Goal: Task Accomplishment & Management: Complete application form

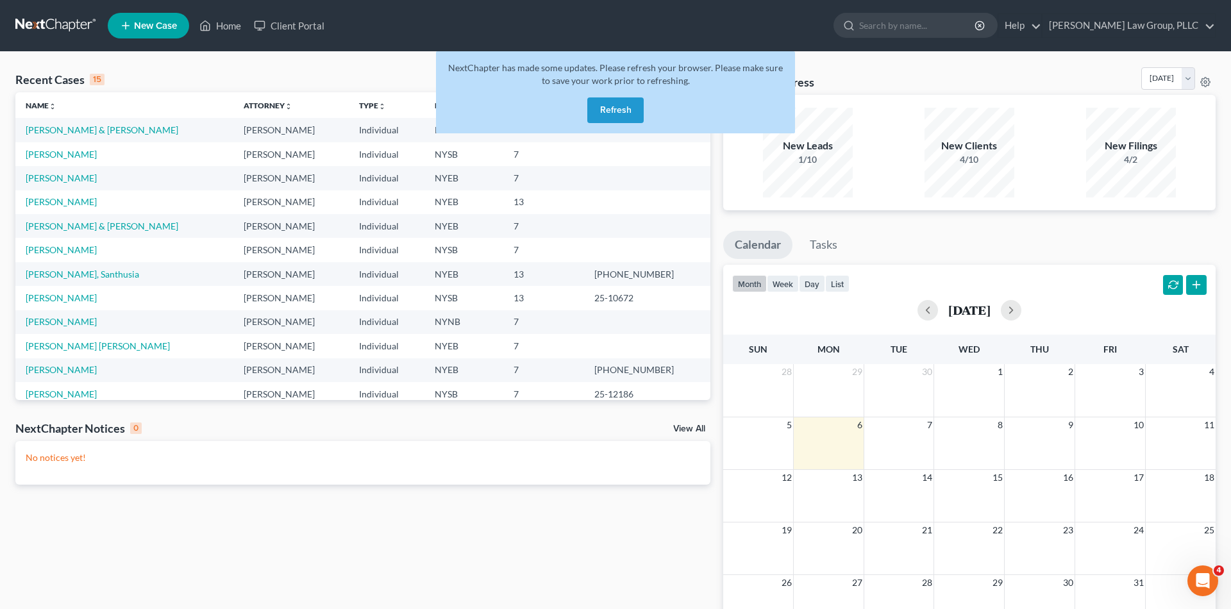
click at [626, 111] on button "Refresh" at bounding box center [615, 110] width 56 height 26
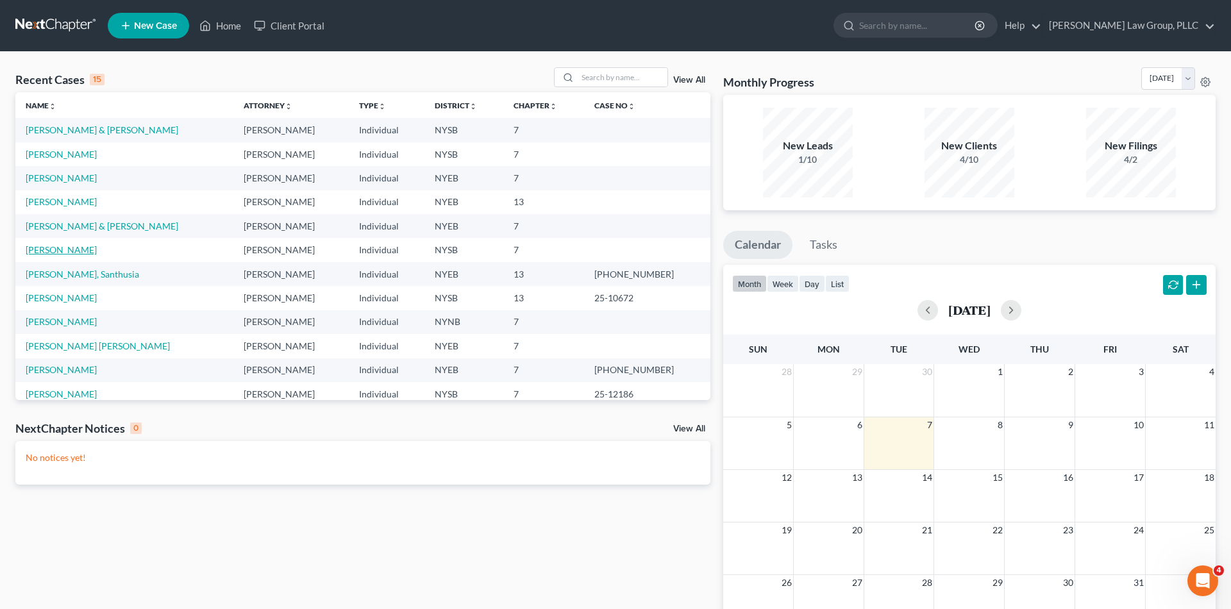
click at [61, 253] on link "[PERSON_NAME]" at bounding box center [61, 249] width 71 height 11
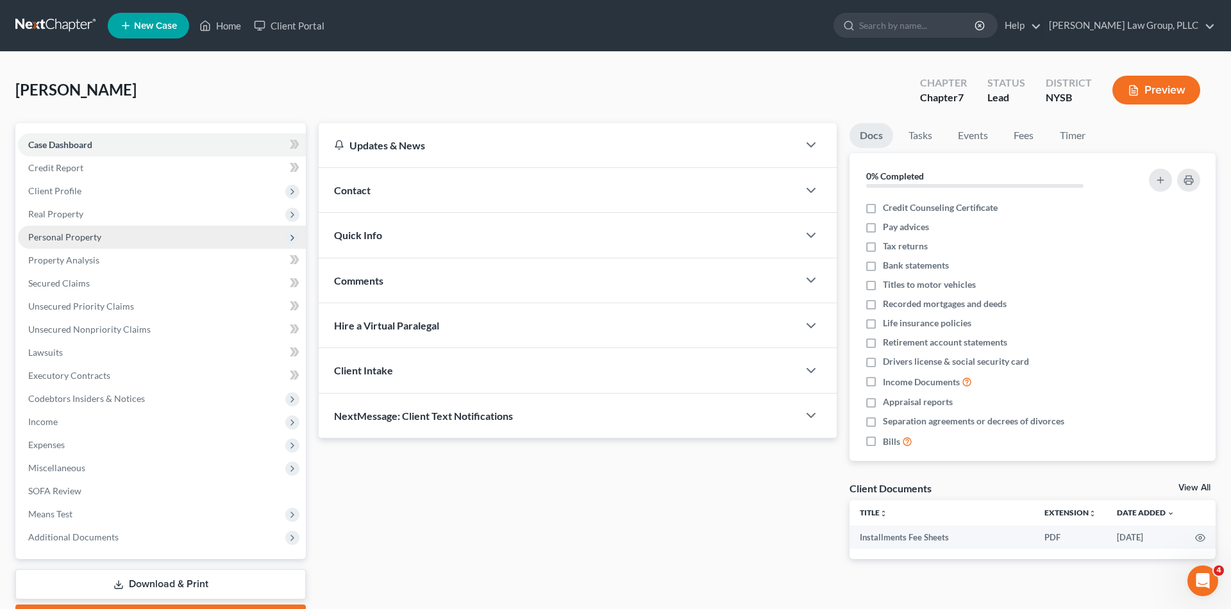
click at [97, 247] on span "Personal Property" at bounding box center [162, 237] width 288 height 23
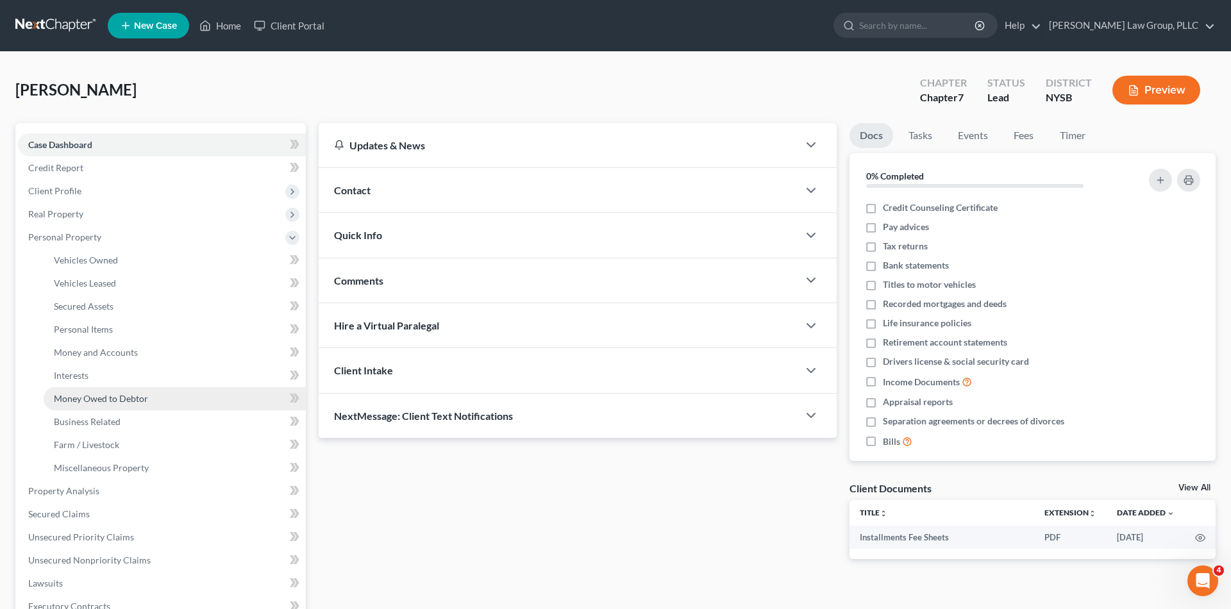
click at [119, 396] on span "Money Owed to Debtor" at bounding box center [101, 398] width 94 height 11
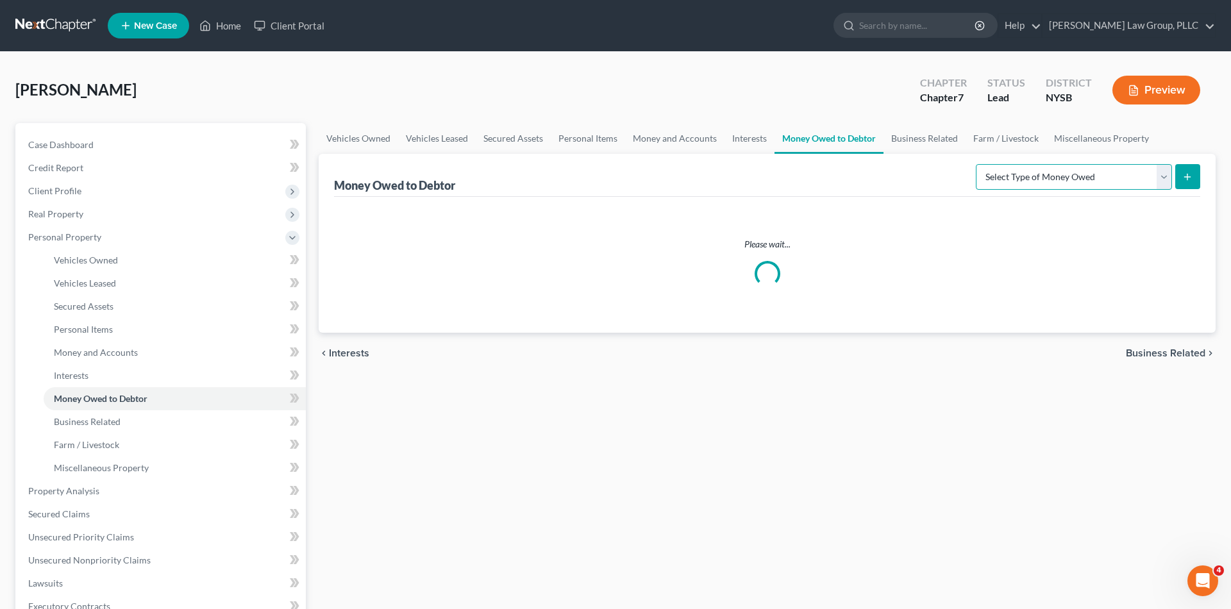
click at [1074, 169] on select "Select Type of Money Owed Accounts Receivable Alimony Child Support Claims Agai…" at bounding box center [1073, 177] width 196 height 26
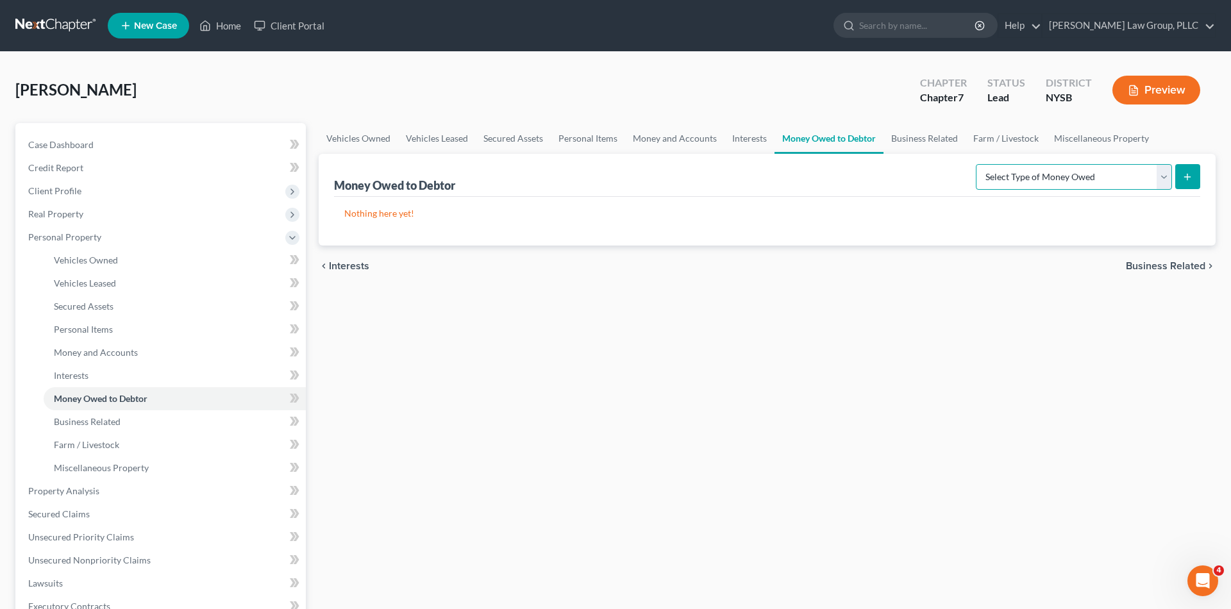
select select "expected_tax_refund"
click at [977, 164] on select "Select Type of Money Owed Accounts Receivable Alimony Child Support Claims Agai…" at bounding box center [1073, 177] width 196 height 26
click at [1199, 167] on button "submit" at bounding box center [1187, 176] width 25 height 25
select select "0"
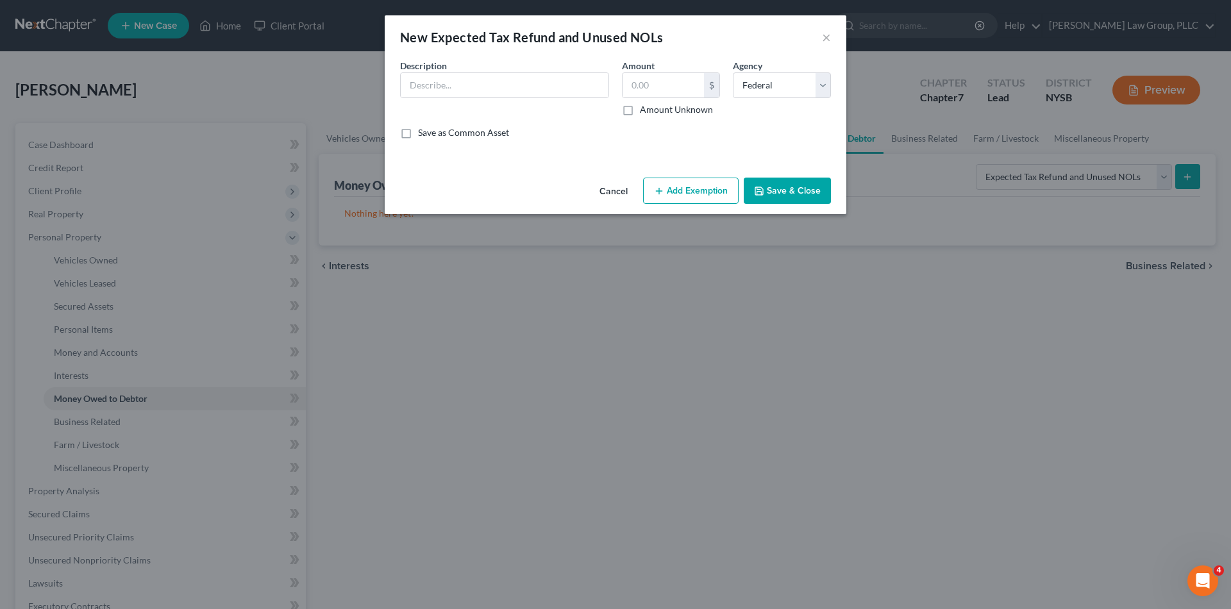
click at [717, 179] on button "Add Exemption" at bounding box center [690, 191] width 95 height 27
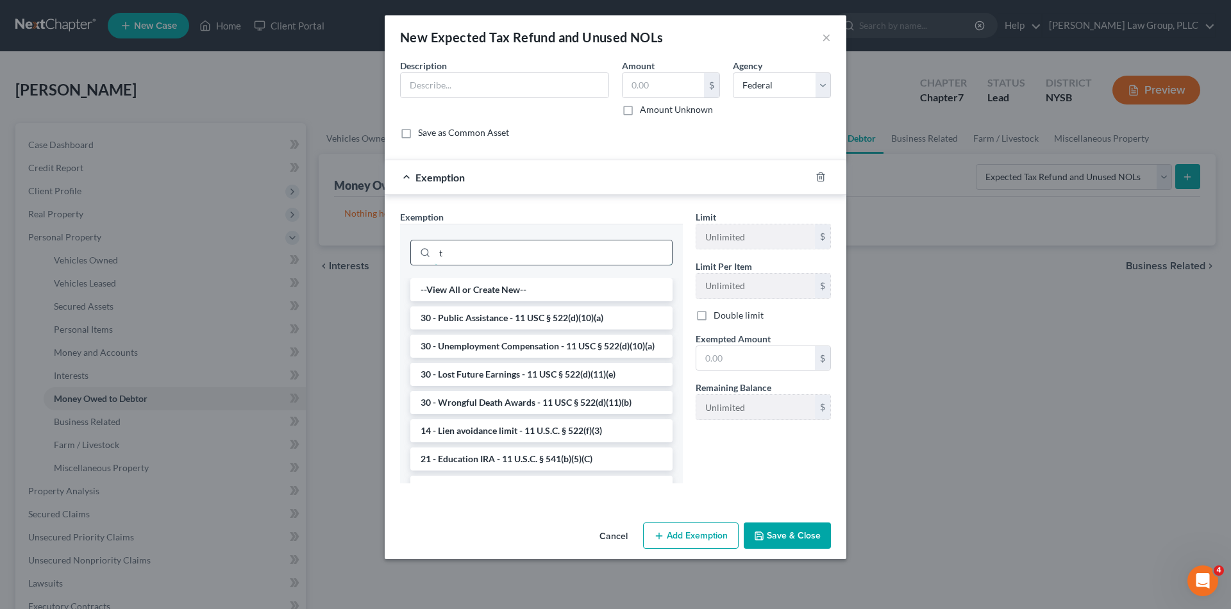
click at [597, 255] on input "t" at bounding box center [553, 252] width 237 height 24
type input "t"
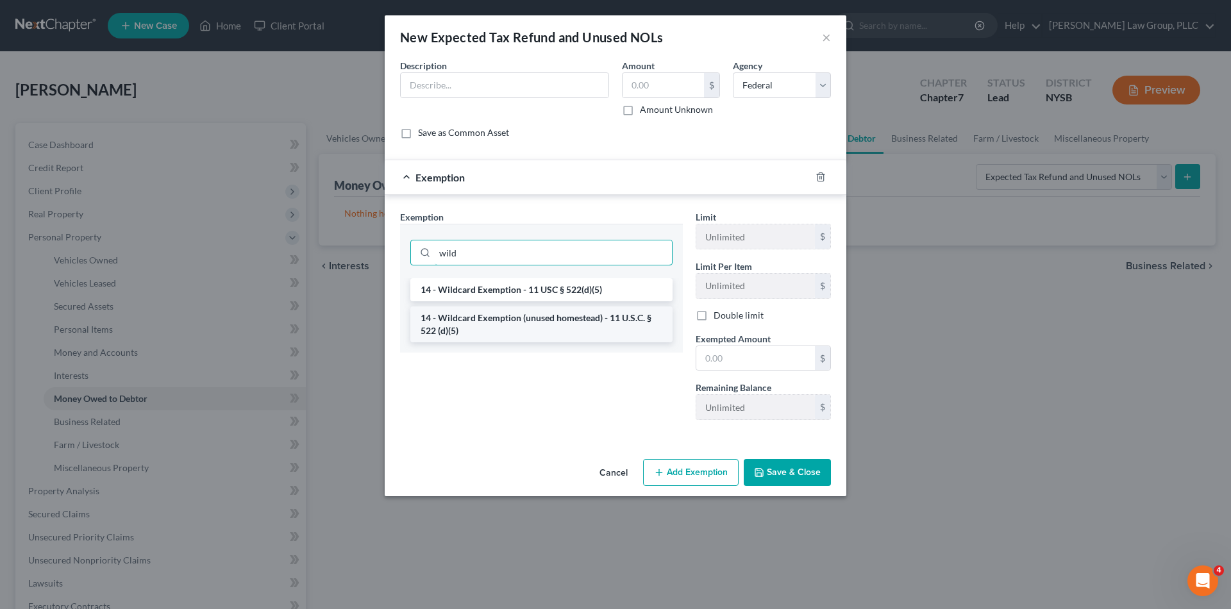
type input "wild"
click at [638, 332] on li "14 - Wildcard Exemption (unused homestead) - 11 U.S.C. § 522 (d)(5)" at bounding box center [541, 324] width 262 height 36
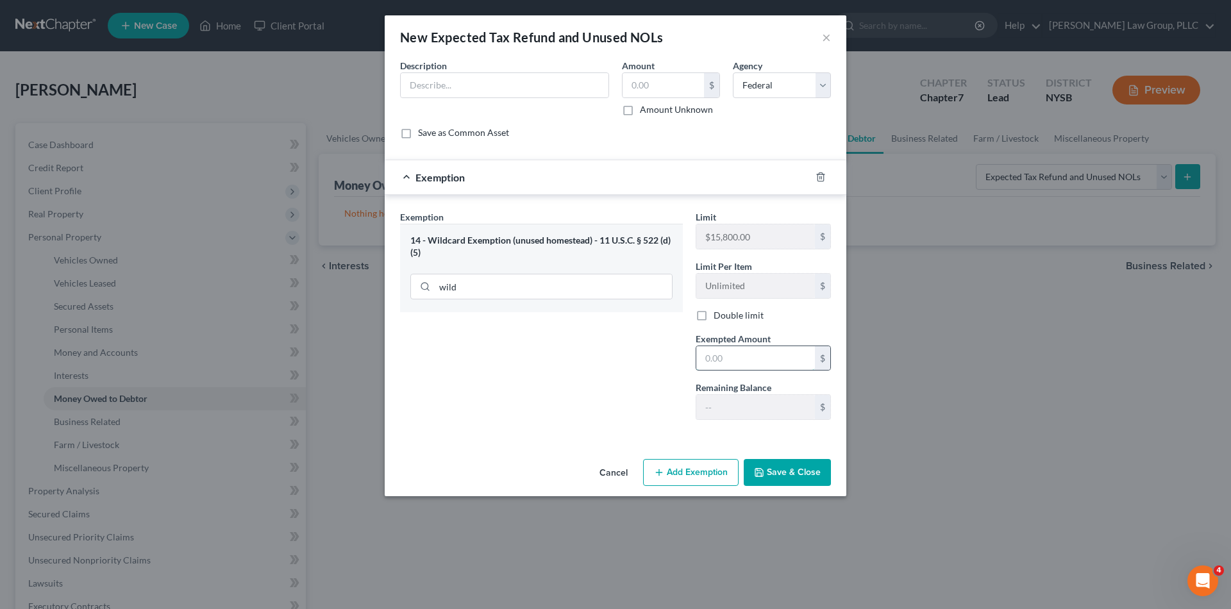
click at [716, 356] on input "text" at bounding box center [755, 358] width 119 height 24
type input "15,000"
type input "0"
type input "10,000"
click at [609, 465] on button "Cancel" at bounding box center [613, 473] width 49 height 26
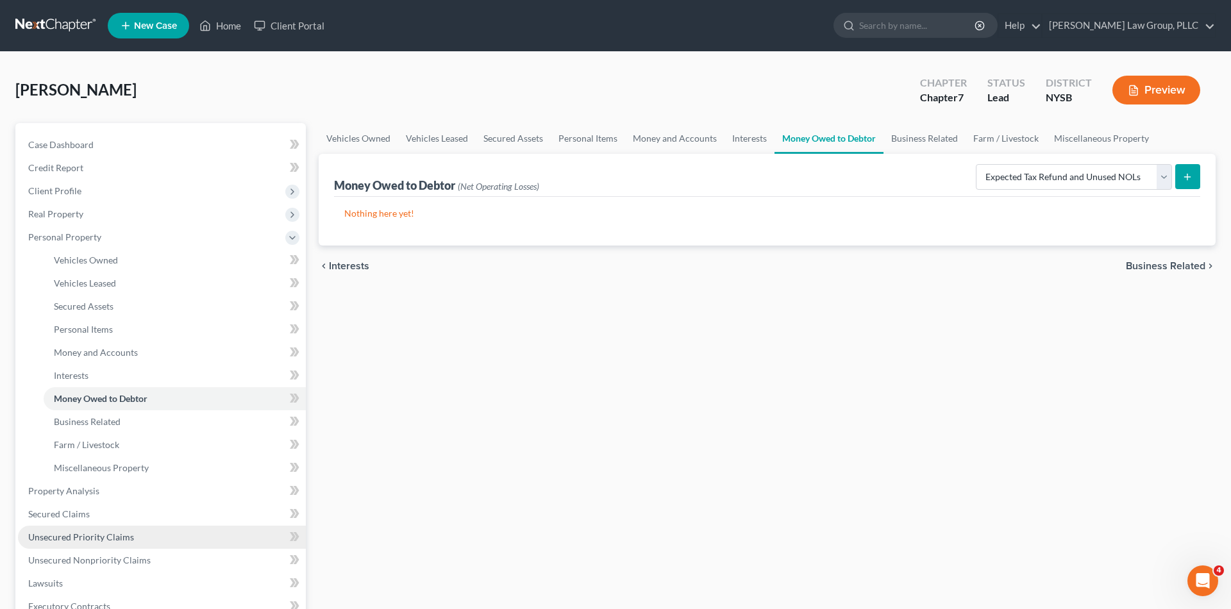
click at [162, 539] on link "Unsecured Priority Claims" at bounding box center [162, 537] width 288 height 23
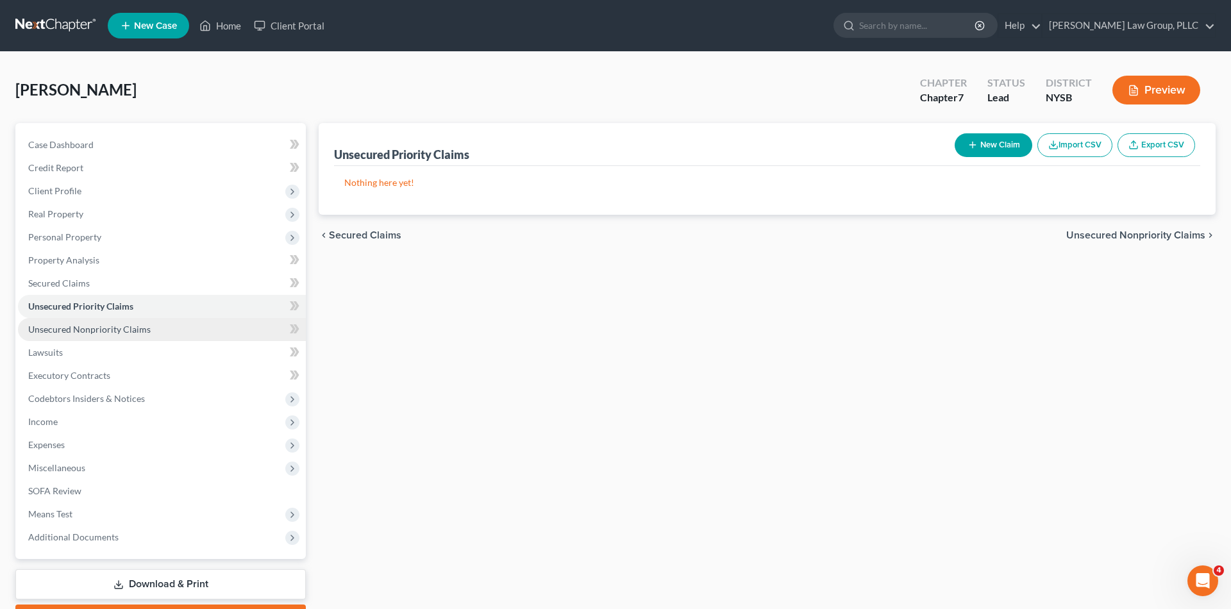
click at [160, 325] on link "Unsecured Nonpriority Claims" at bounding box center [162, 329] width 288 height 23
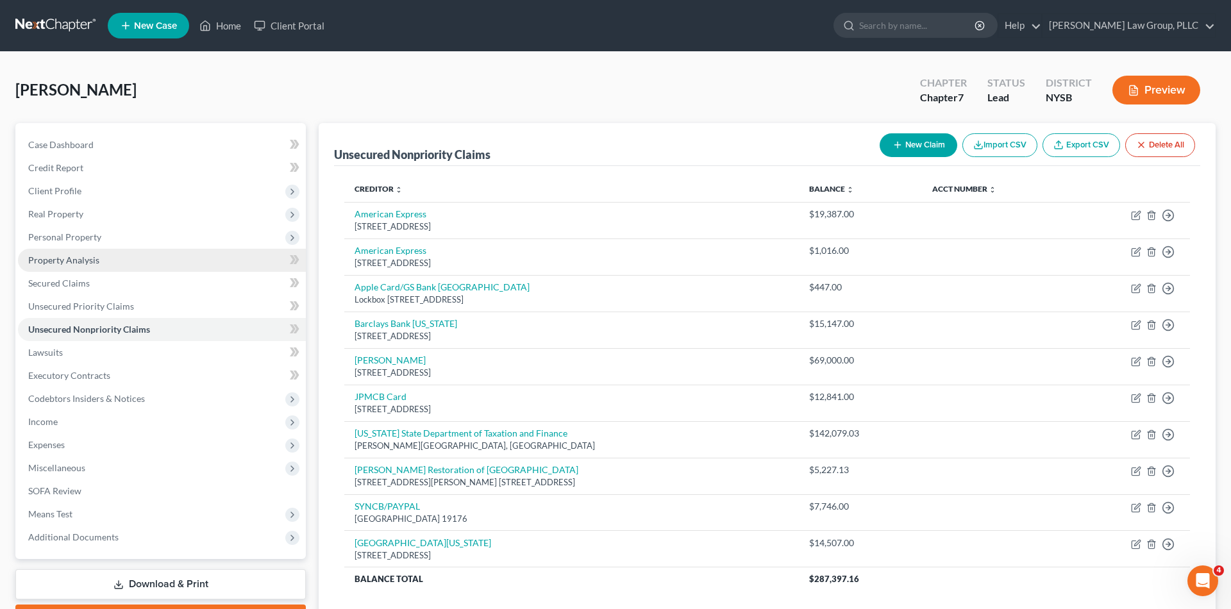
click at [177, 260] on link "Property Analysis" at bounding box center [162, 260] width 288 height 23
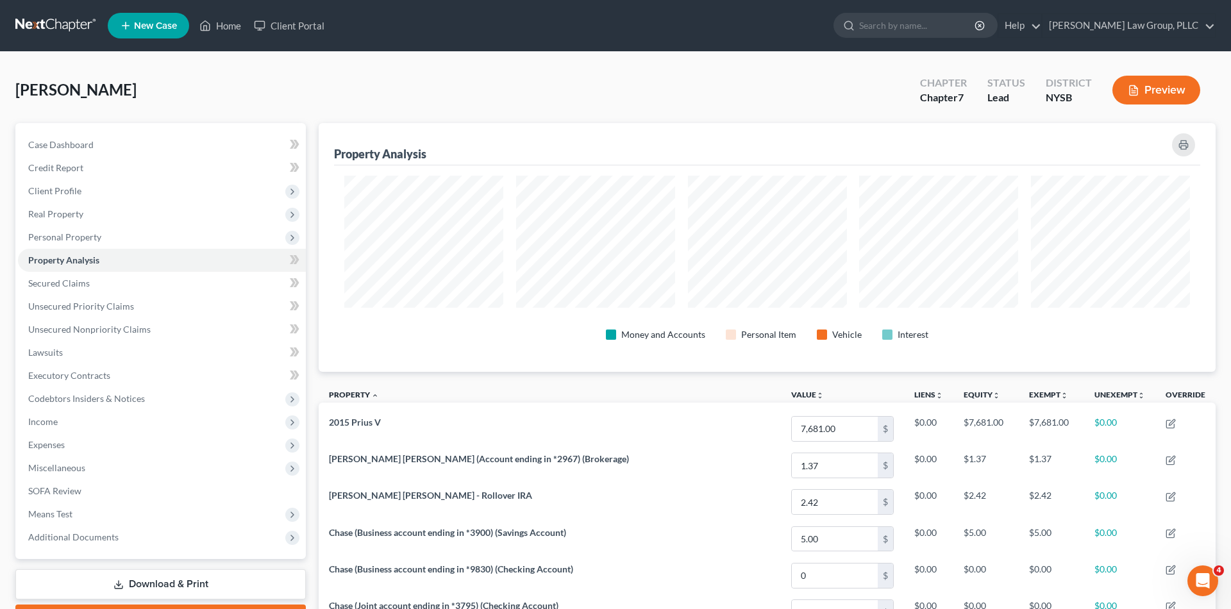
click at [60, 25] on link at bounding box center [56, 25] width 82 height 23
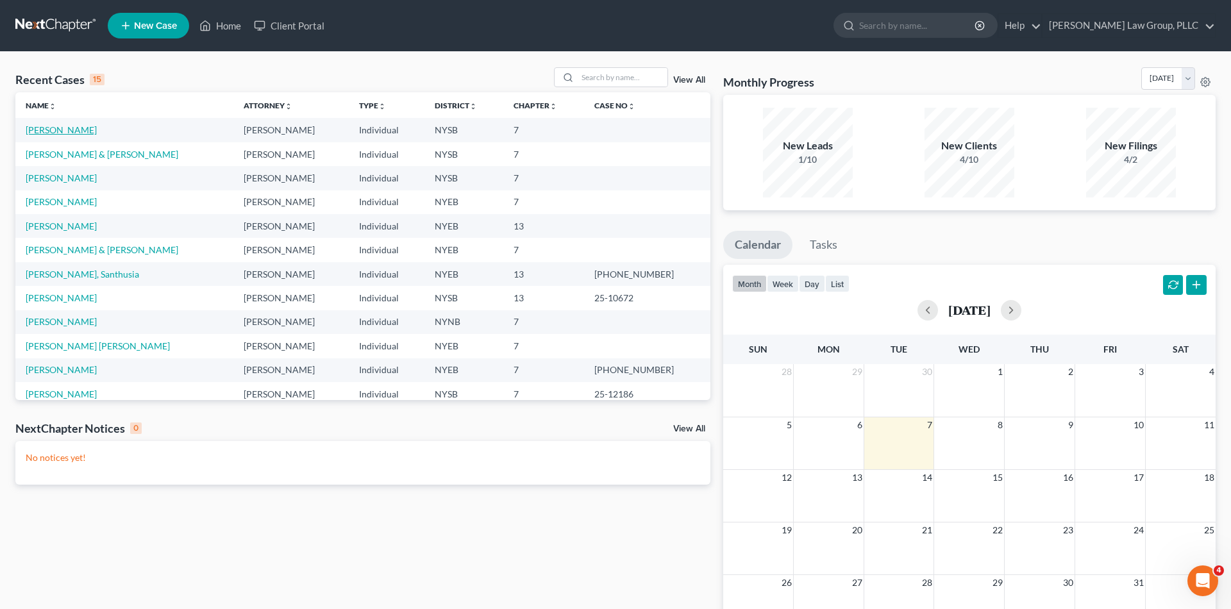
click at [72, 132] on link "[PERSON_NAME]" at bounding box center [61, 129] width 71 height 11
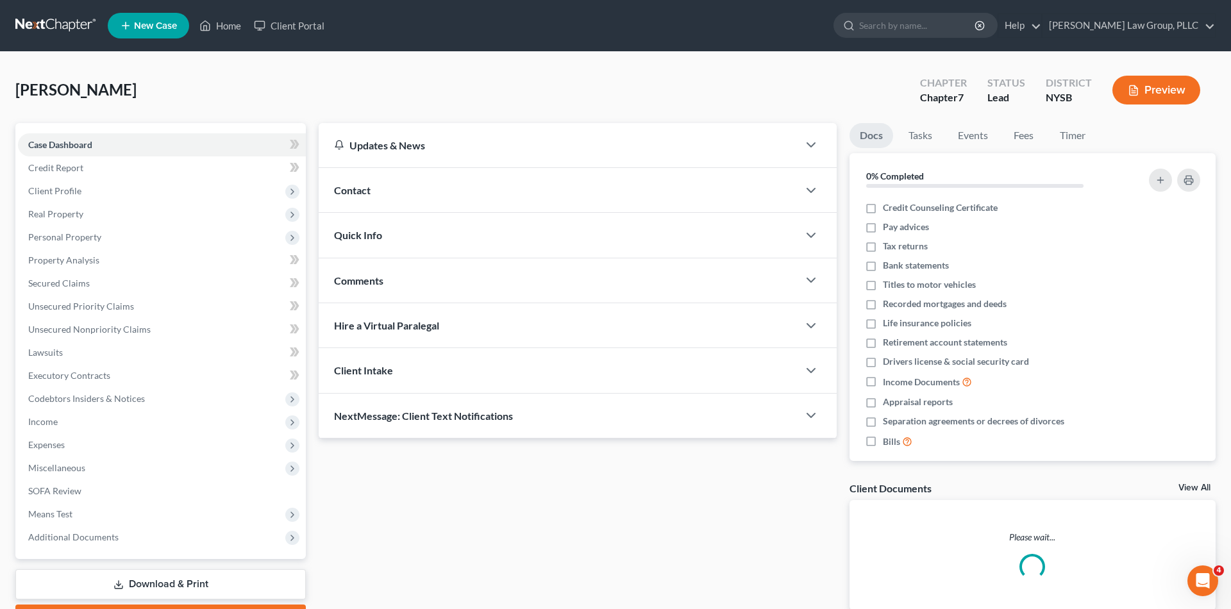
click at [1185, 93] on button "Preview" at bounding box center [1156, 90] width 88 height 29
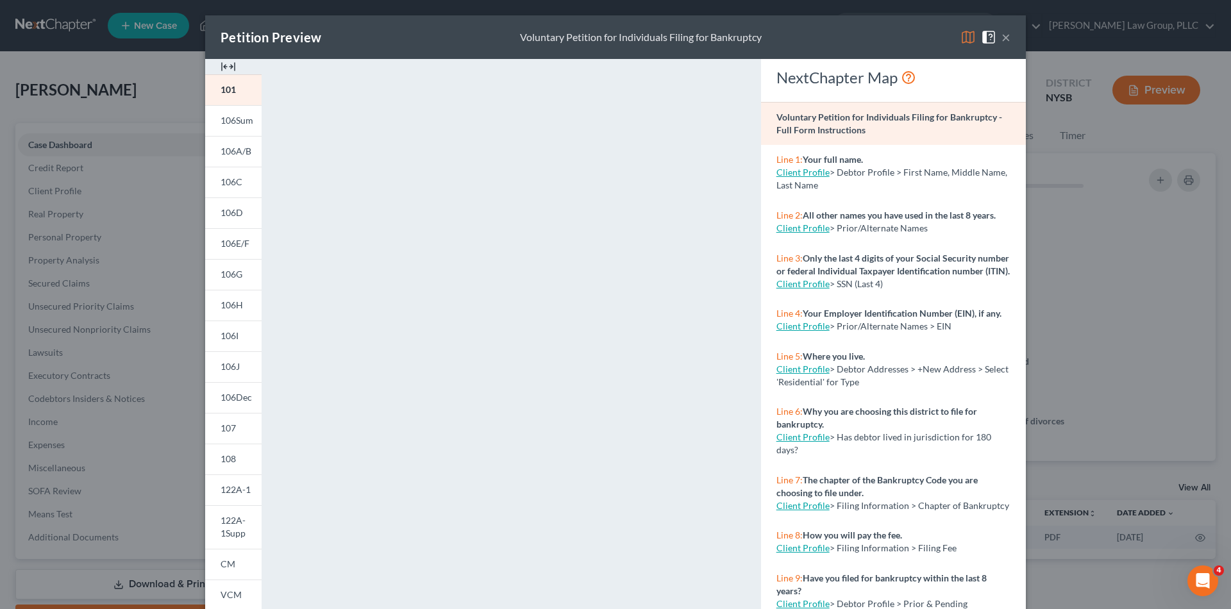
click at [973, 41] on img at bounding box center [967, 36] width 15 height 15
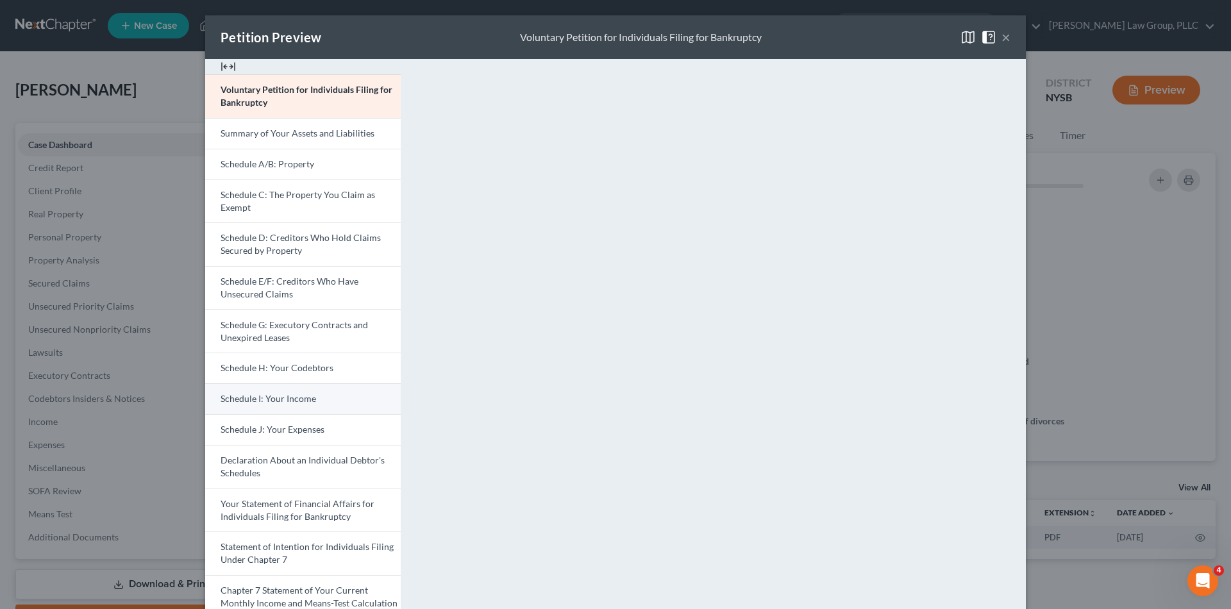
click at [339, 410] on link "Schedule I: Your Income" at bounding box center [302, 398] width 195 height 31
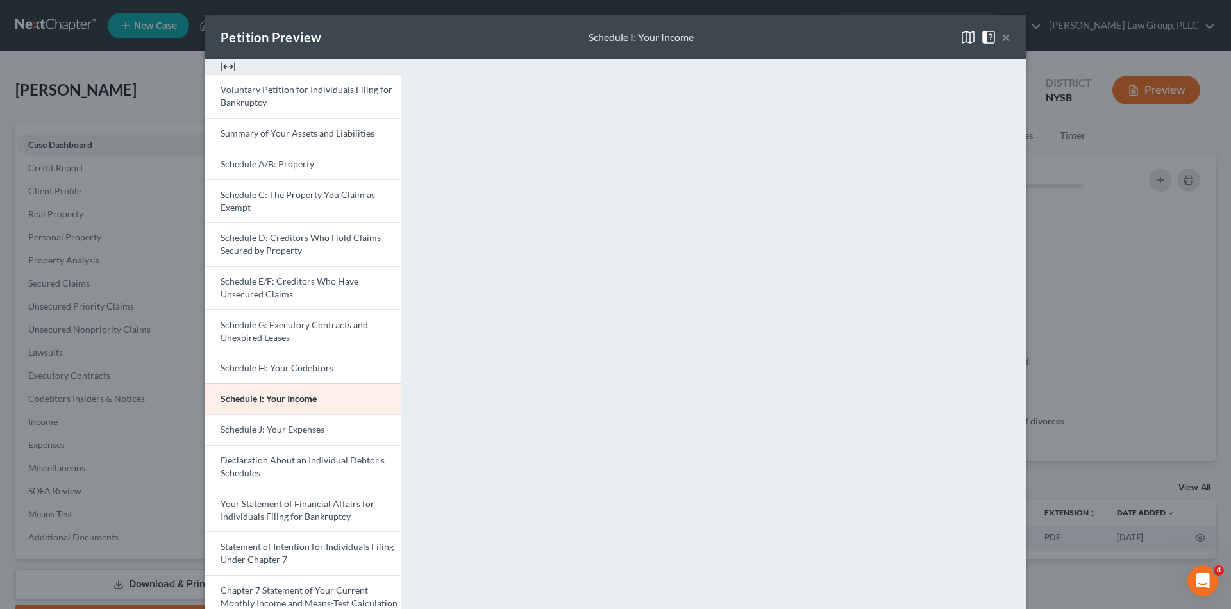
click at [1002, 33] on button "×" at bounding box center [1005, 36] width 9 height 15
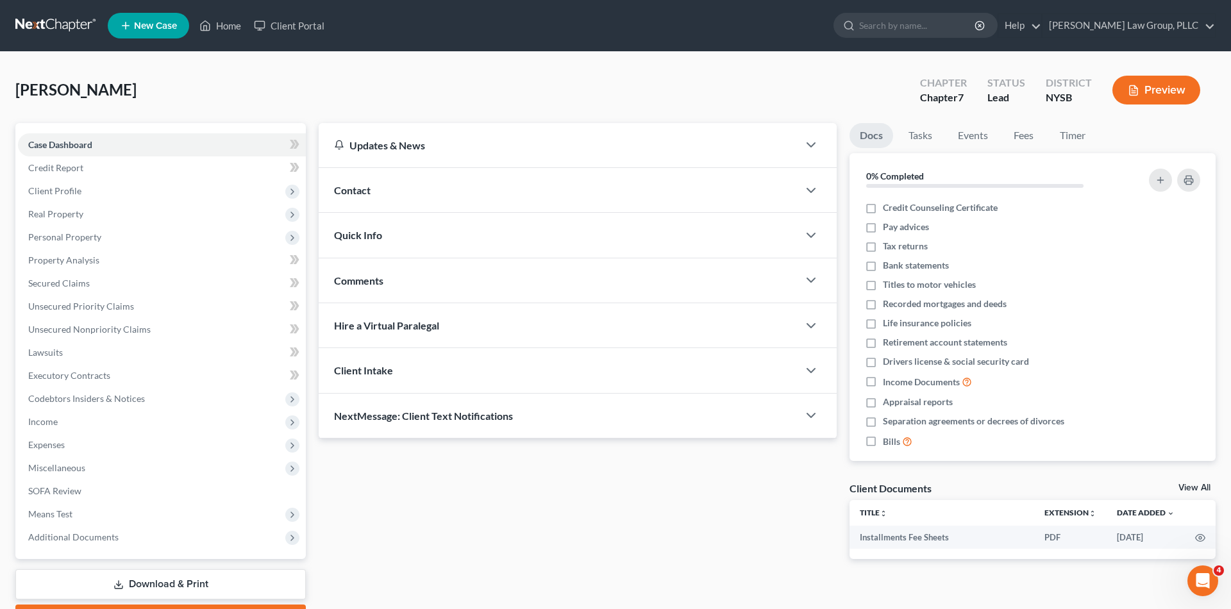
click at [58, 15] on link at bounding box center [56, 25] width 82 height 23
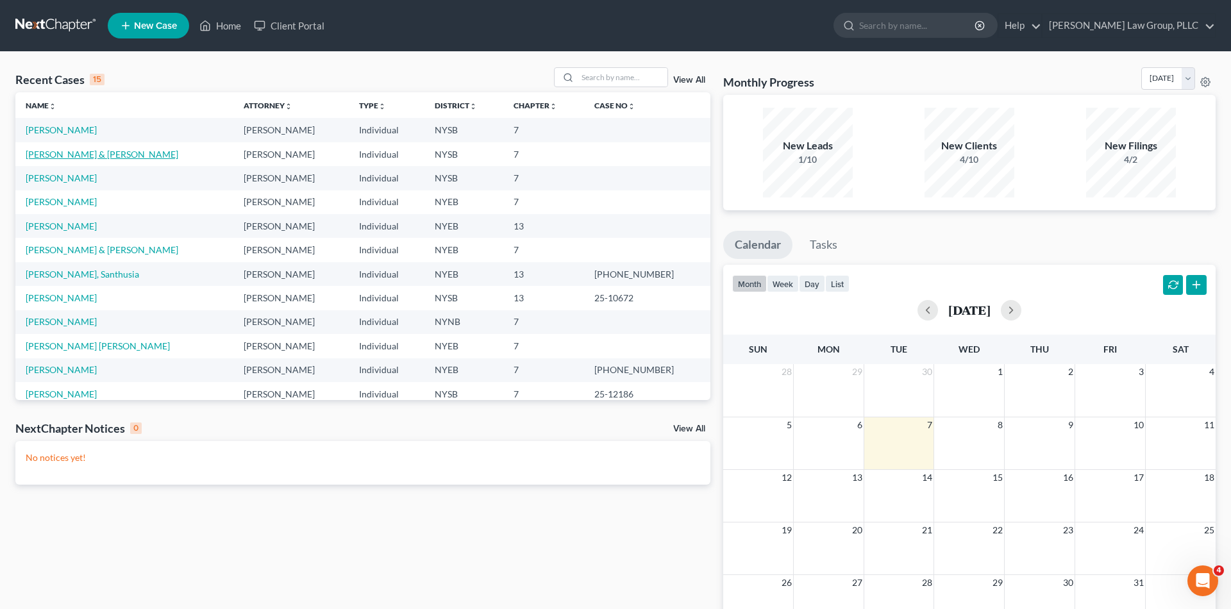
click at [100, 156] on link "[PERSON_NAME] & [PERSON_NAME]" at bounding box center [102, 154] width 153 height 11
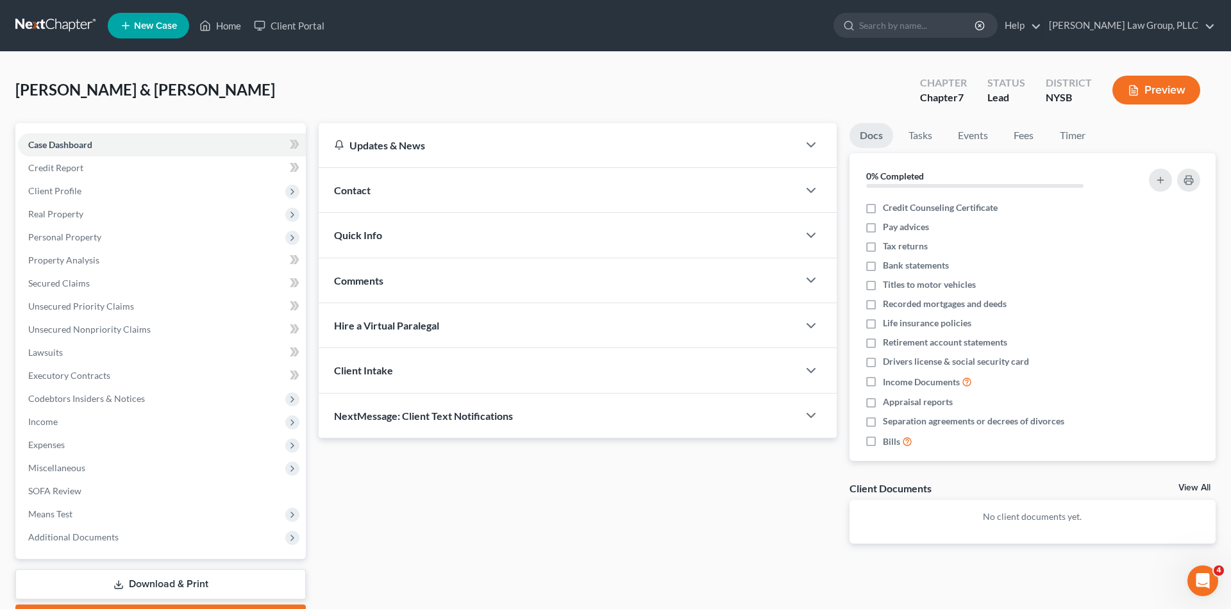
click at [60, 21] on link at bounding box center [56, 25] width 82 height 23
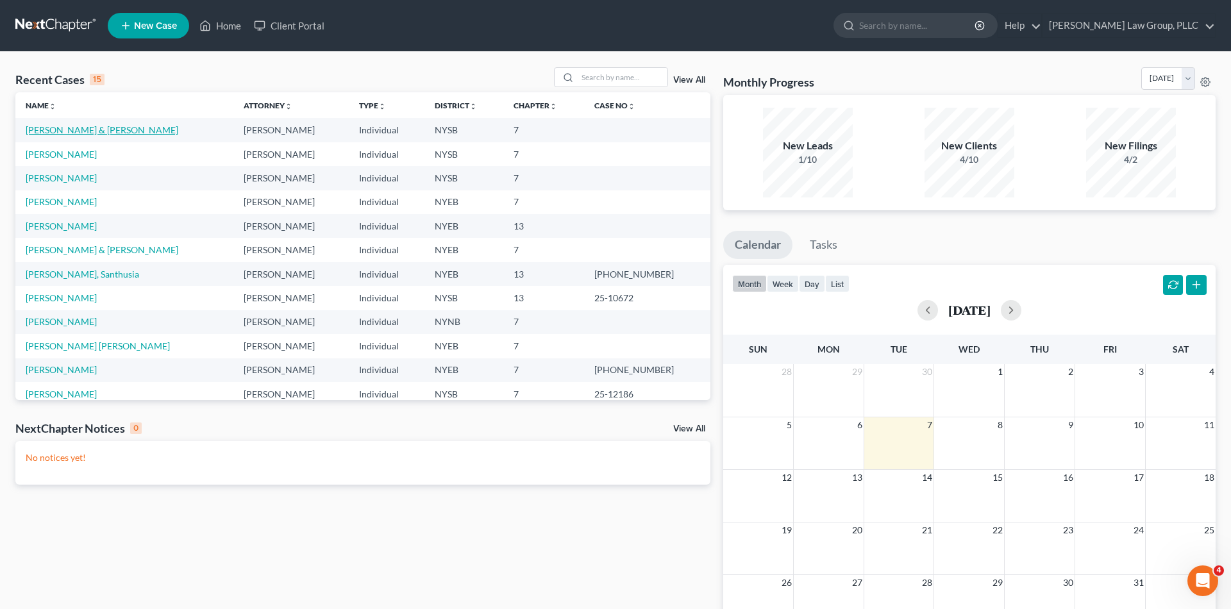
click at [36, 129] on link "[PERSON_NAME] & [PERSON_NAME]" at bounding box center [102, 129] width 153 height 11
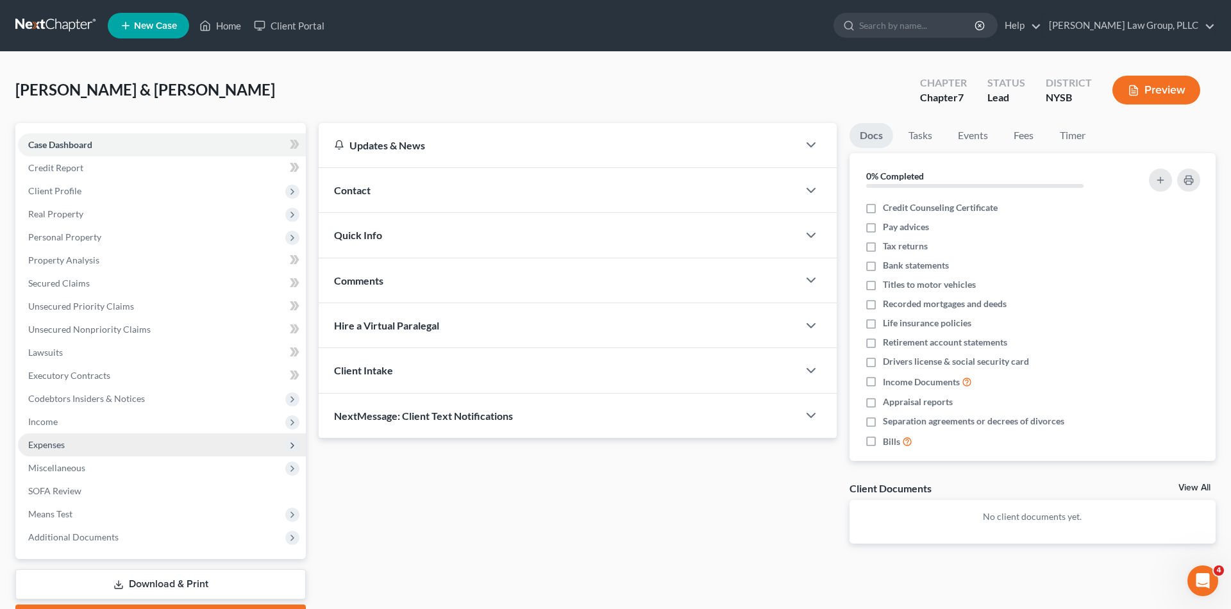
click at [185, 437] on span "Expenses" at bounding box center [162, 444] width 288 height 23
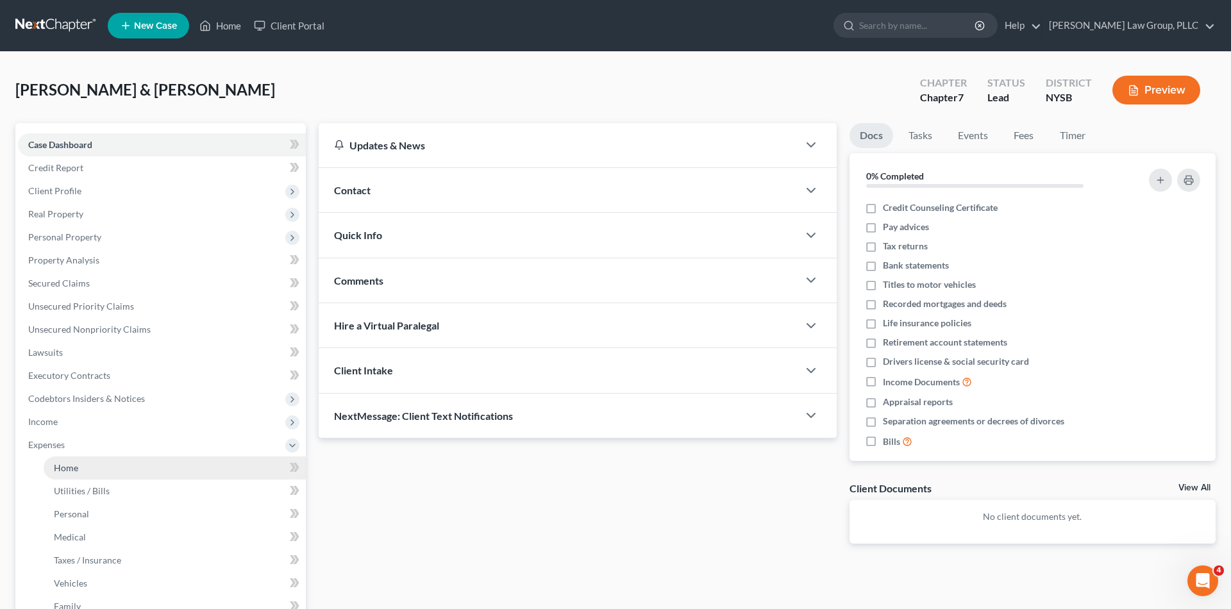
click at [179, 466] on link "Home" at bounding box center [175, 467] width 262 height 23
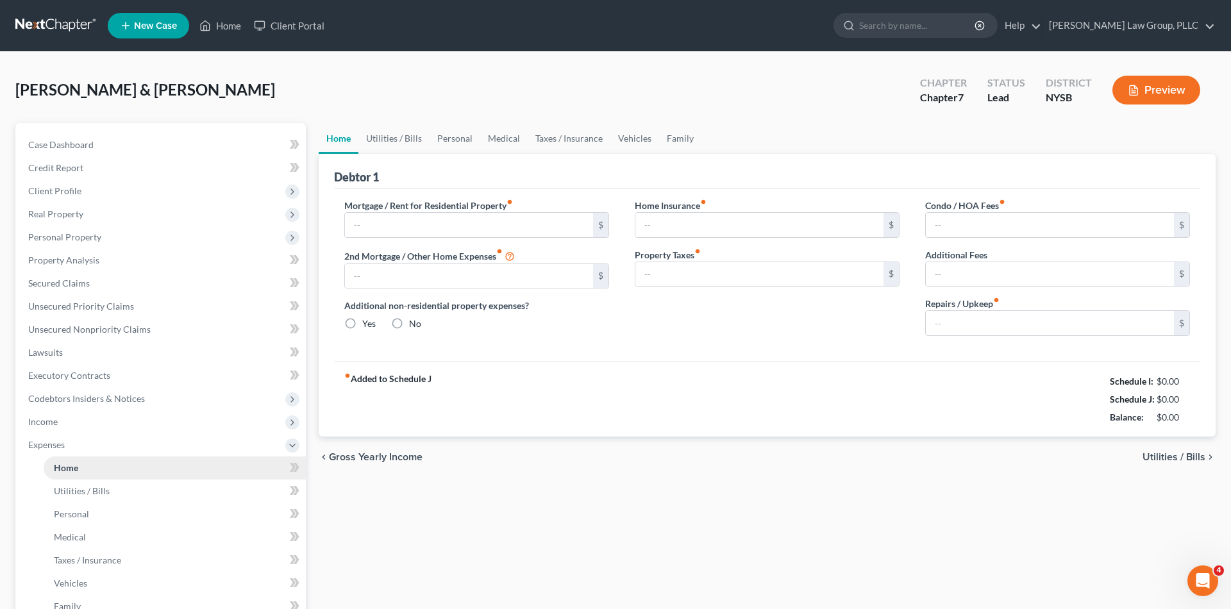
type input "0.00"
radio input "true"
type input "0.00"
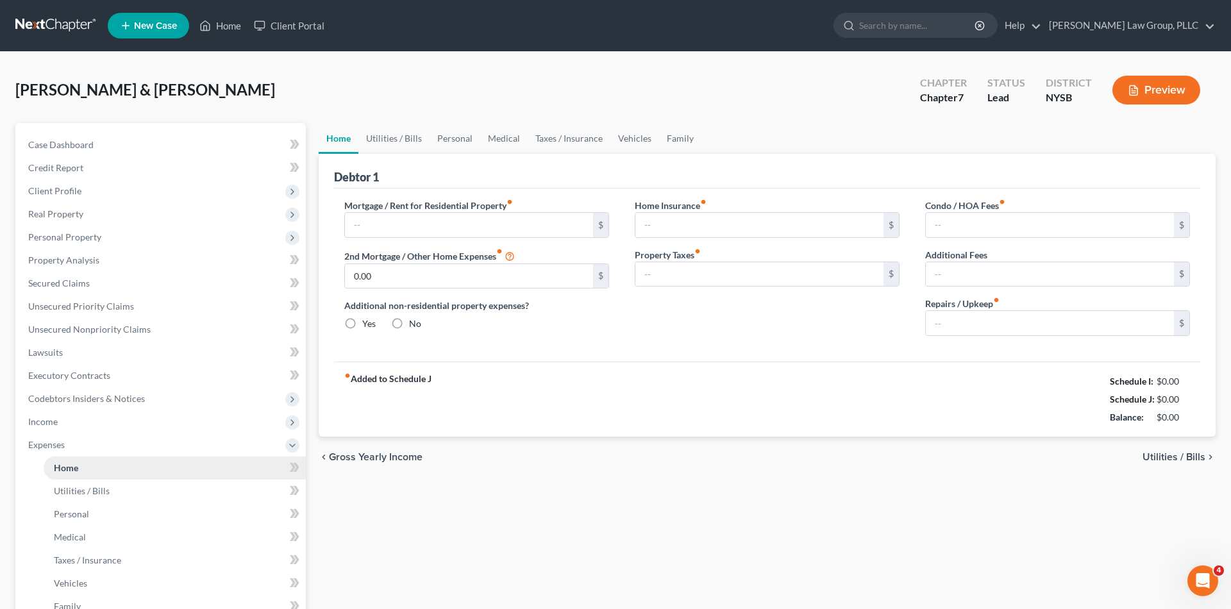
type input "0.00"
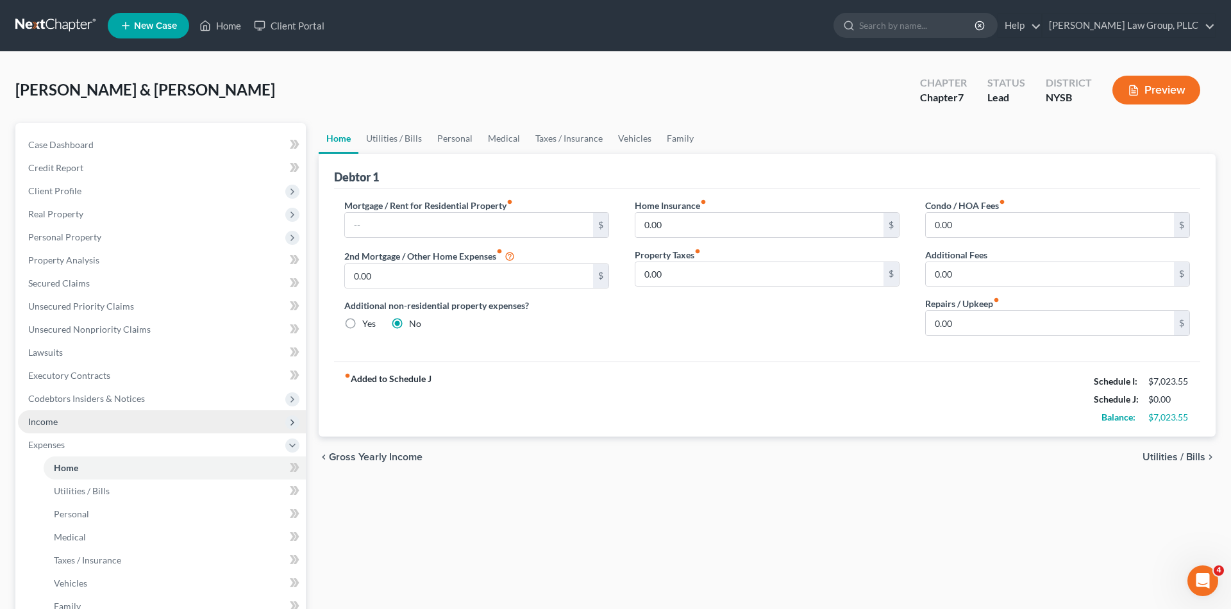
click at [203, 424] on span "Income" at bounding box center [162, 421] width 288 height 23
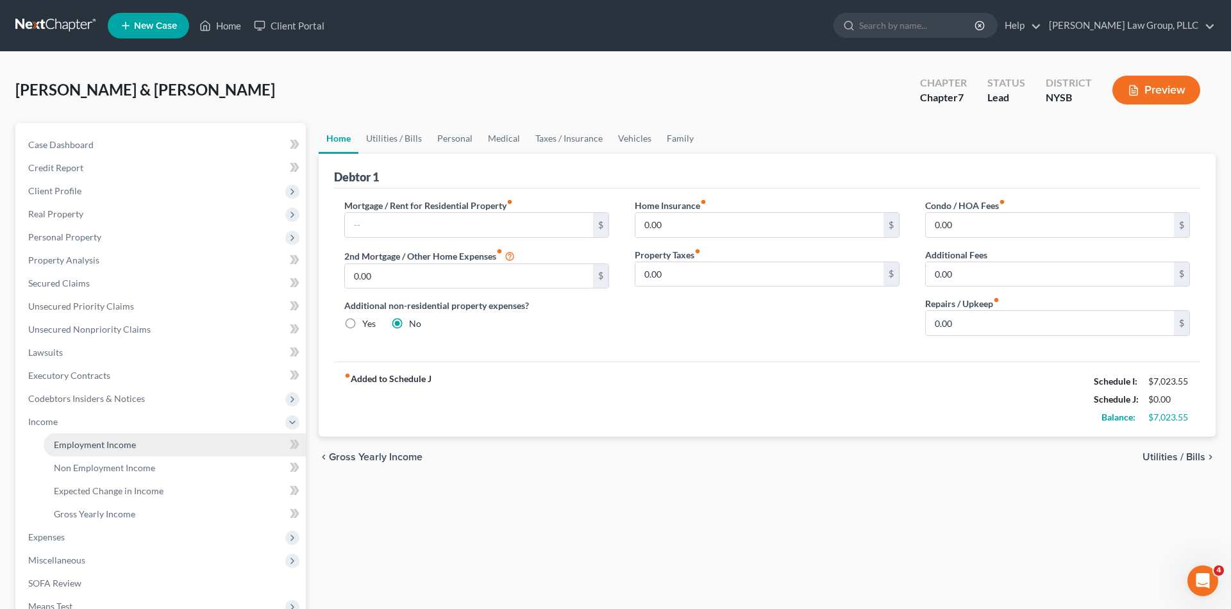
click at [197, 445] on link "Employment Income" at bounding box center [175, 444] width 262 height 23
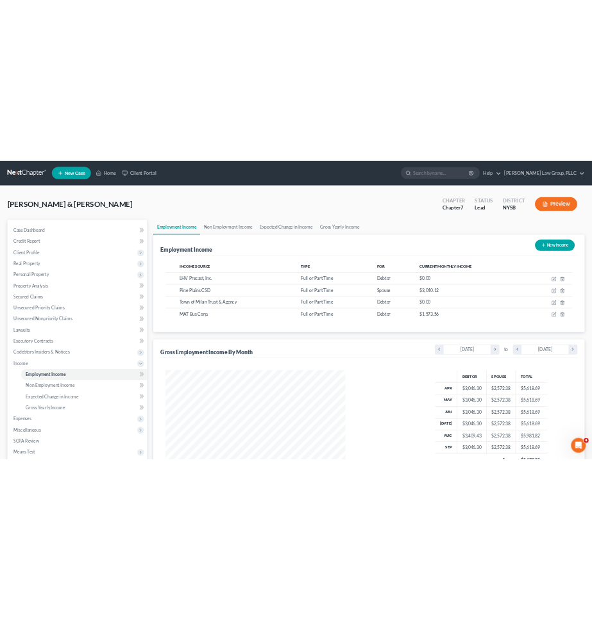
scroll to position [241, 508]
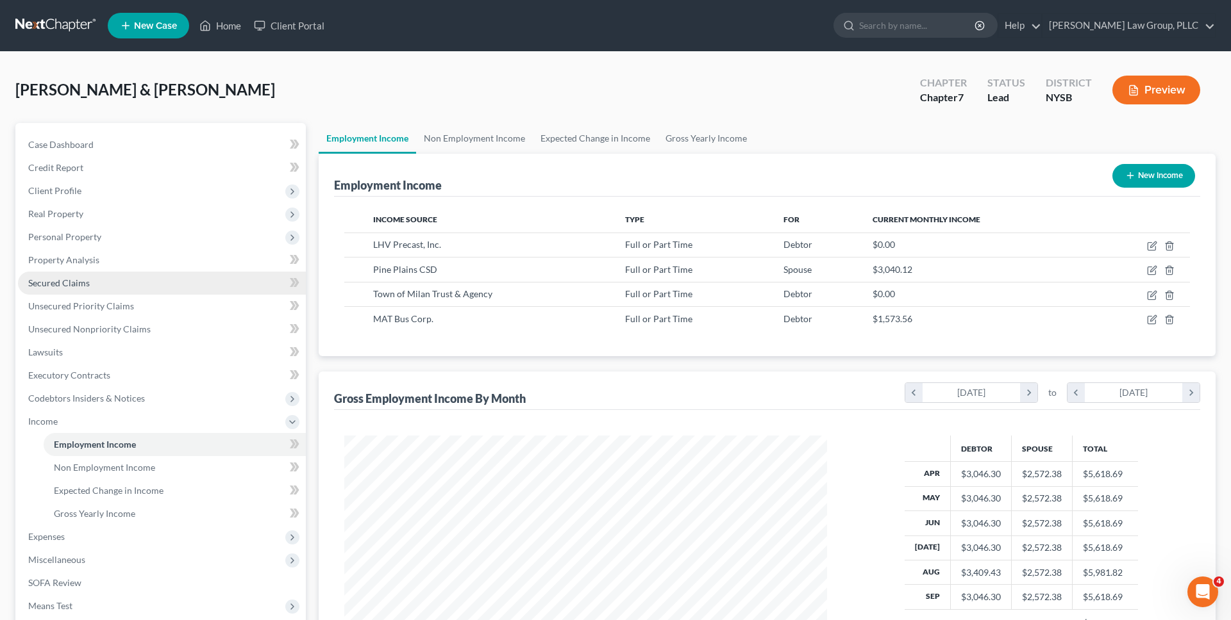
click at [188, 286] on link "Secured Claims" at bounding box center [162, 283] width 288 height 23
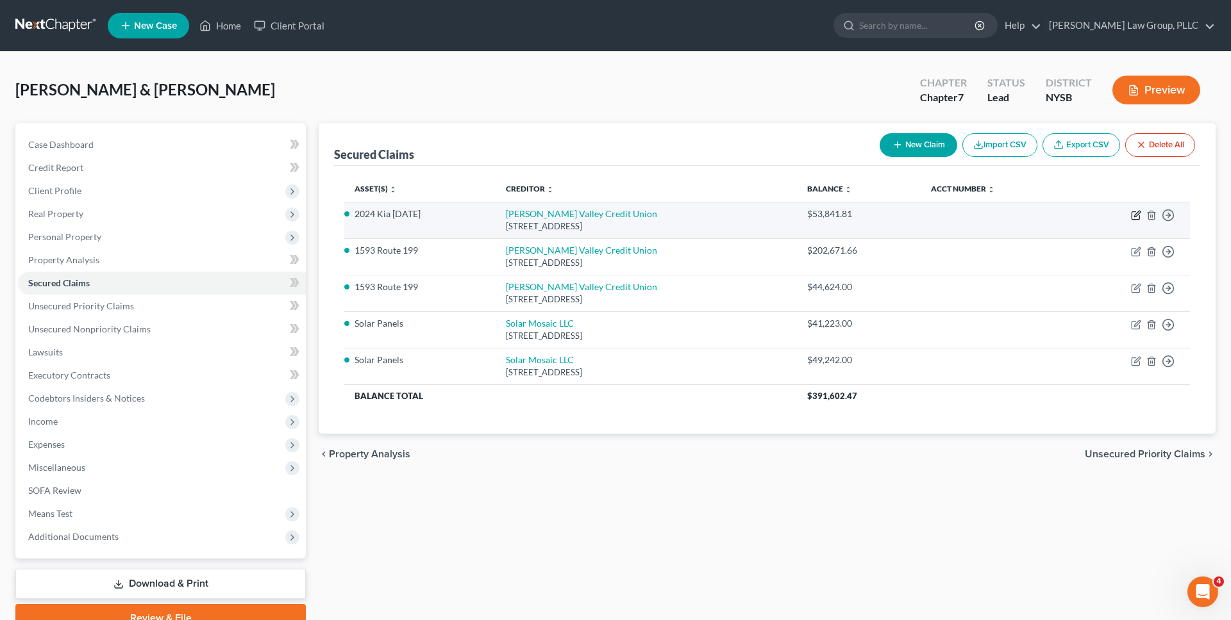
click at [1137, 214] on icon "button" at bounding box center [1136, 215] width 10 height 10
select select "35"
select select "6"
select select "2"
select select "0"
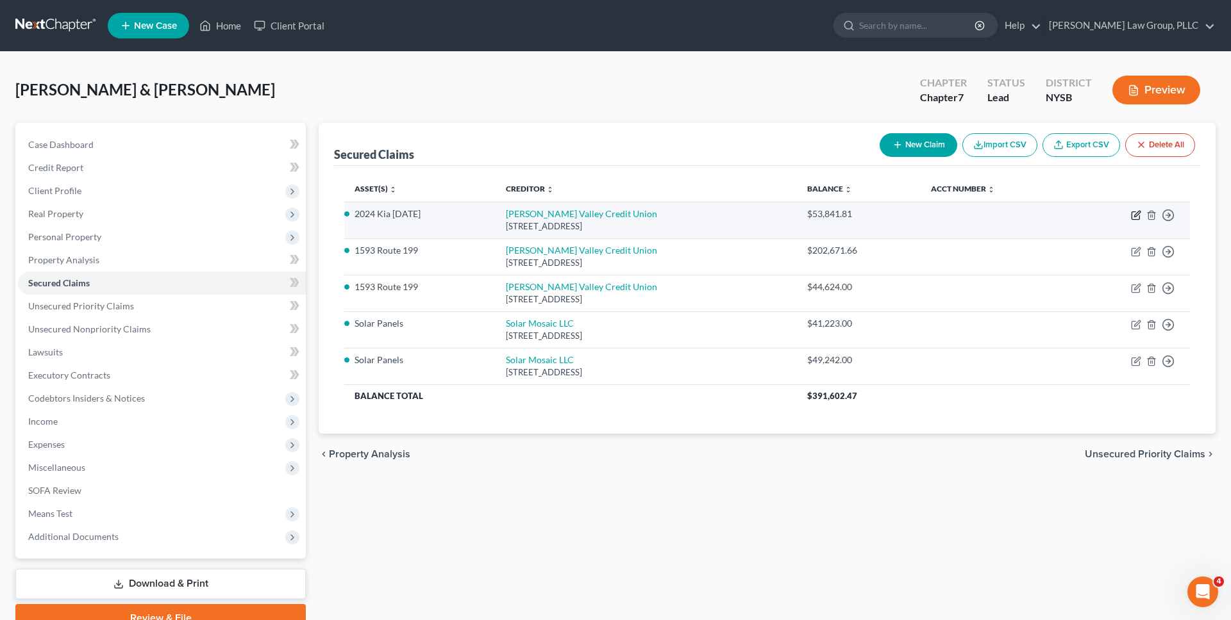
select select "0"
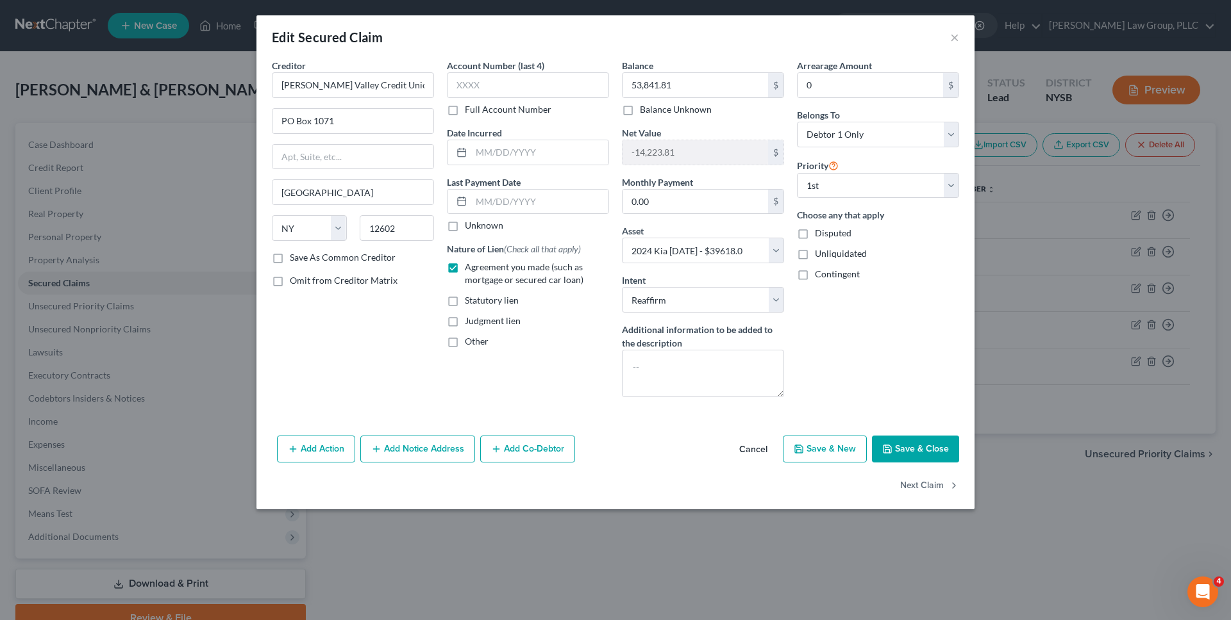
click at [761, 451] on button "Cancel" at bounding box center [753, 450] width 49 height 26
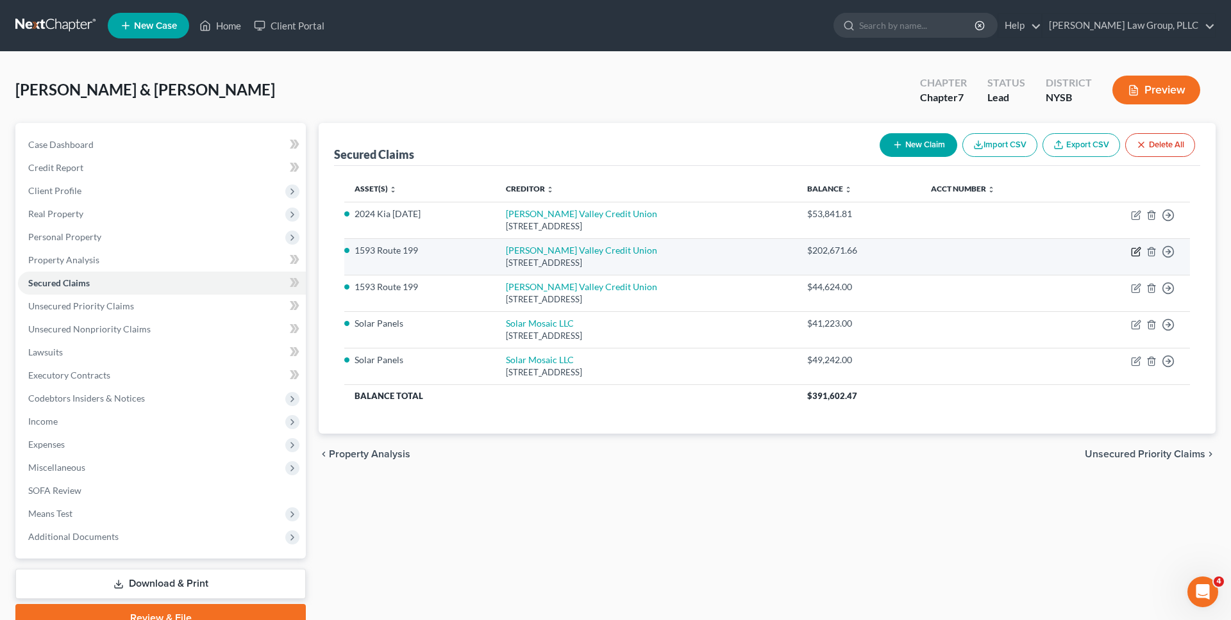
click at [1136, 251] on icon "button" at bounding box center [1137, 250] width 6 height 6
select select "35"
select select "5"
select select "4"
select select "0"
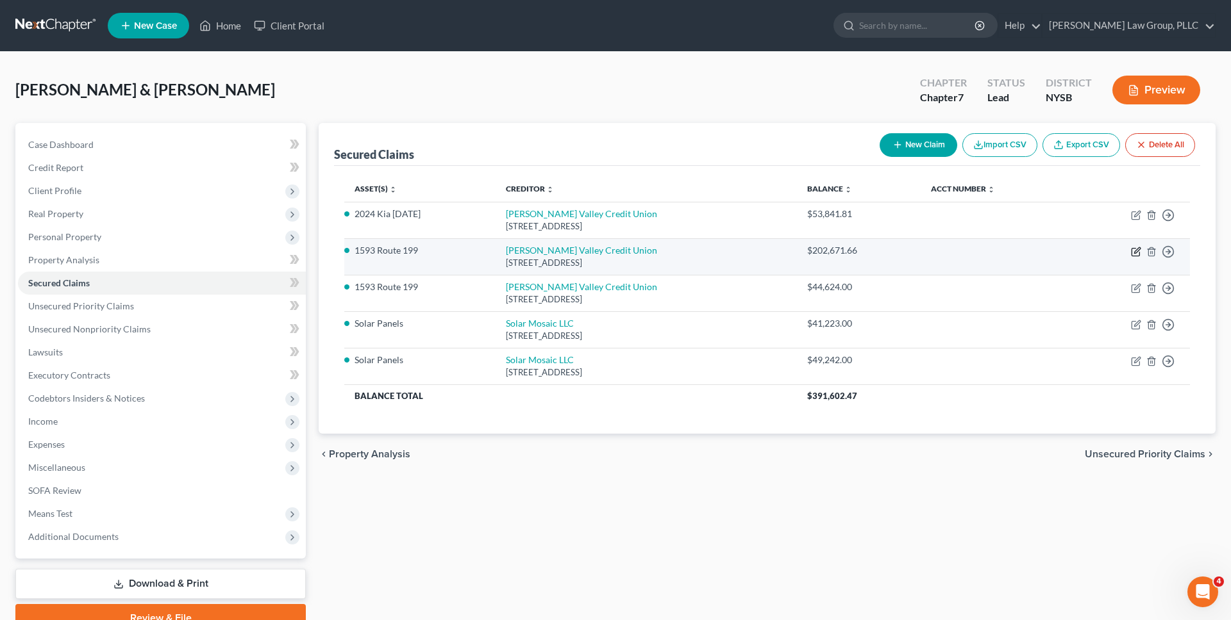
select select "0"
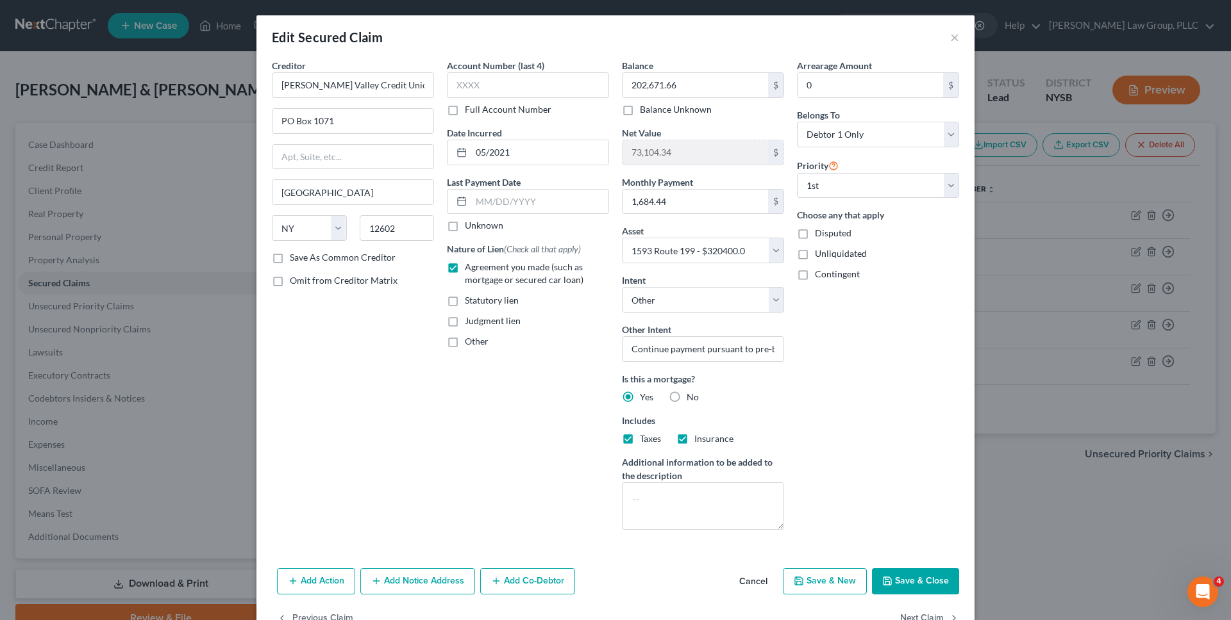
click at [757, 584] on button "Cancel" at bounding box center [753, 583] width 49 height 26
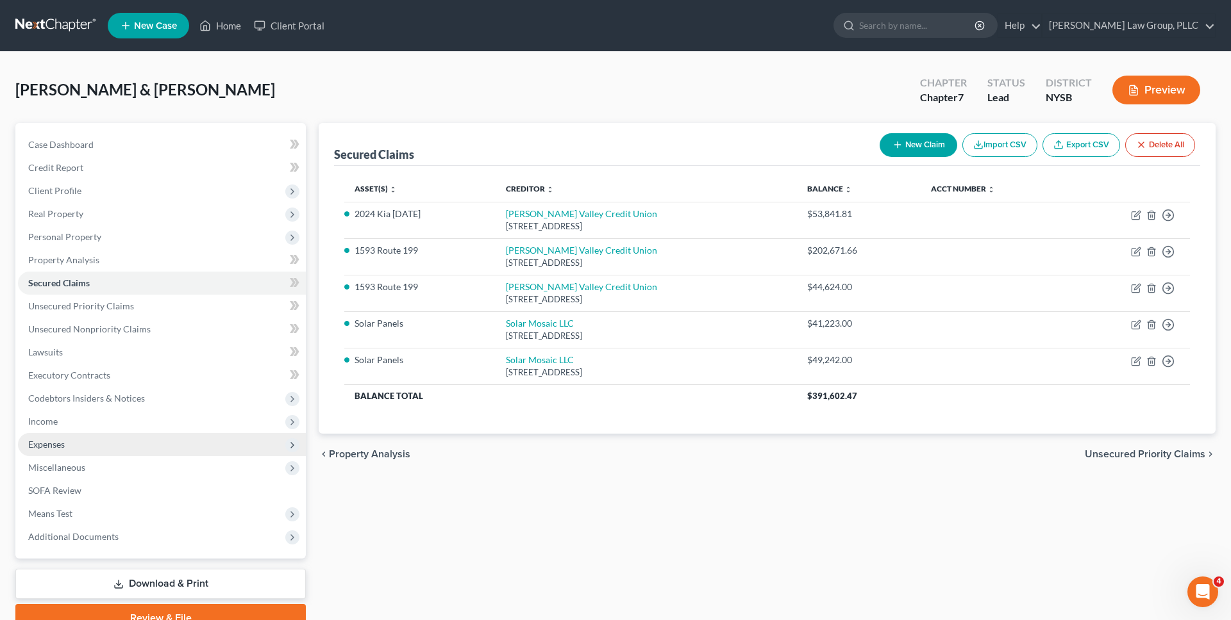
click at [185, 442] on span "Expenses" at bounding box center [162, 444] width 288 height 23
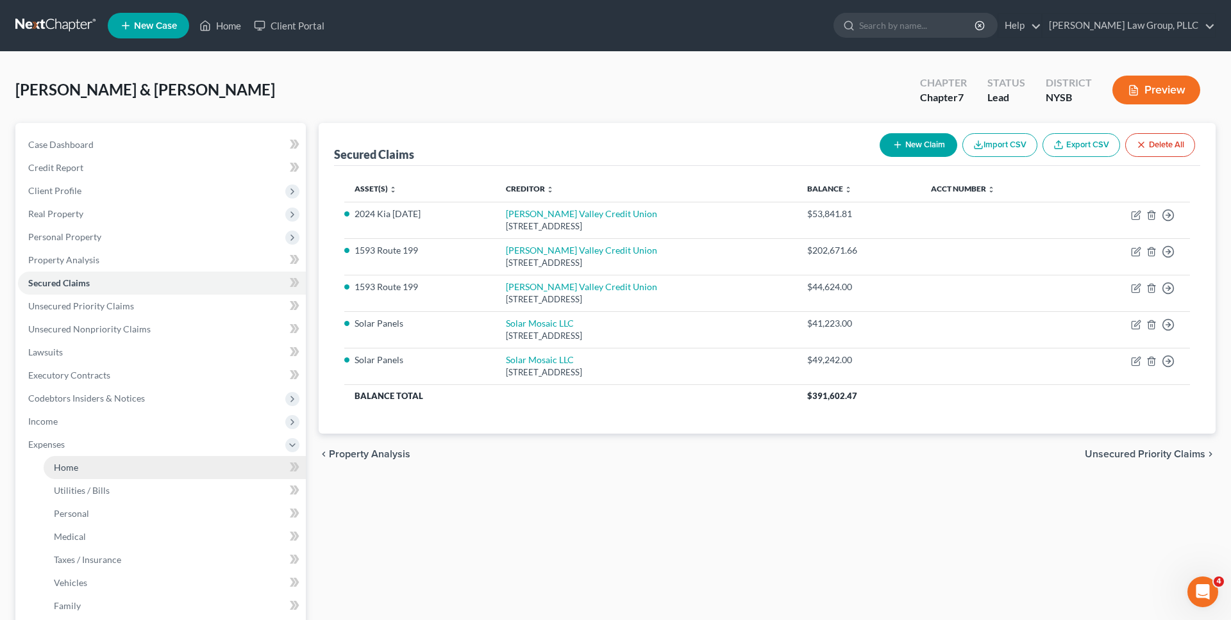
click at [176, 462] on link "Home" at bounding box center [175, 467] width 262 height 23
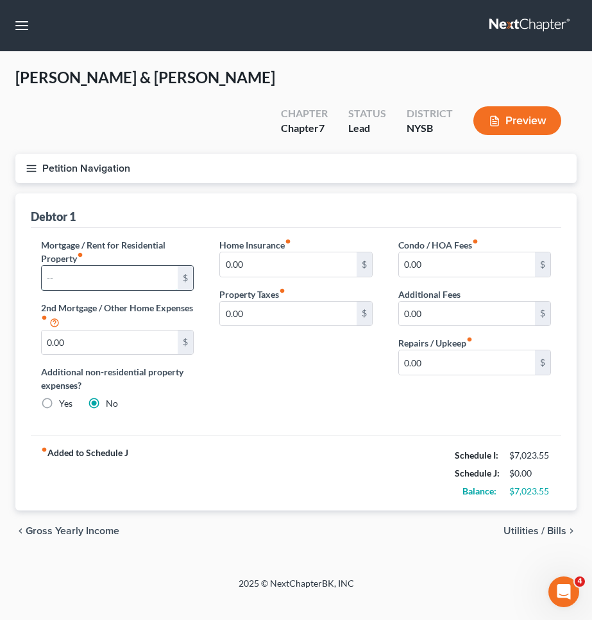
click at [131, 266] on input "text" at bounding box center [110, 278] width 136 height 24
type input "1,654"
click at [335, 367] on div "Home Insurance fiber_manual_record 0.00 $ Property Taxes fiber_manual_record 0.…" at bounding box center [295, 329] width 178 height 183
click at [519, 526] on span "Utilities / Bills" at bounding box center [534, 531] width 63 height 10
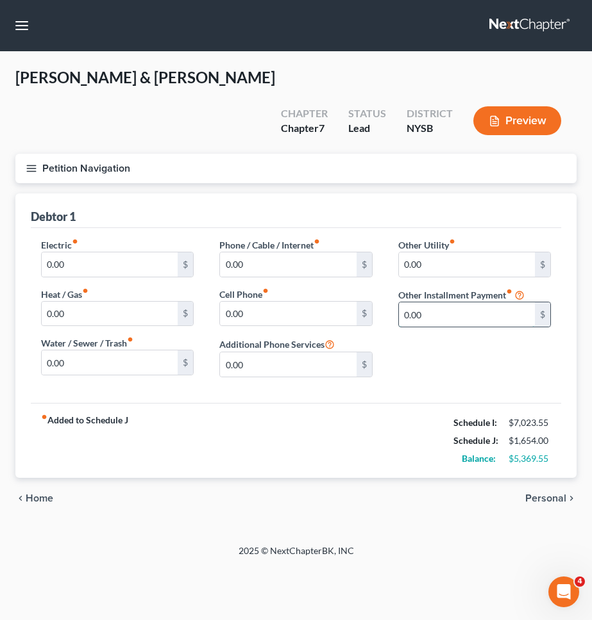
click at [455, 303] on input "0.00" at bounding box center [467, 315] width 136 height 24
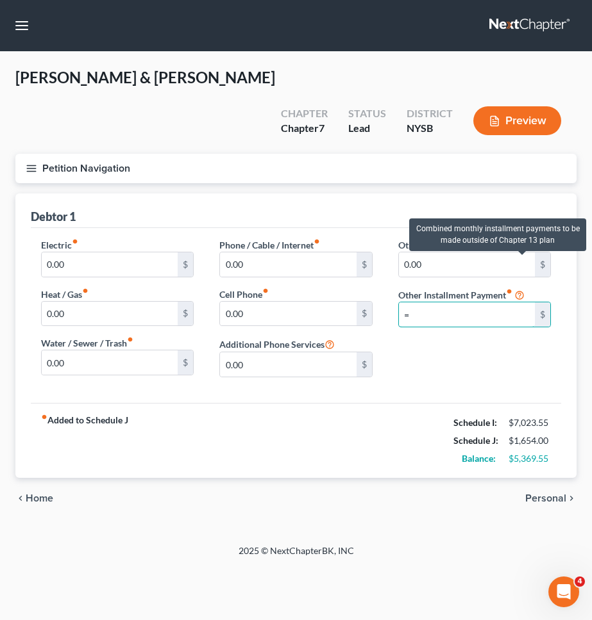
type input "0"
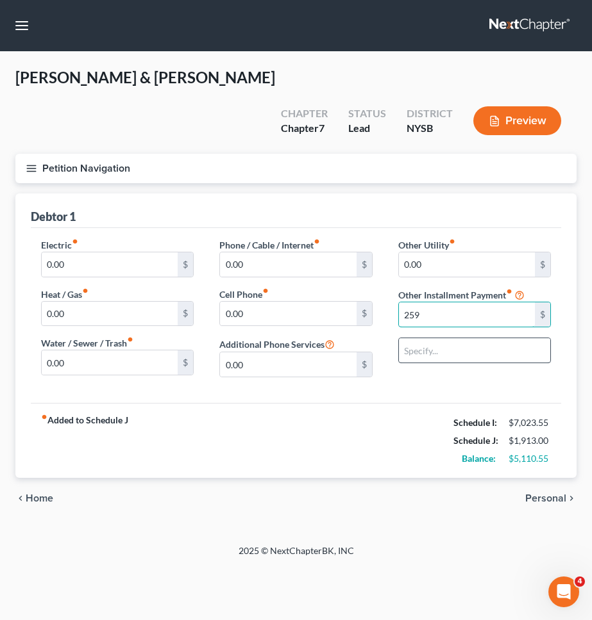
type input "259"
click at [500, 338] on input "text" at bounding box center [474, 350] width 151 height 24
type input "Solar panels"
click at [31, 494] on span "Home" at bounding box center [40, 499] width 28 height 10
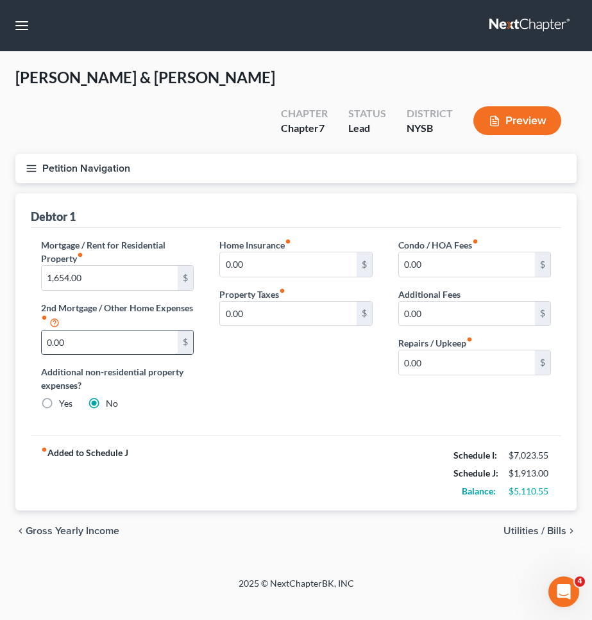
click at [79, 331] on input "0.00" at bounding box center [110, 343] width 136 height 24
type input "357"
click at [194, 154] on button "Petition Navigation" at bounding box center [295, 168] width 561 height 29
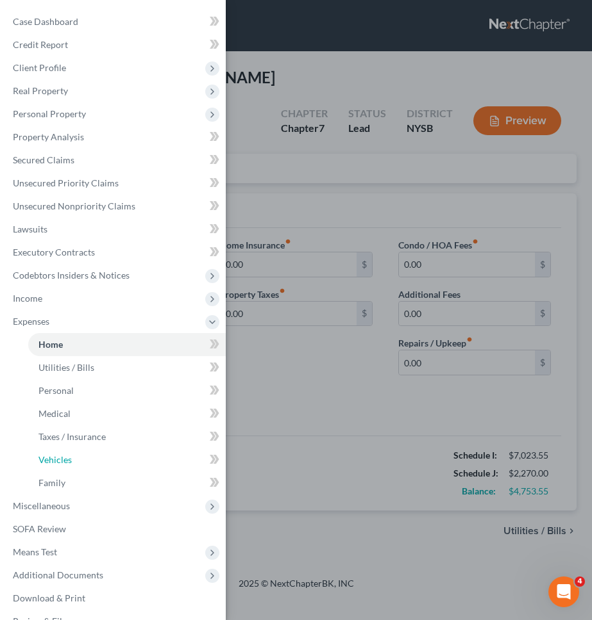
drag, startPoint x: 82, startPoint y: 458, endPoint x: 364, endPoint y: 371, distance: 295.2
click at [82, 459] on link "Vehicles" at bounding box center [126, 460] width 197 height 23
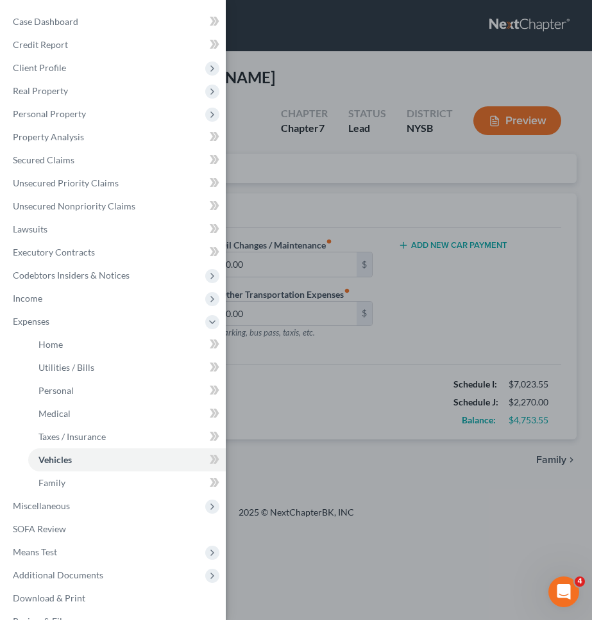
click at [401, 367] on div "Case Dashboard Payments Invoices Payments Payments Credit Report Client Profile" at bounding box center [296, 310] width 592 height 620
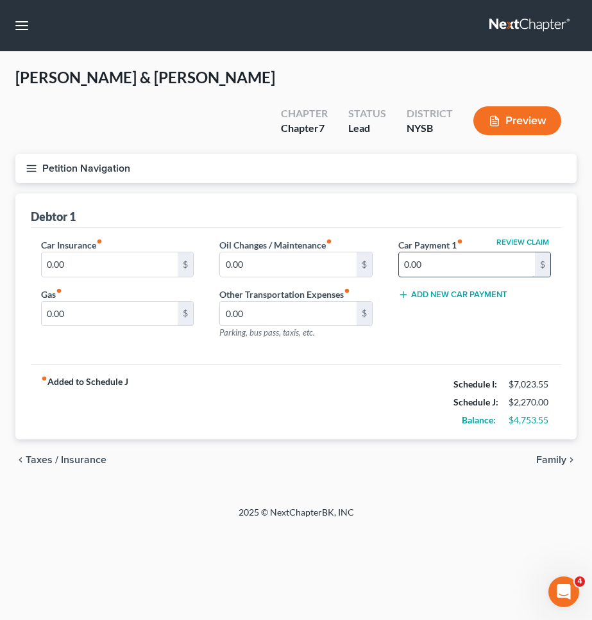
click at [467, 253] on input "0.00" at bounding box center [467, 265] width 136 height 24
type input "986"
click at [217, 154] on button "Petition Navigation" at bounding box center [295, 168] width 561 height 29
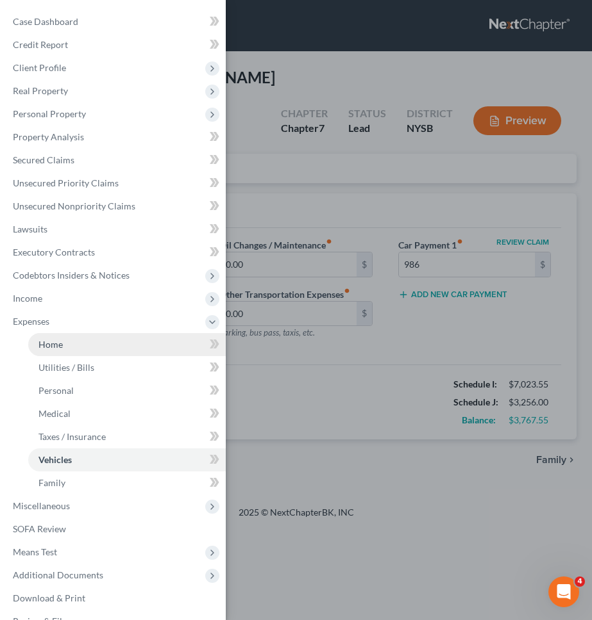
click at [78, 349] on link "Home" at bounding box center [126, 344] width 197 height 23
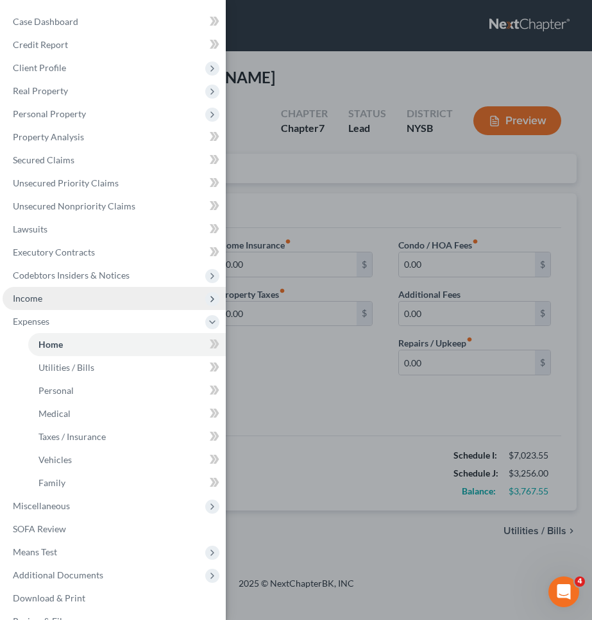
click at [215, 297] on icon at bounding box center [212, 299] width 10 height 10
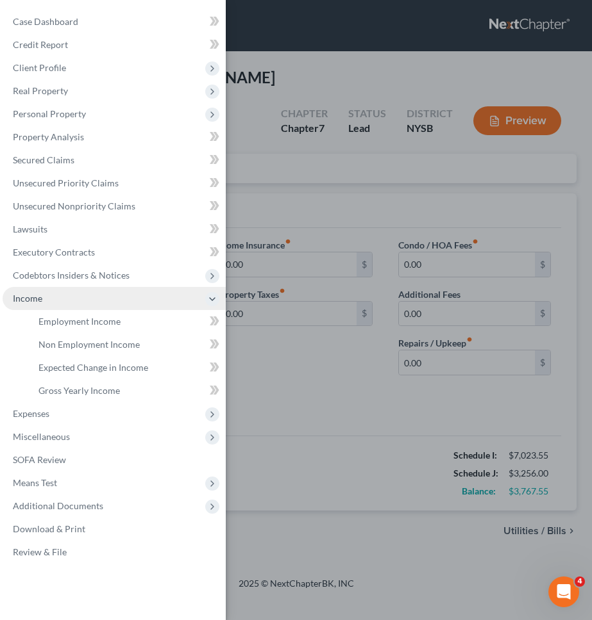
click at [324, 349] on div "Case Dashboard Payments Invoices Payments Payments Credit Report Client Profile" at bounding box center [296, 310] width 592 height 620
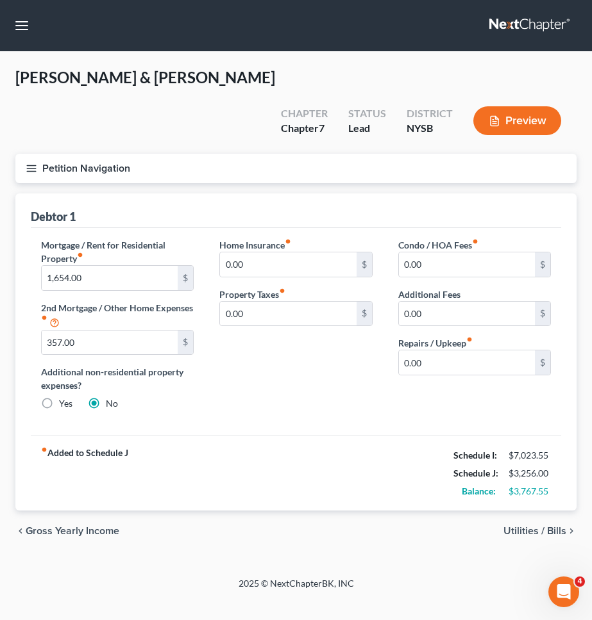
click at [545, 526] on span "Utilities / Bills" at bounding box center [534, 531] width 63 height 10
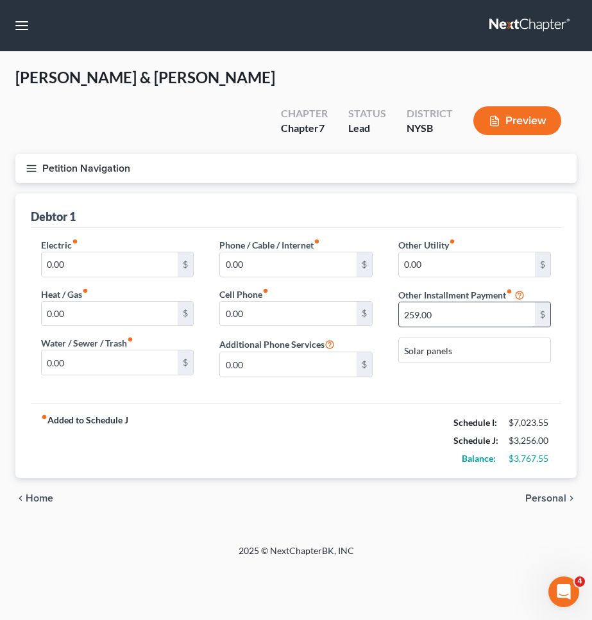
click at [477, 303] on input "259.00" at bounding box center [467, 315] width 136 height 24
type input "400"
click at [436, 403] on div "fiber_manual_record Added to Schedule J Schedule I: $7,023.55 Schedule J: $3,39…" at bounding box center [296, 440] width 530 height 75
click at [520, 194] on div "Debtor 1" at bounding box center [296, 211] width 530 height 35
click at [541, 494] on span "Personal" at bounding box center [545, 499] width 41 height 10
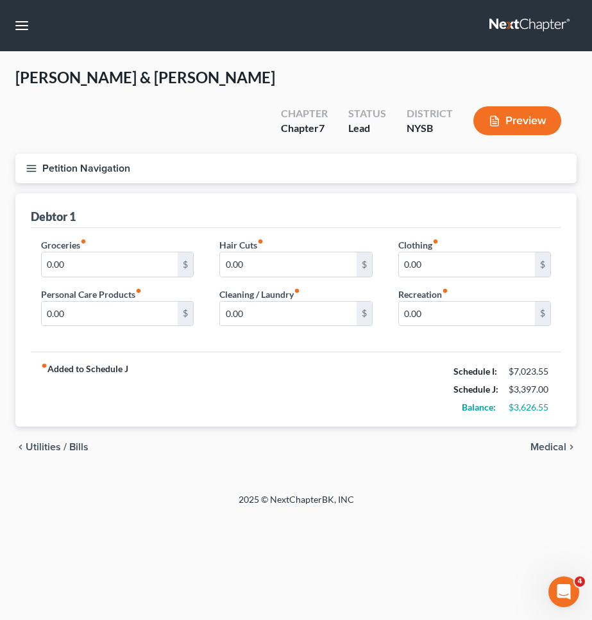
click at [536, 442] on span "Medical" at bounding box center [548, 447] width 36 height 10
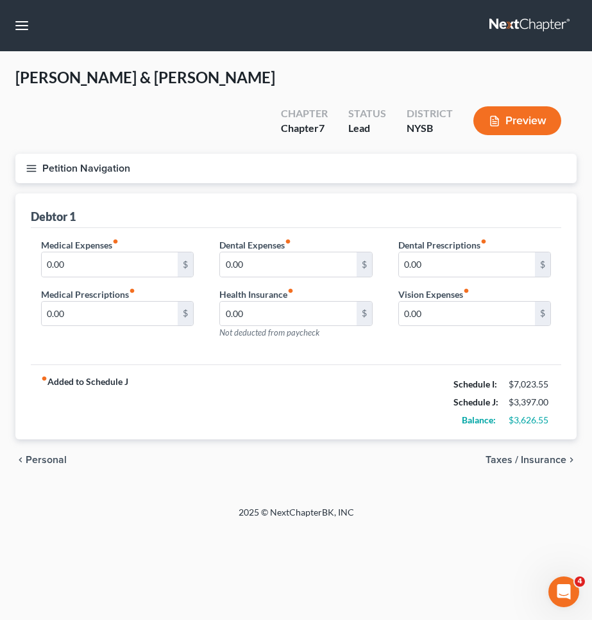
click at [326, 154] on button "Petition Navigation" at bounding box center [295, 168] width 561 height 29
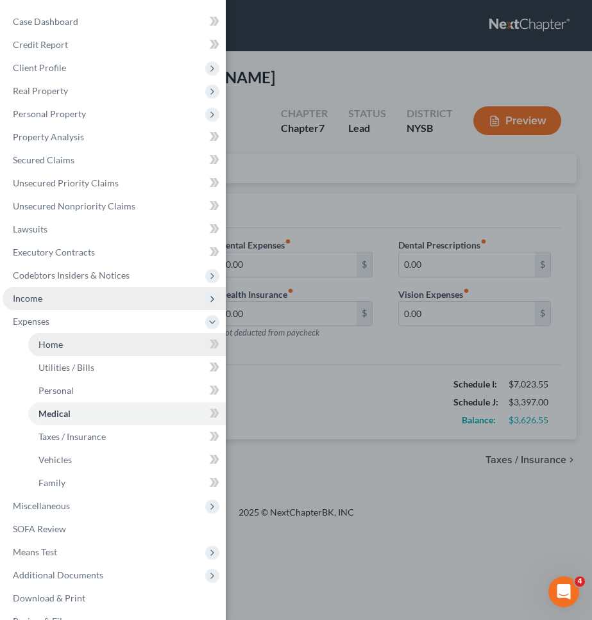
click at [149, 349] on link "Home" at bounding box center [126, 344] width 197 height 23
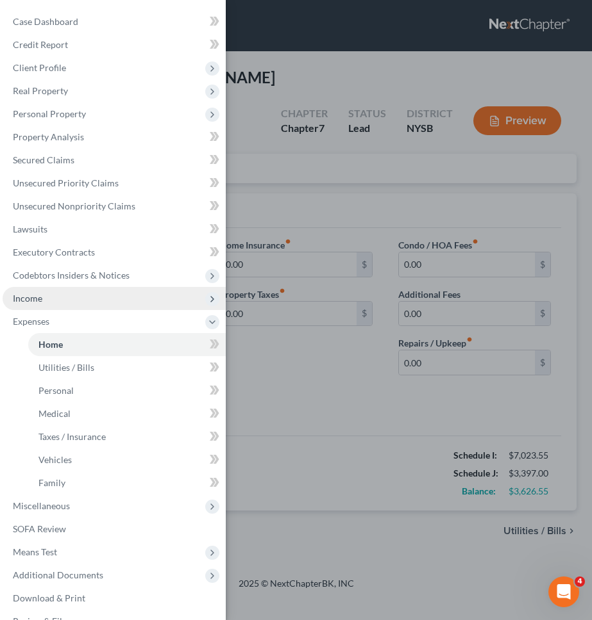
click at [132, 303] on span "Income" at bounding box center [114, 298] width 223 height 23
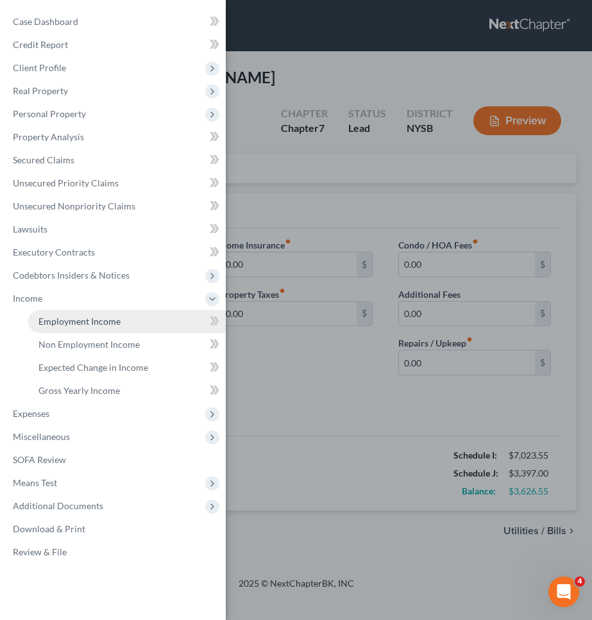
click at [138, 323] on link "Employment Income" at bounding box center [126, 321] width 197 height 23
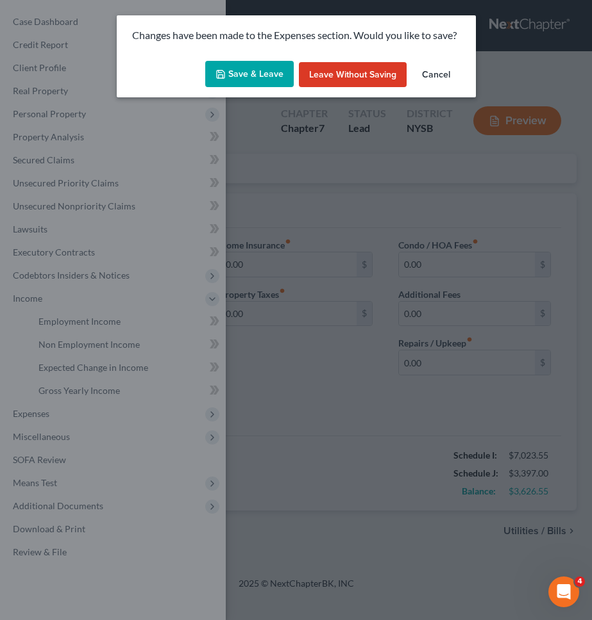
click at [249, 86] on button "Save & Leave" at bounding box center [249, 74] width 88 height 27
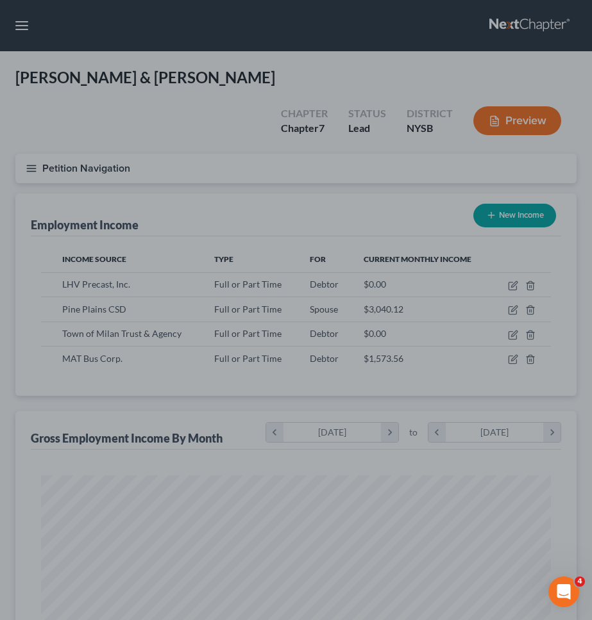
scroll to position [254, 535]
click at [488, 291] on div at bounding box center [296, 310] width 592 height 620
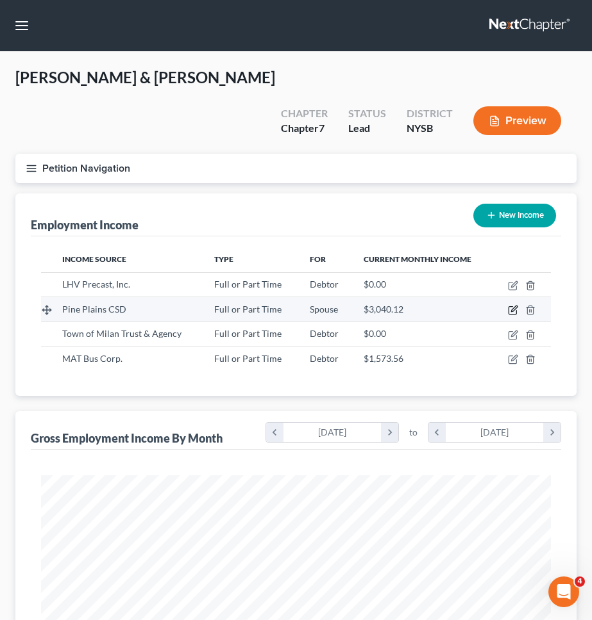
click at [510, 305] on icon "button" at bounding box center [513, 310] width 10 height 10
select select "0"
select select "35"
select select "2"
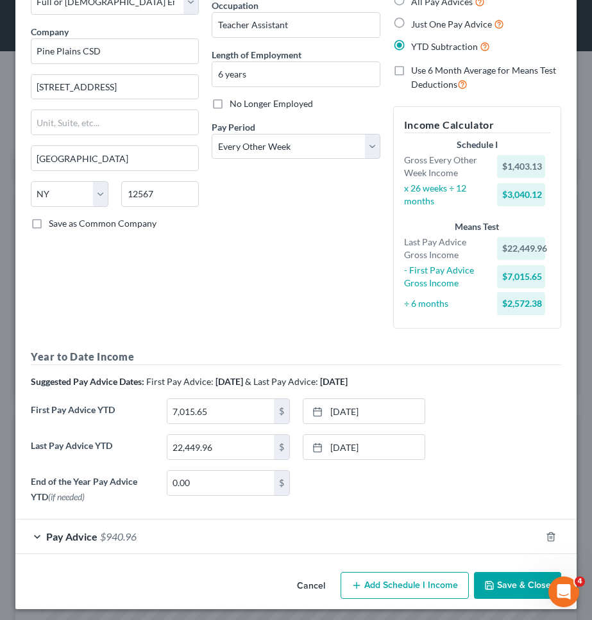
scroll to position [88, 0]
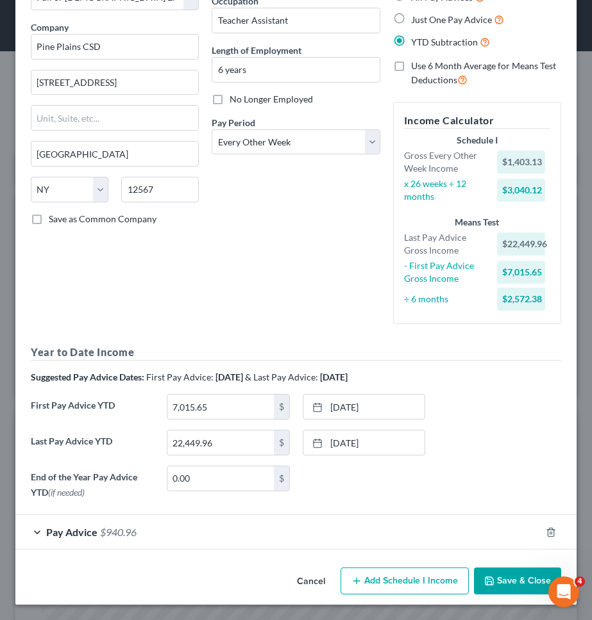
click at [315, 530] on div "Pay Advice $940.96" at bounding box center [277, 532] width 525 height 34
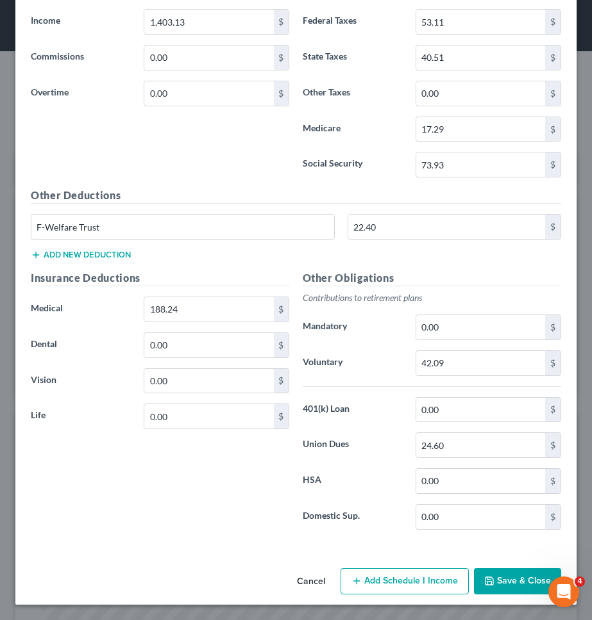
scroll to position [624, 0]
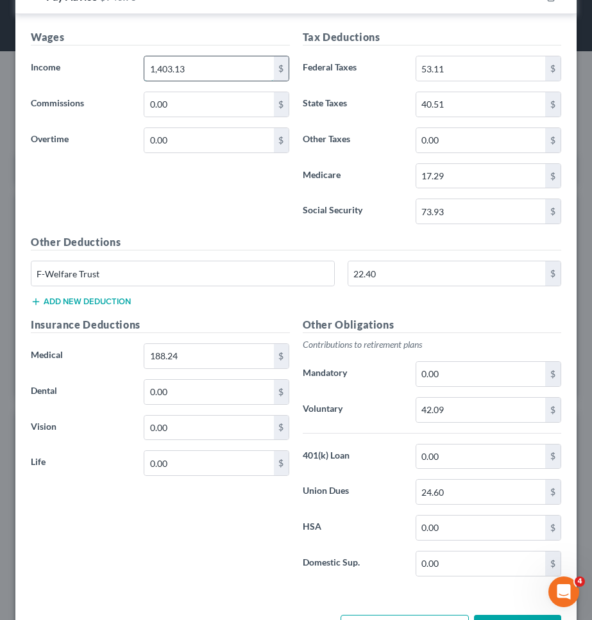
click at [225, 64] on input "1,403.13" at bounding box center [208, 68] width 129 height 24
type input "1,453.71"
click at [475, 212] on input "73.93" at bounding box center [480, 211] width 129 height 24
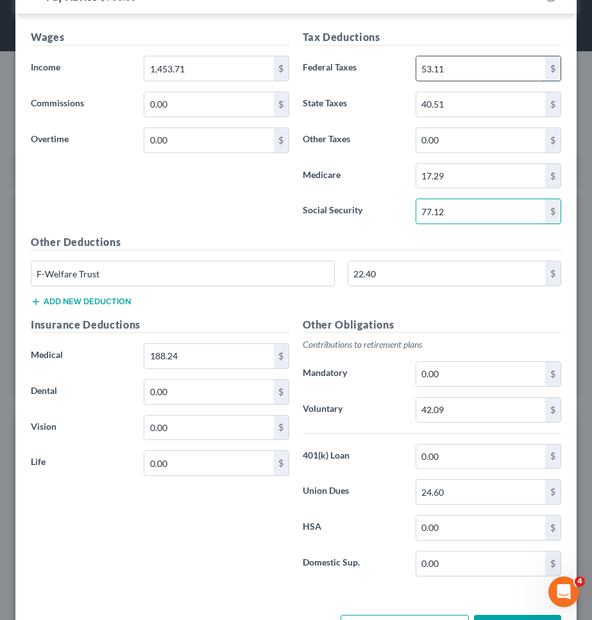
type input "77.12"
click at [481, 69] on input "53.11" at bounding box center [480, 68] width 129 height 24
type input "59.1"
click at [192, 365] on input "188.24" at bounding box center [208, 356] width 129 height 24
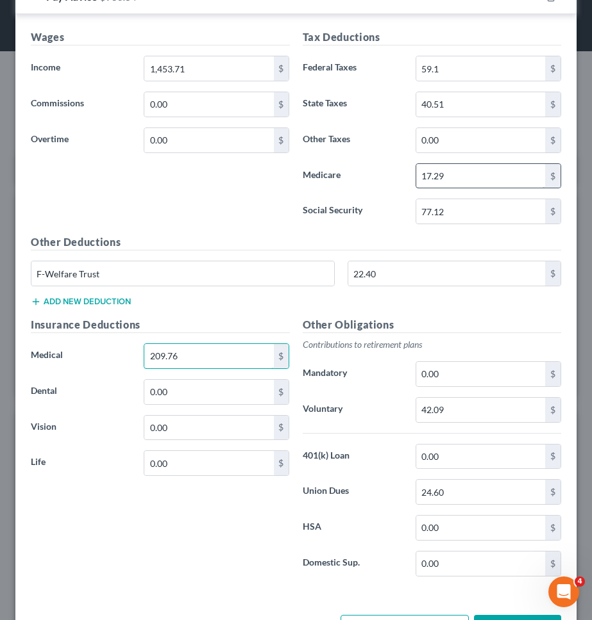
type input "209.76"
click at [470, 172] on input "17.29" at bounding box center [480, 176] width 129 height 24
type input "18.04"
click at [501, 96] on input "40.51" at bounding box center [480, 104] width 129 height 24
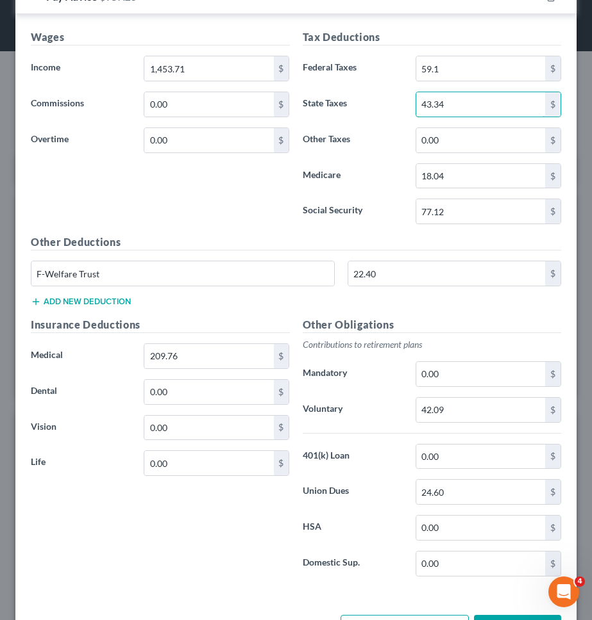
type input "43.34"
click at [386, 132] on label "Other Taxes" at bounding box center [352, 141] width 113 height 26
click at [461, 414] on input "42.09" at bounding box center [480, 410] width 129 height 24
type input "43.61"
click at [360, 475] on div "Other Obligations Contributions to retirement plans Mandatory 0.00 $ Voluntary …" at bounding box center [432, 452] width 272 height 270
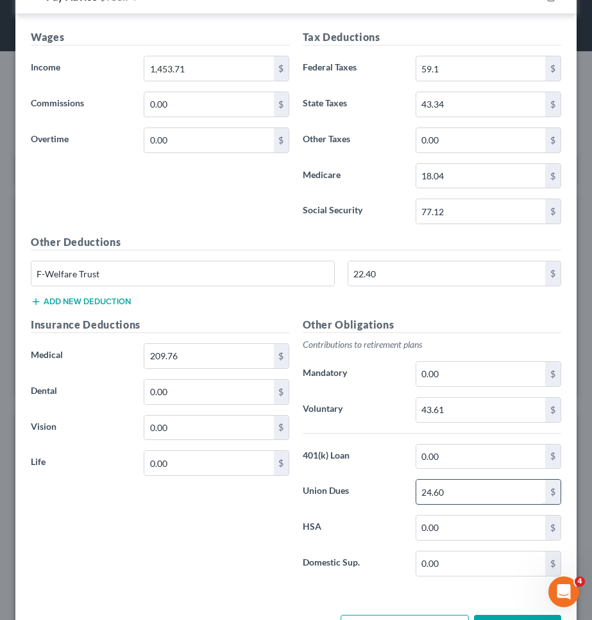
click at [468, 488] on input "24.60" at bounding box center [480, 492] width 129 height 24
click at [468, 494] on input "24.60" at bounding box center [480, 492] width 129 height 24
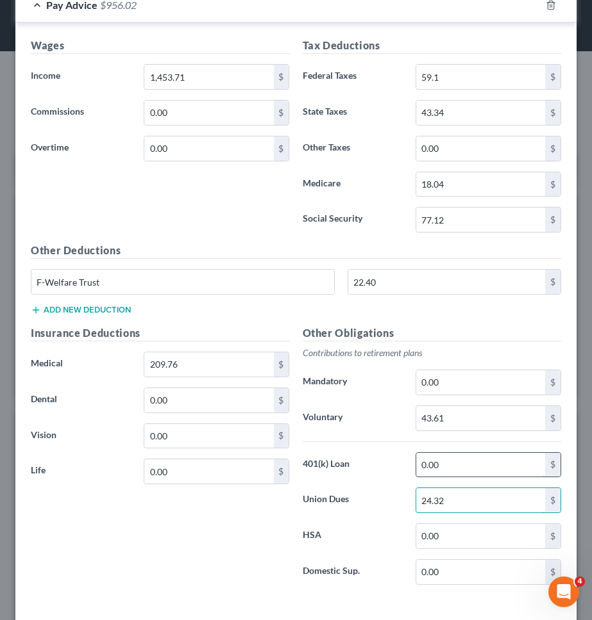
scroll to position [613, 0]
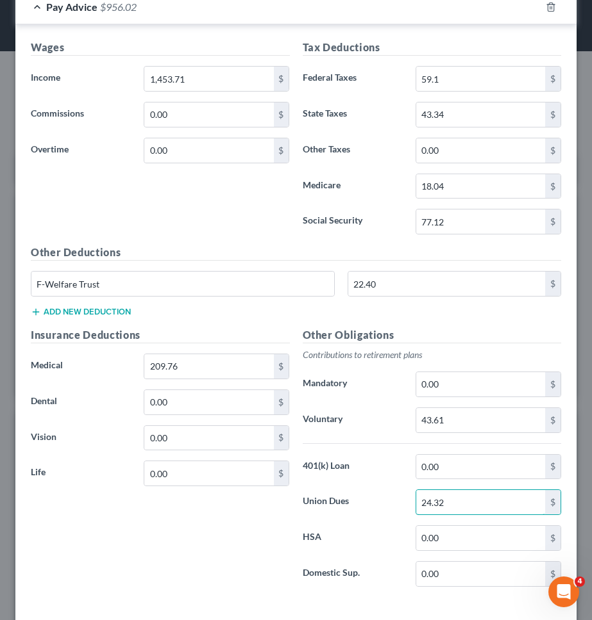
type input "24.32"
click at [353, 510] on label "Union Dues" at bounding box center [352, 503] width 113 height 26
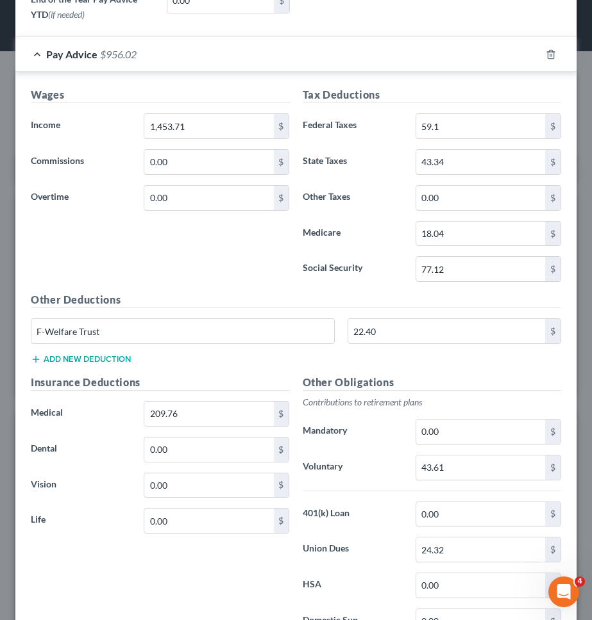
scroll to position [670, 0]
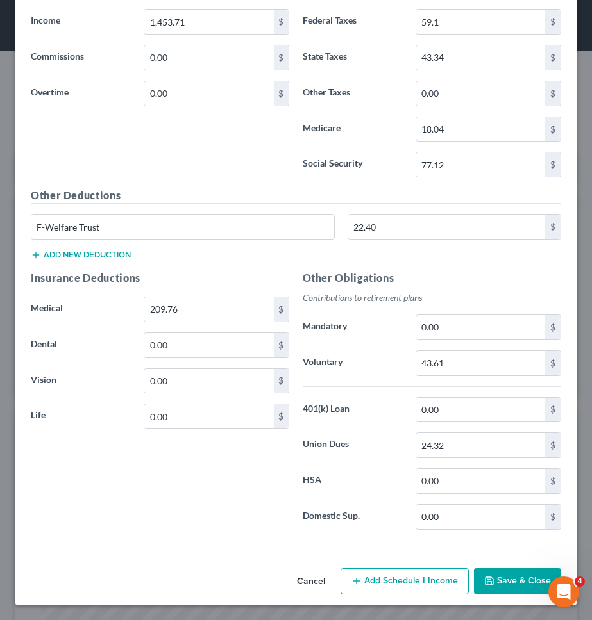
click at [526, 576] on button "Save & Close" at bounding box center [517, 581] width 87 height 27
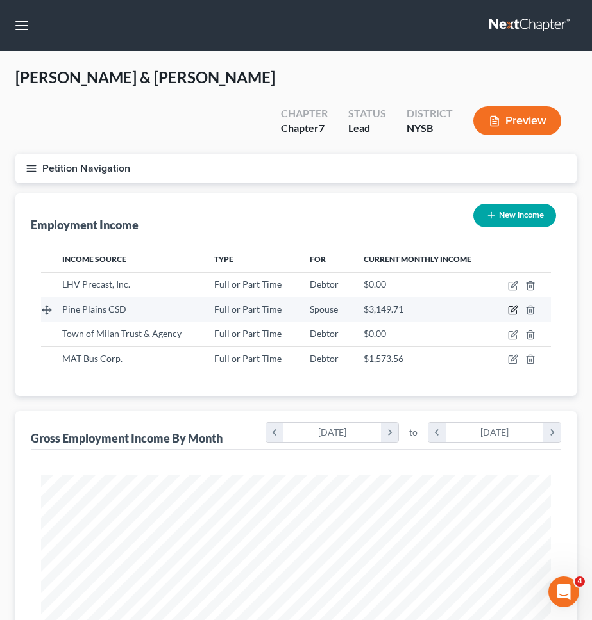
click at [509, 307] on icon "button" at bounding box center [512, 311] width 8 height 8
select select "0"
select select "35"
select select "2"
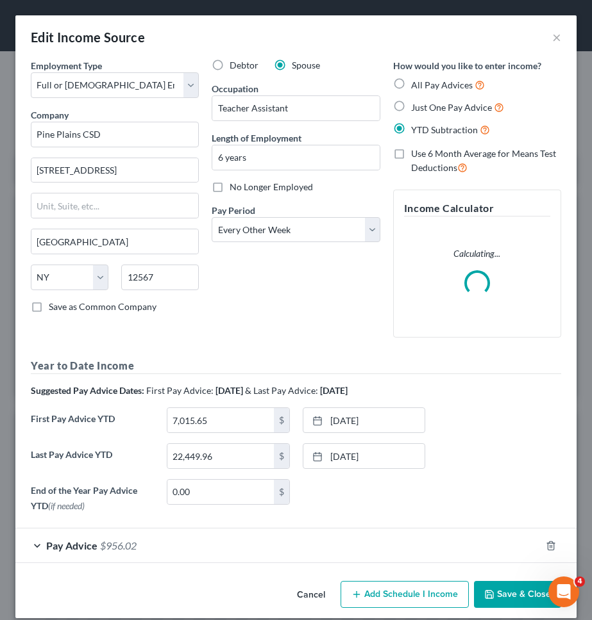
scroll to position [13, 0]
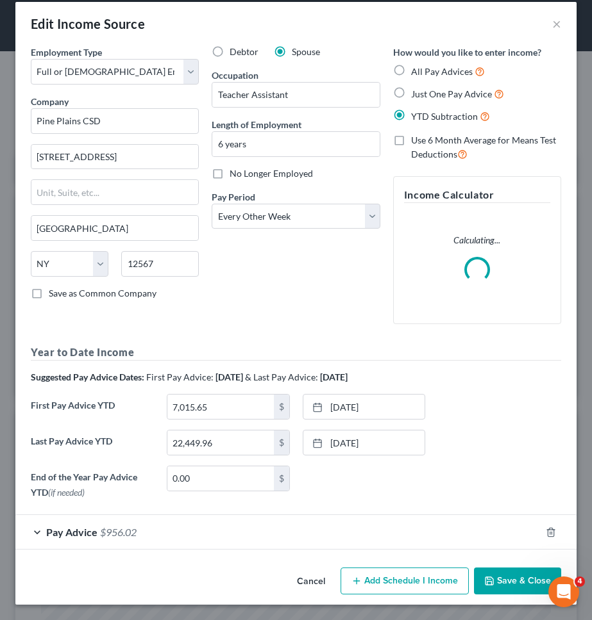
click at [244, 553] on div "Employment Type * Select Full or Part Time Employment Self Employment Company *…" at bounding box center [295, 304] width 561 height 517
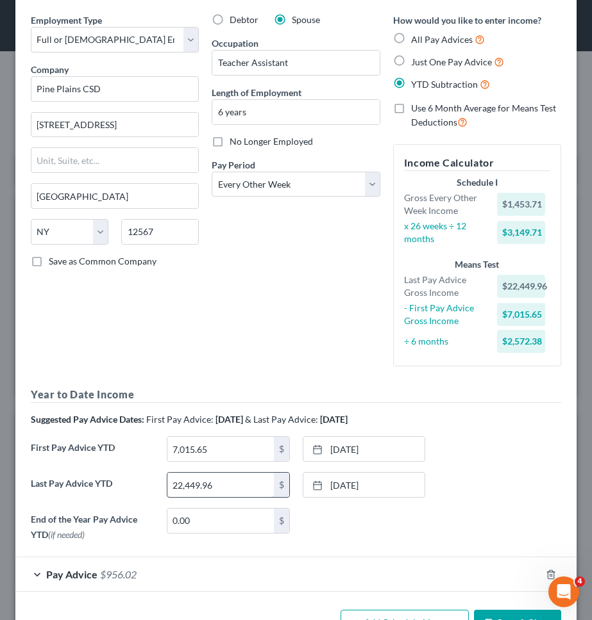
scroll to position [38, 0]
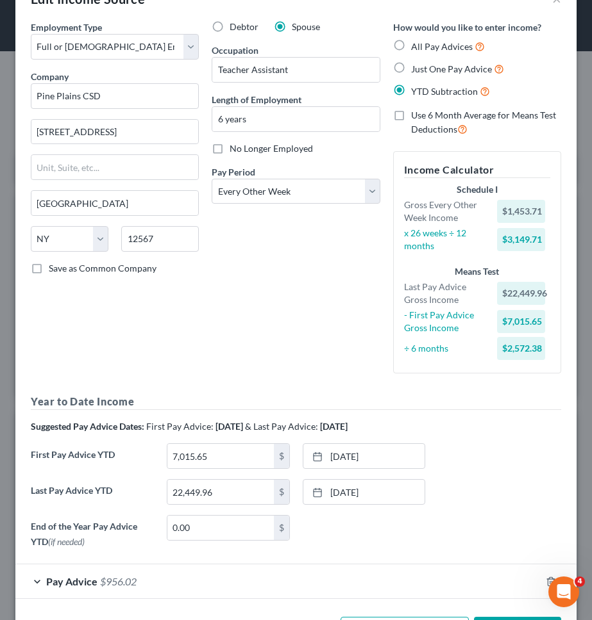
click at [253, 586] on div "Pay Advice $956.02" at bounding box center [277, 582] width 525 height 34
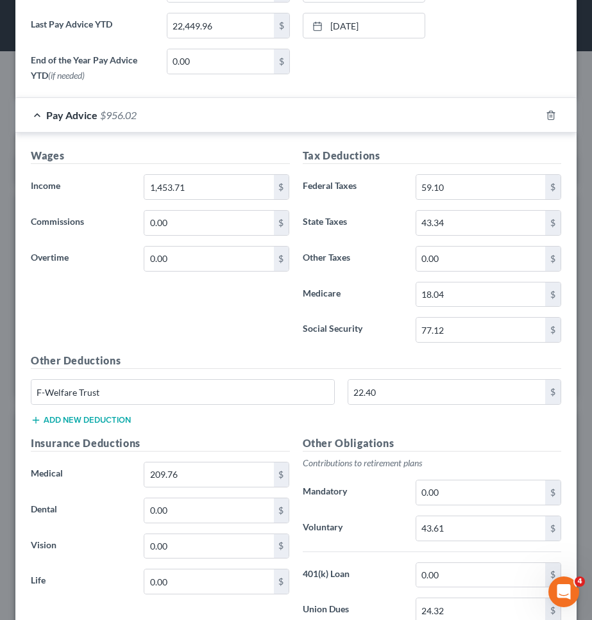
scroll to position [503, 0]
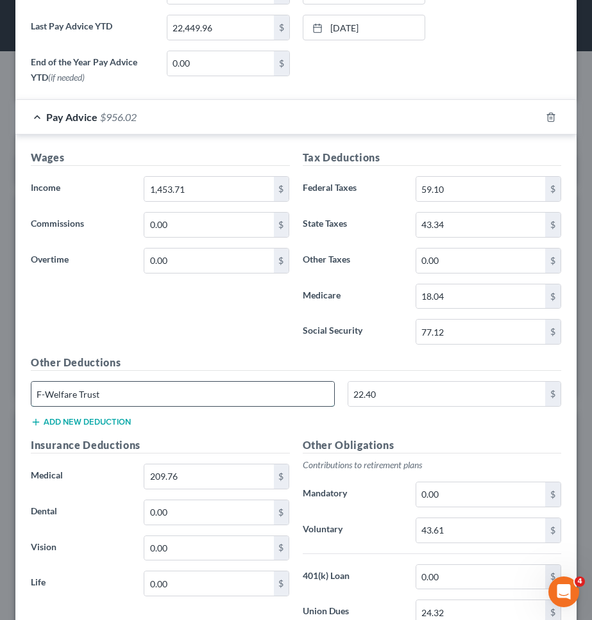
click at [266, 386] on input "F-Welfare Trust" at bounding box center [182, 394] width 303 height 24
type input "T"
click at [389, 396] on input "22.40" at bounding box center [446, 394] width 197 height 24
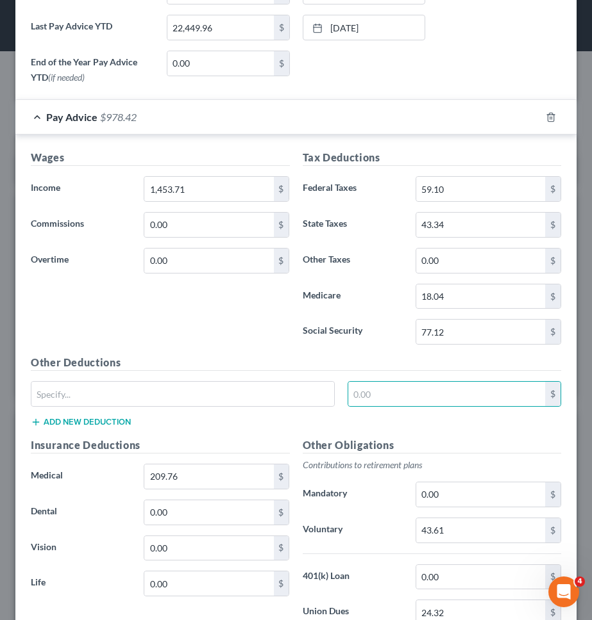
click at [389, 342] on label "Social Security" at bounding box center [352, 332] width 113 height 26
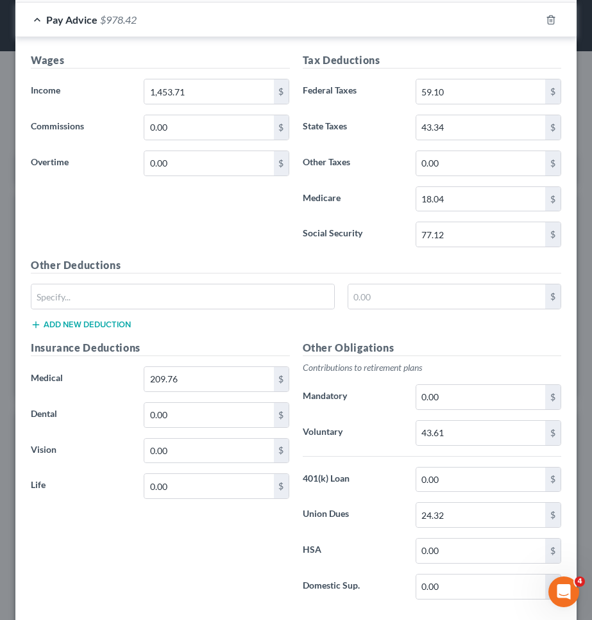
scroll to position [670, 0]
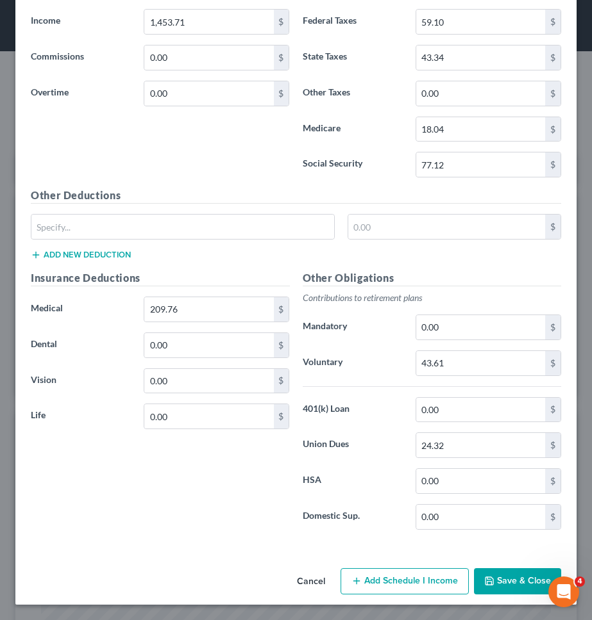
click at [531, 597] on div "Cancel Add Schedule I Income Save & Close" at bounding box center [295, 584] width 561 height 42
click at [517, 579] on button "Save & Close" at bounding box center [517, 581] width 87 height 27
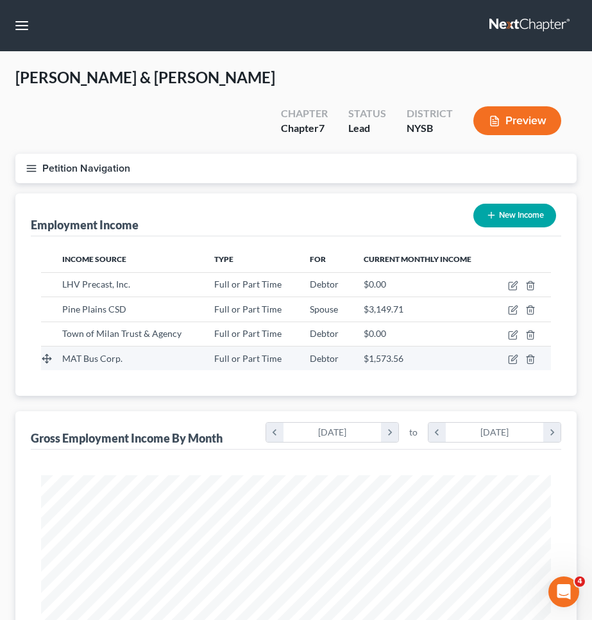
click at [508, 346] on td at bounding box center [522, 358] width 58 height 24
click at [508, 356] on icon "button" at bounding box center [512, 360] width 8 height 8
select select "0"
select select "36"
select select "3"
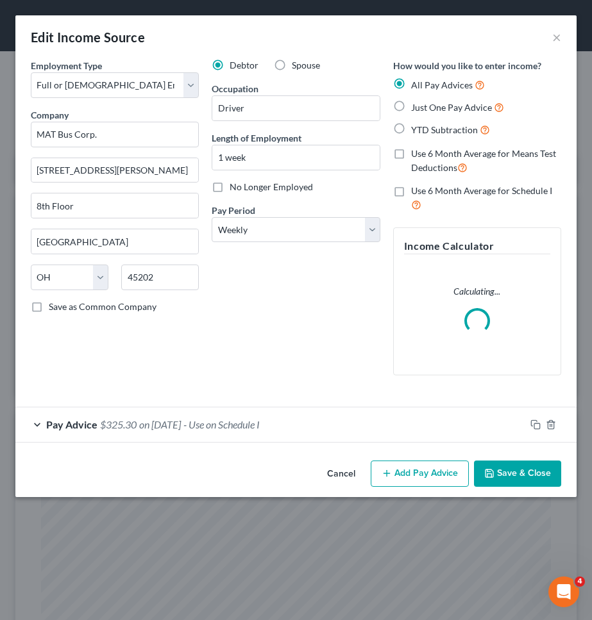
click at [474, 450] on div "Employment Type * Select Full or Part Time Employment Self Employment Company *…" at bounding box center [295, 257] width 561 height 397
click at [472, 434] on div "Pay Advice $325.30 on 08/29/2025 - Use on Schedule I" at bounding box center [270, 425] width 510 height 34
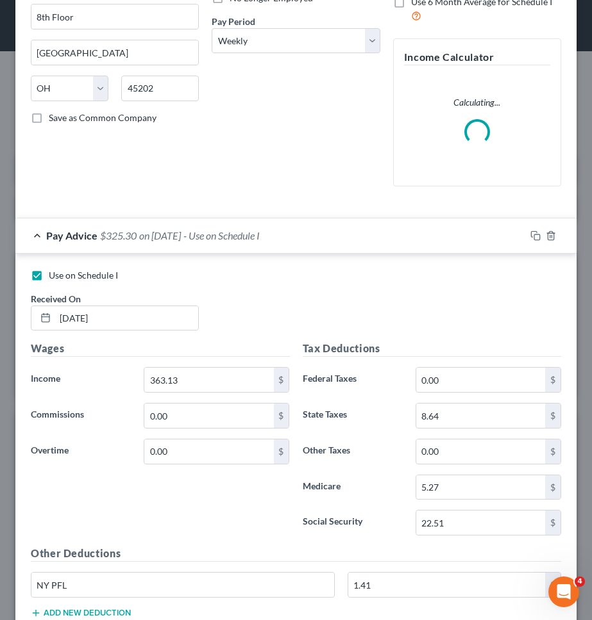
scroll to position [203, 0]
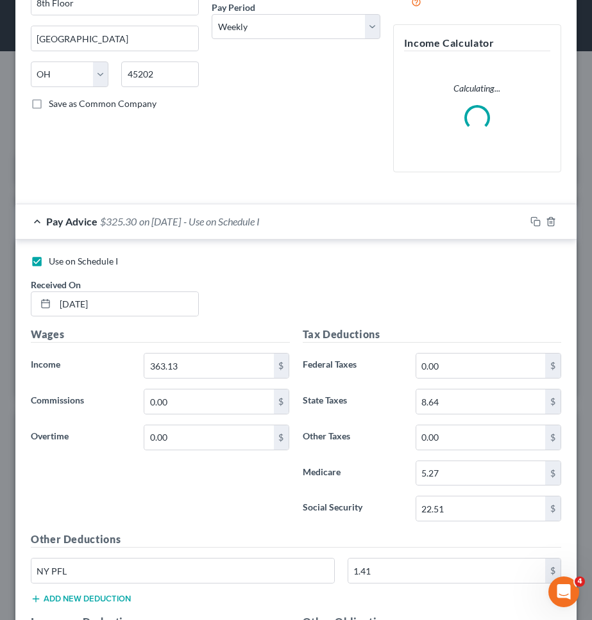
click at [402, 222] on div "Pay Advice $325.30 on 08/29/2025 - Use on Schedule I" at bounding box center [270, 221] width 510 height 34
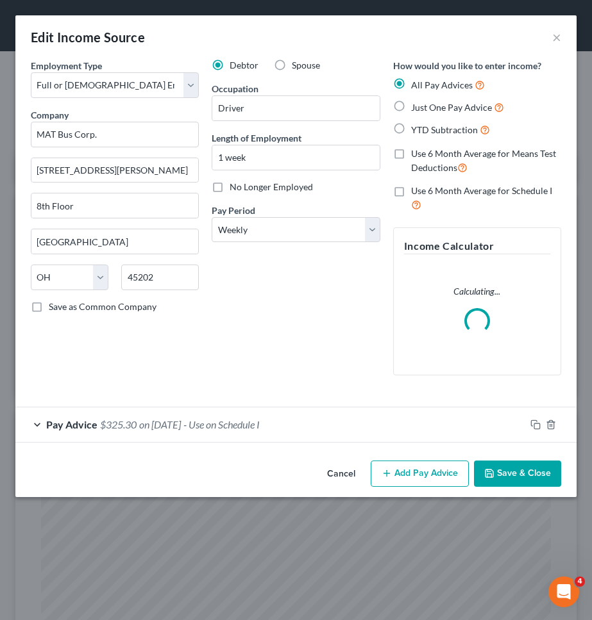
scroll to position [0, 0]
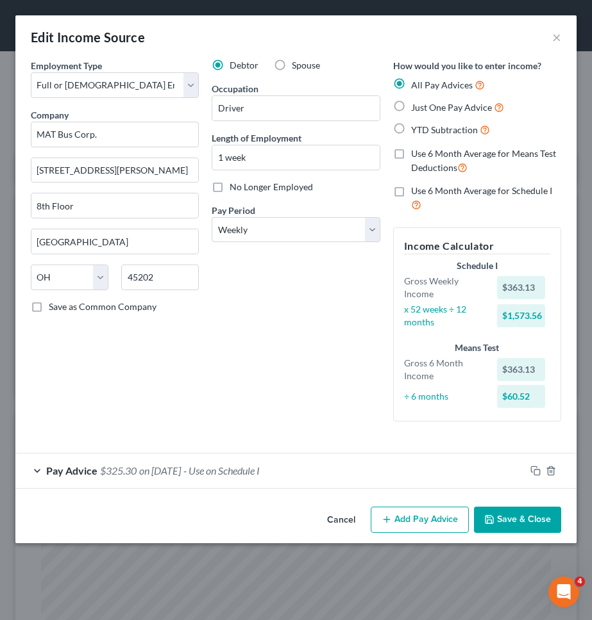
click at [343, 528] on button "Cancel" at bounding box center [341, 521] width 49 height 26
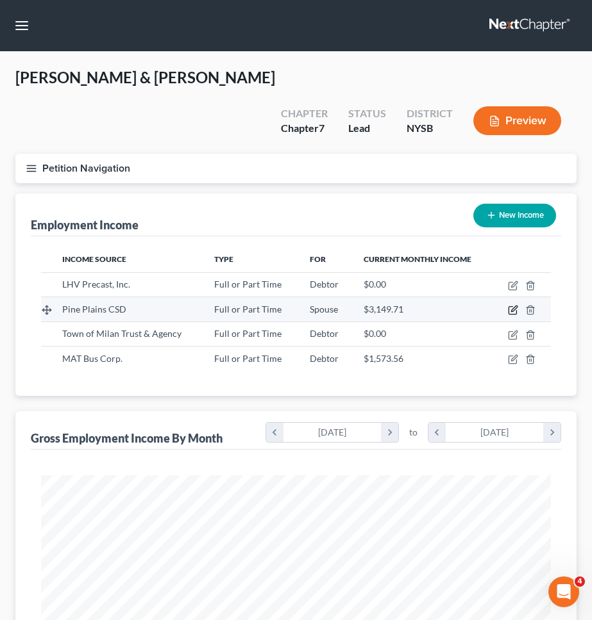
click at [508, 305] on icon "button" at bounding box center [513, 310] width 10 height 10
select select "0"
select select "35"
select select "2"
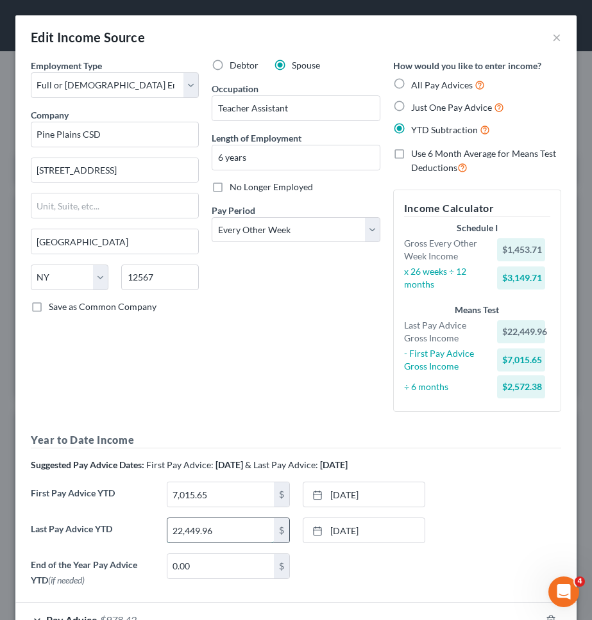
click at [181, 532] on input "22,449.96" at bounding box center [220, 530] width 106 height 24
type input "25,212.85"
click at [357, 518] on link "6/26/2025" at bounding box center [364, 530] width 122 height 24
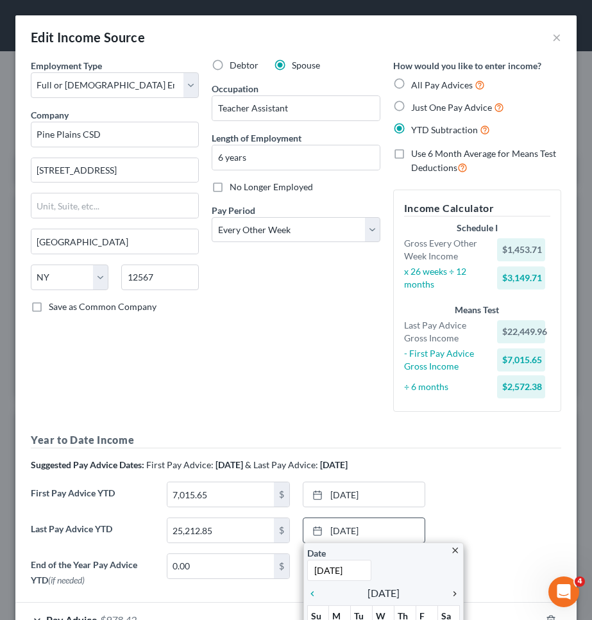
click at [454, 597] on icon "chevron_right" at bounding box center [451, 594] width 17 height 10
click at [310, 595] on icon "chevron_left" at bounding box center [315, 594] width 17 height 10
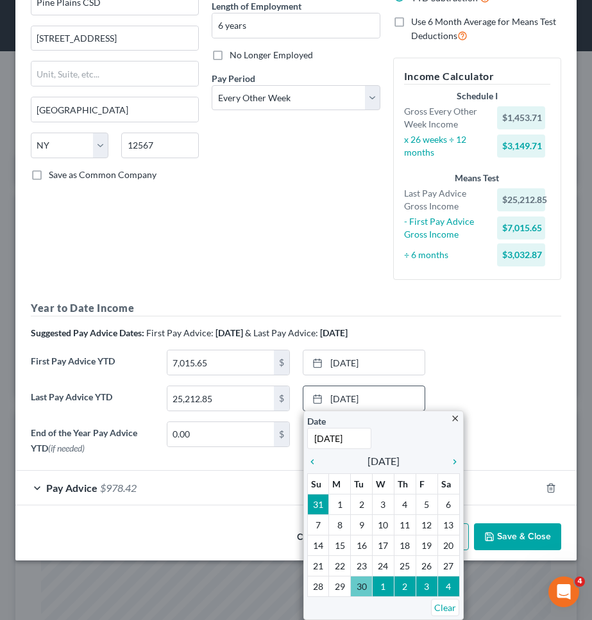
scroll to position [88, 0]
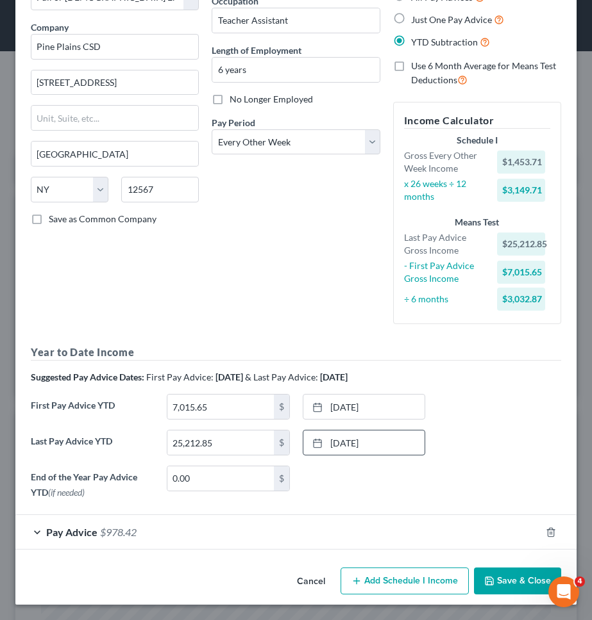
click at [474, 452] on div "Last Pay Advice YTD 25,212.85 $ 9/30/2025 close Date 9/30/2025 Time 12:00 AM ch…" at bounding box center [295, 448] width 543 height 36
click at [522, 586] on button "Save & Close" at bounding box center [517, 581] width 87 height 27
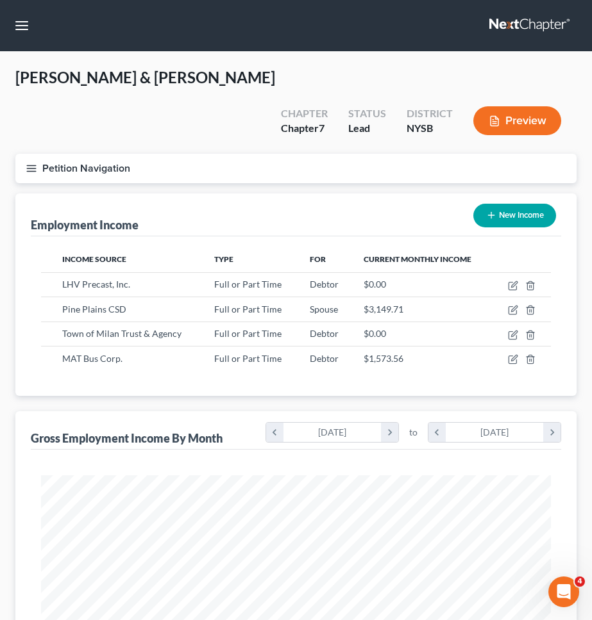
click at [327, 154] on button "Petition Navigation" at bounding box center [295, 168] width 561 height 29
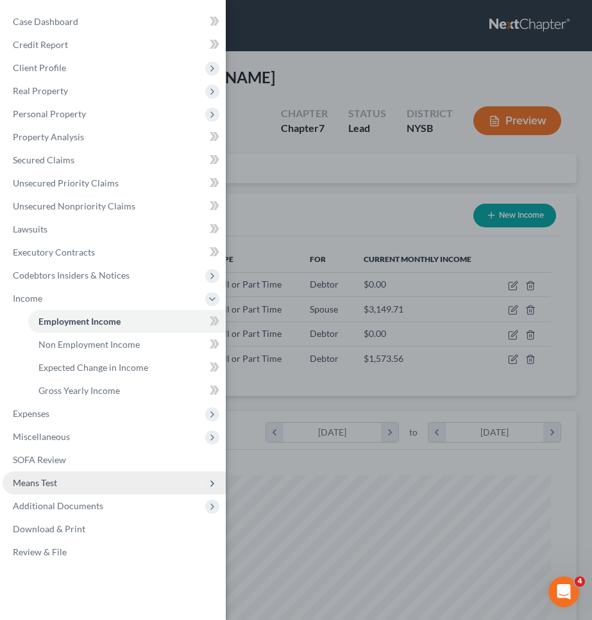
click at [130, 472] on span "Means Test" at bounding box center [114, 483] width 223 height 23
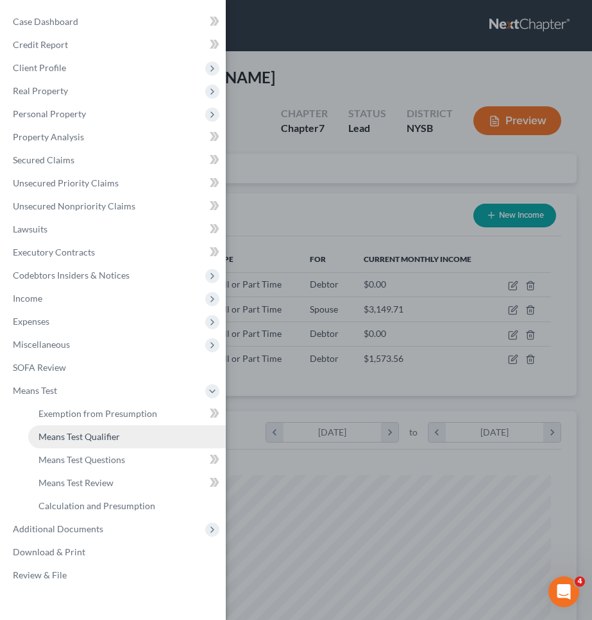
click at [119, 432] on span "Means Test Qualifier" at bounding box center [78, 436] width 81 height 11
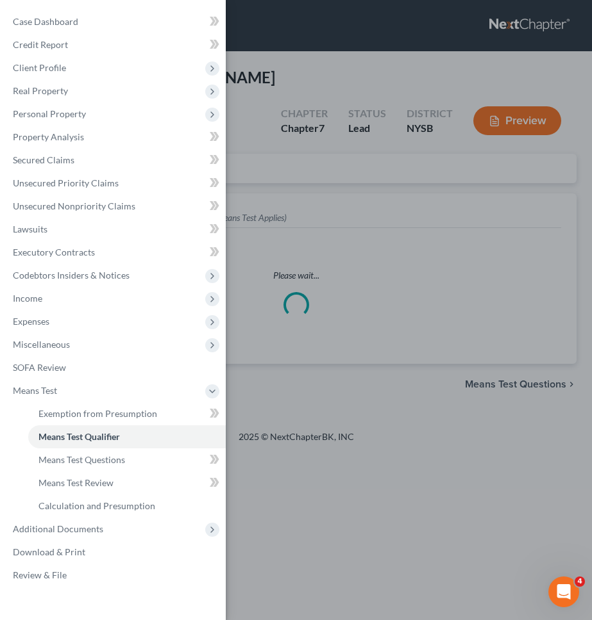
click at [298, 389] on div "Case Dashboard Payments Invoices Payments Payments Credit Report Client Profile" at bounding box center [296, 310] width 592 height 620
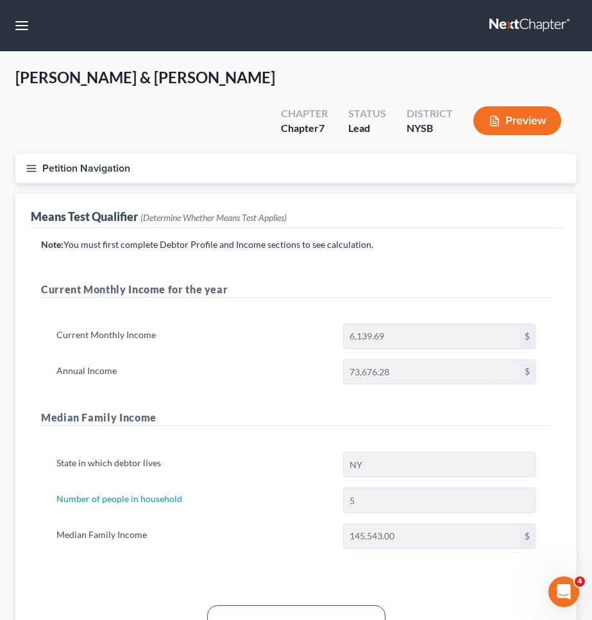
click at [138, 154] on button "Petition Navigation" at bounding box center [295, 168] width 561 height 29
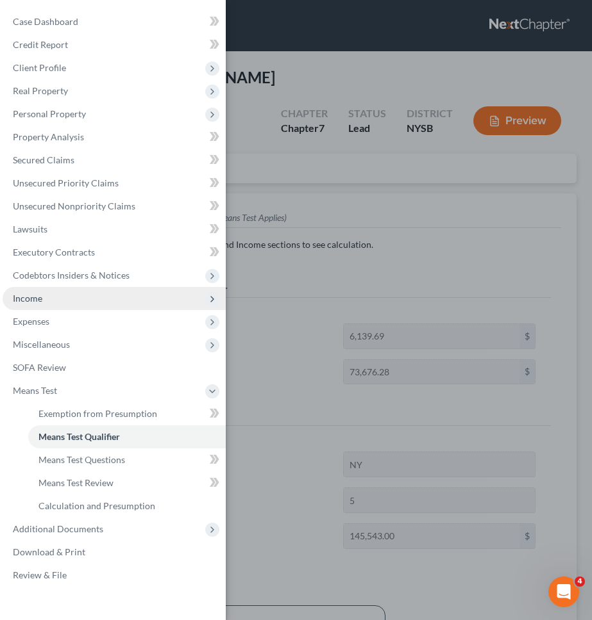
click at [102, 293] on span "Income" at bounding box center [114, 298] width 223 height 23
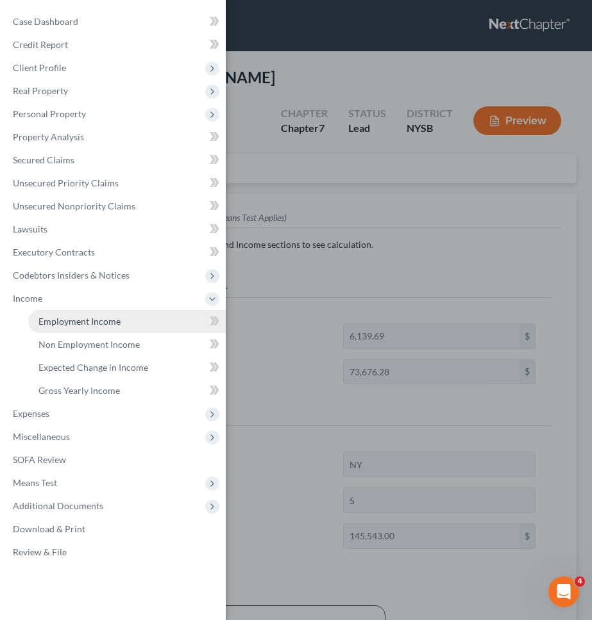
click at [104, 320] on span "Employment Income" at bounding box center [79, 321] width 82 height 11
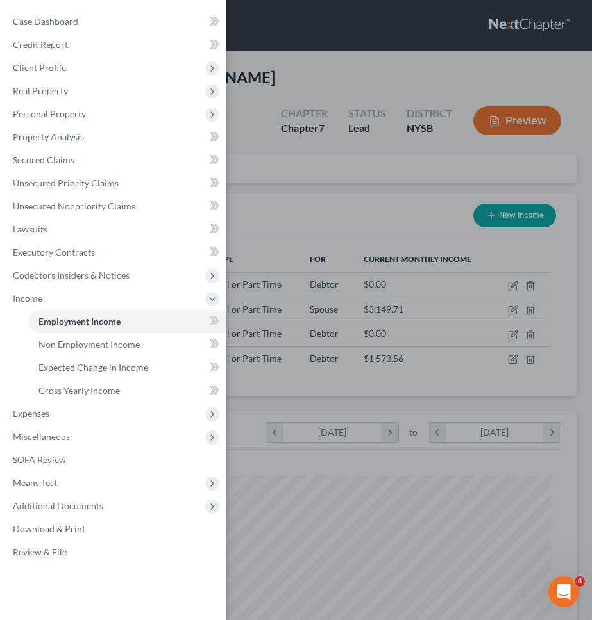
click at [313, 246] on div "Case Dashboard Payments Invoices Payments Payments Credit Report Client Profile" at bounding box center [296, 310] width 592 height 620
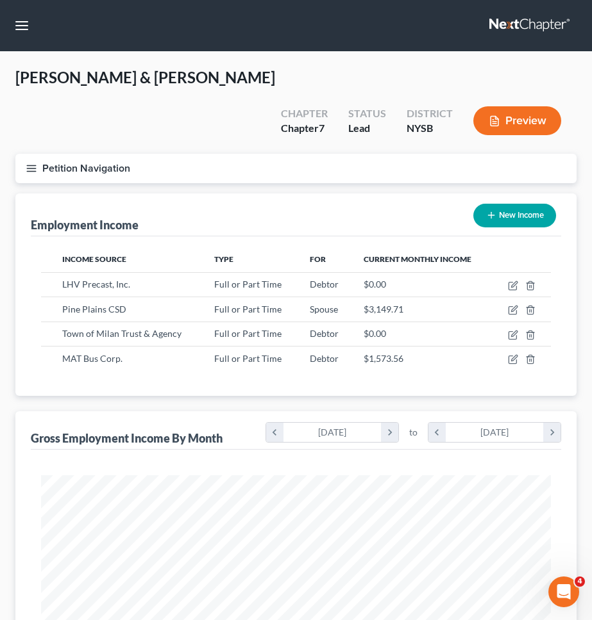
scroll to position [254, 535]
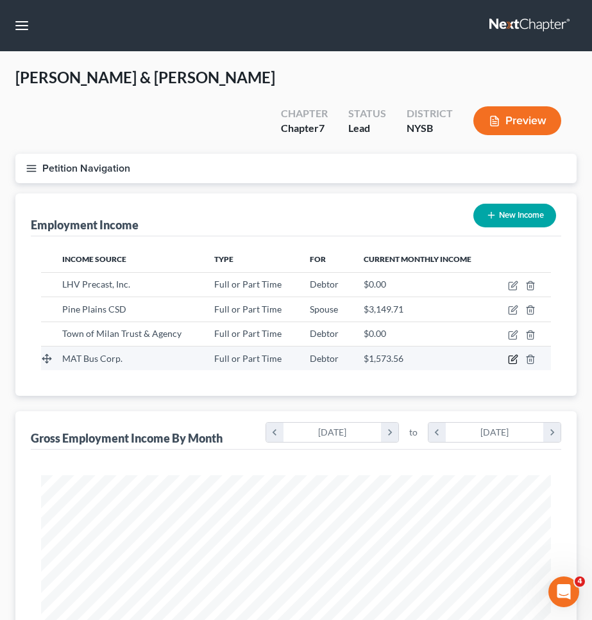
click at [512, 354] on icon "button" at bounding box center [513, 359] width 10 height 10
select select "0"
select select "36"
select select "3"
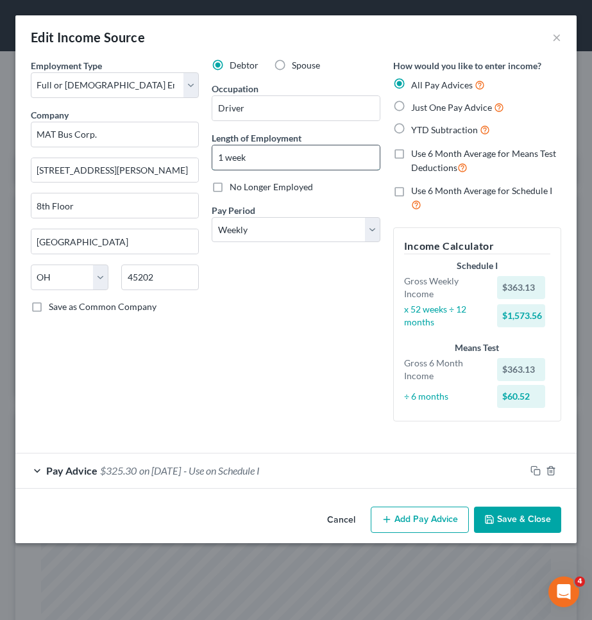
click at [297, 162] on input "1 week" at bounding box center [295, 157] width 167 height 24
type input "1 month"
click at [413, 124] on span "YTD Subtraction" at bounding box center [444, 129] width 67 height 11
click at [416, 124] on input "YTD Subtraction" at bounding box center [420, 126] width 8 height 8
radio input "true"
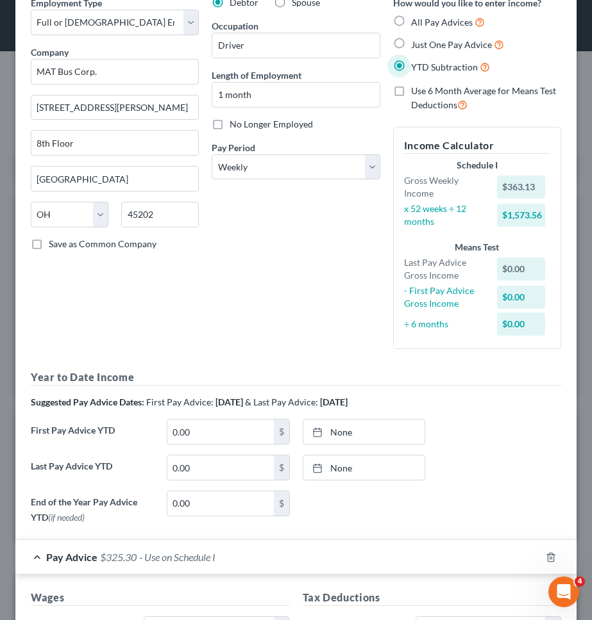
scroll to position [90, 0]
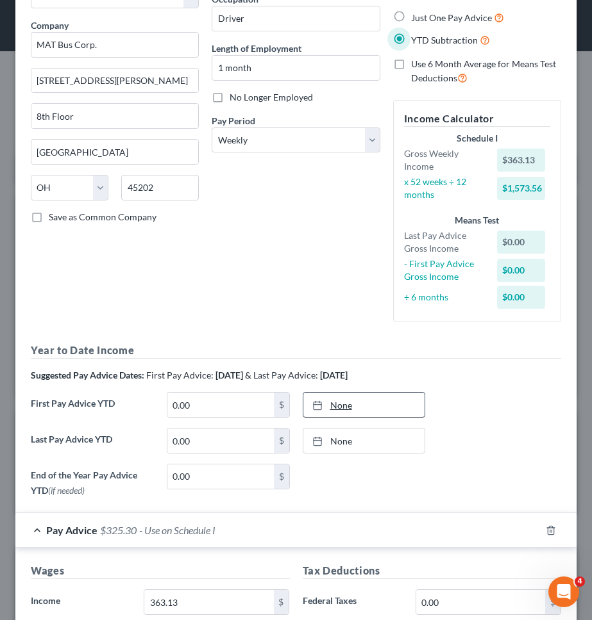
click at [336, 401] on link "None" at bounding box center [364, 405] width 122 height 24
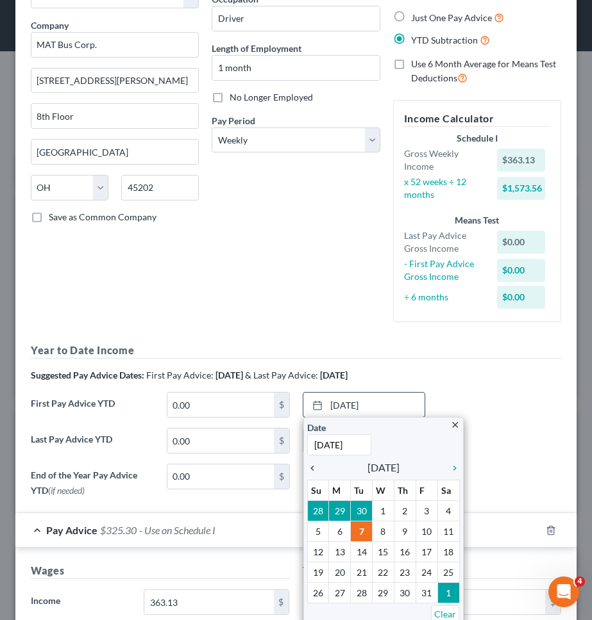
click at [311, 469] on icon "chevron_left" at bounding box center [315, 468] width 17 height 10
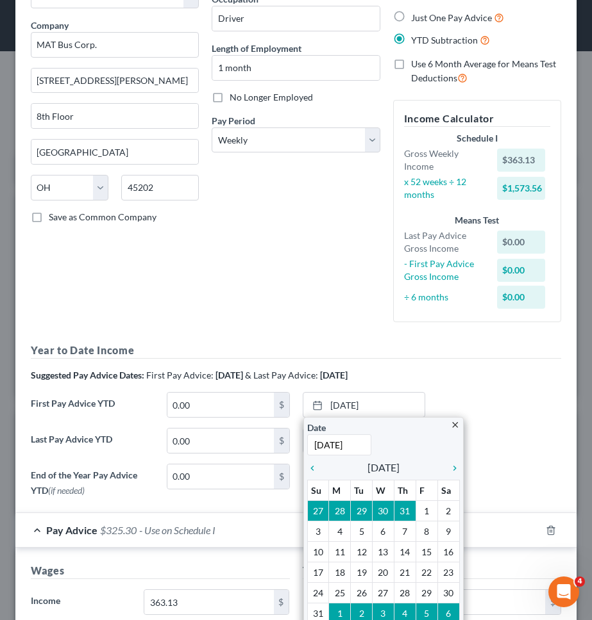
type input "8/22/2025"
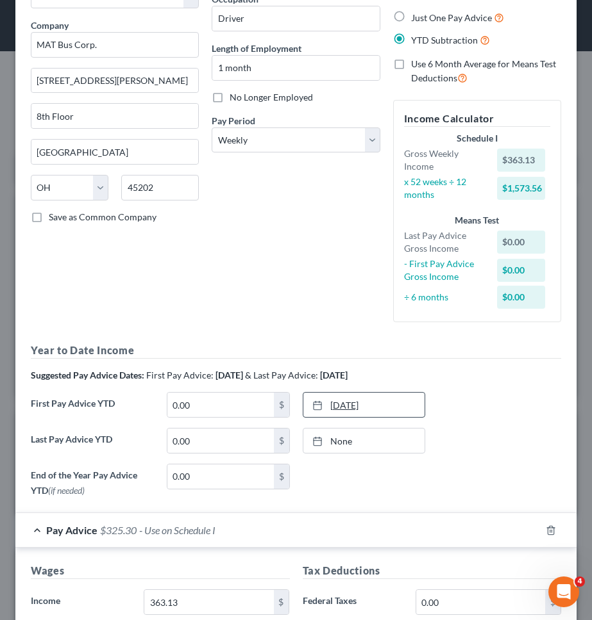
click at [377, 403] on link "8/22/2025" at bounding box center [364, 405] width 122 height 24
click at [374, 438] on link "None" at bounding box center [364, 441] width 122 height 24
type input "10/7/2025"
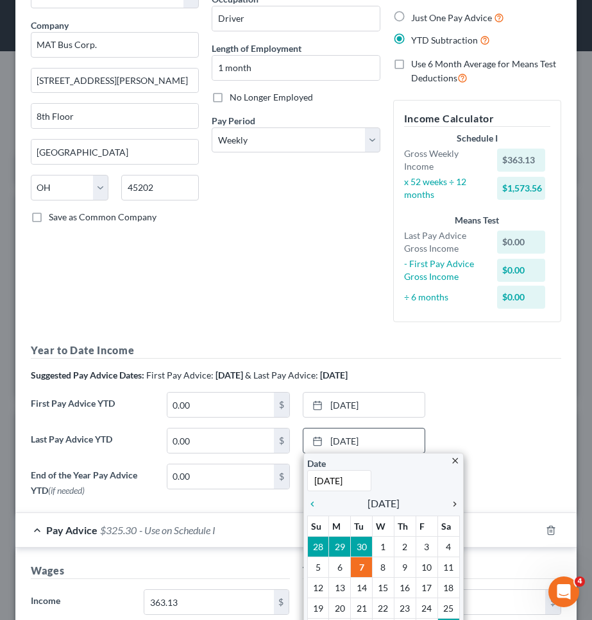
click at [450, 500] on icon "chevron_right" at bounding box center [451, 504] width 17 height 10
click at [309, 507] on icon "chevron_left" at bounding box center [315, 504] width 17 height 10
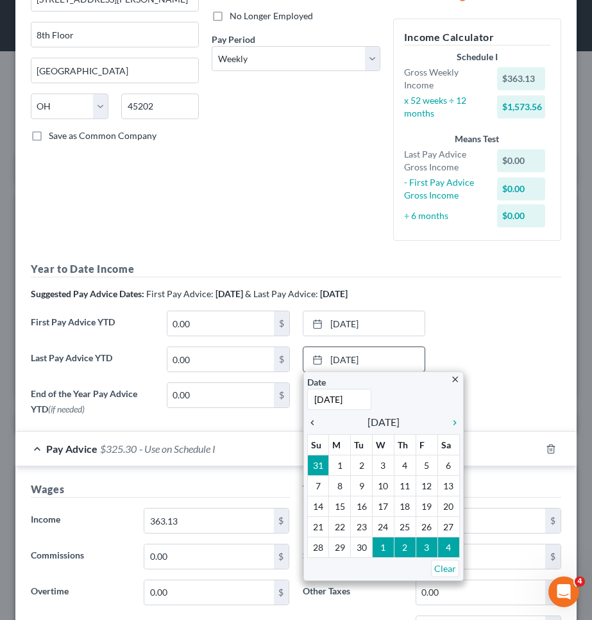
scroll to position [201, 0]
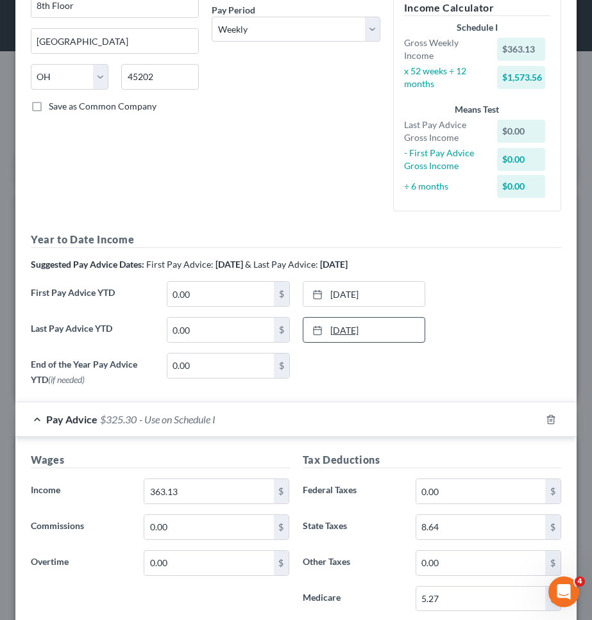
click at [400, 331] on link "9/30/2025" at bounding box center [364, 330] width 122 height 24
click at [237, 322] on input "0.00" at bounding box center [220, 330] width 106 height 24
type input "4,458.95"
click at [549, 300] on div "First Pay Advice YTD 0.00 $ 9/5/2025 close Date 9/5/2025 Time 12:00 AM chevron_…" at bounding box center [295, 299] width 543 height 36
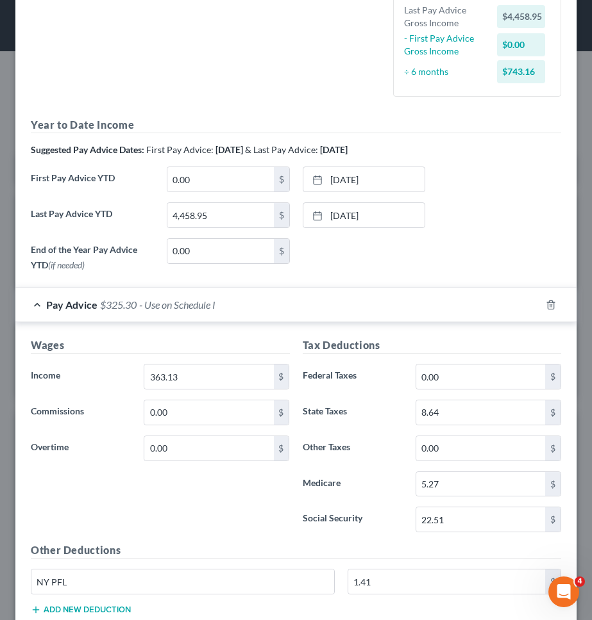
scroll to position [343, 0]
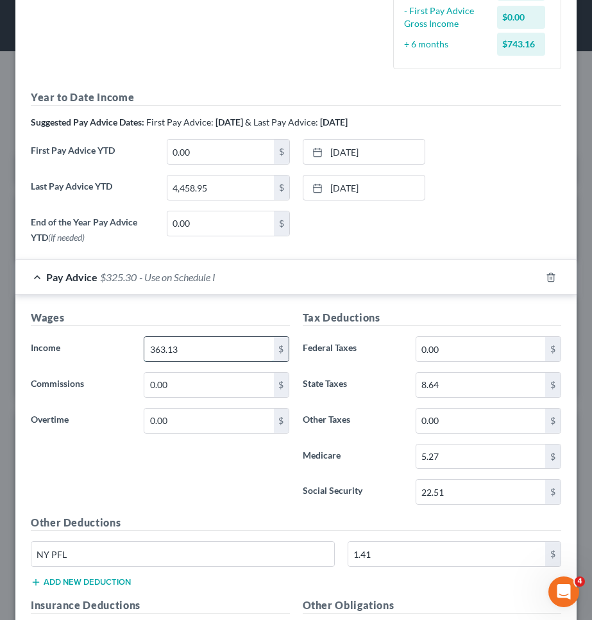
click at [238, 344] on input "363.13" at bounding box center [208, 349] width 129 height 24
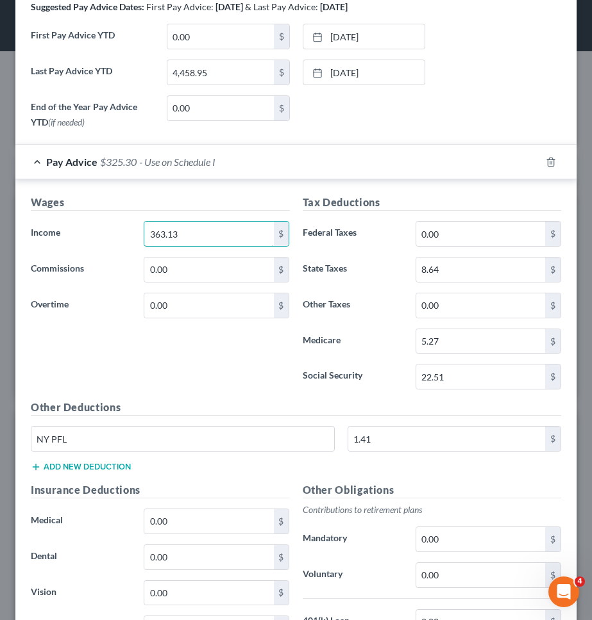
scroll to position [448, 0]
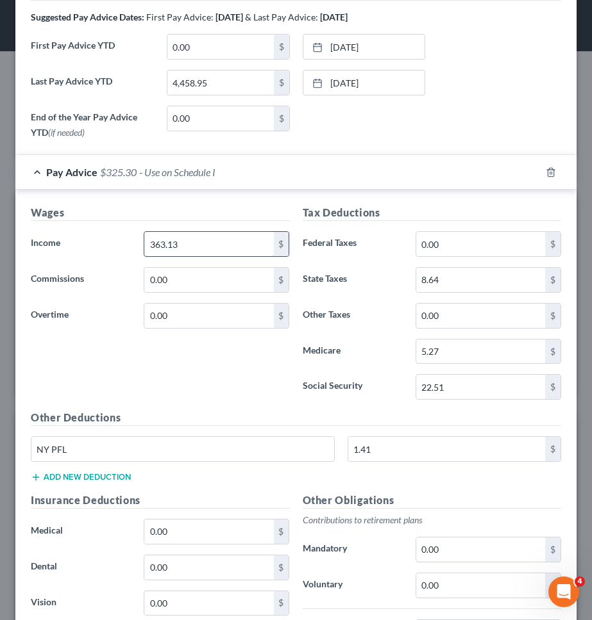
click at [203, 234] on input "363.13" at bounding box center [208, 244] width 129 height 24
type input "1,154.63"
click at [233, 360] on div "Wages Income * 1,154.63 $ Commissions 0.00 $ Overtime 0.00 $" at bounding box center [160, 307] width 272 height 205
click at [414, 455] on input "1.41" at bounding box center [446, 449] width 197 height 24
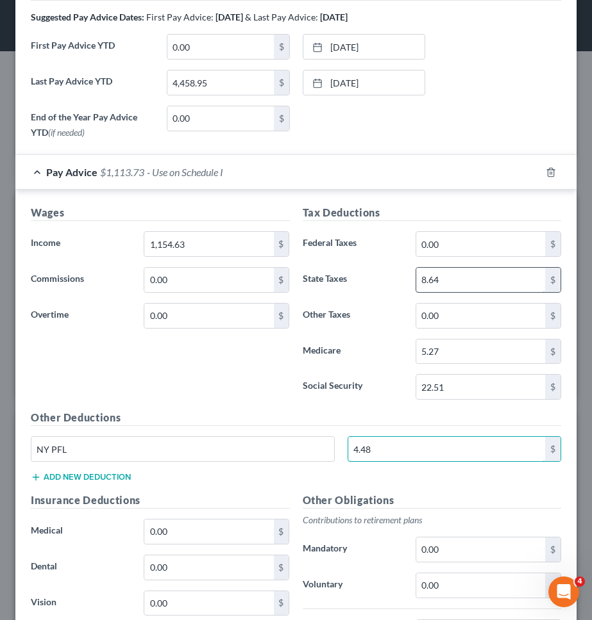
type input "4.48"
click at [467, 279] on input "8.64" at bounding box center [480, 280] width 129 height 24
type input "51.93"
click at [481, 387] on input "22.51" at bounding box center [480, 387] width 129 height 24
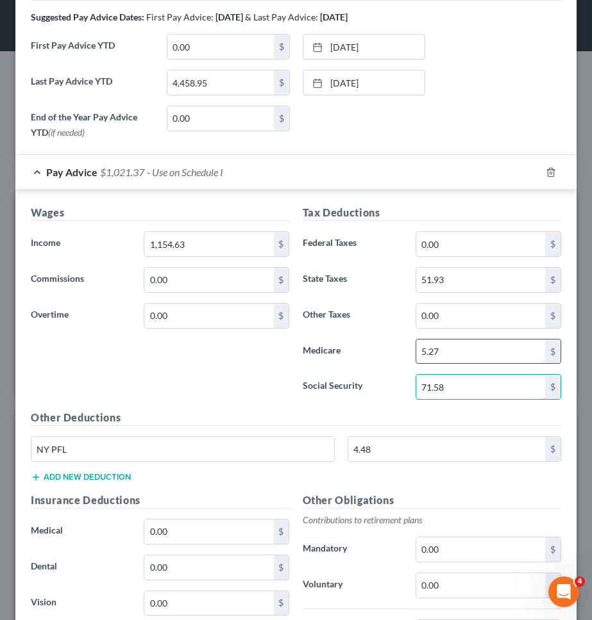
type input "71.58"
click at [483, 357] on input "5.27" at bounding box center [480, 352] width 129 height 24
type input "16.74"
click at [289, 358] on div "Wages Income * 1,154.63 $ Commissions 0.00 $ Overtime 0.00 $" at bounding box center [160, 307] width 272 height 205
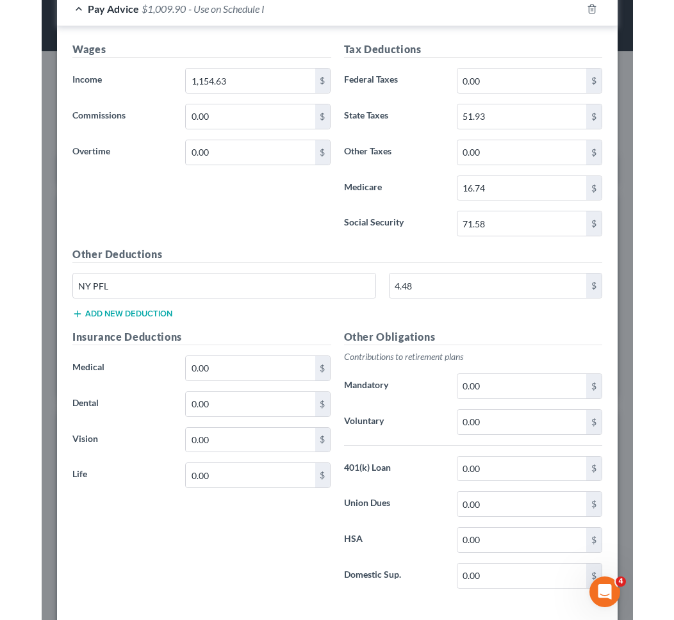
scroll to position [670, 0]
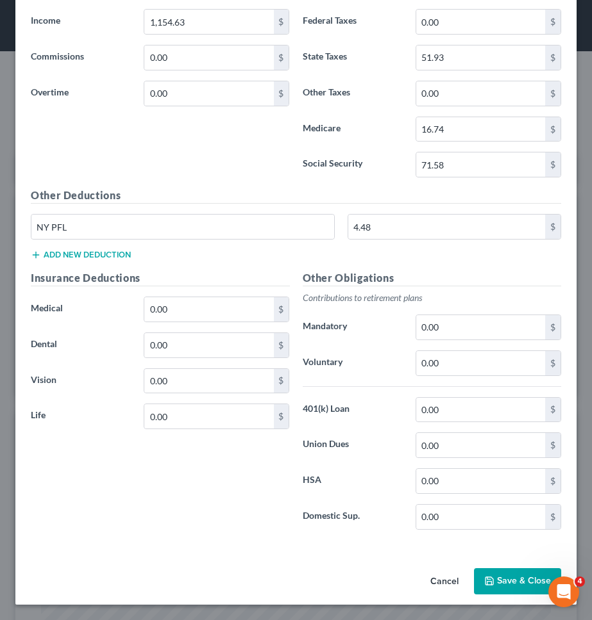
click at [512, 572] on button "Save & Close" at bounding box center [517, 581] width 87 height 27
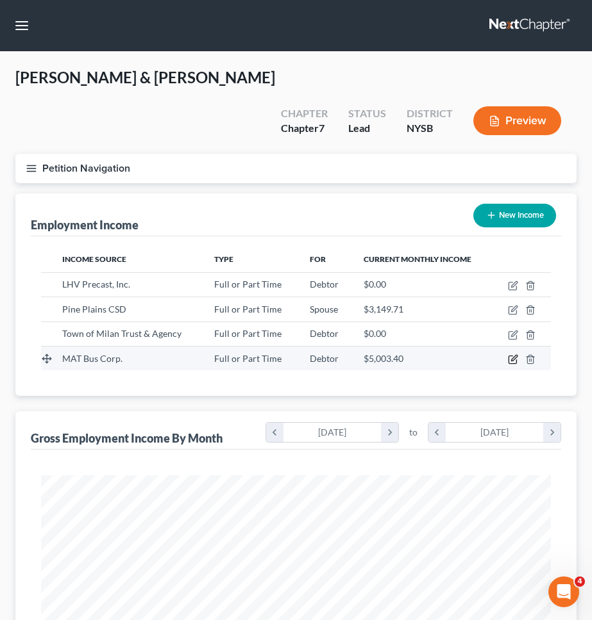
click at [509, 356] on icon "button" at bounding box center [512, 360] width 8 height 8
select select "0"
select select "36"
select select "3"
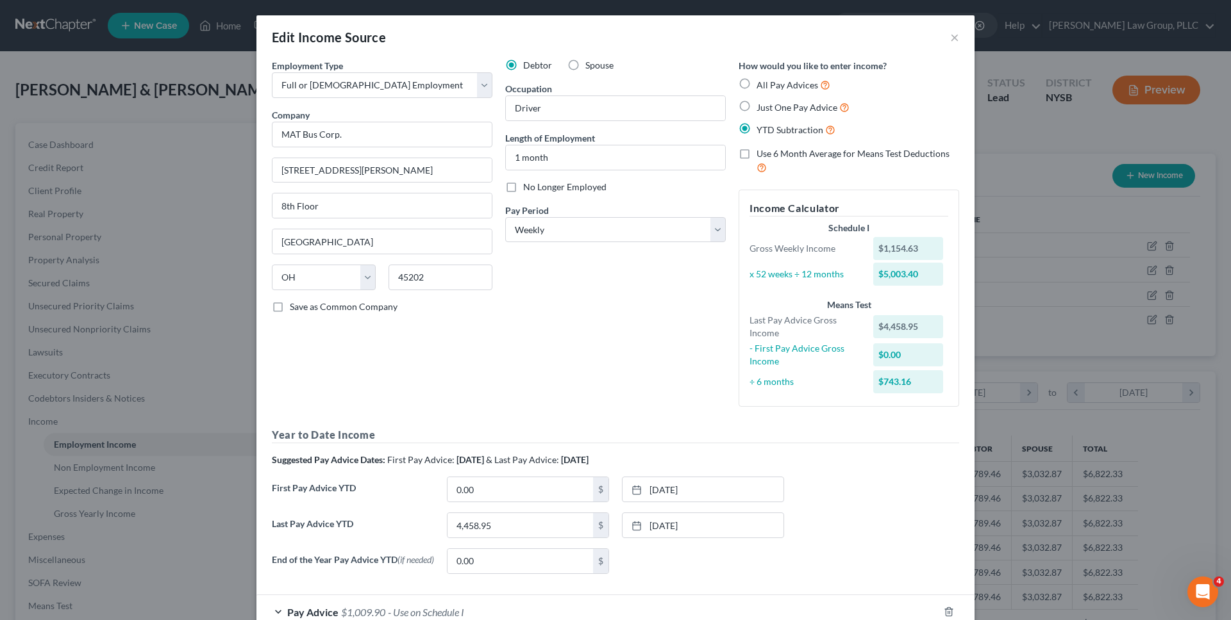
scroll to position [241, 508]
click at [591, 38] on button "×" at bounding box center [954, 36] width 9 height 15
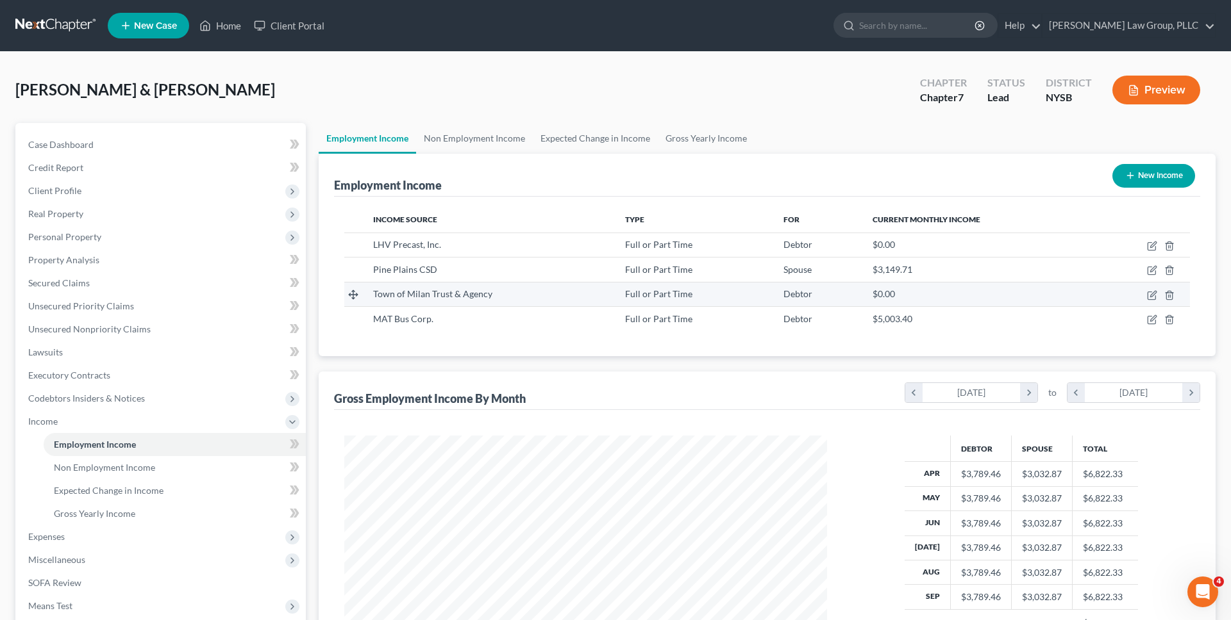
scroll to position [177, 0]
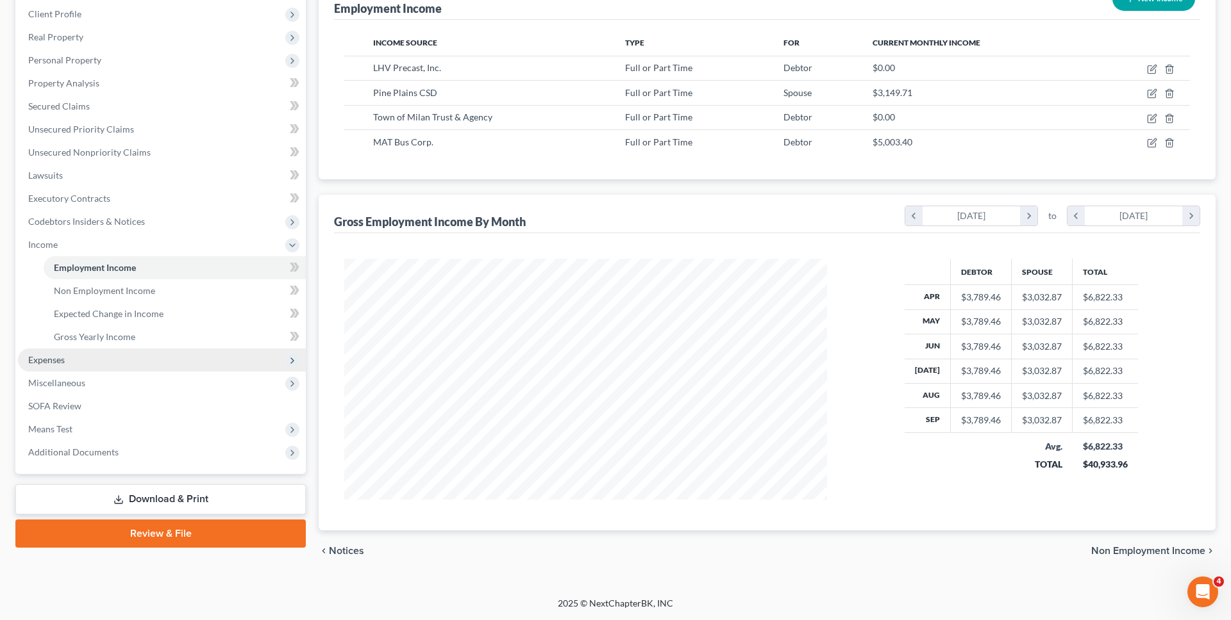
click at [140, 351] on span "Expenses" at bounding box center [162, 360] width 288 height 23
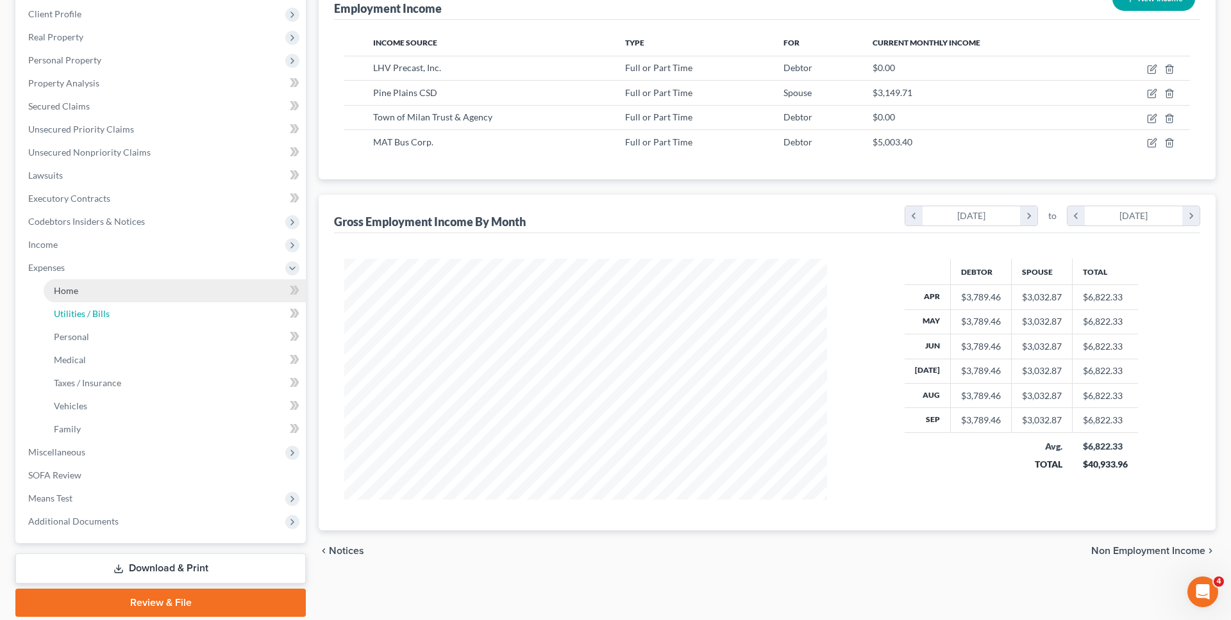
click at [140, 390] on ul "Home Utilities / Bills Personal Medical" at bounding box center [162, 360] width 288 height 162
click at [140, 390] on link "Taxes / Insurance" at bounding box center [175, 383] width 262 height 23
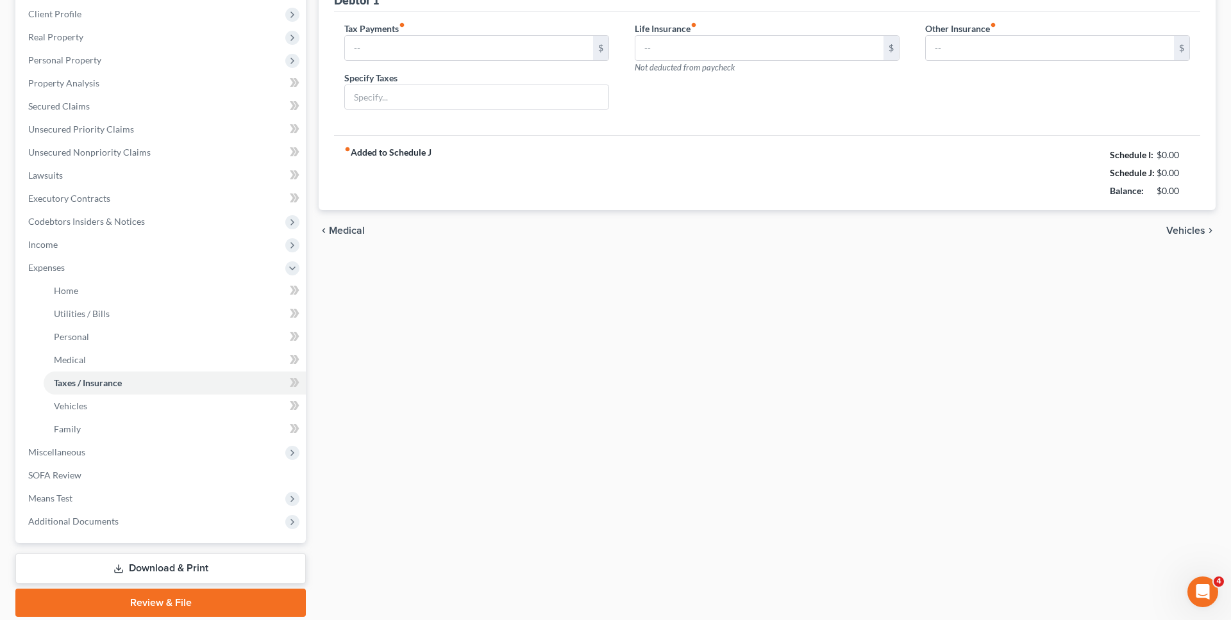
type input "0.00"
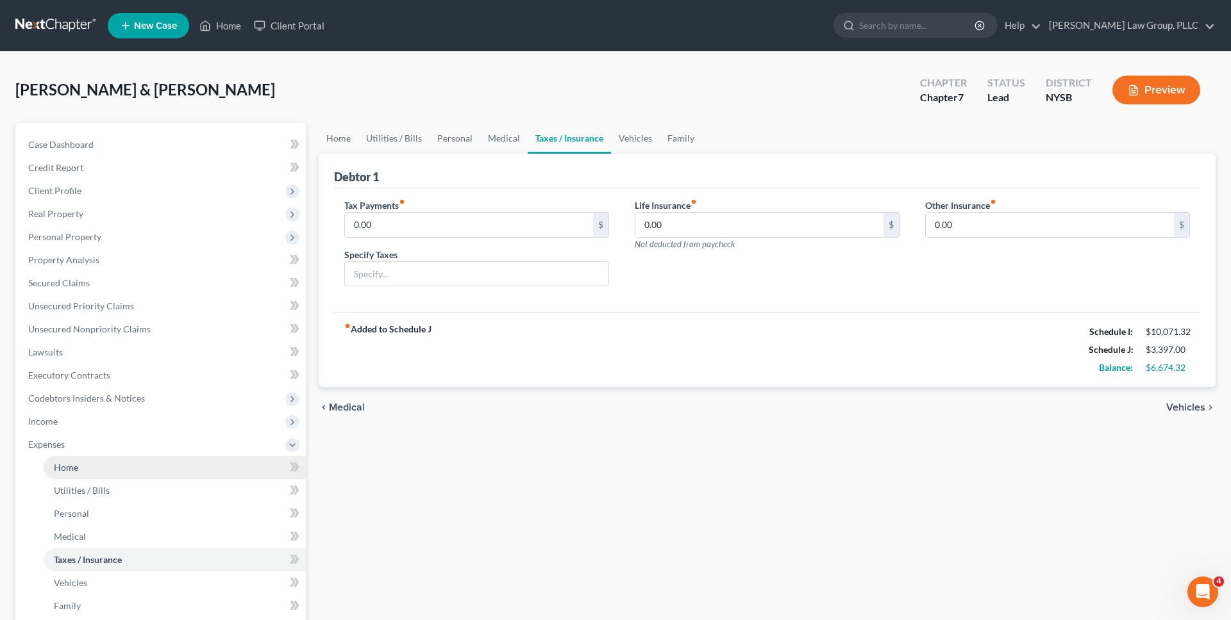
click at [190, 462] on link "Home" at bounding box center [175, 467] width 262 height 23
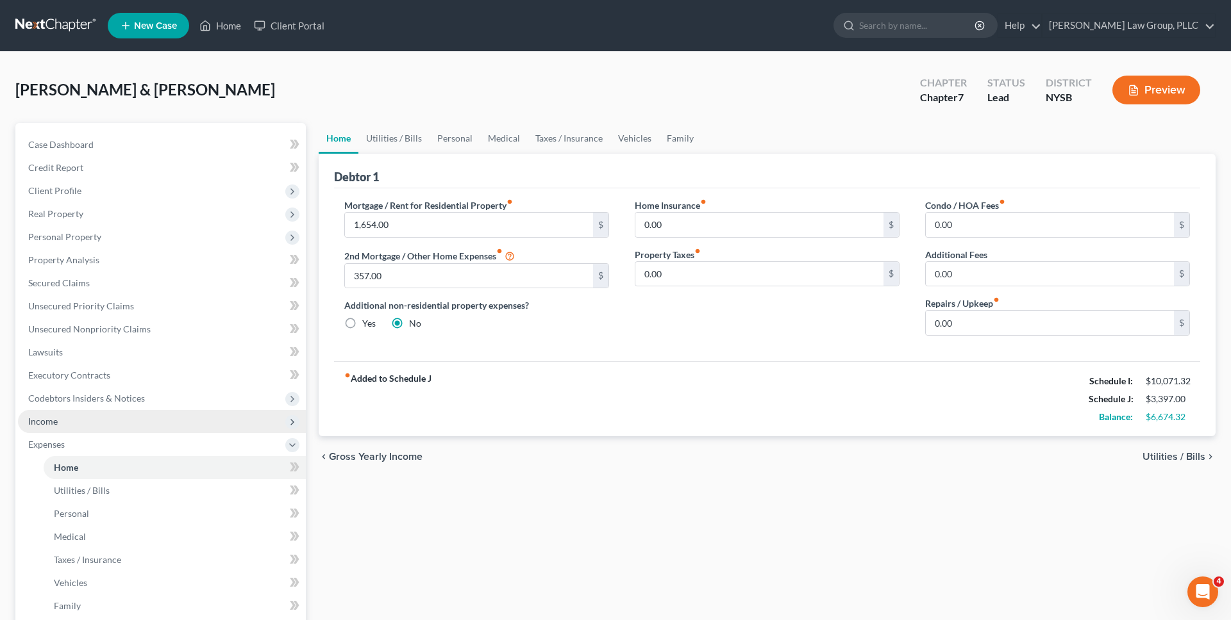
click at [144, 430] on span "Income" at bounding box center [162, 421] width 288 height 23
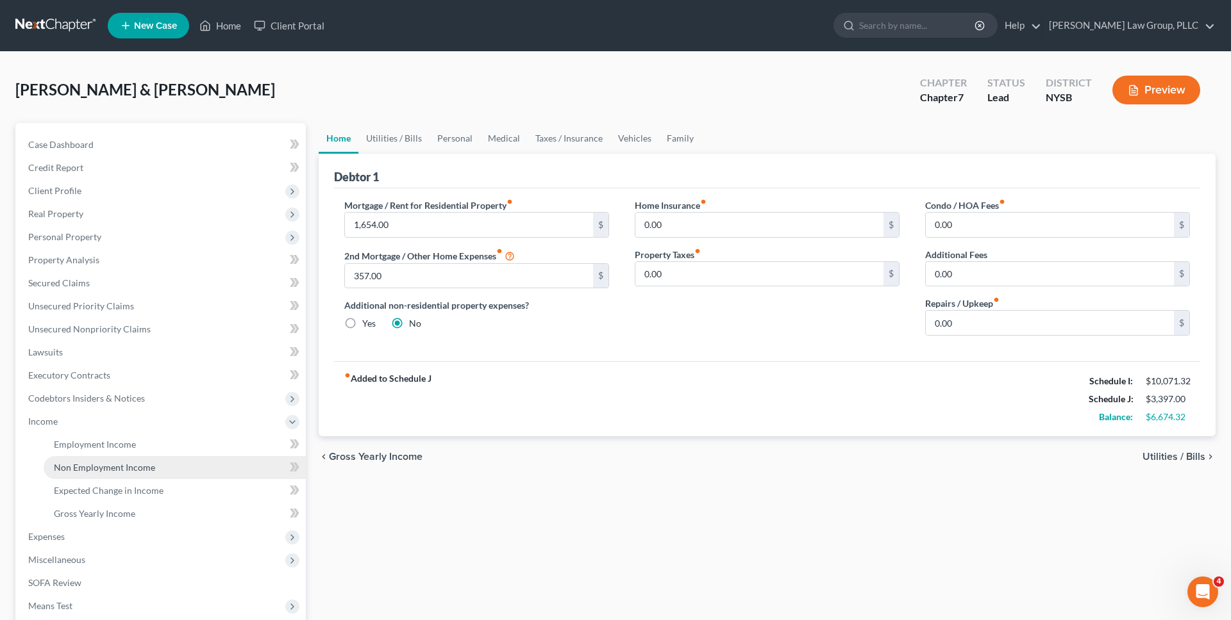
click at [133, 464] on span "Non Employment Income" at bounding box center [104, 467] width 101 height 11
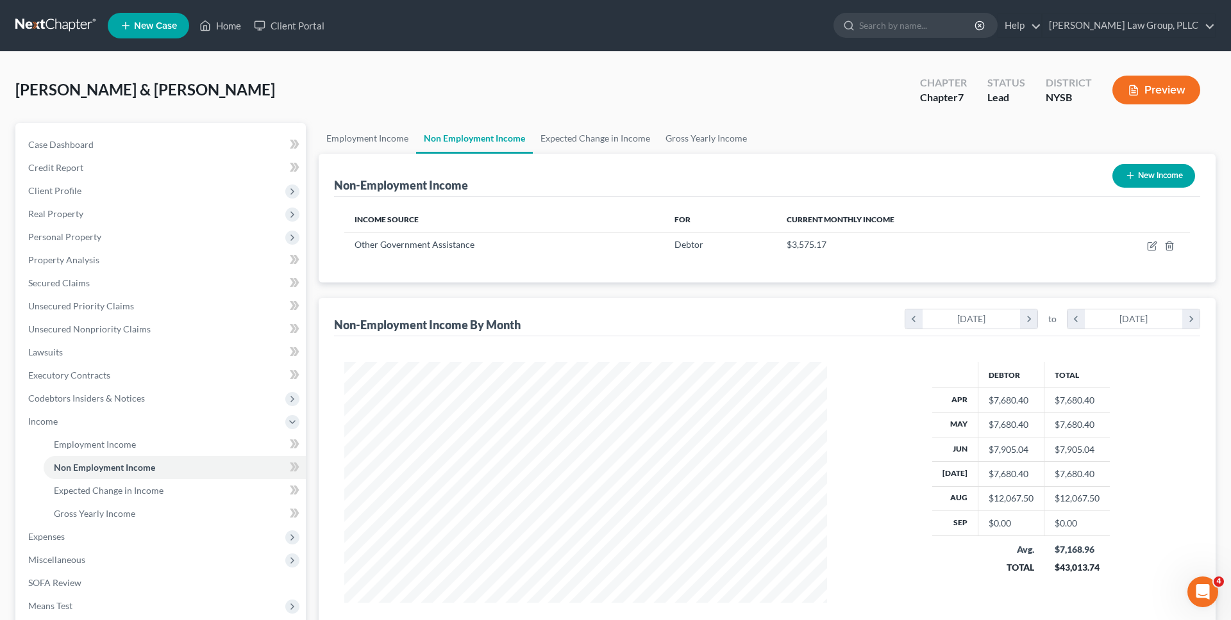
scroll to position [241, 508]
click at [591, 247] on icon "button" at bounding box center [1153, 245] width 6 height 6
select select "5"
select select "2"
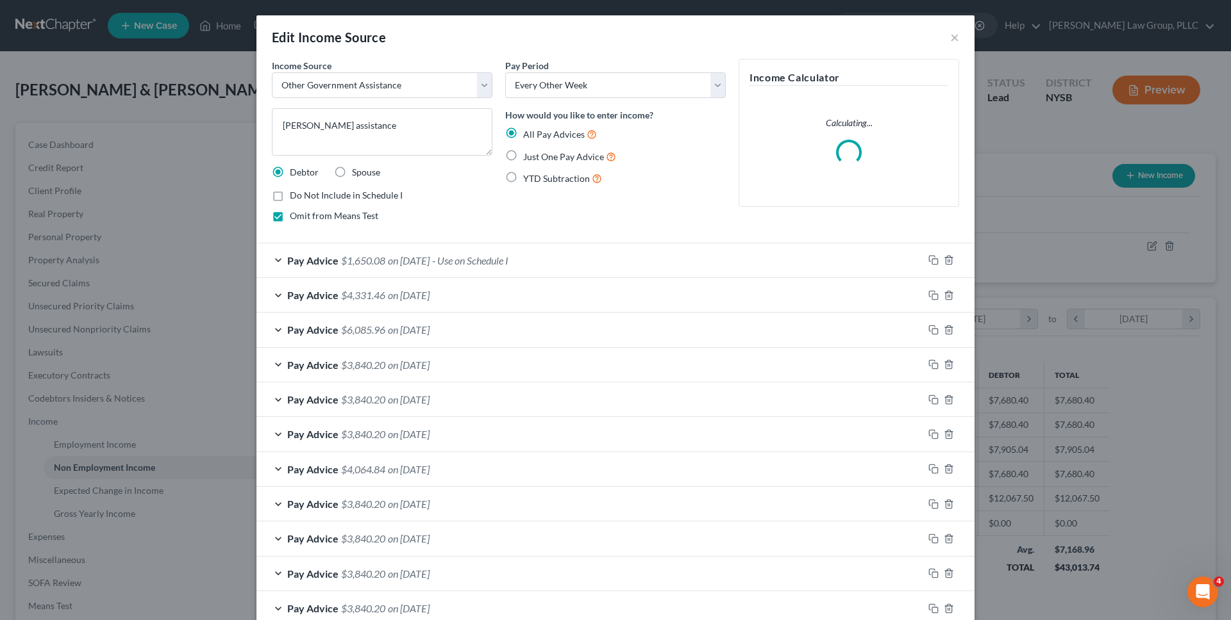
click at [591, 275] on div "Pay Advice $1,650.08 on 08/29/2025 - Use on Schedule I" at bounding box center [589, 261] width 667 height 34
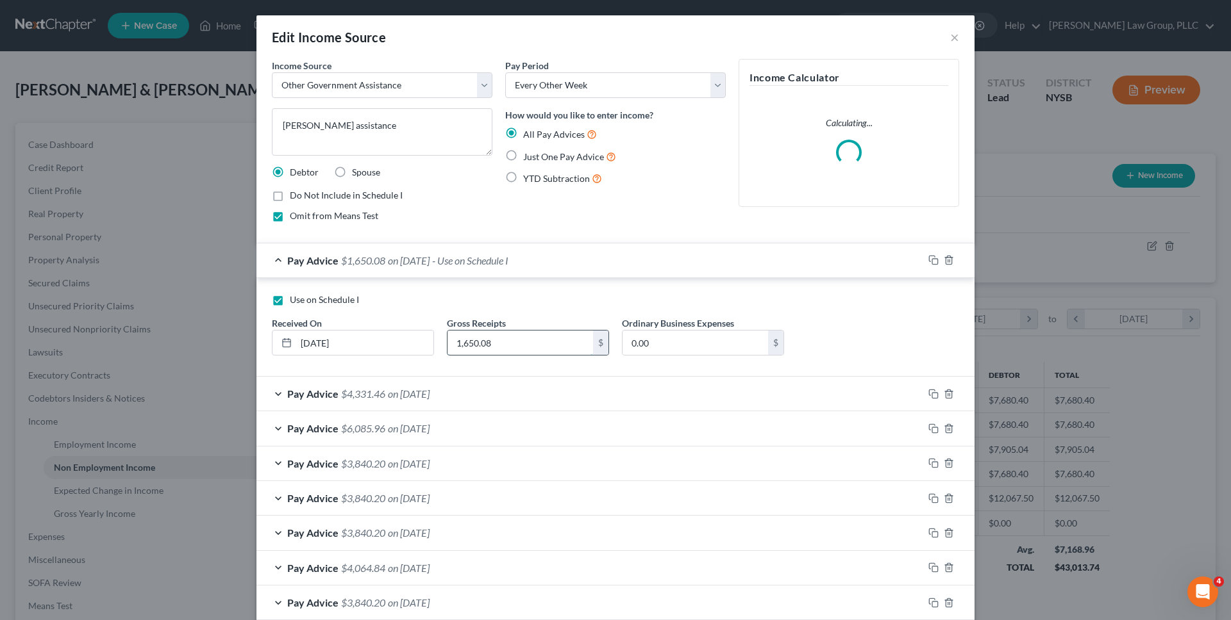
click at [512, 342] on input "1,650.08" at bounding box center [519, 343] width 145 height 24
type input "1,400"
click at [517, 299] on div "Use on Schedule I" at bounding box center [615, 300] width 687 height 13
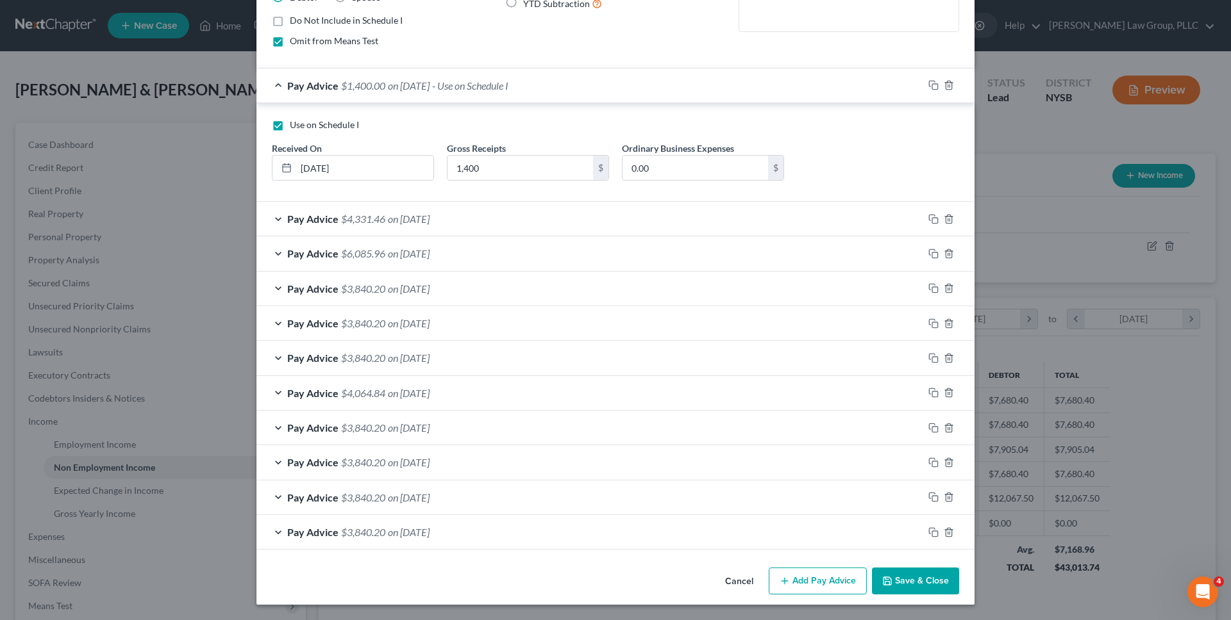
click at [591, 582] on button "Save & Close" at bounding box center [915, 581] width 87 height 27
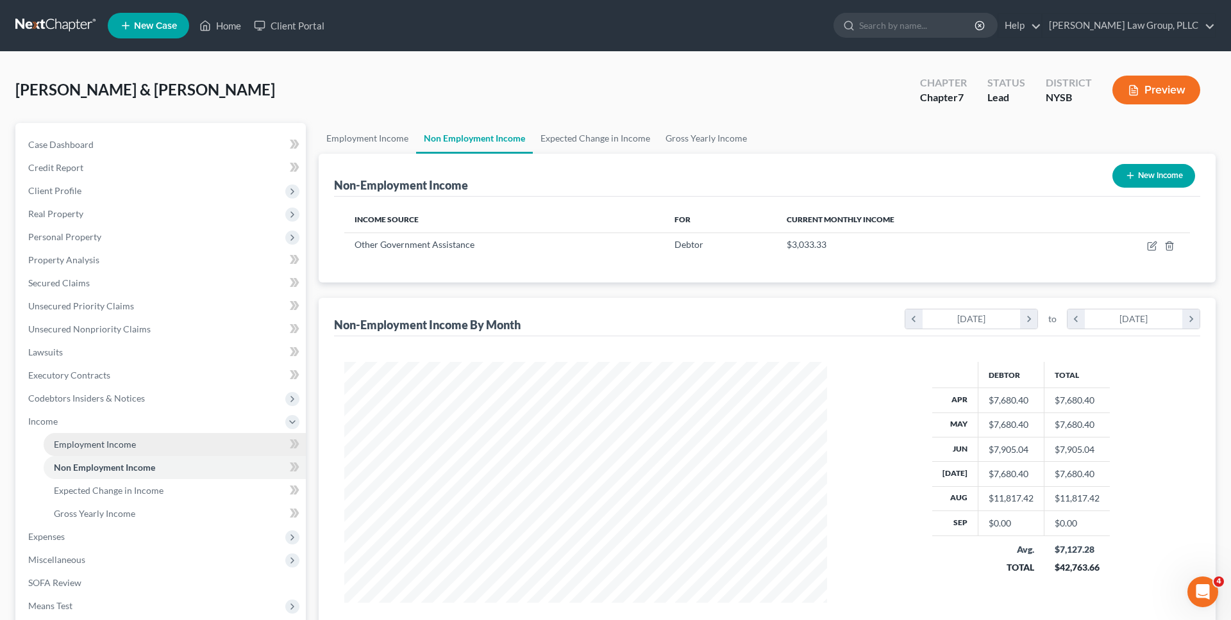
click at [183, 447] on link "Employment Income" at bounding box center [175, 444] width 262 height 23
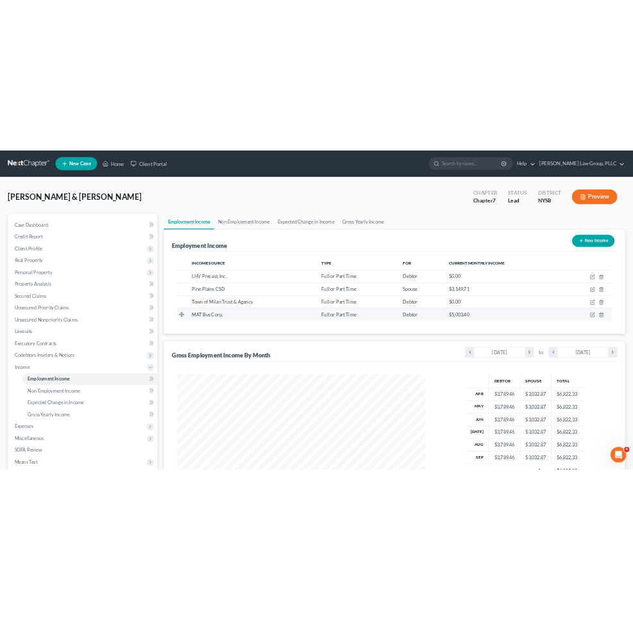
scroll to position [241, 508]
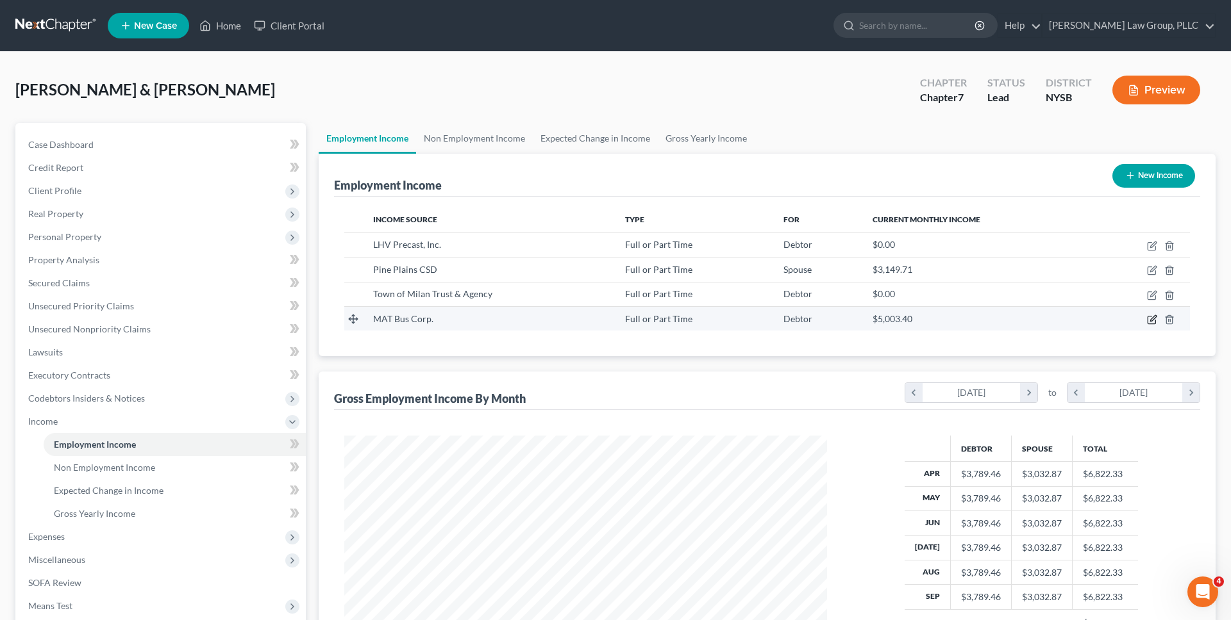
click at [591, 318] on icon "button" at bounding box center [1152, 320] width 10 height 10
select select "0"
select select "36"
select select "3"
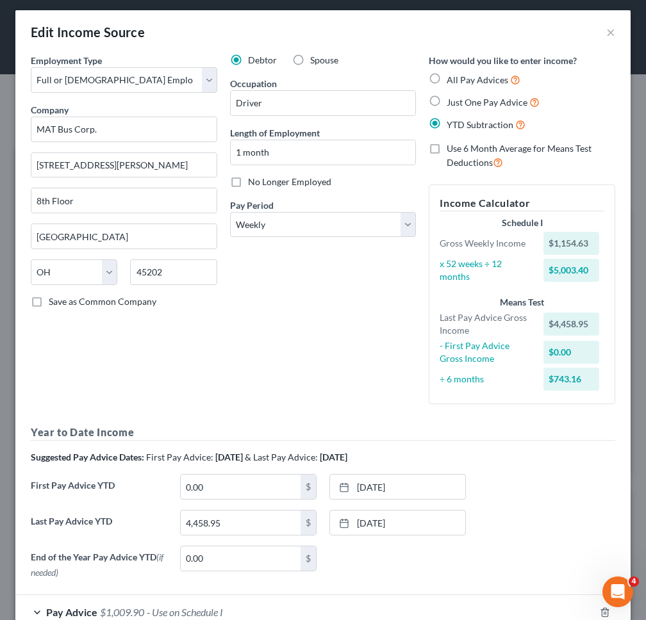
scroll to position [85, 0]
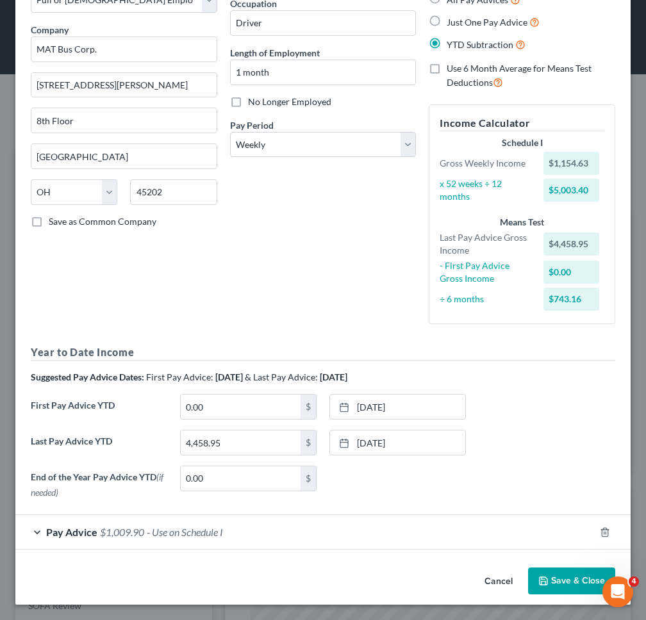
click at [404, 555] on div "Employment Type * Select Full or Part Time Employment Self Employment Company *…" at bounding box center [322, 268] width 615 height 589
click at [404, 543] on div "Pay Advice $1,009.90 - Use on Schedule I" at bounding box center [304, 532] width 579 height 34
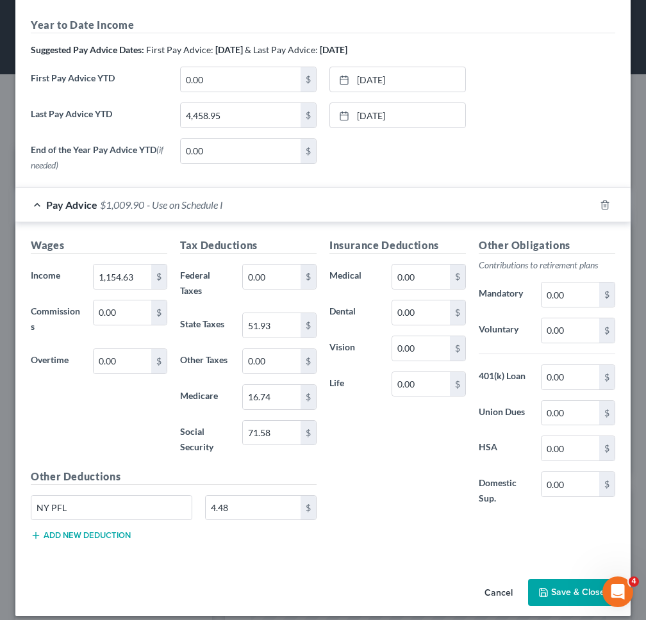
scroll to position [424, 0]
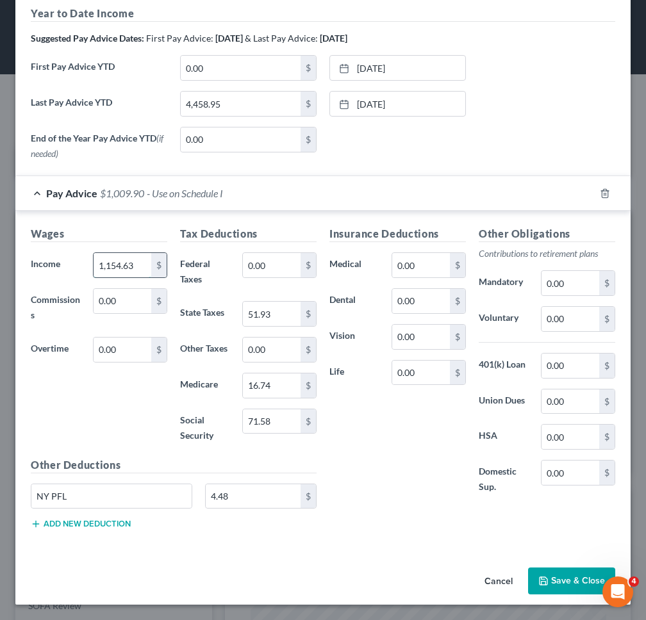
click at [136, 265] on input "1,154.63" at bounding box center [123, 265] width 58 height 24
type input "994.50"
click at [273, 311] on input "51.93" at bounding box center [272, 314] width 58 height 24
type input "43.13"
click at [269, 390] on input "16.74" at bounding box center [272, 386] width 58 height 24
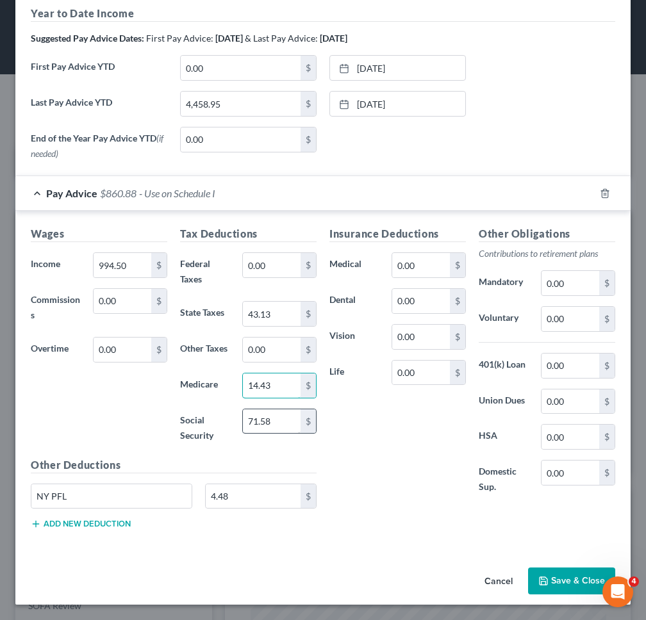
type input "14.43"
click at [274, 428] on input "71.58" at bounding box center [272, 422] width 58 height 24
type input "61.66"
click at [249, 506] on input "4.48" at bounding box center [253, 497] width 95 height 24
type input "3.86"
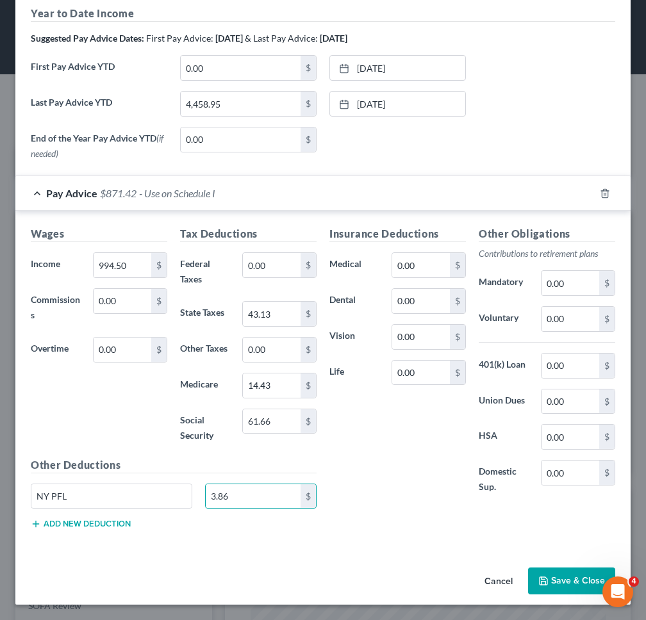
click at [389, 479] on div "Insurance Deductions Medical 0.00 $ Dental 0.00 $ Vision 0.00 $ Life 0.00 $" at bounding box center [397, 367] width 149 height 283
click at [552, 567] on div "Cancel Save & Close" at bounding box center [322, 584] width 615 height 42
click at [552, 579] on button "Save & Close" at bounding box center [571, 581] width 87 height 27
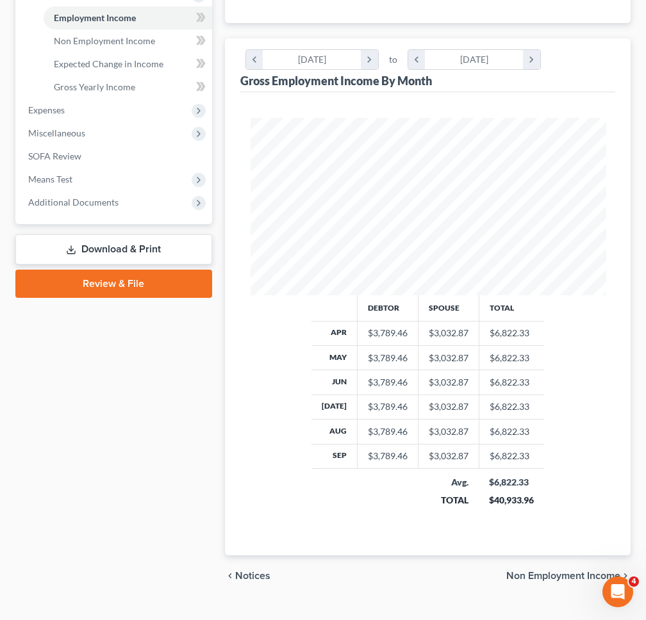
scroll to position [462, 0]
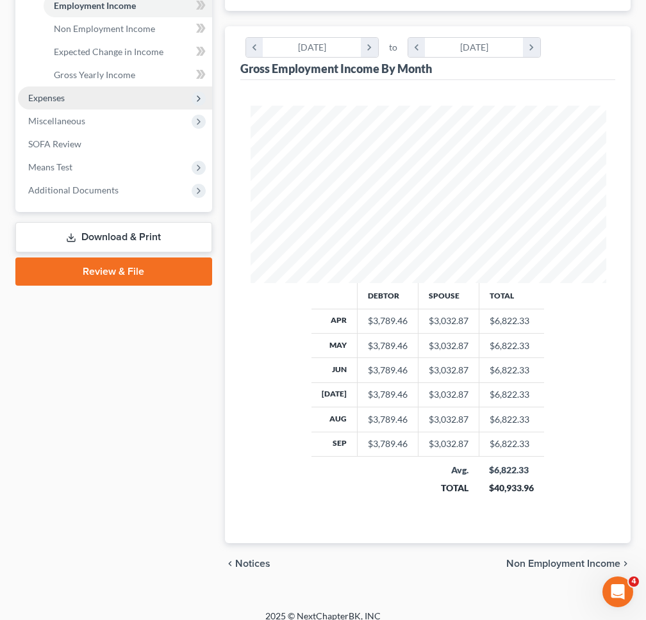
click at [128, 90] on span "Expenses" at bounding box center [115, 98] width 194 height 23
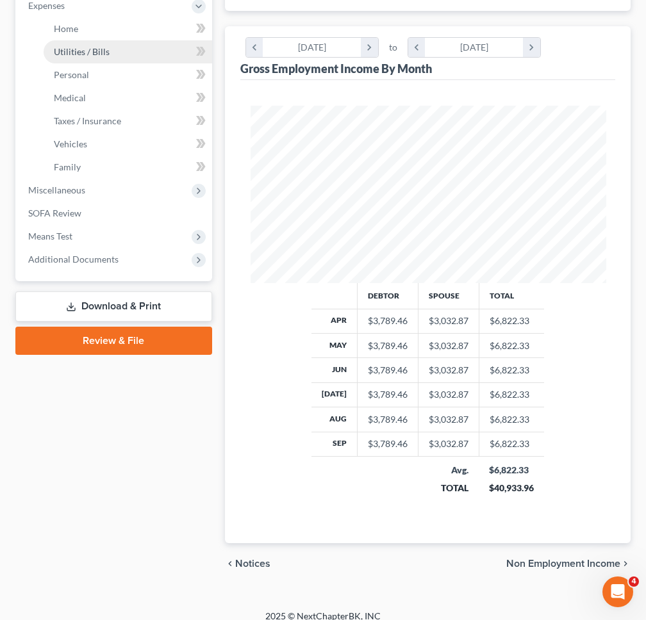
click at [122, 133] on ul "Home Utilities / Bills Personal Medical" at bounding box center [115, 98] width 194 height 162
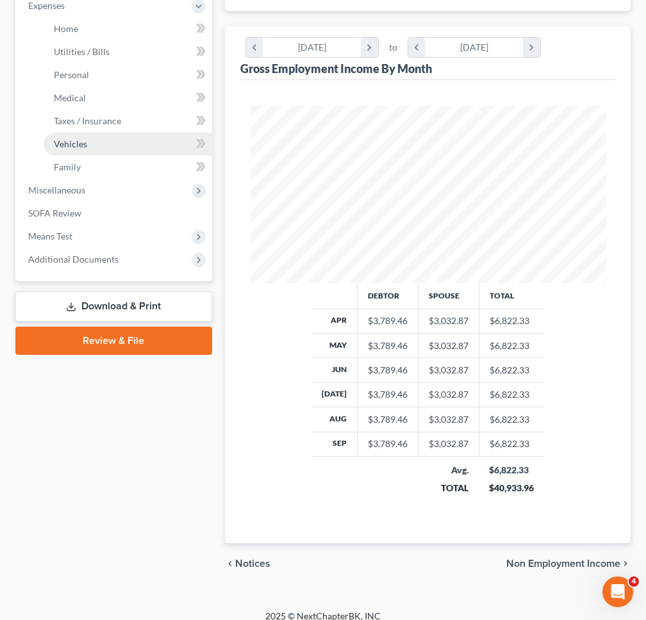
click at [122, 142] on link "Vehicles" at bounding box center [128, 144] width 169 height 23
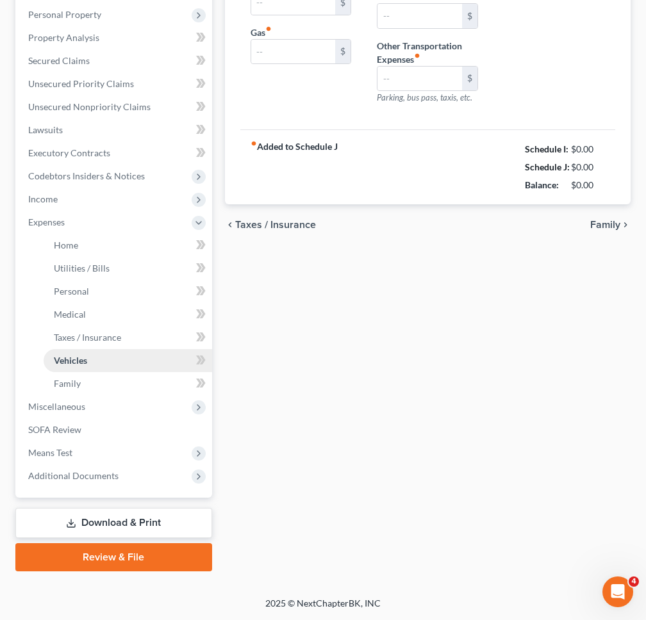
type input "0.00"
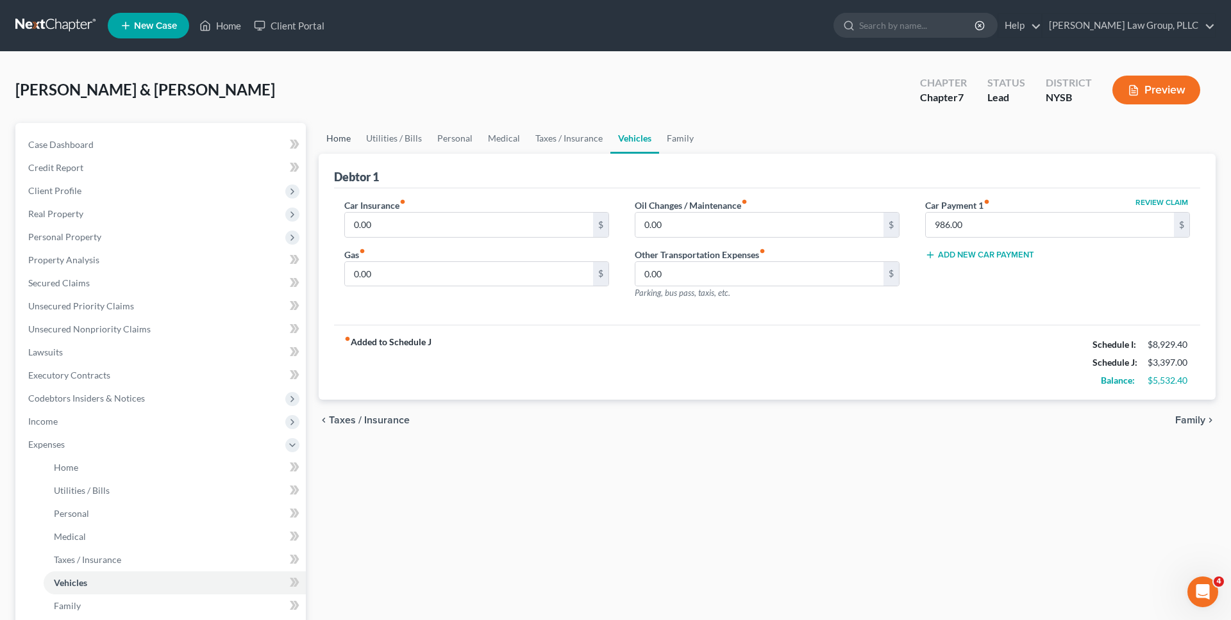
click at [338, 140] on link "Home" at bounding box center [339, 138] width 40 height 31
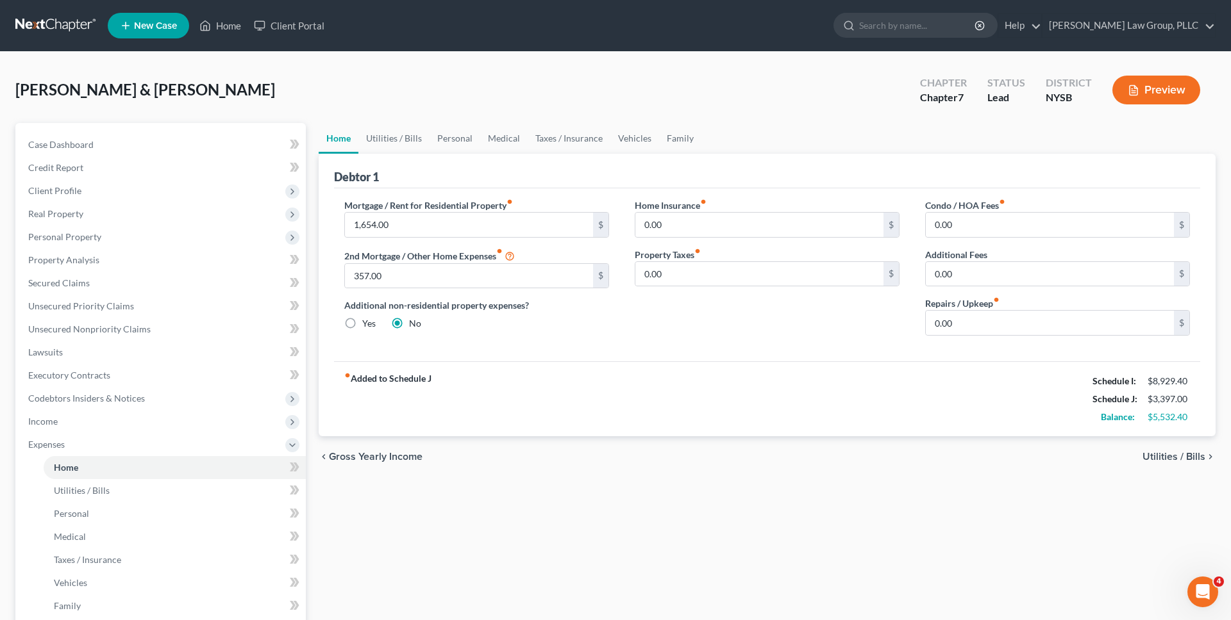
click at [78, 27] on link at bounding box center [56, 25] width 82 height 23
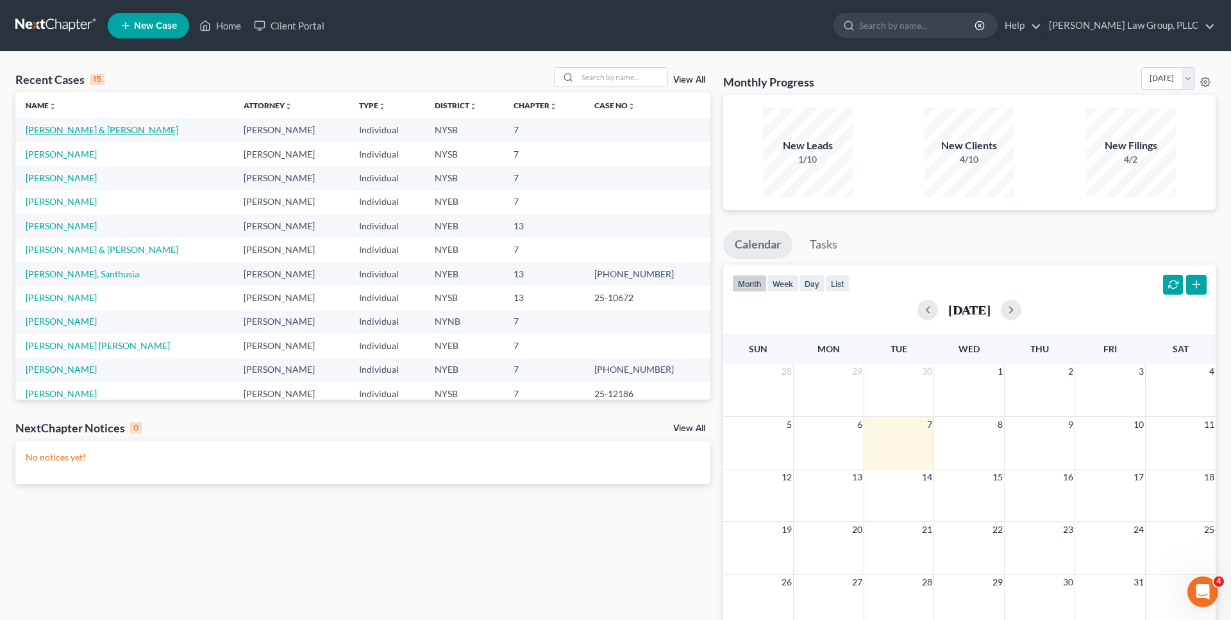
click at [98, 133] on link "[PERSON_NAME] & [PERSON_NAME]" at bounding box center [102, 129] width 153 height 11
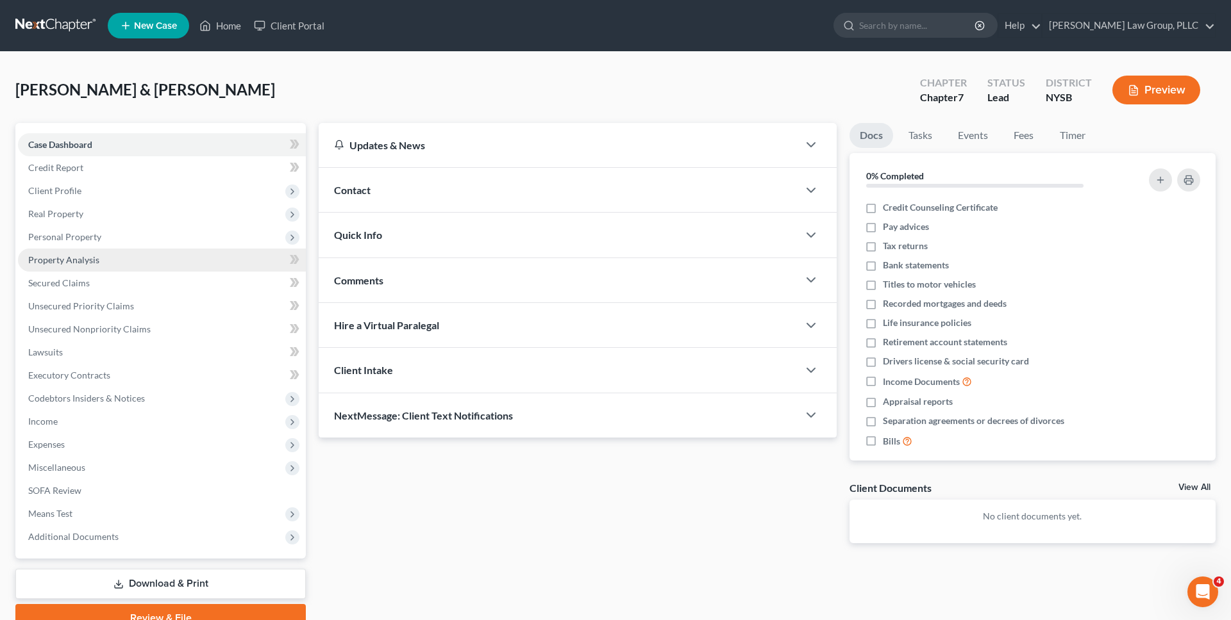
click at [72, 254] on span "Property Analysis" at bounding box center [63, 259] width 71 height 11
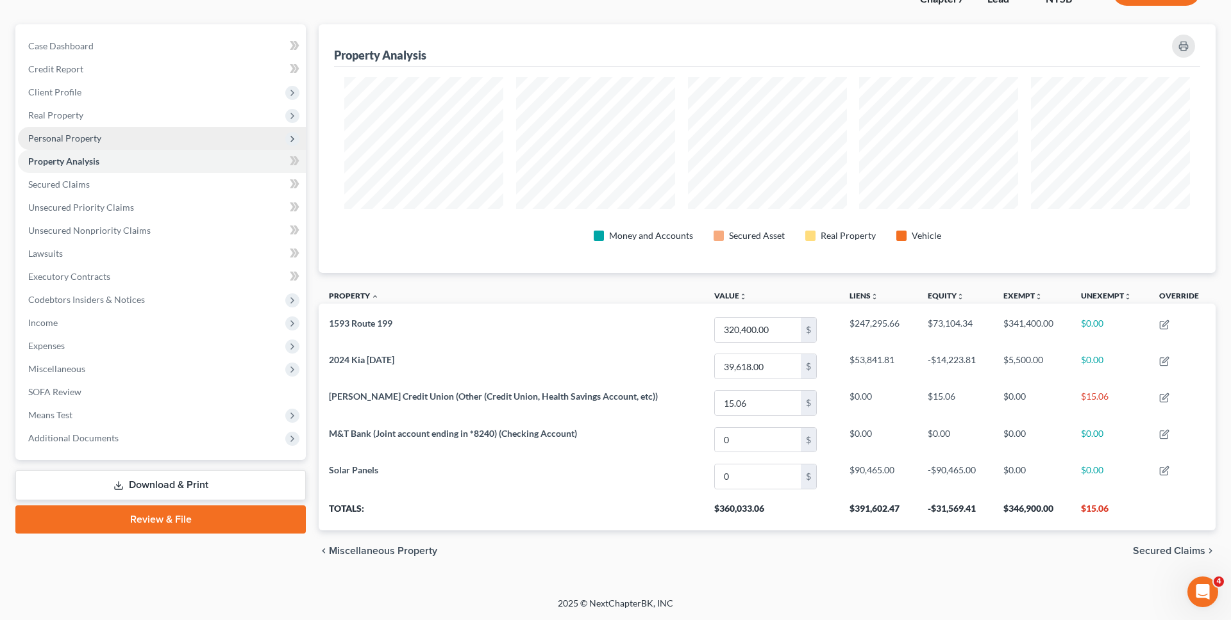
click at [151, 137] on span "Personal Property" at bounding box center [162, 138] width 288 height 23
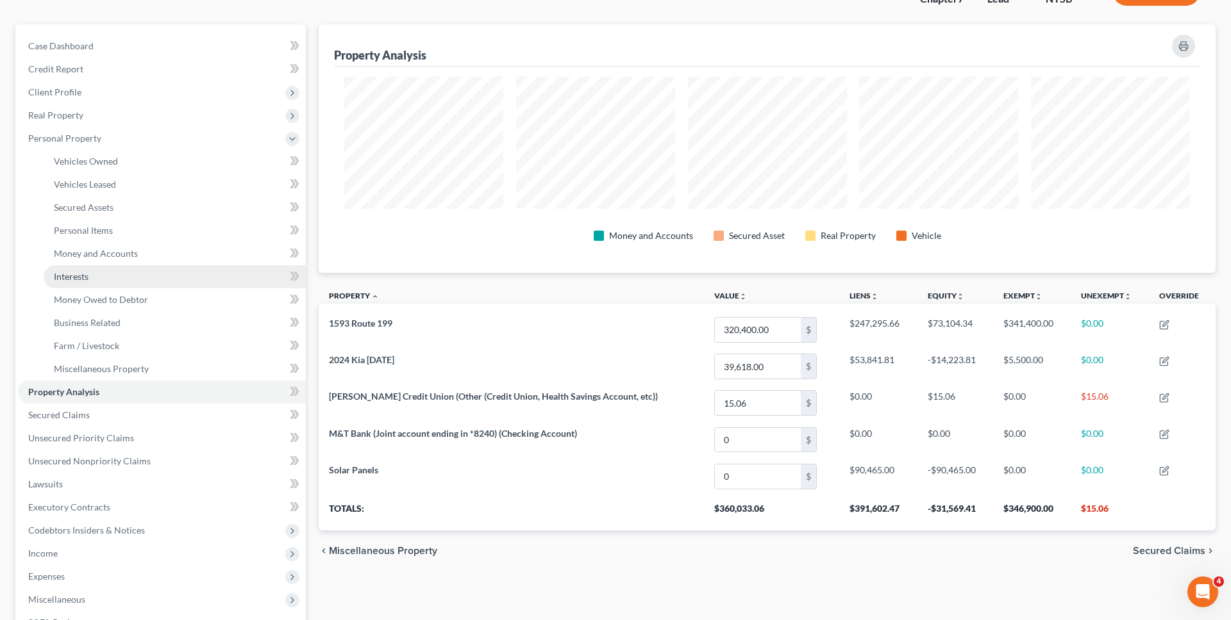
click at [144, 268] on link "Interests" at bounding box center [175, 276] width 262 height 23
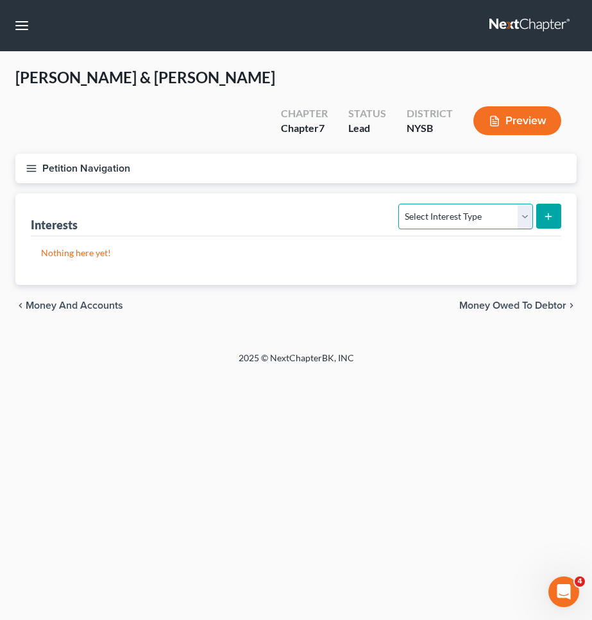
click at [450, 204] on select "Select Interest Type 401K Annuity Bond Education IRA Government Bond Government…" at bounding box center [465, 217] width 134 height 26
click at [490, 204] on select "Select Interest Type 401K Annuity Bond Education IRA Government Bond Government…" at bounding box center [465, 217] width 134 height 26
select select "pension_plan"
click at [400, 204] on select "Select Interest Type 401K Annuity Bond Education IRA Government Bond Government…" at bounding box center [465, 217] width 134 height 26
click at [545, 212] on icon "submit" at bounding box center [548, 217] width 10 height 10
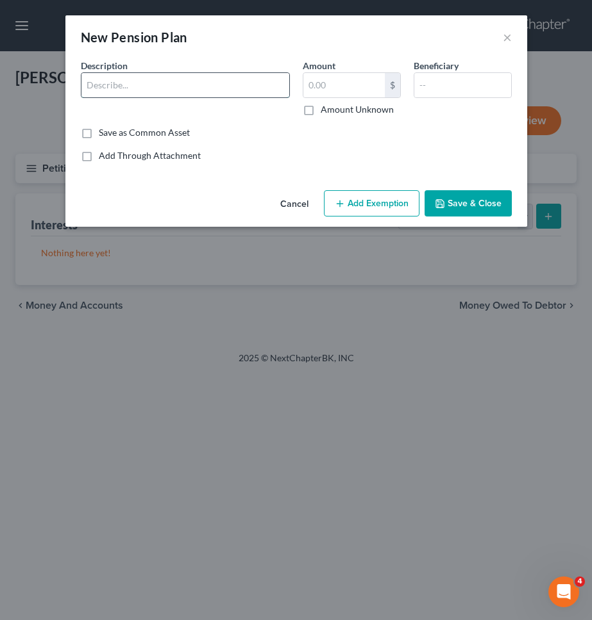
click at [207, 82] on input "text" at bounding box center [185, 85] width 208 height 24
type input "TRS"
click at [442, 92] on input "text" at bounding box center [462, 85] width 97 height 24
type input "Self"
click at [431, 228] on div "New Pension Plan × An exemption set must first be selected from the Filing Info…" at bounding box center [296, 310] width 592 height 620
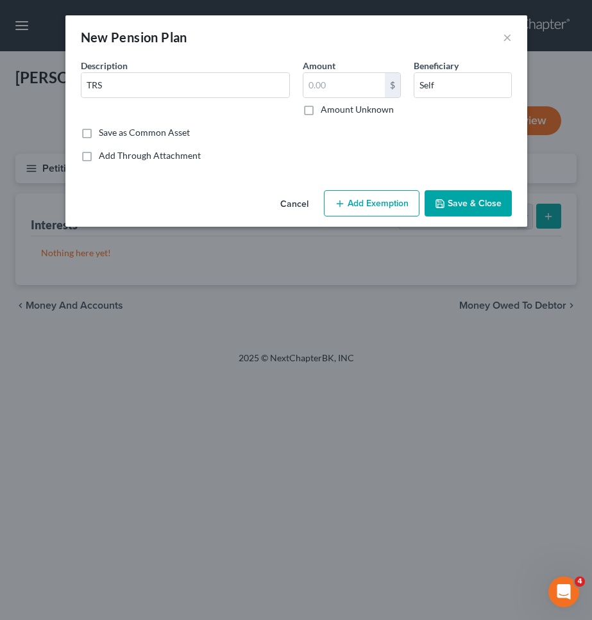
click at [451, 203] on button "Save & Close" at bounding box center [467, 203] width 87 height 27
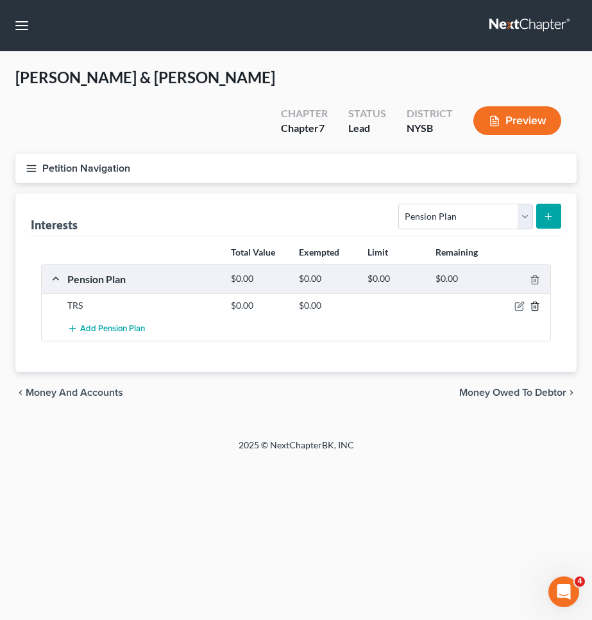
click at [532, 301] on icon "button" at bounding box center [534, 306] width 10 height 10
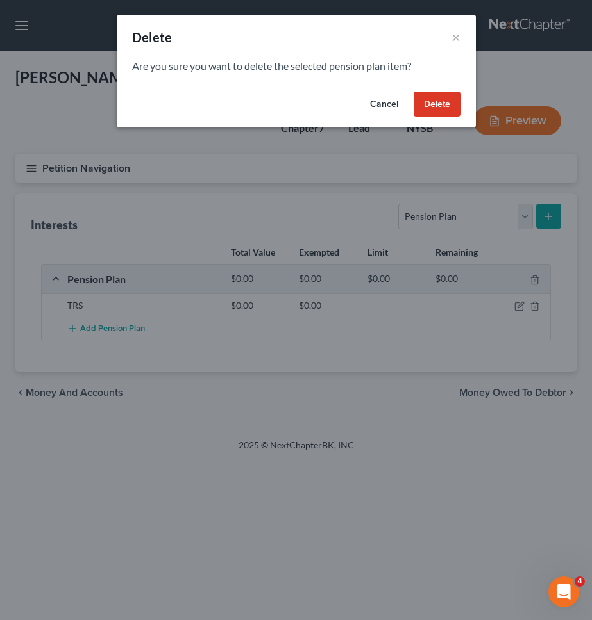
click at [422, 103] on button "Delete" at bounding box center [436, 105] width 47 height 26
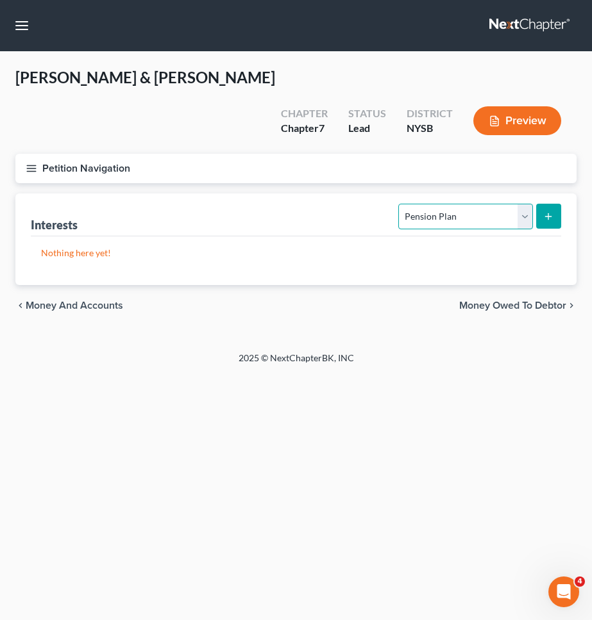
click at [436, 204] on select "Select Interest Type 401K Annuity Bond Education IRA Government Bond Government…" at bounding box center [465, 217] width 134 height 26
select select "401k"
click at [400, 204] on select "Select Interest Type 401K Annuity Bond Education IRA Government Bond Government…" at bounding box center [465, 217] width 134 height 26
click at [549, 212] on icon "submit" at bounding box center [548, 217] width 10 height 10
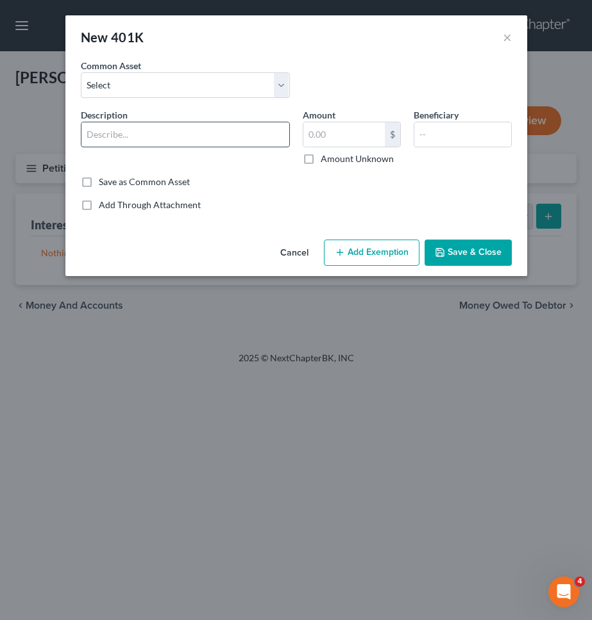
click at [211, 130] on input "text" at bounding box center [185, 134] width 208 height 24
type input "TRS"
click at [467, 256] on button "Save & Close" at bounding box center [467, 253] width 87 height 27
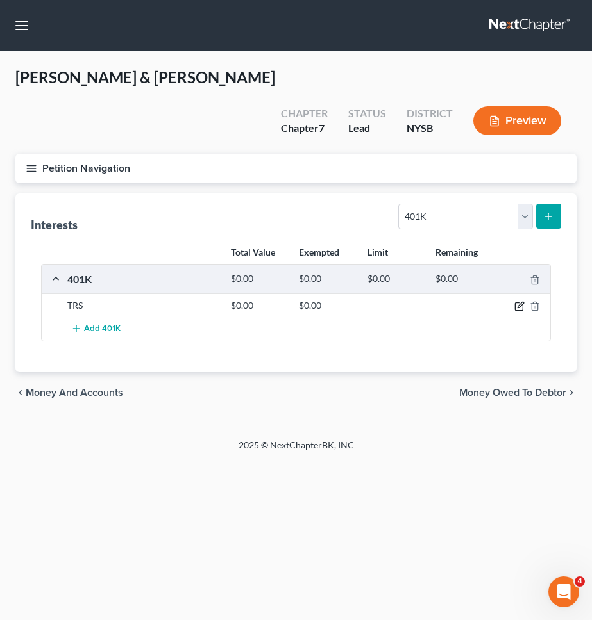
click at [521, 301] on icon "button" at bounding box center [519, 306] width 10 height 10
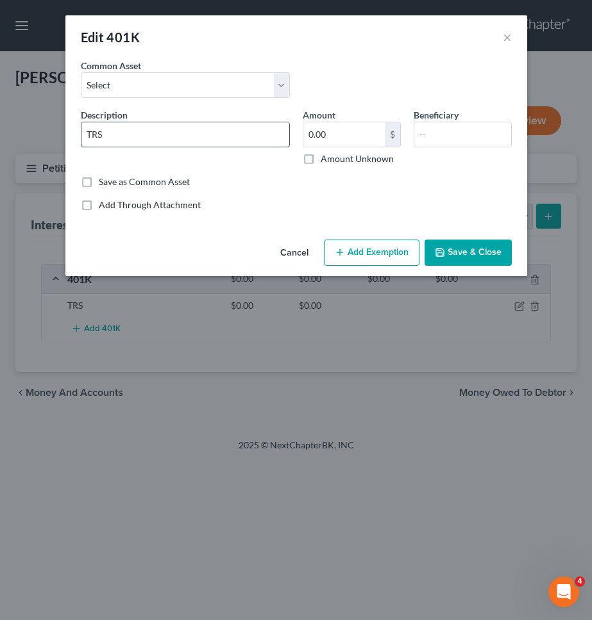
click at [149, 126] on input "TRS" at bounding box center [185, 134] width 208 height 24
type input "TRS"
click at [292, 250] on button "Cancel" at bounding box center [294, 254] width 49 height 26
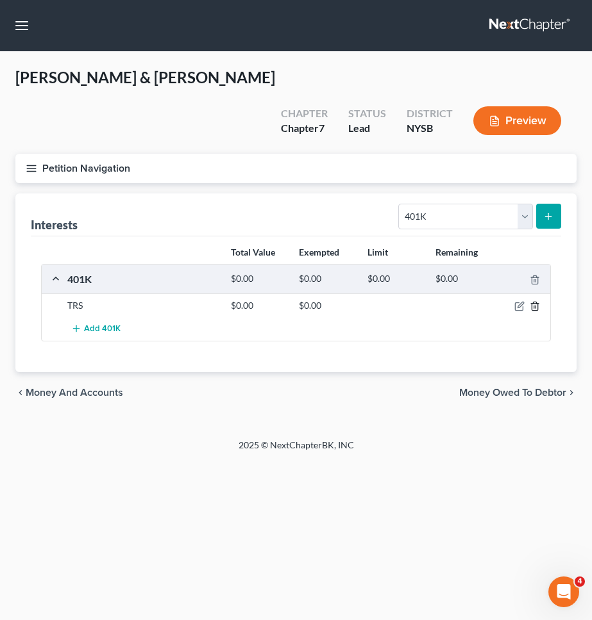
click at [535, 301] on icon "button" at bounding box center [534, 306] width 10 height 10
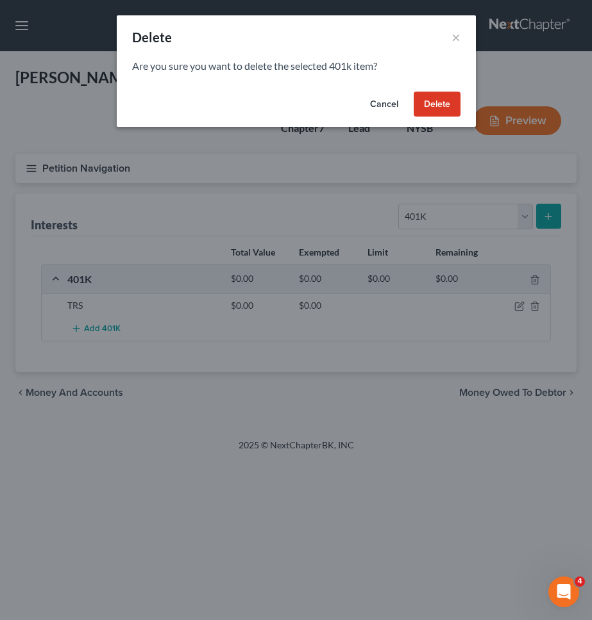
click at [434, 92] on button "Delete" at bounding box center [436, 105] width 47 height 26
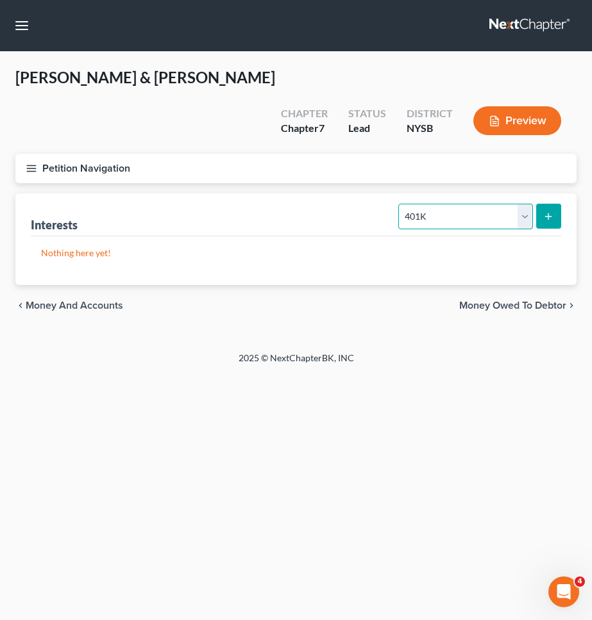
click at [451, 204] on select "Select Interest Type 401K Annuity Bond Education IRA Government Bond Government…" at bounding box center [465, 217] width 134 height 26
select select "pension_plan"
click at [400, 204] on select "Select Interest Type 401K Annuity Bond Education IRA Government Bond Government…" at bounding box center [465, 217] width 134 height 26
click at [556, 204] on button "submit" at bounding box center [548, 216] width 25 height 25
click at [455, 204] on select "Select Interest Type 401K Annuity Bond Education IRA Government Bond Government…" at bounding box center [465, 217] width 134 height 26
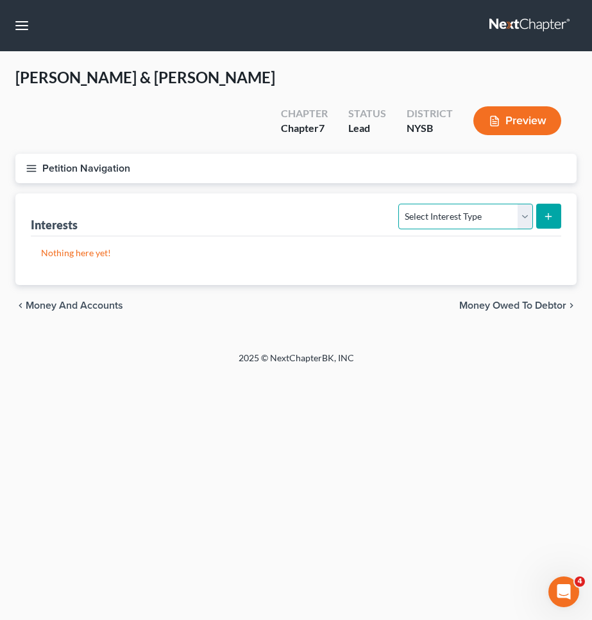
select select "pension_plan"
click at [400, 204] on select "Select Interest Type 401K Annuity Bond Education IRA Government Bond Government…" at bounding box center [465, 217] width 134 height 26
click at [554, 204] on button "submit" at bounding box center [548, 216] width 25 height 25
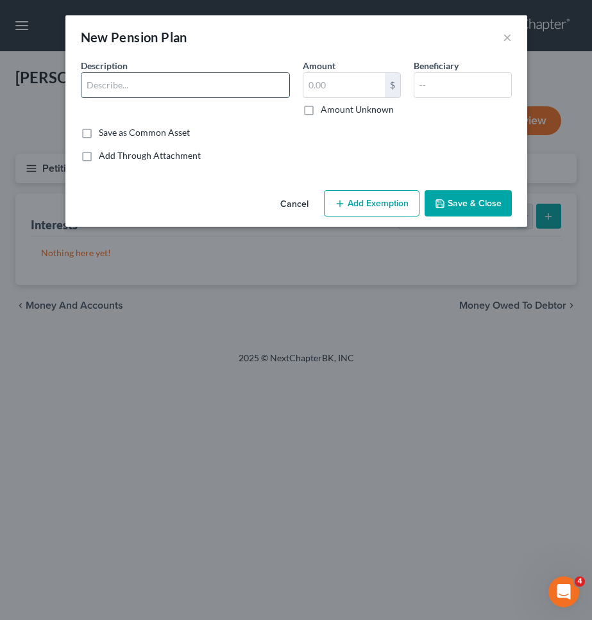
click at [254, 85] on input "text" at bounding box center [185, 85] width 208 height 24
type input "TRS"
click at [481, 210] on button "Save & Close" at bounding box center [467, 203] width 87 height 27
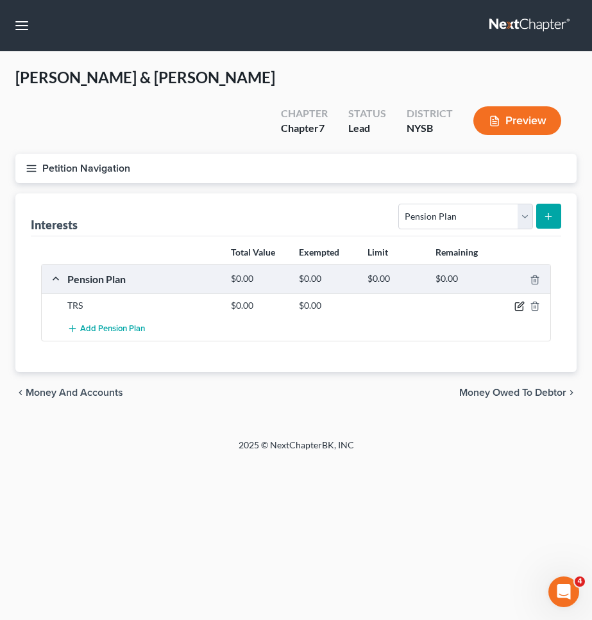
click at [518, 303] on icon "button" at bounding box center [519, 307] width 8 height 8
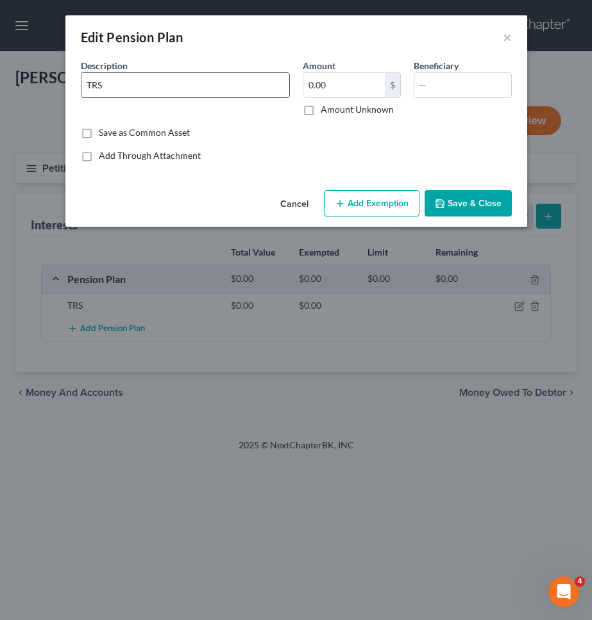
click at [108, 79] on input "TRS" at bounding box center [185, 85] width 208 height 24
click at [190, 91] on input "Teac" at bounding box center [185, 85] width 208 height 24
type input "TRS"
click at [476, 204] on button "Save & Close" at bounding box center [467, 203] width 87 height 27
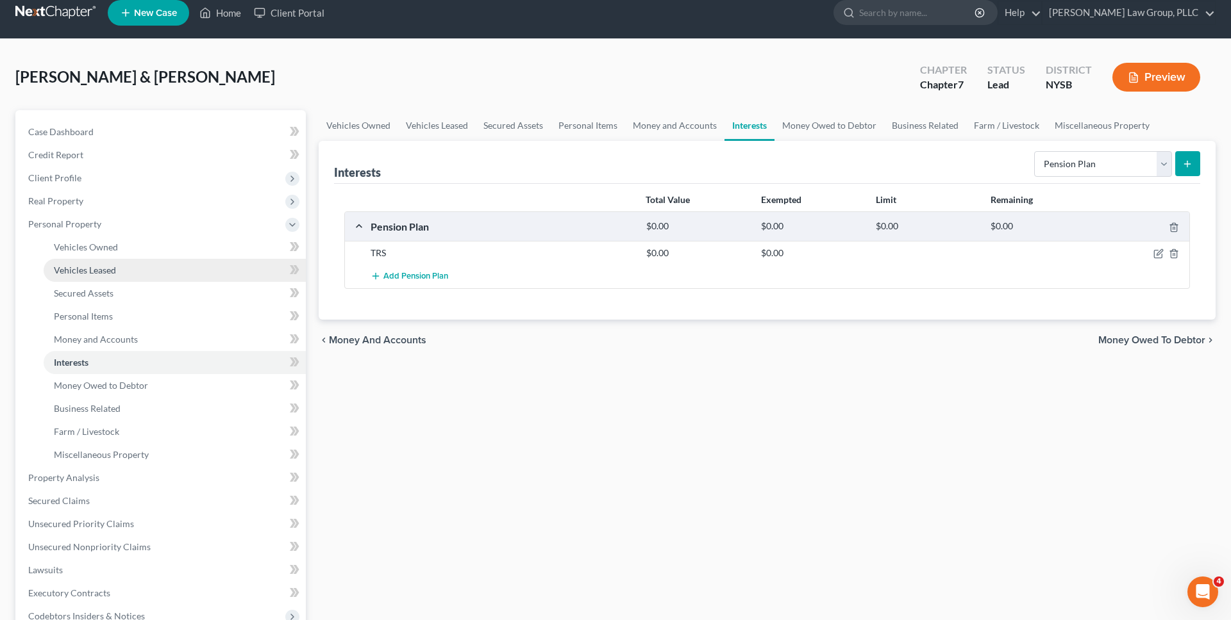
scroll to position [15, 0]
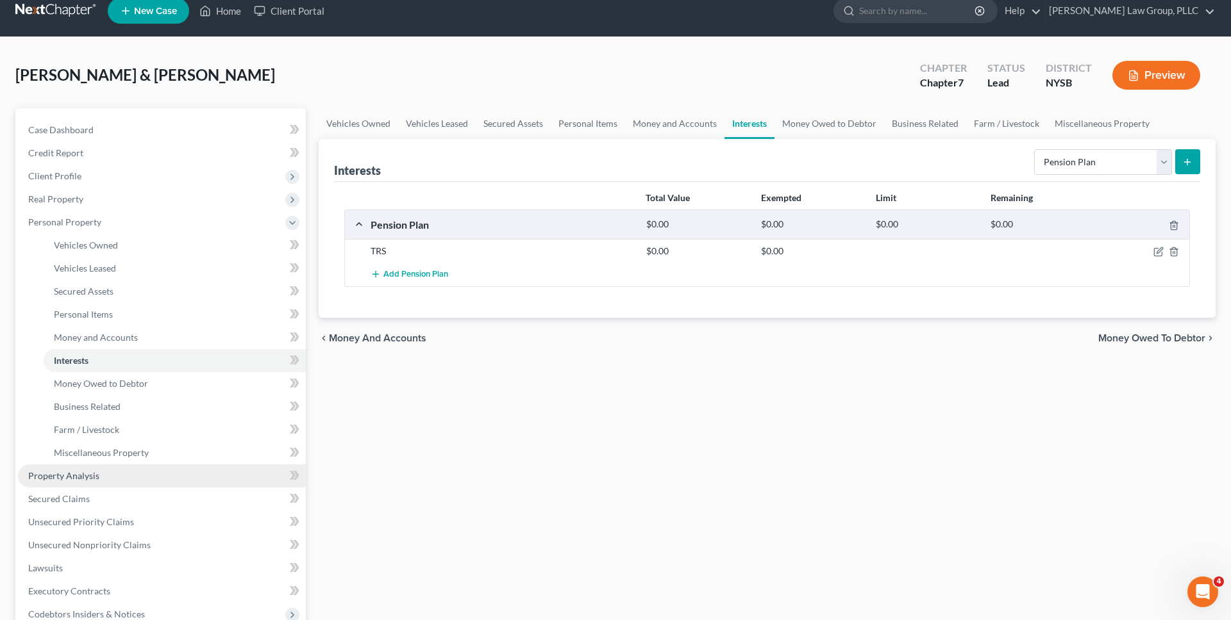
click at [230, 474] on link "Property Analysis" at bounding box center [162, 476] width 288 height 23
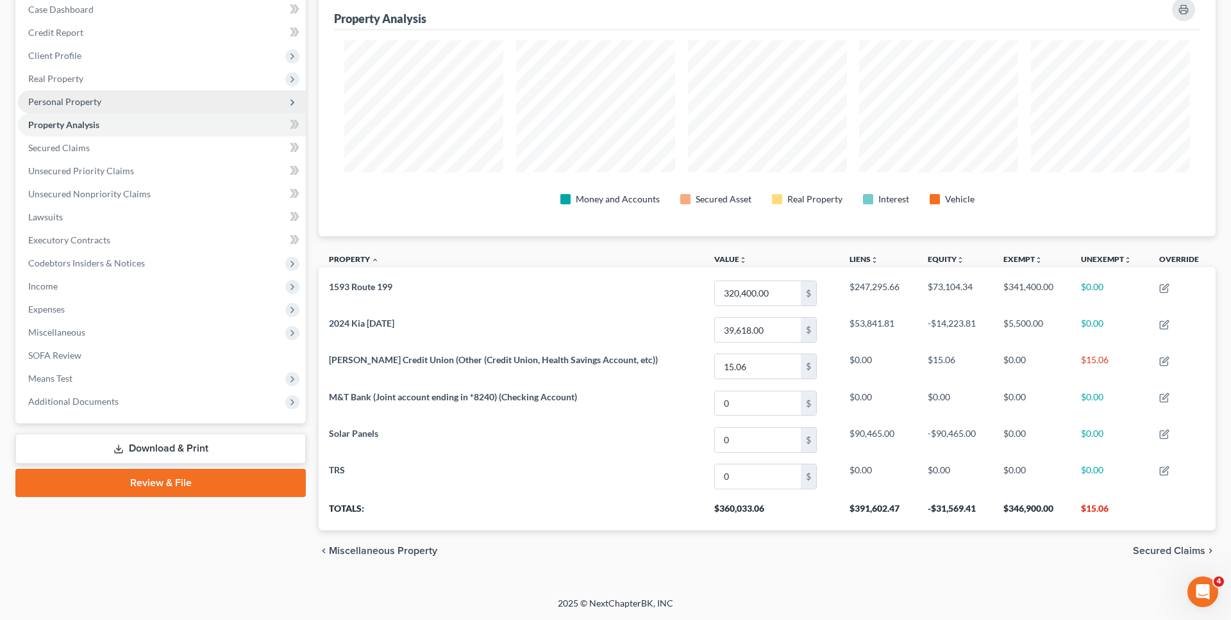
click at [132, 100] on span "Personal Property" at bounding box center [162, 101] width 288 height 23
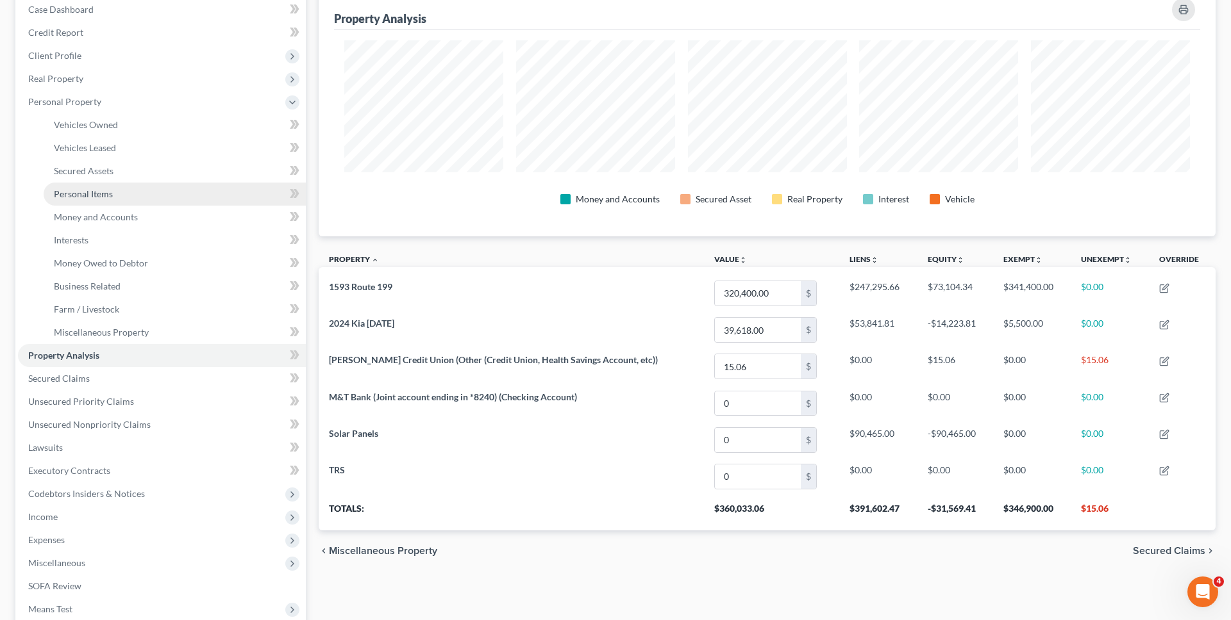
click at [129, 202] on link "Personal Items" at bounding box center [175, 194] width 262 height 23
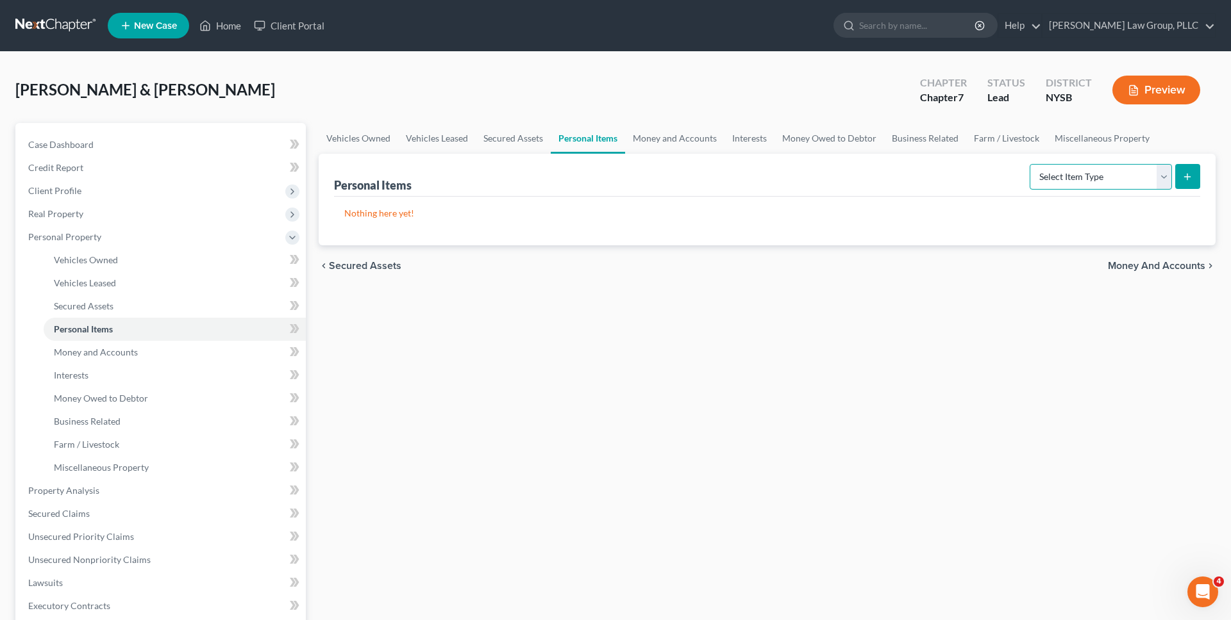
click at [591, 179] on select "Select Item Type Clothing Collectibles Of Value Electronics Firearms Household …" at bounding box center [1100, 177] width 142 height 26
select select "clothing"
click at [591, 164] on select "Select Item Type Clothing Collectibles Of Value Electronics Firearms Household …" at bounding box center [1100, 177] width 142 height 26
click at [591, 175] on button "submit" at bounding box center [1187, 176] width 25 height 25
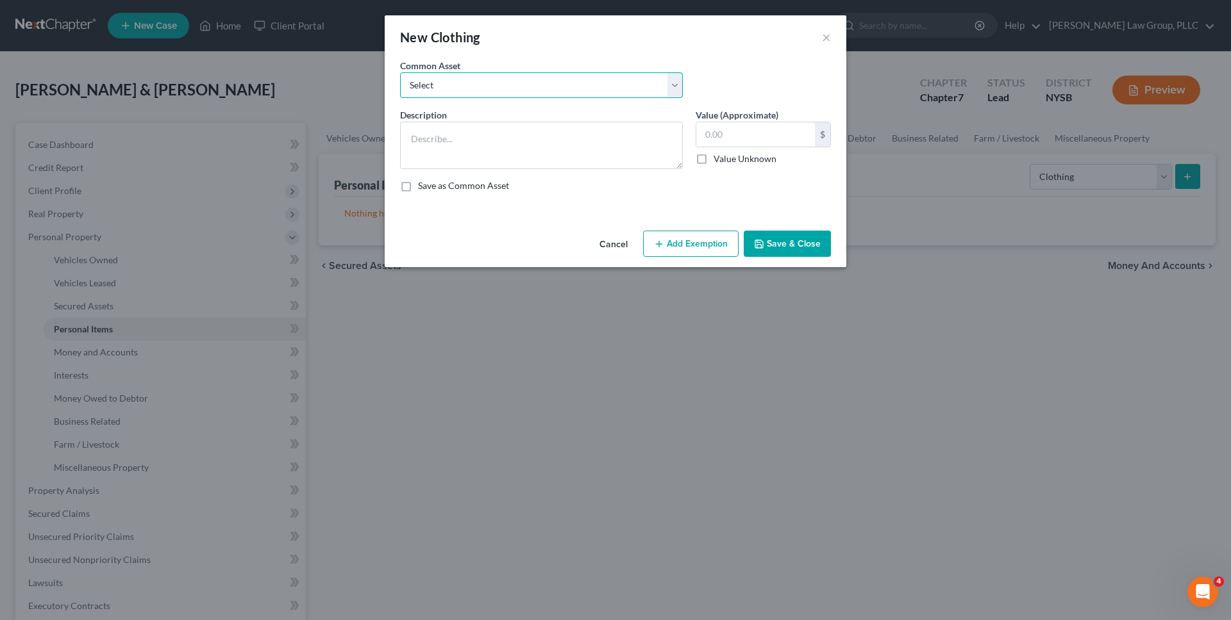
click at [588, 83] on select "Select Clothing" at bounding box center [541, 85] width 283 height 26
select select "0"
click at [400, 72] on select "Select Clothing" at bounding box center [541, 85] width 283 height 26
type textarea "Clothing"
click at [591, 132] on input "400.00" at bounding box center [755, 134] width 119 height 24
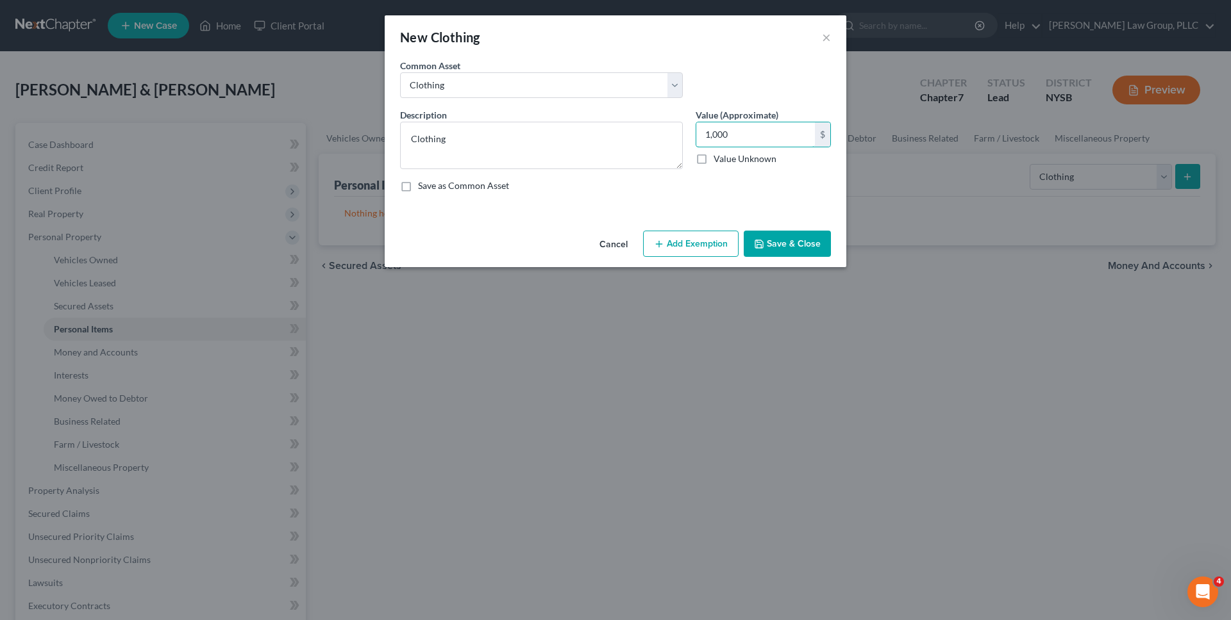
type input "1,000"
click at [591, 249] on button "Add Exemption" at bounding box center [690, 244] width 95 height 27
select select "2"
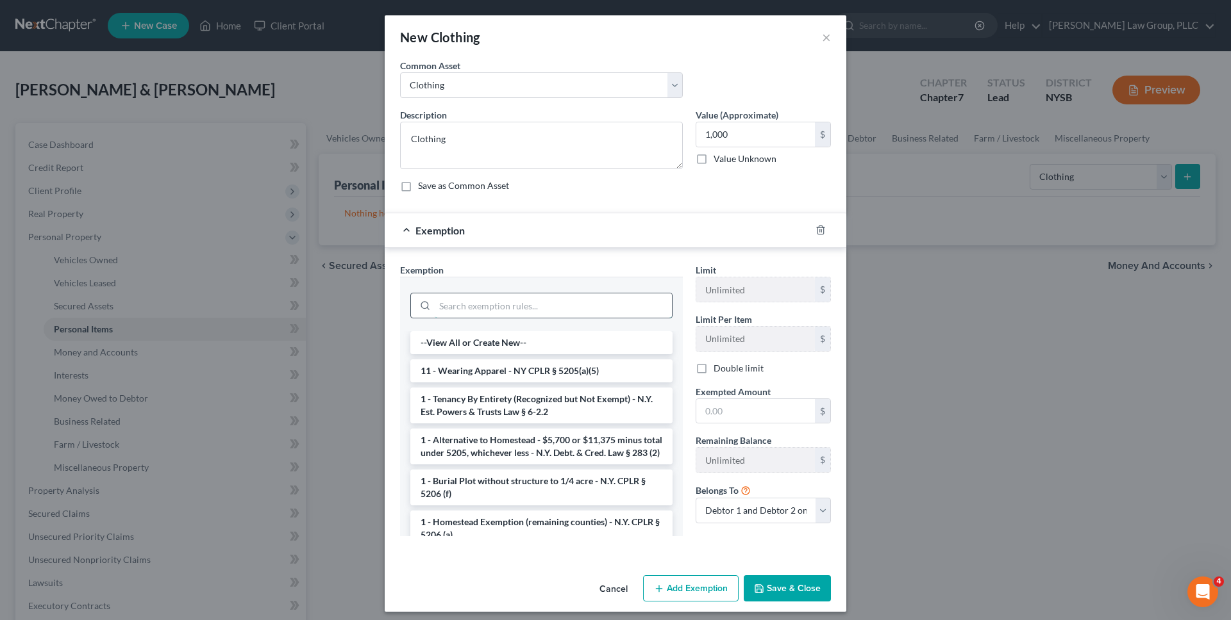
click at [505, 313] on input "search" at bounding box center [553, 306] width 237 height 24
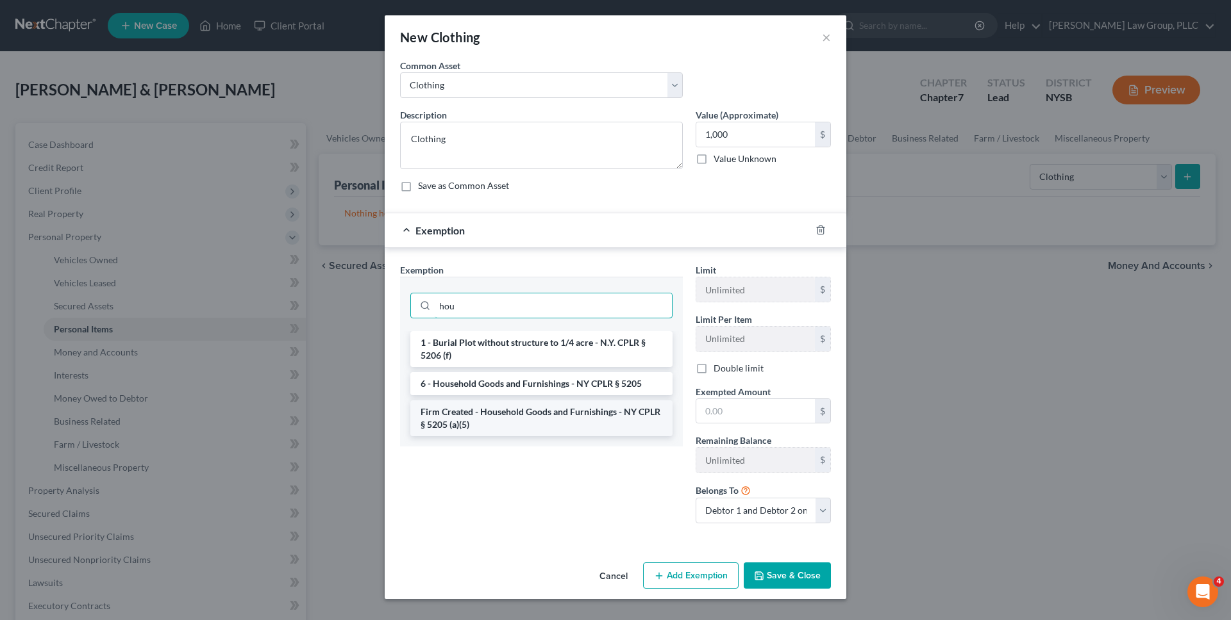
type input "hou"
click at [515, 413] on li "Firm Created - Household Goods and Furnishings - NY CPLR § 5205 (a)(5)" at bounding box center [541, 419] width 262 height 36
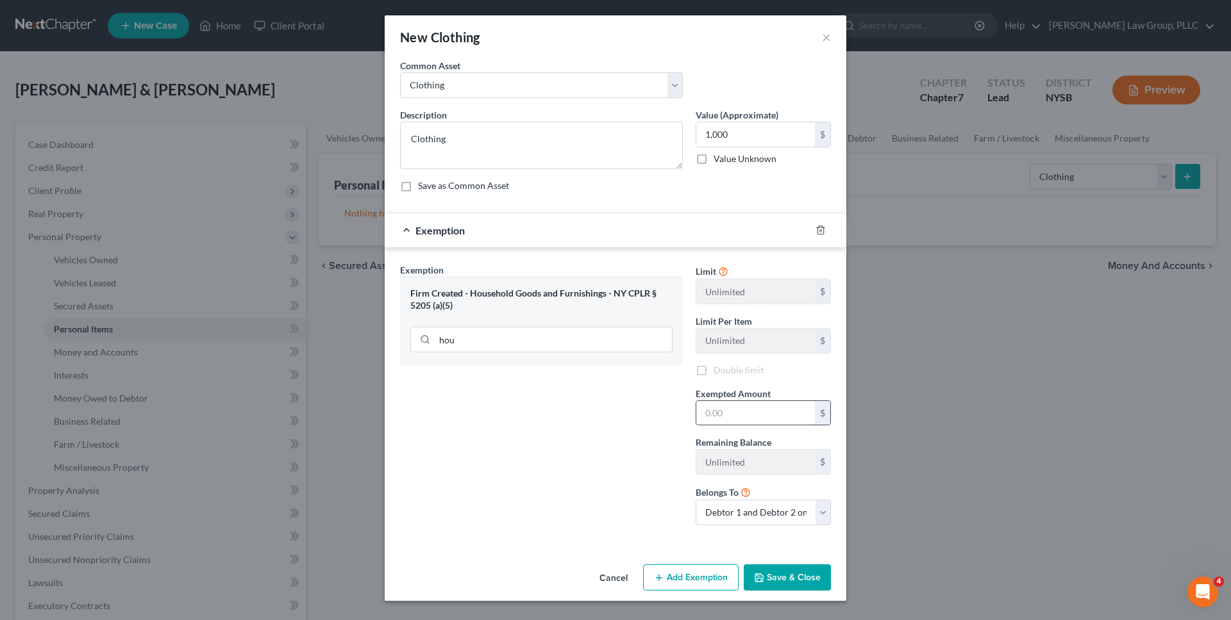
click at [591, 413] on input "text" at bounding box center [755, 413] width 119 height 24
type input "1,000"
click at [591, 577] on button "Save & Close" at bounding box center [786, 578] width 87 height 27
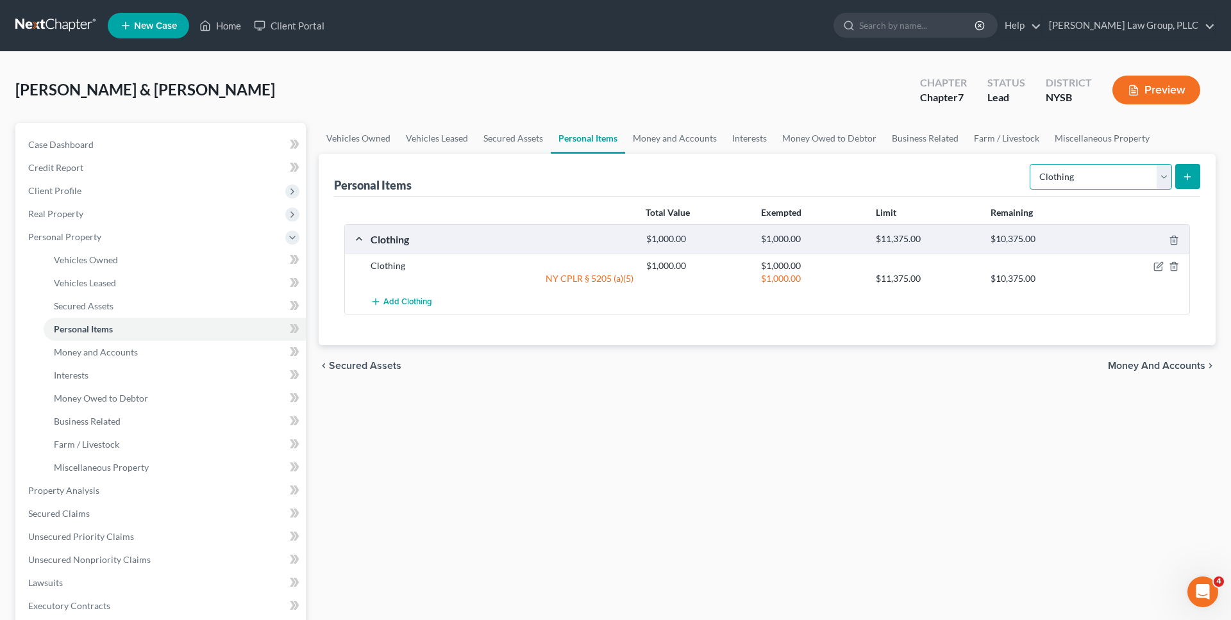
click at [591, 177] on select "Select Item Type Clothing Collectibles Of Value Electronics Firearms Household …" at bounding box center [1100, 177] width 142 height 26
select select "household_goods"
click at [591, 164] on select "Select Item Type Clothing Collectibles Of Value Electronics Firearms Household …" at bounding box center [1100, 177] width 142 height 26
click at [591, 174] on icon "submit" at bounding box center [1187, 177] width 10 height 10
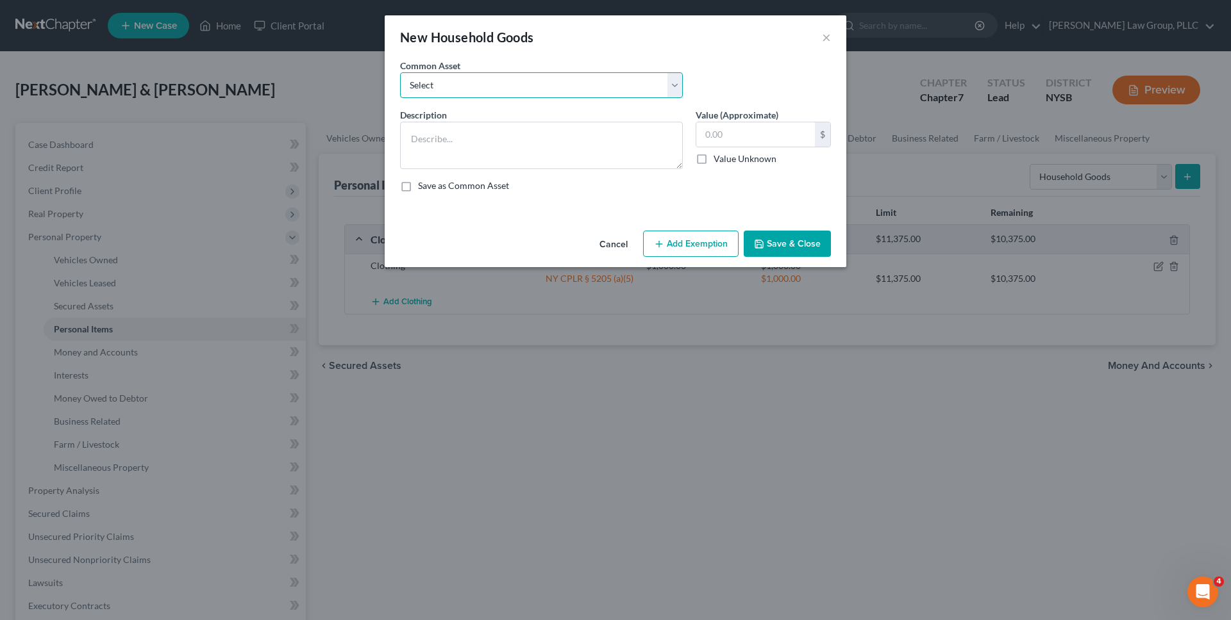
click at [591, 80] on select "Select Furniture Kitchen Items Furniture and Kitchen Items Furniture and Kitche…" at bounding box center [541, 85] width 283 height 26
select select "3"
click at [400, 72] on select "Select Furniture Kitchen Items Furniture and Kitchen Items Furniture and Kitche…" at bounding box center [541, 85] width 283 height 26
type textarea "Furniture and Kitchen Items"
click at [591, 133] on input "500.00" at bounding box center [755, 134] width 119 height 24
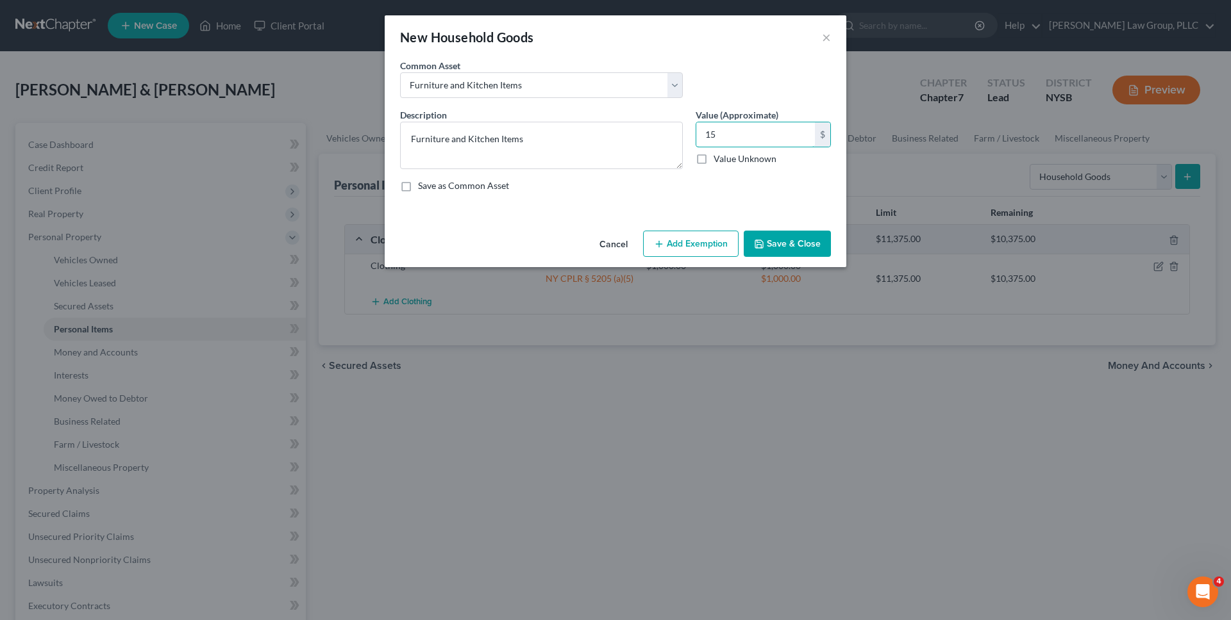
type input "1"
type input "2"
type input "2,000"
click at [591, 267] on div "New Household Goods × An exemption set must first be selected from the Filing I…" at bounding box center [615, 310] width 1231 height 620
click at [591, 240] on button "Add Exemption" at bounding box center [690, 244] width 95 height 27
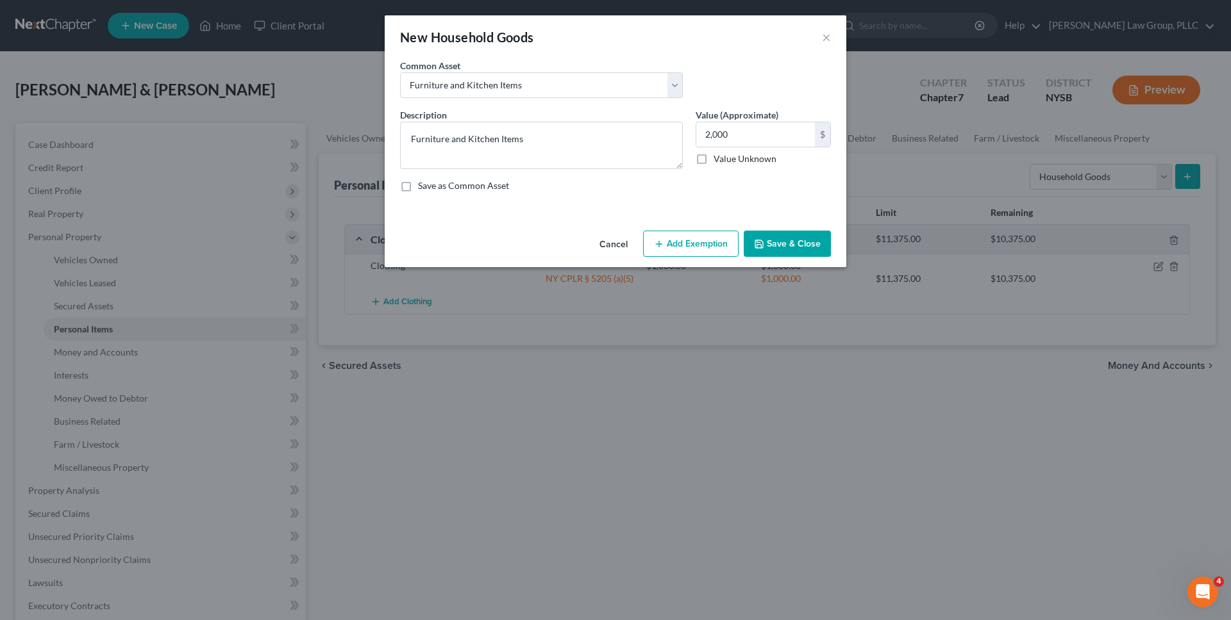
select select "2"
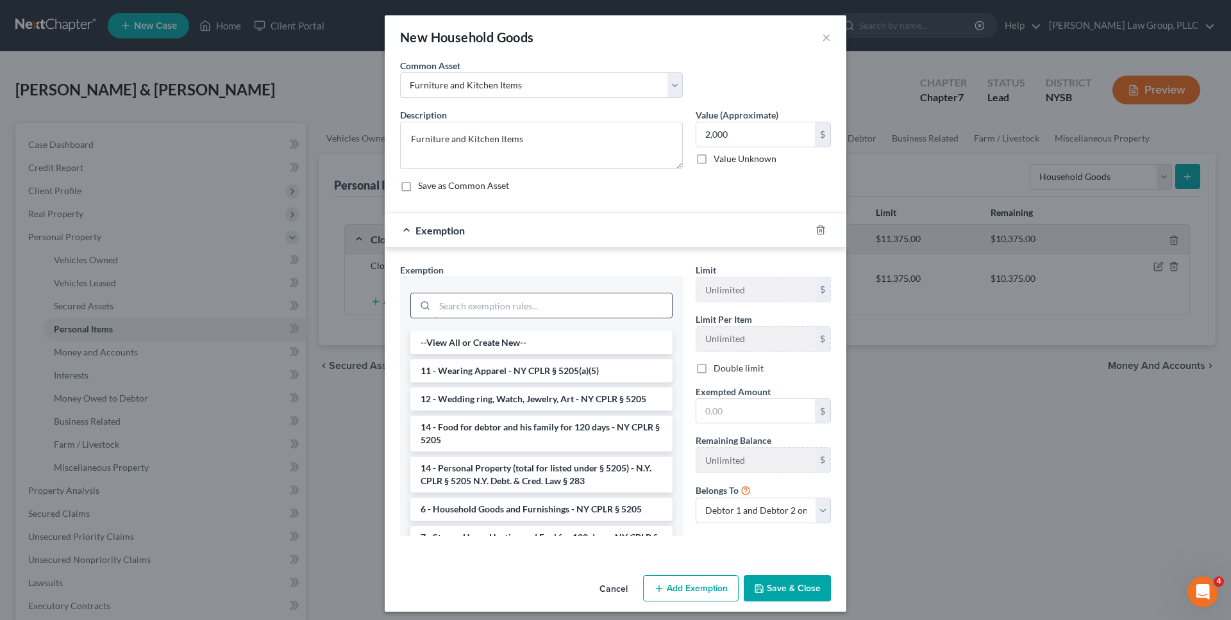
click at [591, 303] on input "search" at bounding box center [553, 306] width 237 height 24
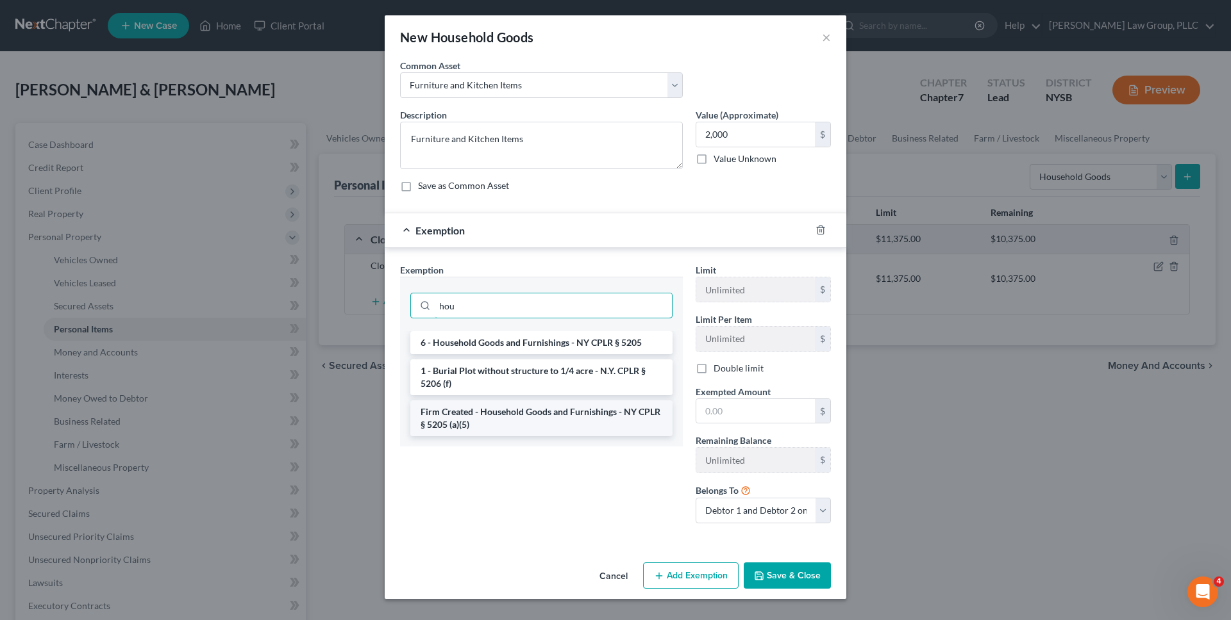
type input "hou"
click at [591, 415] on li "Firm Created - Household Goods and Furnishings - NY CPLR § 5205 (a)(5)" at bounding box center [541, 419] width 262 height 36
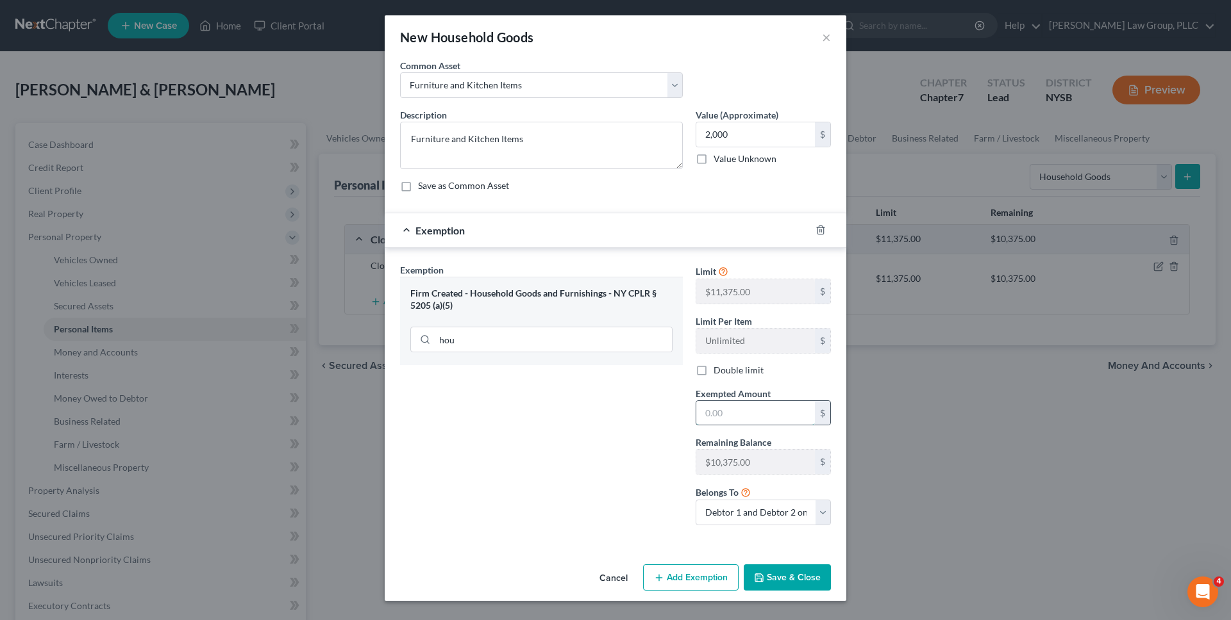
click at [591, 422] on input "text" at bounding box center [755, 413] width 119 height 24
type input "2,000"
click at [591, 609] on div "New Household Goods × An exemption set must first be selected from the Filing I…" at bounding box center [615, 310] width 1231 height 620
click at [591, 596] on div "Cancel Add Exemption Save & Close" at bounding box center [615, 581] width 461 height 42
click at [591, 579] on button "Save & Close" at bounding box center [786, 578] width 87 height 27
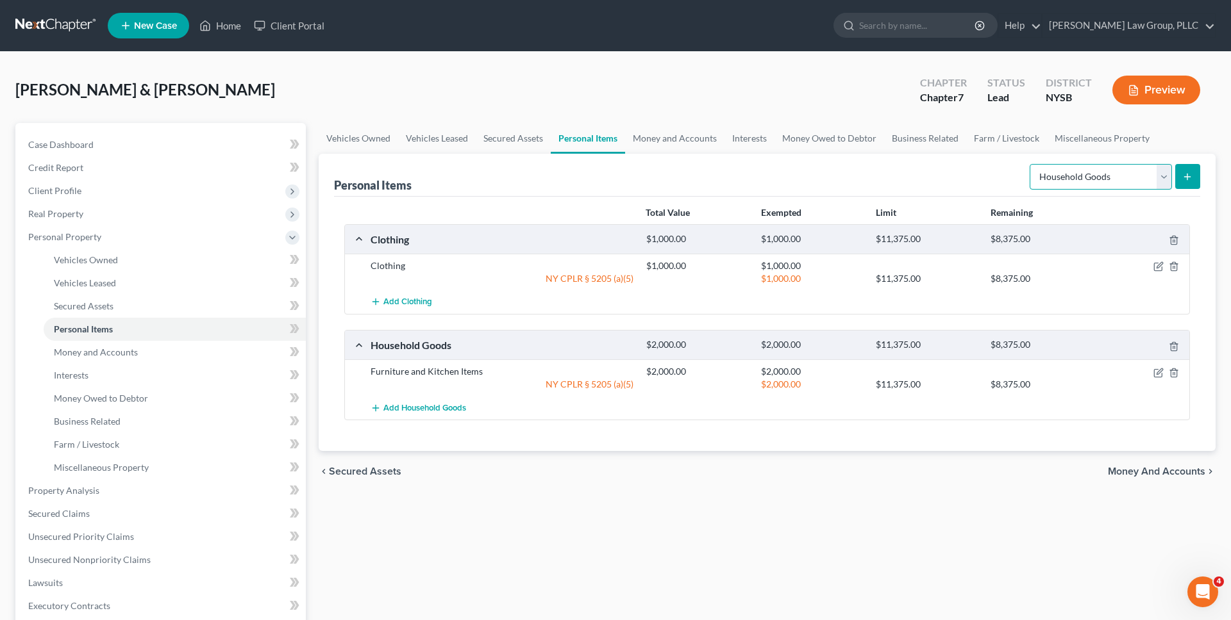
click at [591, 183] on select "Select Item Type Clothing Collectibles Of Value Electronics Firearms Household …" at bounding box center [1100, 177] width 142 height 26
select select "electronics"
click at [591, 164] on select "Select Item Type Clothing Collectibles Of Value Electronics Firearms Household …" at bounding box center [1100, 177] width 142 height 26
click at [591, 174] on icon "submit" at bounding box center [1187, 177] width 10 height 10
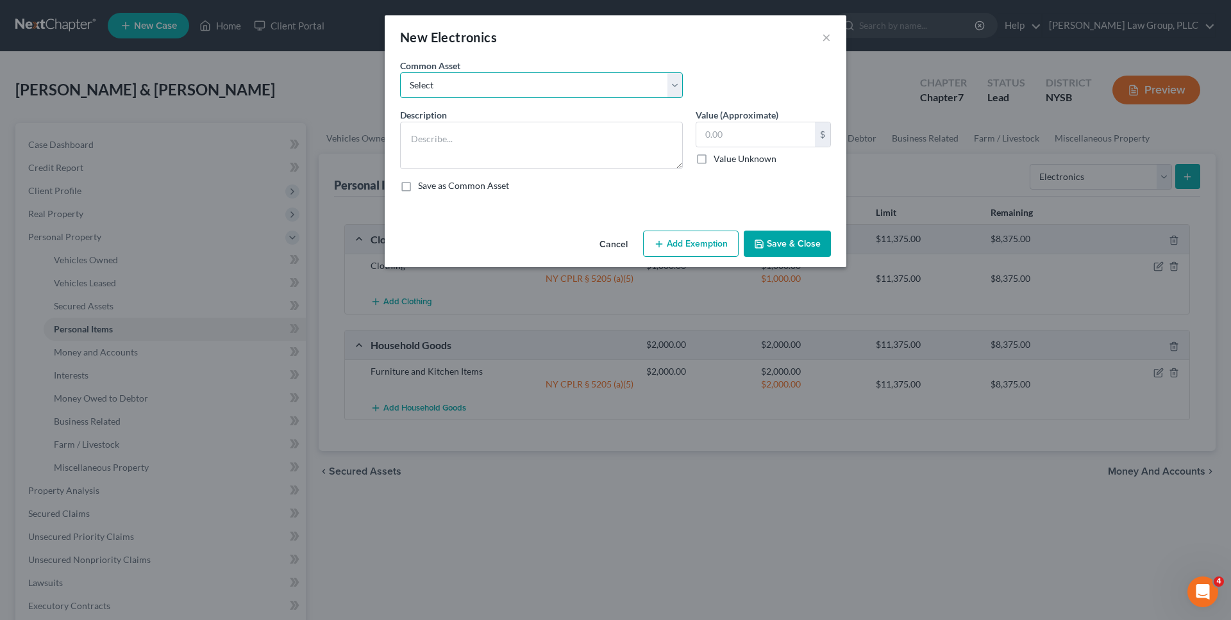
click at [591, 90] on select "Select TV, Cell phone, Computer TV, Cell phone, Computer TV, Cell phone, Comput…" at bounding box center [541, 85] width 283 height 26
select select "3"
click at [400, 72] on select "Select TV, Cell phone, Computer TV, Cell phone, Computer TV, Cell phone, Comput…" at bounding box center [541, 85] width 283 height 26
type textarea "TV, Cell phone, Computer"
click at [591, 138] on input "400.00" at bounding box center [755, 134] width 119 height 24
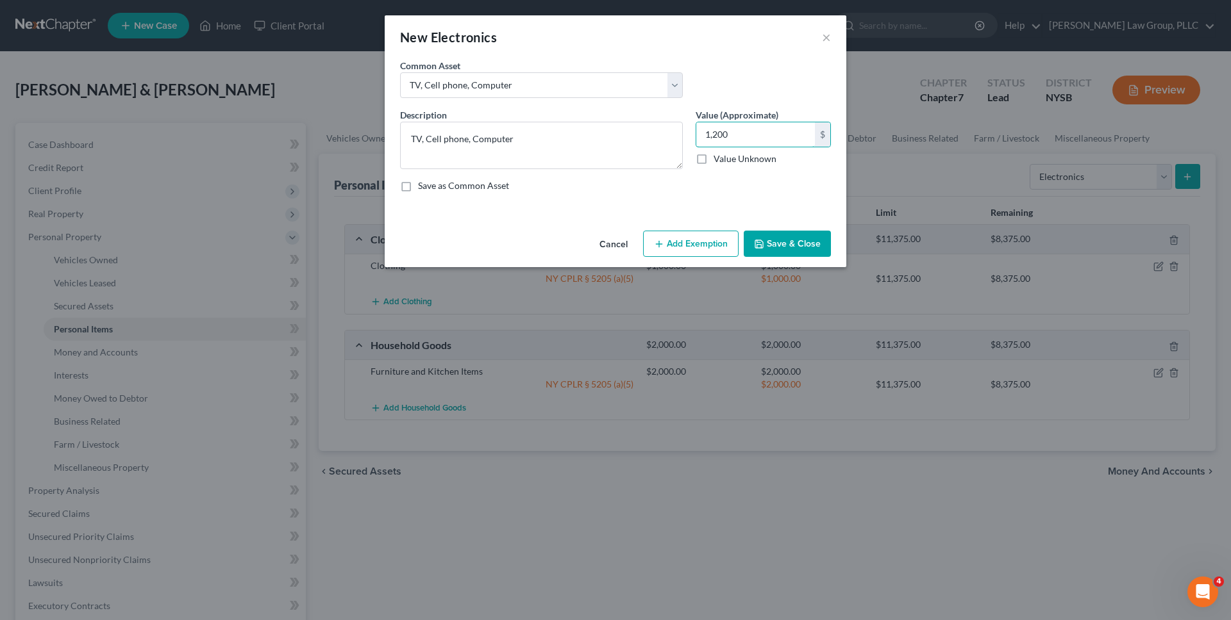
type input "1,200"
click at [591, 236] on button "Add Exemption" at bounding box center [690, 244] width 95 height 27
select select "2"
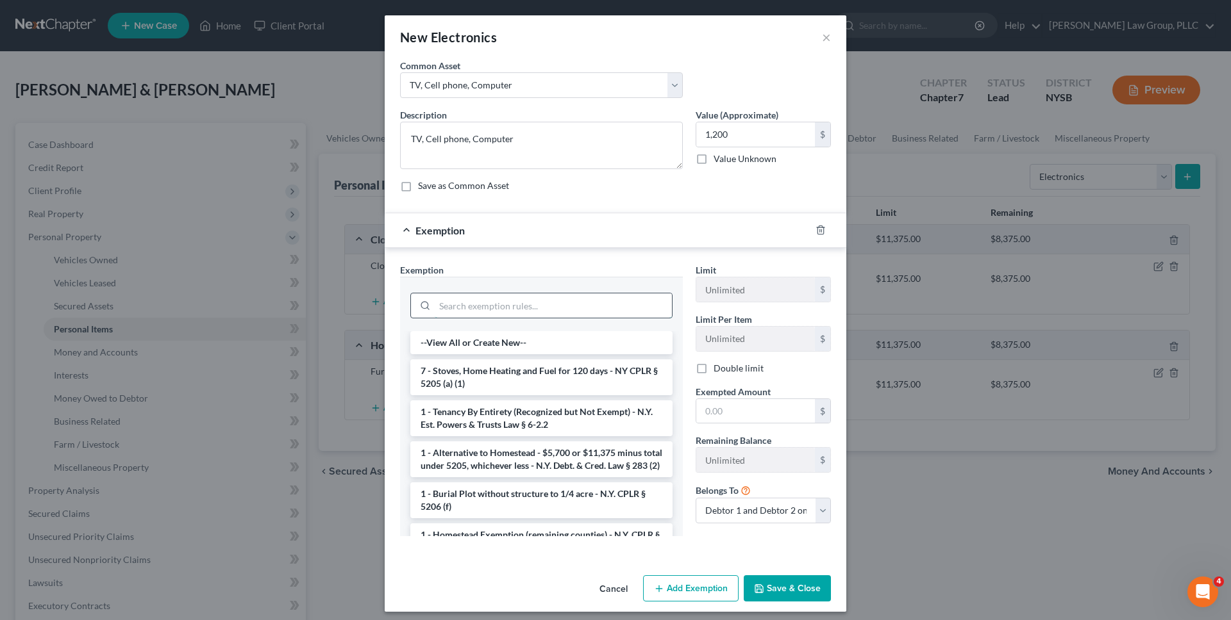
click at [591, 300] on input "search" at bounding box center [553, 306] width 237 height 24
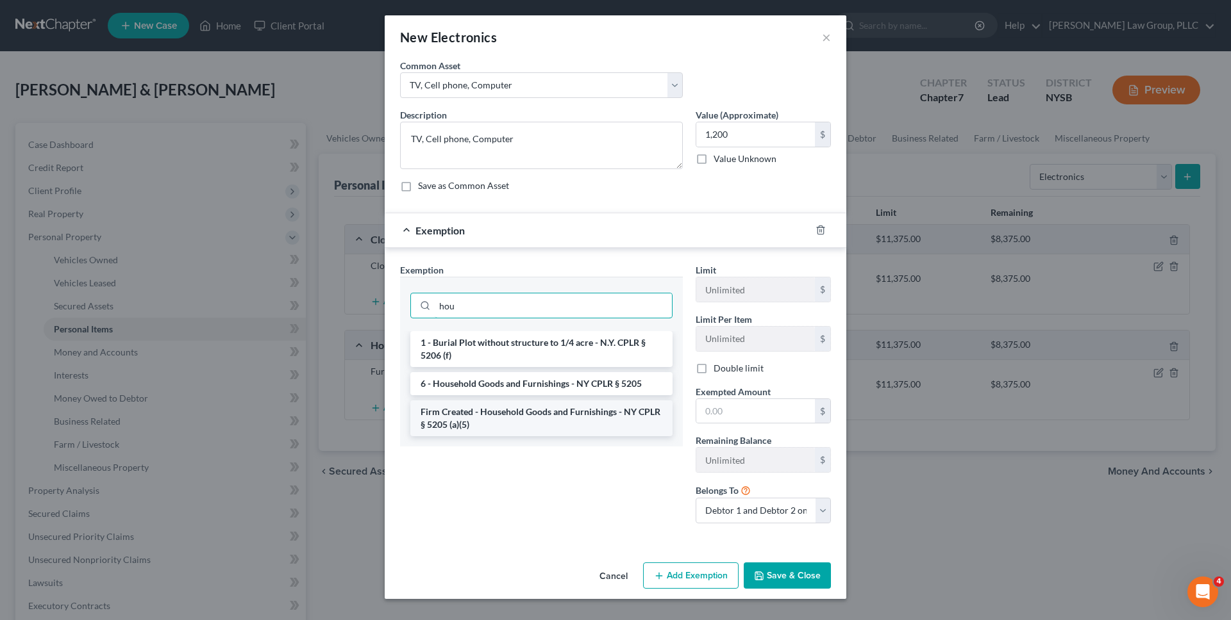
type input "hou"
click at [588, 409] on li "Firm Created - Household Goods and Furnishings - NY CPLR § 5205 (a)(5)" at bounding box center [541, 419] width 262 height 36
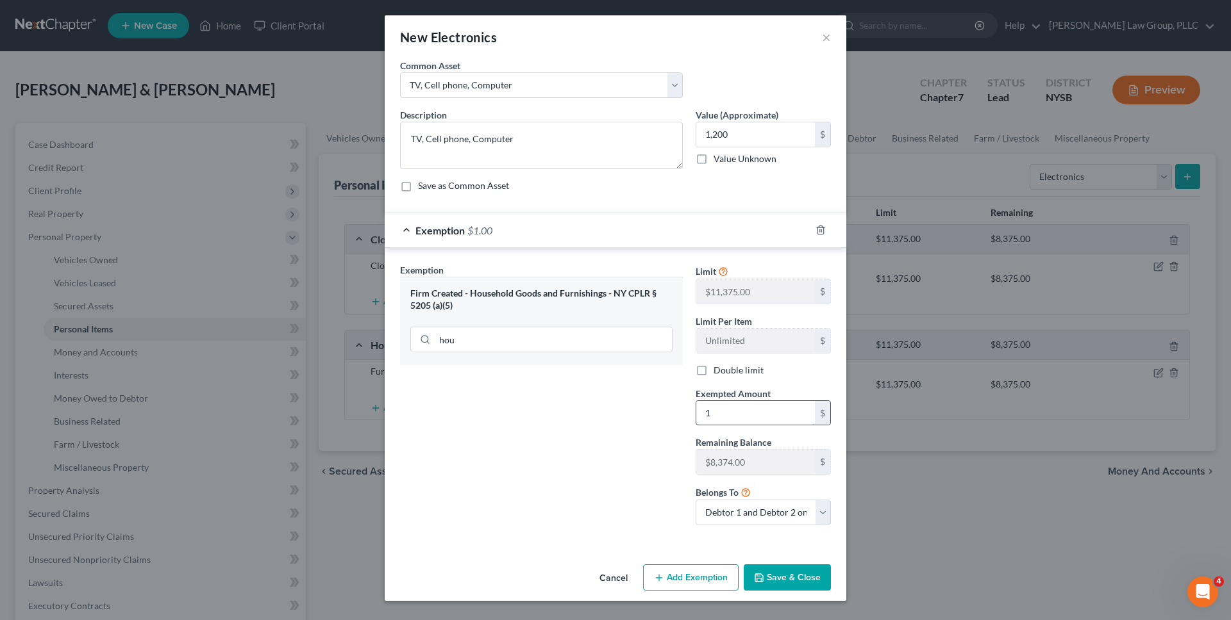
click at [591, 408] on input "1" at bounding box center [755, 413] width 119 height 24
type input "1,200"
click at [591, 572] on button "Save & Close" at bounding box center [786, 578] width 87 height 27
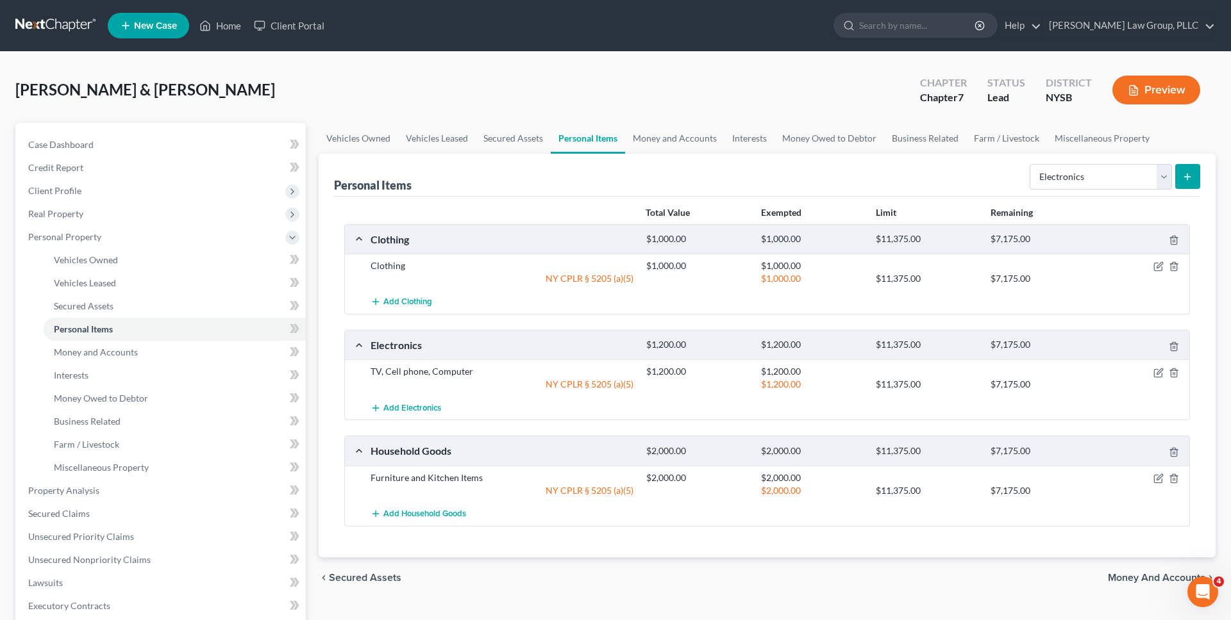
click at [591, 190] on form "Select Item Type Clothing Collectibles Of Value Electronics Firearms Household …" at bounding box center [1114, 177] width 170 height 26
click at [591, 182] on select "Select Item Type Clothing Collectibles Of Value Electronics Firearms Household …" at bounding box center [1100, 177] width 142 height 26
select select "jewelry"
click at [591, 164] on select "Select Item Type Clothing Collectibles Of Value Electronics Firearms Household …" at bounding box center [1100, 177] width 142 height 26
click at [591, 170] on button "submit" at bounding box center [1187, 176] width 25 height 25
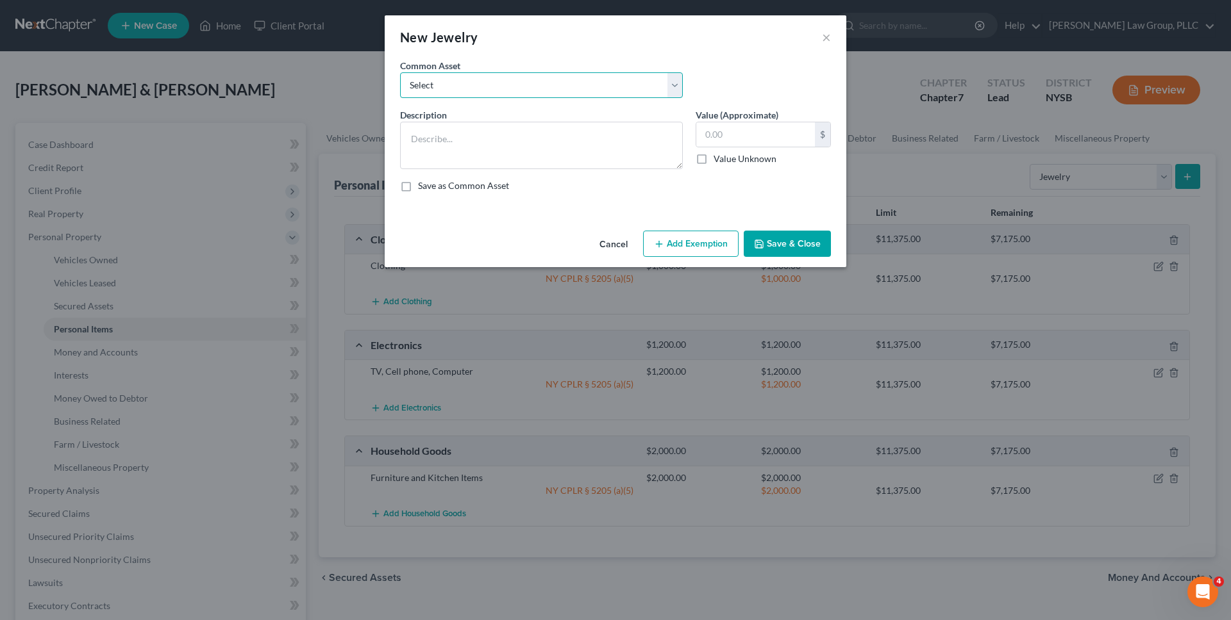
click at [591, 89] on select "Select Rings and necklaces Wedding Ring Other Jewelry/Watches" at bounding box center [541, 85] width 283 height 26
select select "1"
click at [400, 72] on select "Select Rings and necklaces Wedding Ring Other Jewelry/Watches" at bounding box center [541, 85] width 283 height 26
type textarea "Wedding Ring"
type input "200.00"
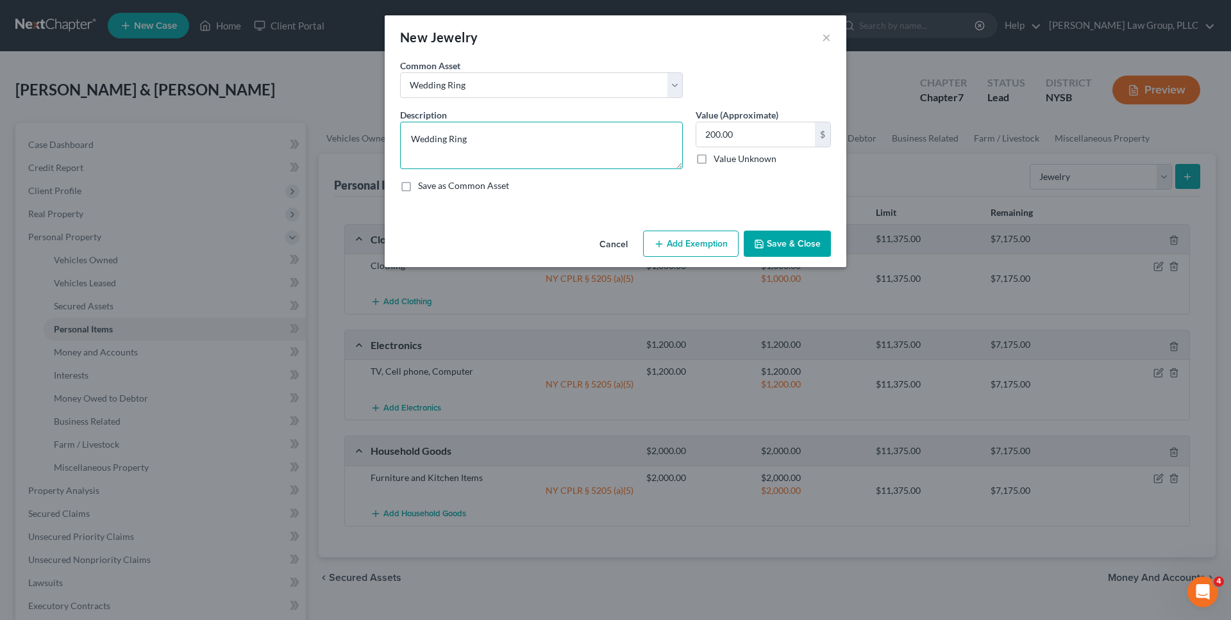
click at [591, 141] on textarea "Wedding Ring" at bounding box center [541, 145] width 283 height 47
type textarea "Wedding Rings"
click at [591, 138] on input "200.00" at bounding box center [755, 134] width 119 height 24
type input "400"
click at [591, 260] on div "Cancel Add Exemption Save & Close" at bounding box center [615, 247] width 461 height 42
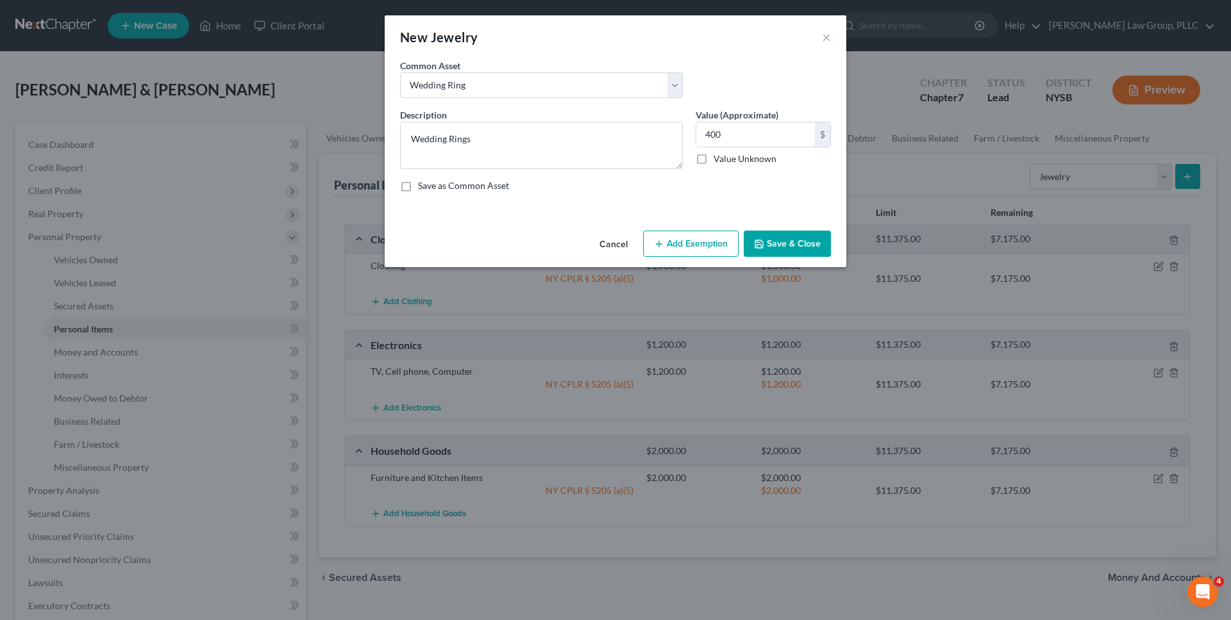
click at [591, 253] on button "Add Exemption" at bounding box center [690, 244] width 95 height 27
select select "2"
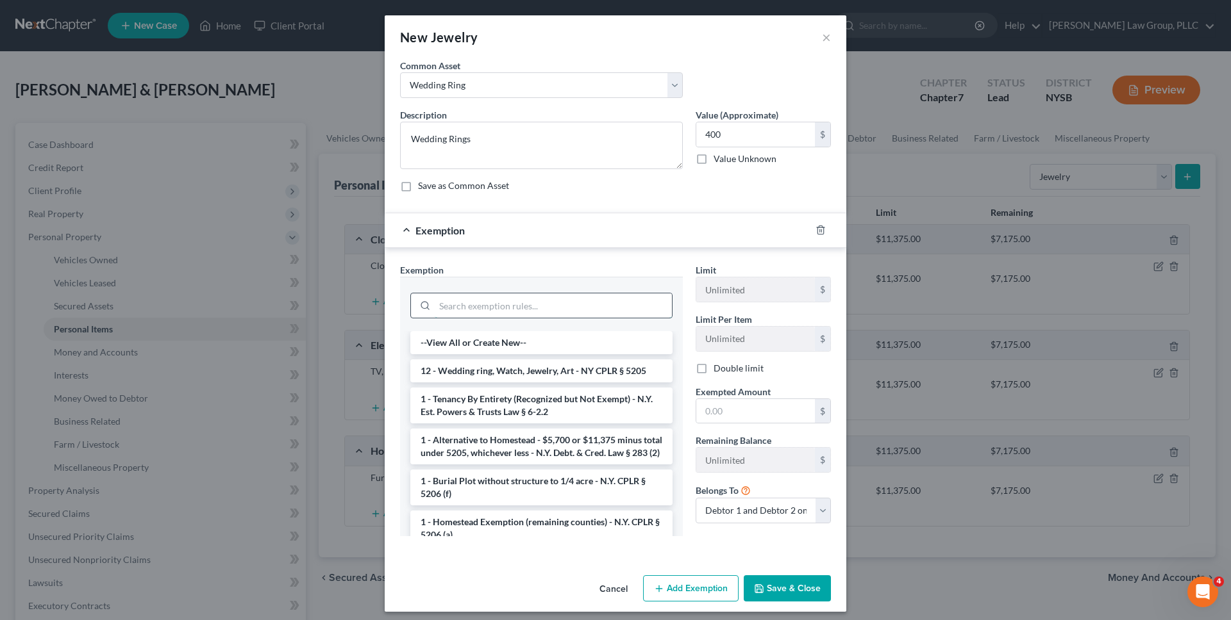
click at [591, 299] on input "search" at bounding box center [553, 306] width 237 height 24
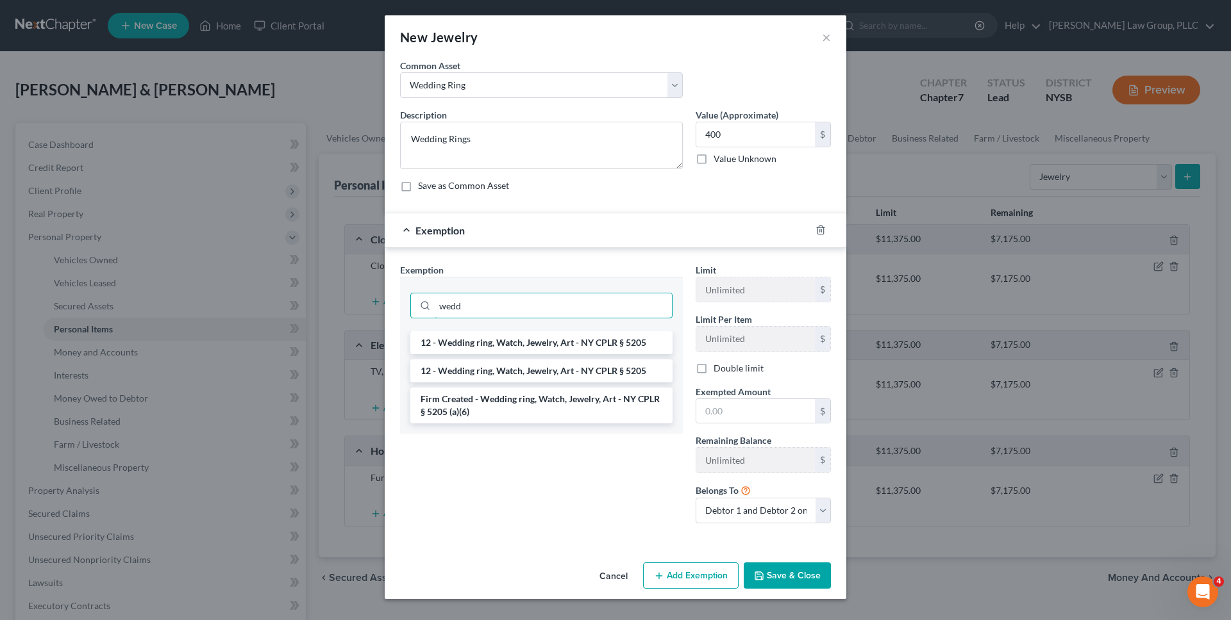
type input "wedd"
click at [591, 413] on li "Firm Created - Wedding ring, Watch, Jewelry, Art - NY CPLR § 5205 (a)(6)" at bounding box center [541, 406] width 262 height 36
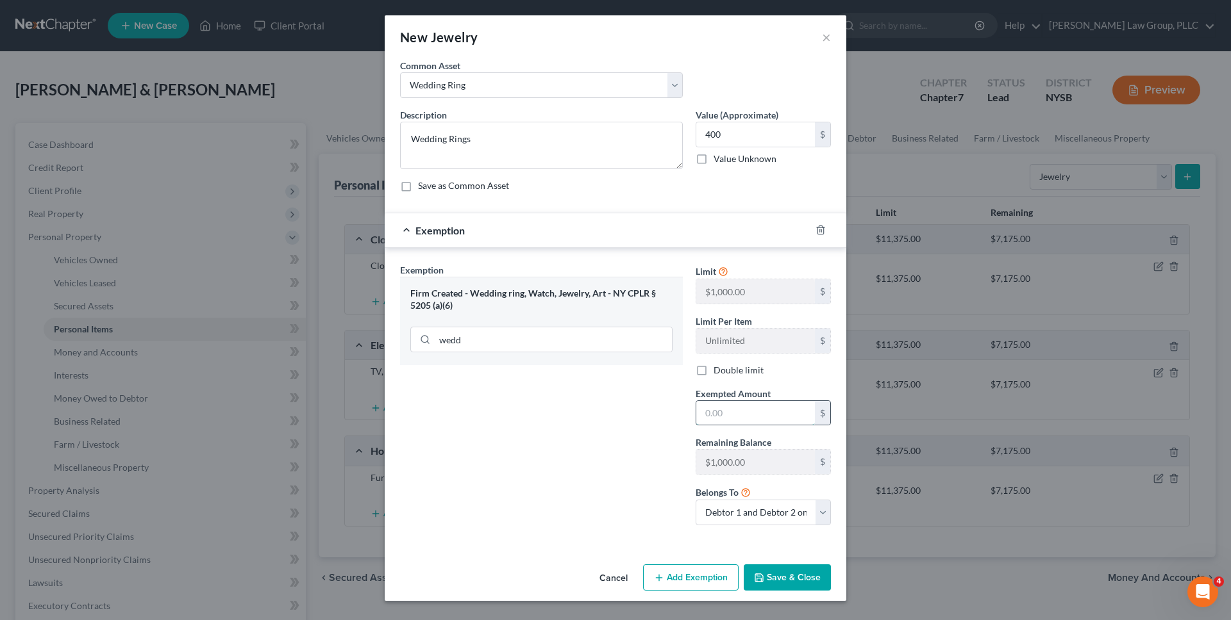
click at [591, 408] on input "text" at bounding box center [755, 413] width 119 height 24
type input "400"
click at [591, 555] on div "An exemption set must first be selected from the Filing Information section. Co…" at bounding box center [615, 309] width 461 height 501
click at [591, 574] on button "Save & Close" at bounding box center [786, 578] width 87 height 27
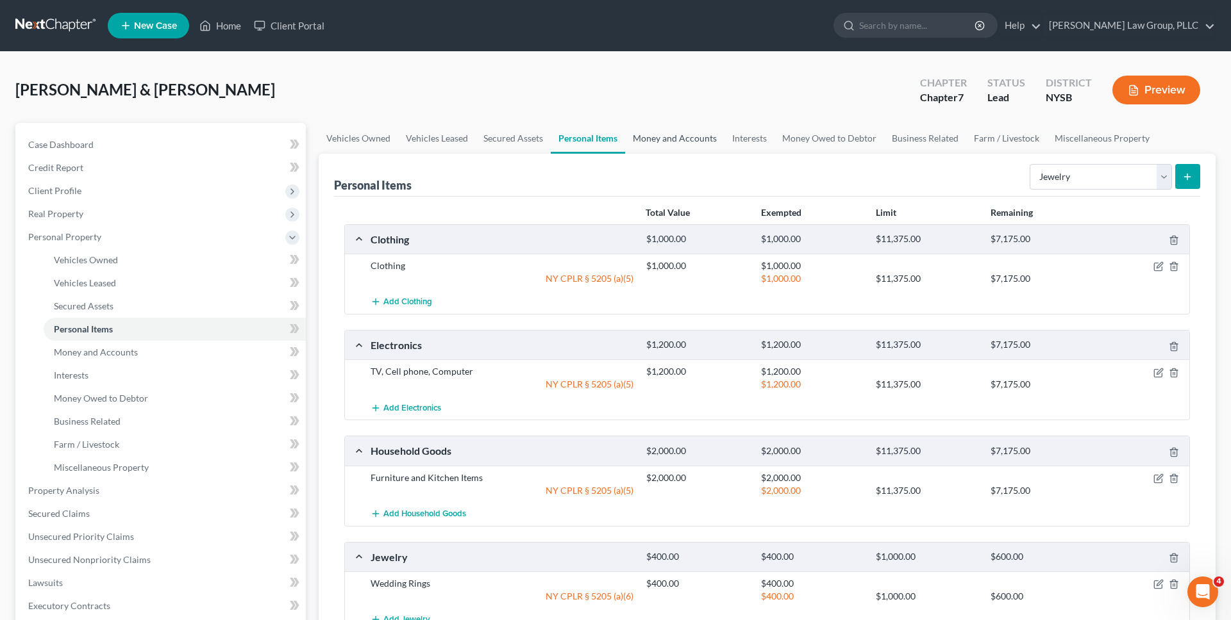
click at [591, 144] on link "Money and Accounts" at bounding box center [674, 138] width 99 height 31
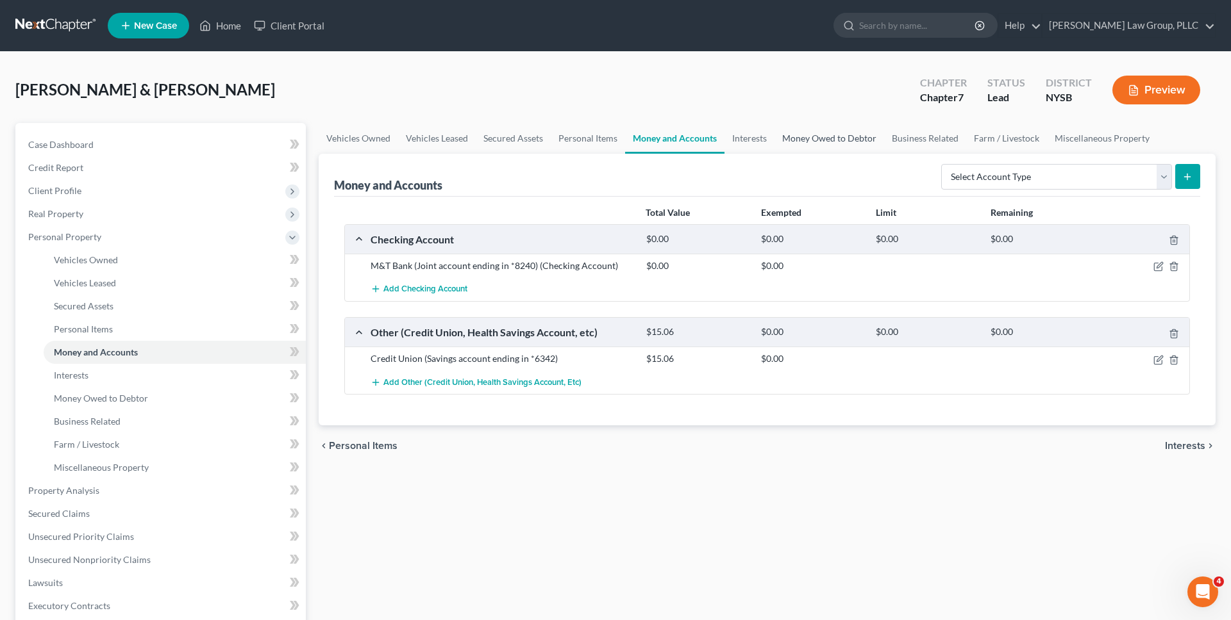
click at [591, 138] on link "Money Owed to Debtor" at bounding box center [829, 138] width 110 height 31
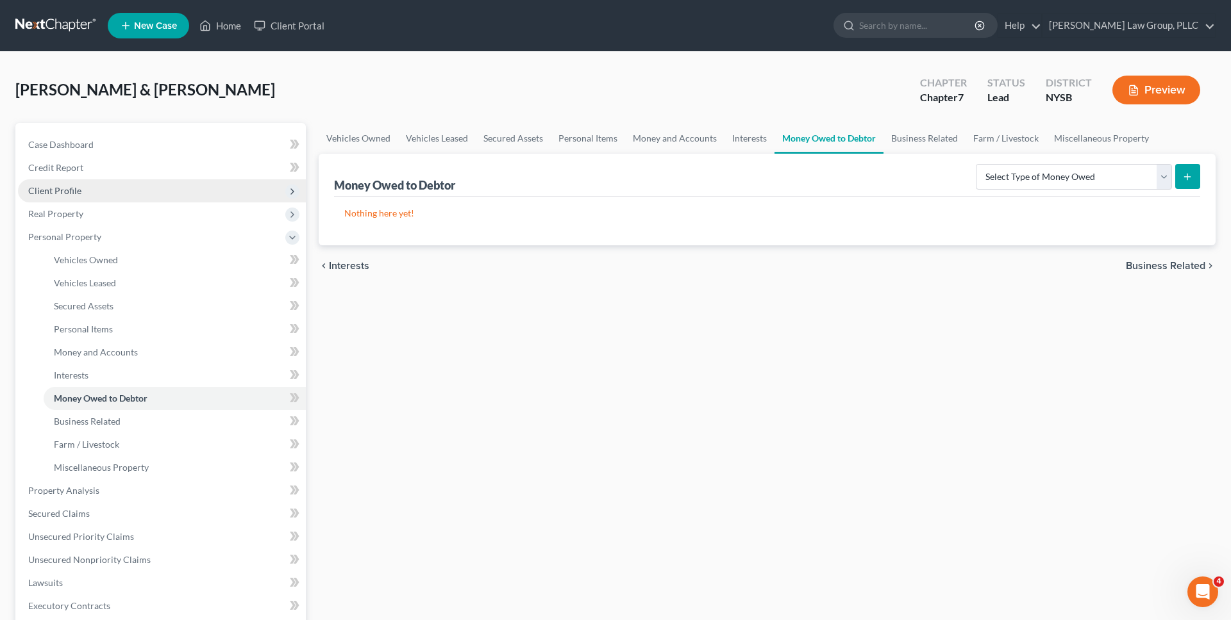
click at [164, 199] on span "Client Profile" at bounding box center [162, 190] width 288 height 23
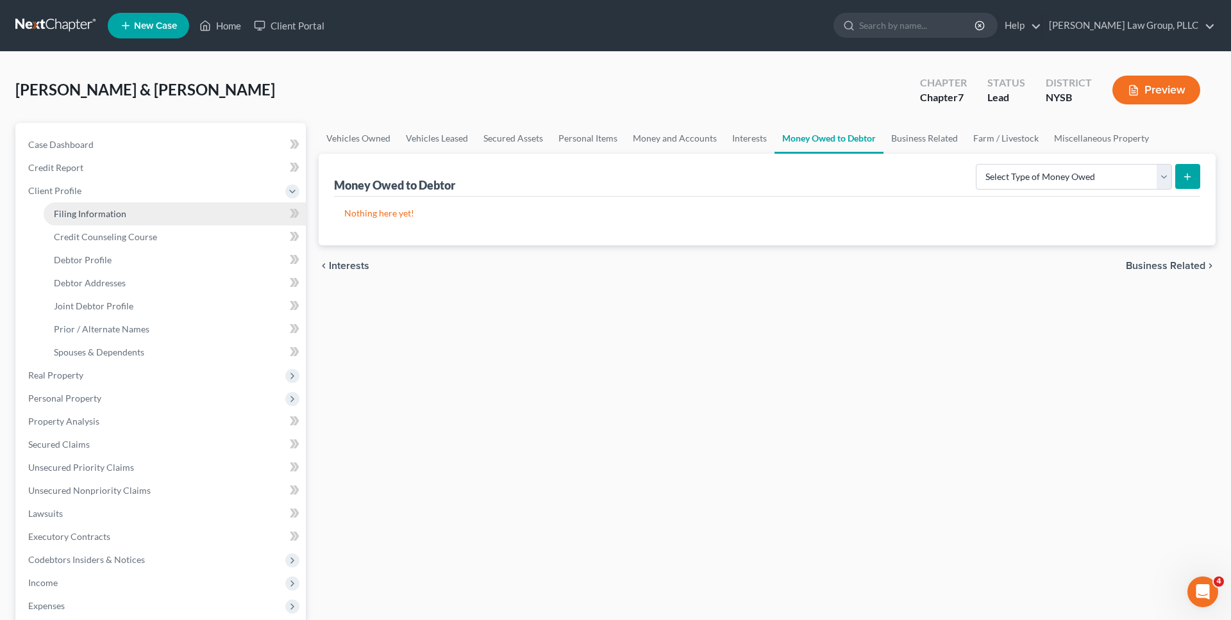
click at [163, 213] on link "Filing Information" at bounding box center [175, 214] width 262 height 23
select select "1"
select select "0"
select select "35"
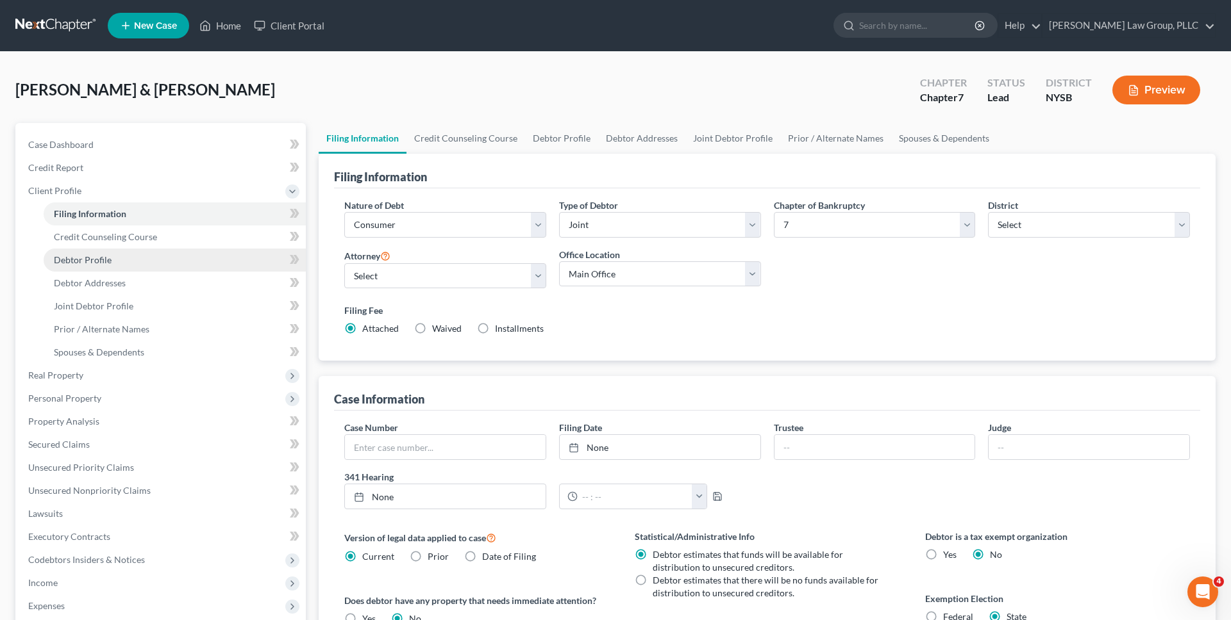
click at [94, 264] on span "Debtor Profile" at bounding box center [83, 259] width 58 height 11
select select "1"
select select "4"
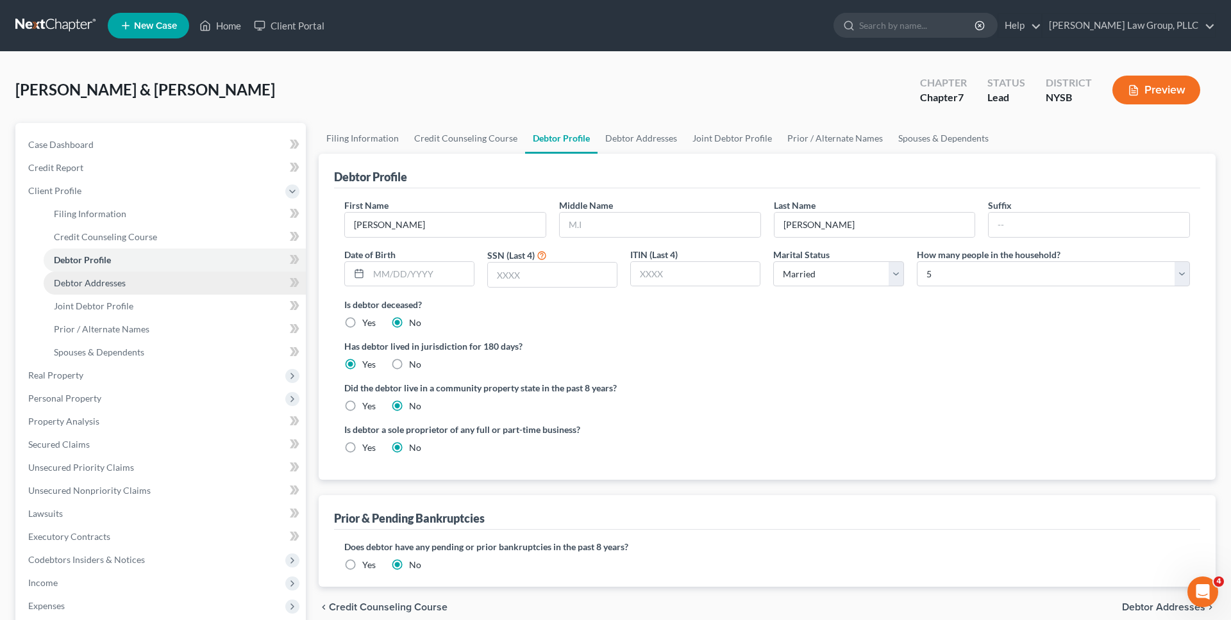
click at [194, 287] on link "Debtor Addresses" at bounding box center [175, 283] width 262 height 23
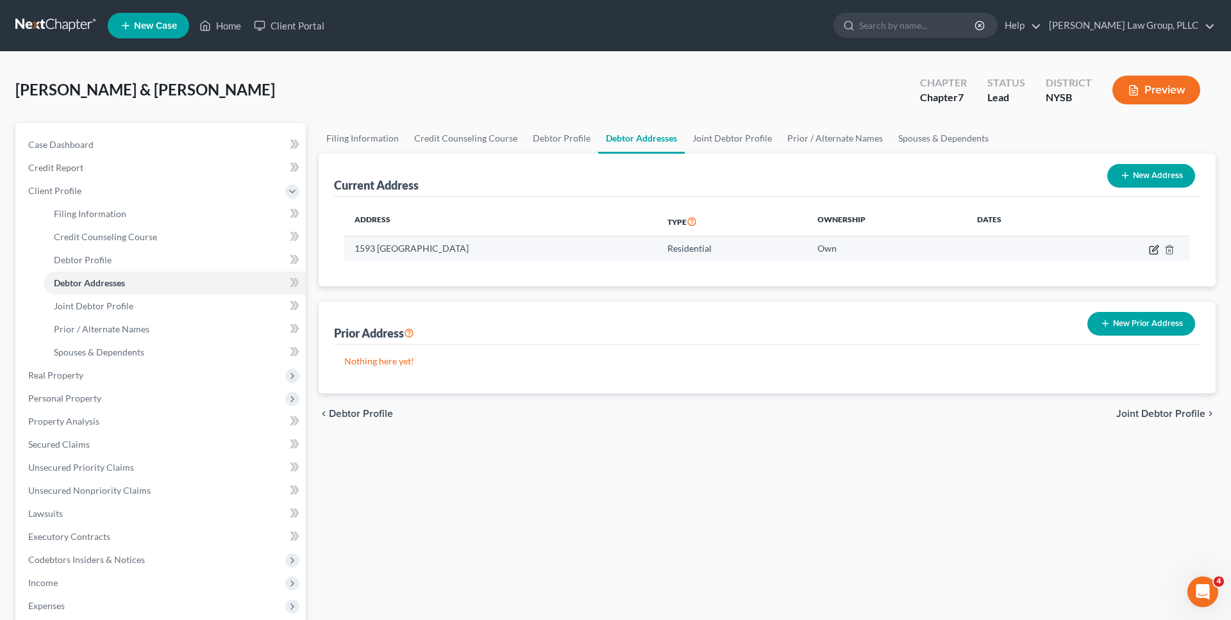
click at [591, 250] on icon "button" at bounding box center [1153, 250] width 8 height 8
select select "35"
select select "13"
select select "0"
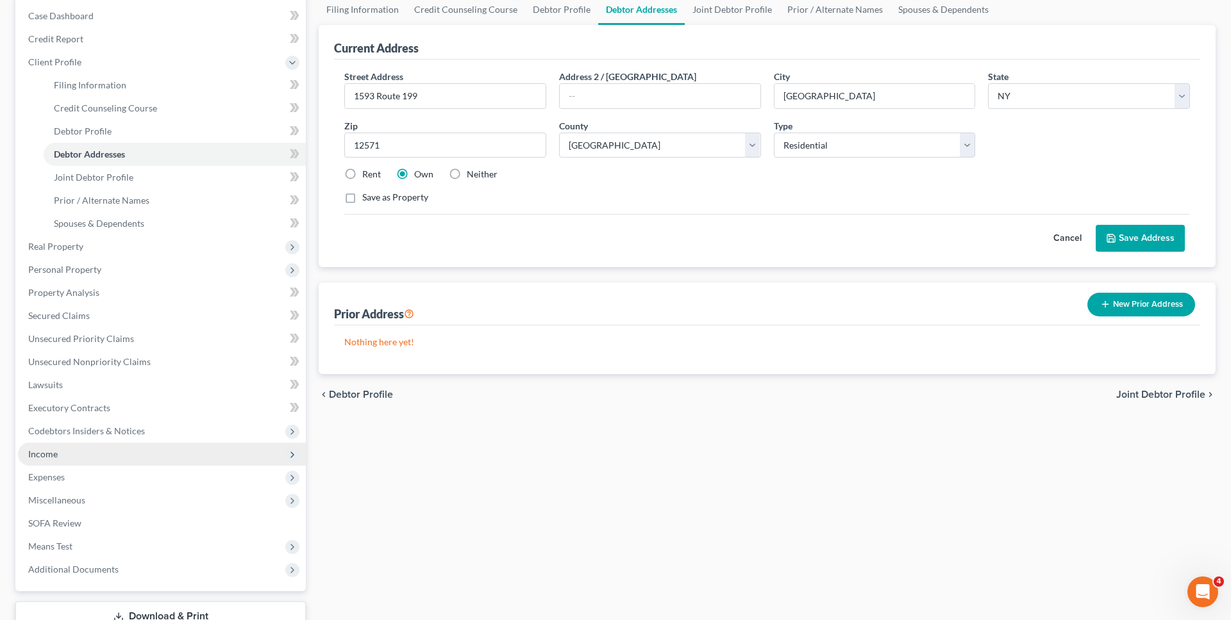
scroll to position [134, 0]
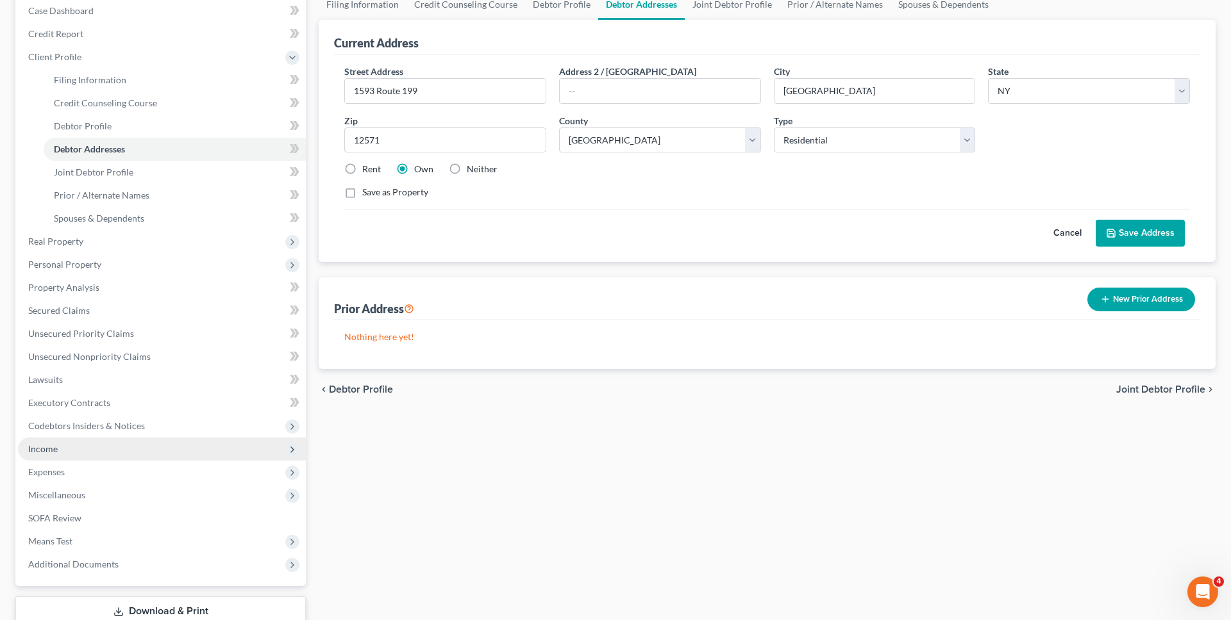
click at [138, 446] on span "Income" at bounding box center [162, 449] width 288 height 23
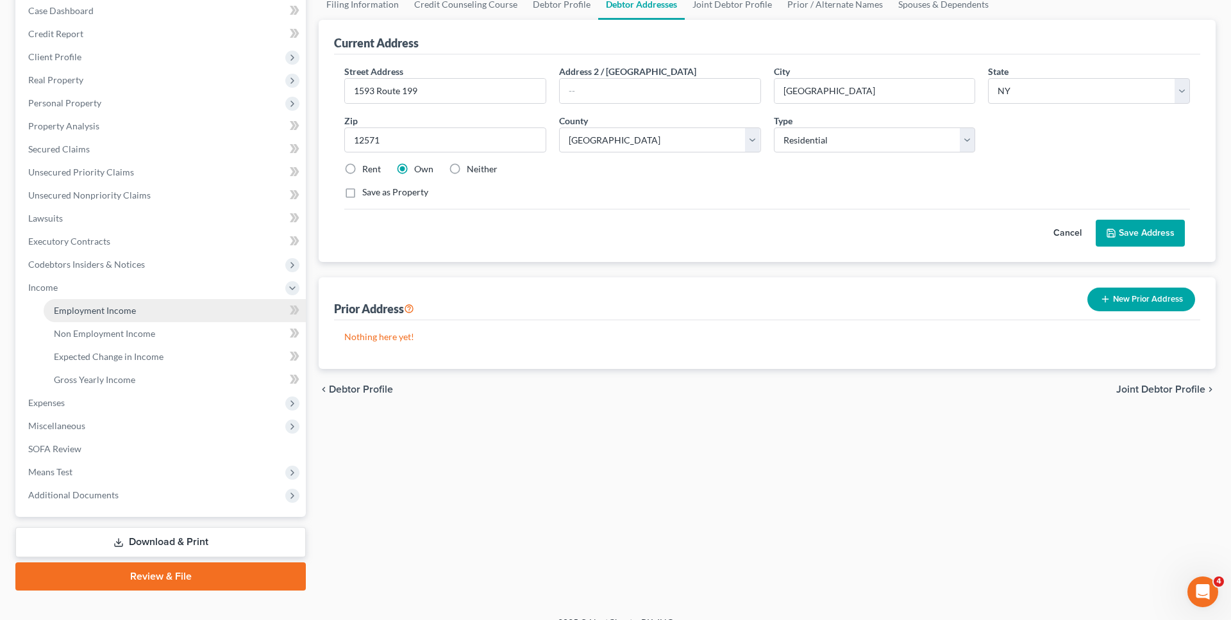
click at [145, 317] on link "Employment Income" at bounding box center [175, 310] width 262 height 23
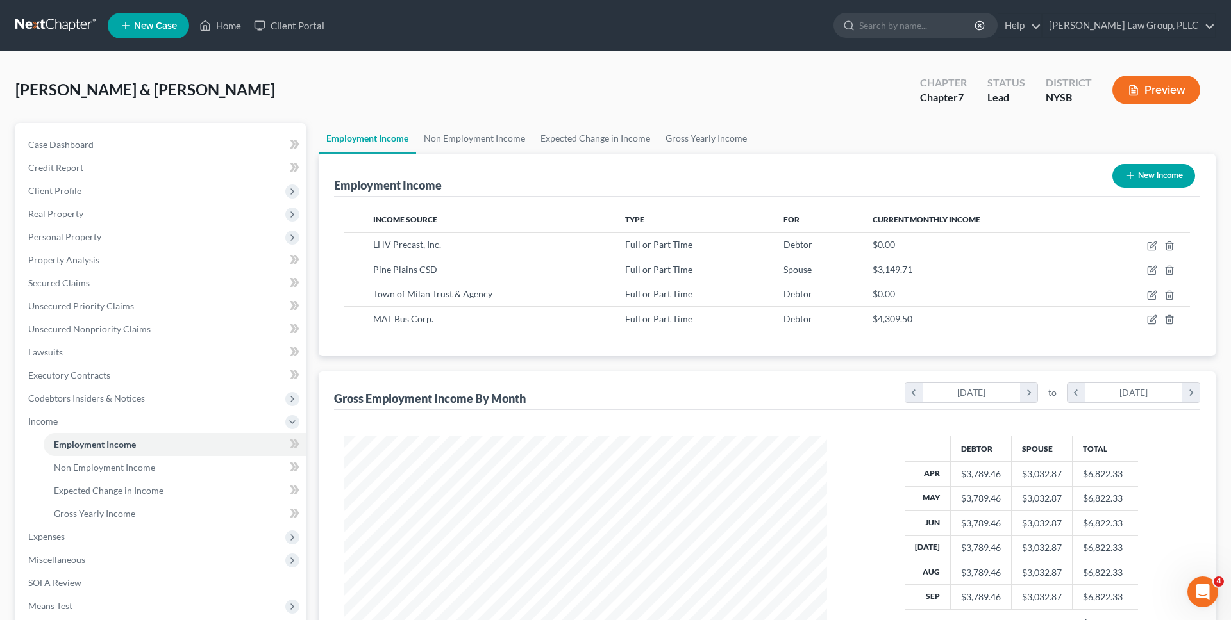
scroll to position [241, 508]
click at [169, 536] on span "Expenses" at bounding box center [162, 537] width 288 height 23
click at [146, 457] on link "Home" at bounding box center [175, 467] width 262 height 23
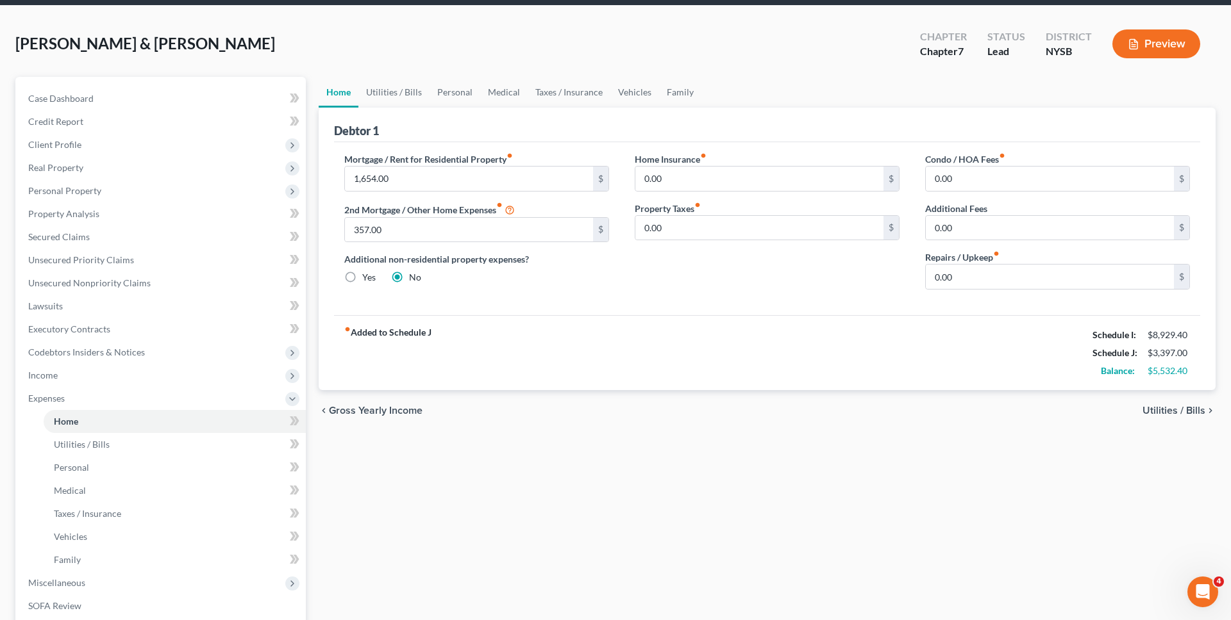
scroll to position [49, 0]
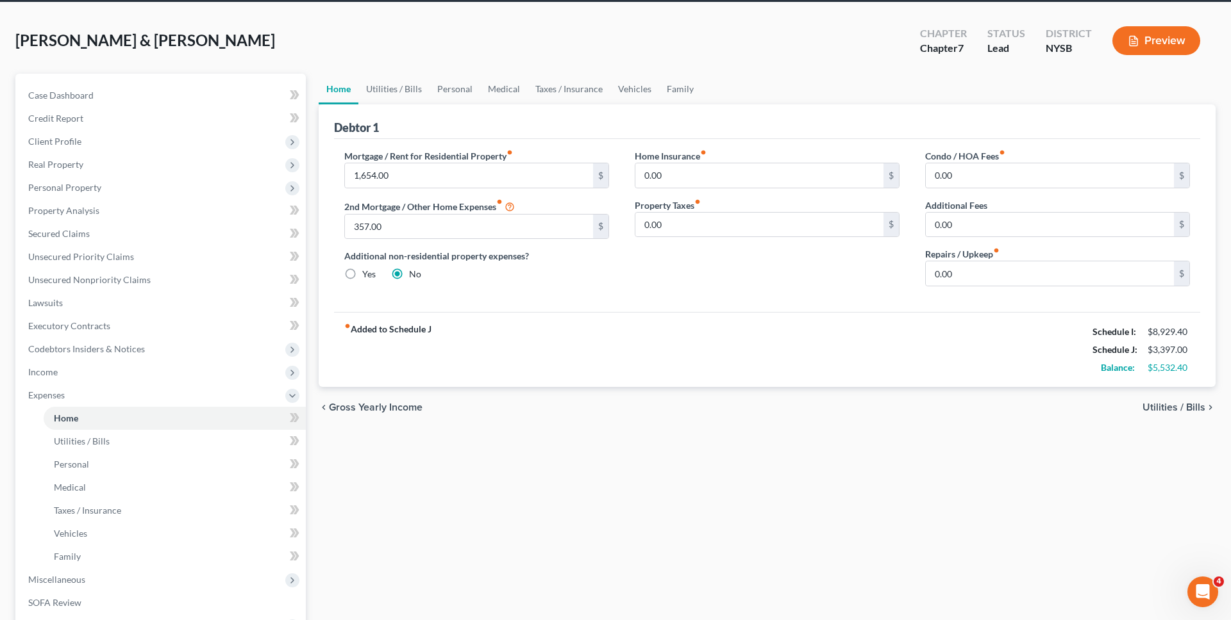
click at [520, 71] on div "Wendover, Justin & Rebecca Upgraded Chapter Chapter 7 Status Lead District NYSB…" at bounding box center [615, 46] width 1200 height 56
click at [508, 91] on link "Medical" at bounding box center [503, 89] width 47 height 31
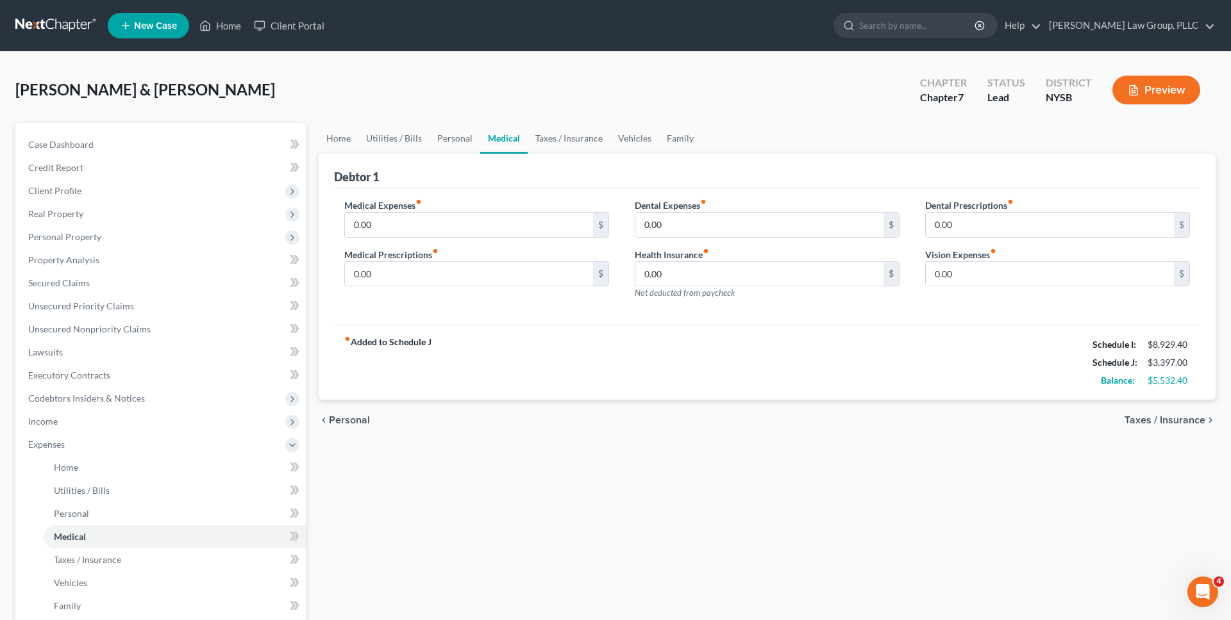
click at [591, 100] on div "Wendover, Justin & Rebecca Upgraded Chapter Chapter 7 Status Lead District NYSB…" at bounding box center [615, 95] width 1200 height 56
click at [143, 244] on span "Personal Property" at bounding box center [162, 237] width 288 height 23
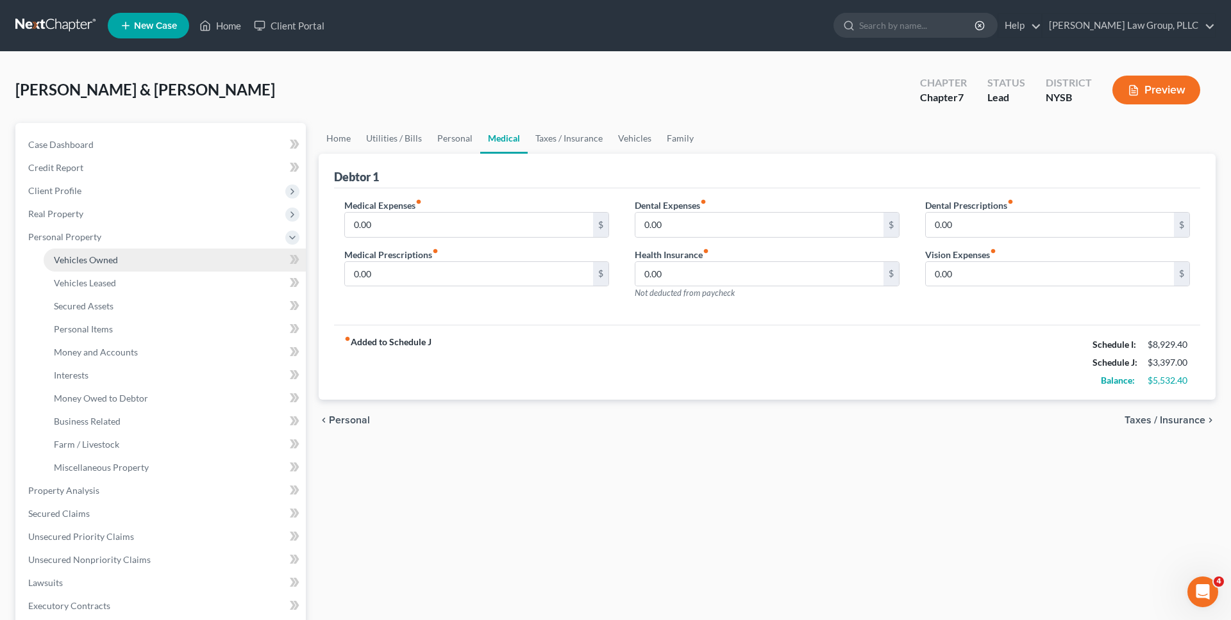
click at [135, 258] on link "Vehicles Owned" at bounding box center [175, 260] width 262 height 23
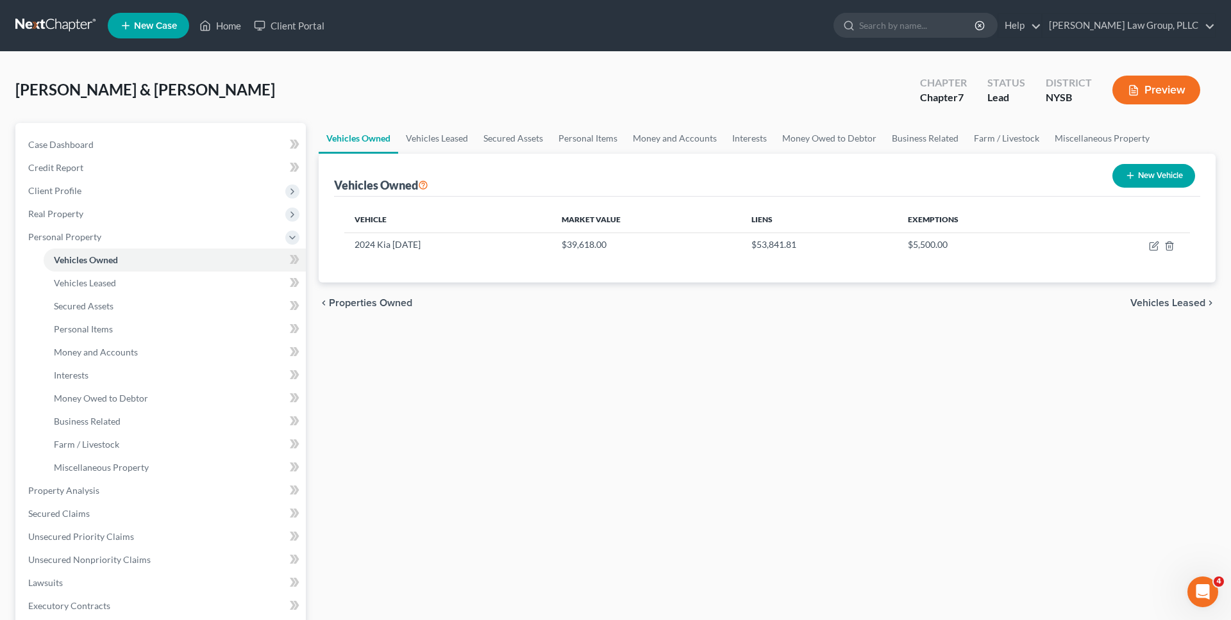
drag, startPoint x: 625, startPoint y: 213, endPoint x: 535, endPoint y: 225, distance: 90.5
click at [536, 225] on tr "Vehicle Market Value Liens Exemptions" at bounding box center [766, 220] width 845 height 26
drag, startPoint x: 628, startPoint y: 214, endPoint x: 558, endPoint y: 217, distance: 70.5
click at [558, 217] on tr "Vehicle Market Value Liens Exemptions" at bounding box center [766, 220] width 845 height 26
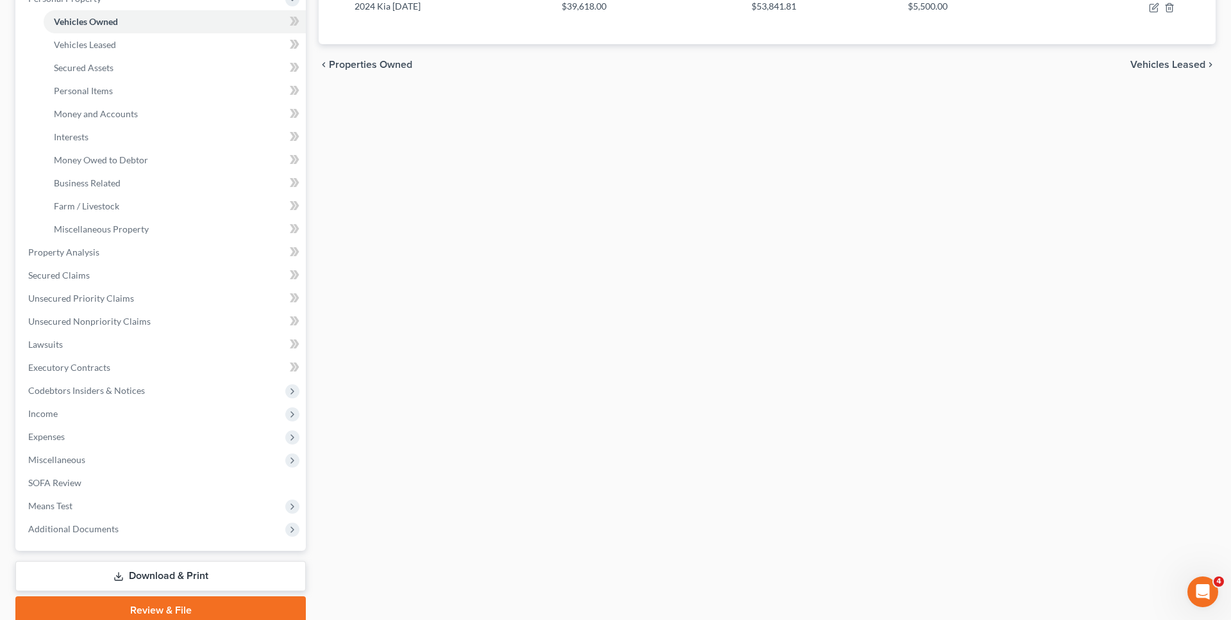
scroll to position [292, 0]
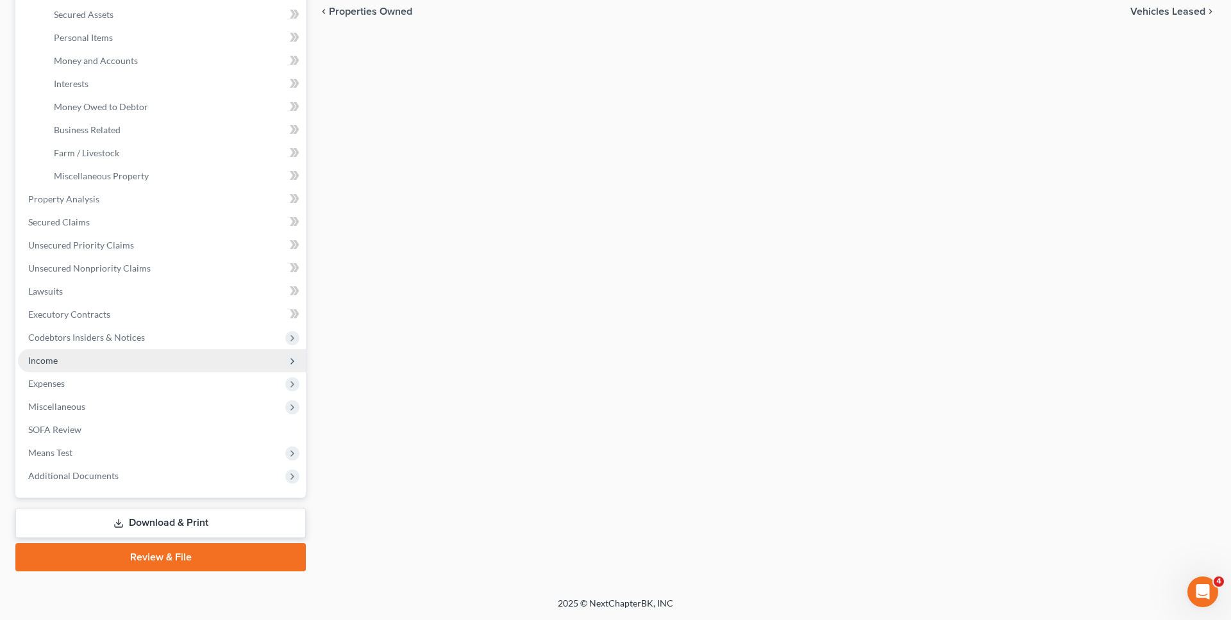
click at [155, 356] on span "Income" at bounding box center [162, 360] width 288 height 23
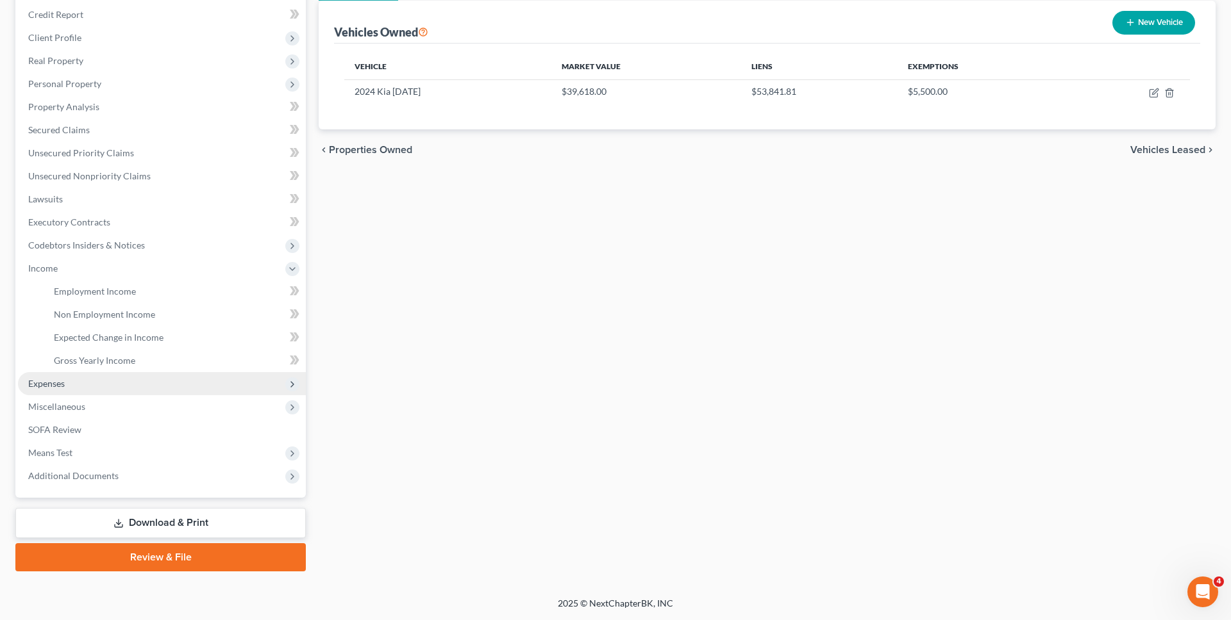
click at [124, 390] on span "Expenses" at bounding box center [162, 383] width 288 height 23
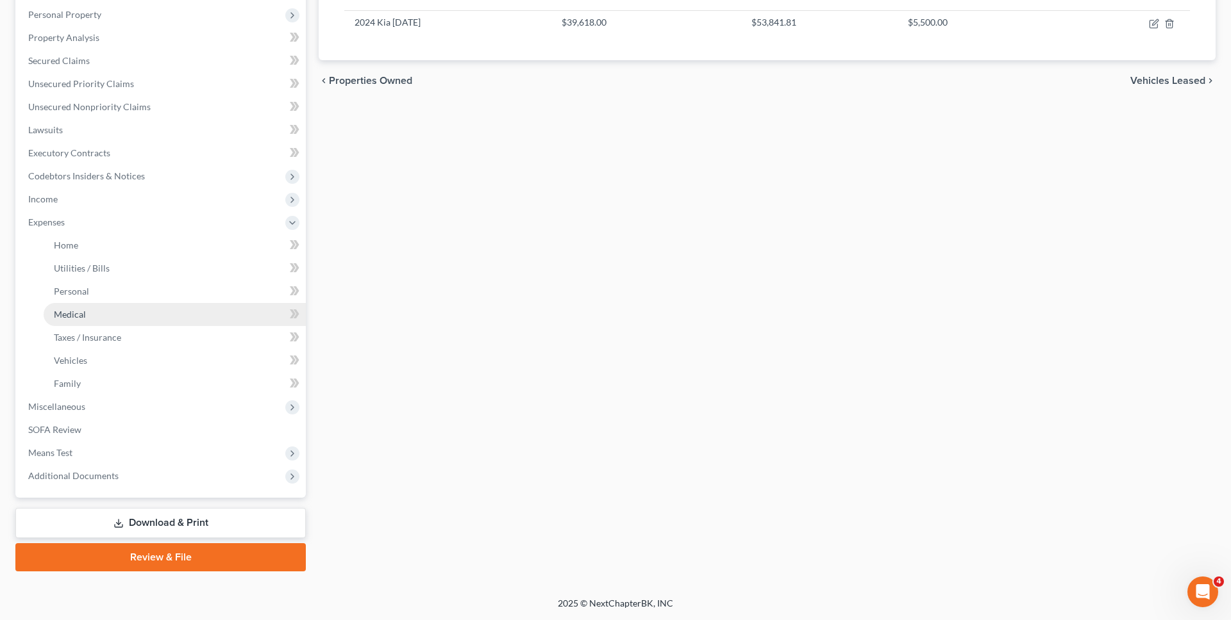
scroll to position [222, 0]
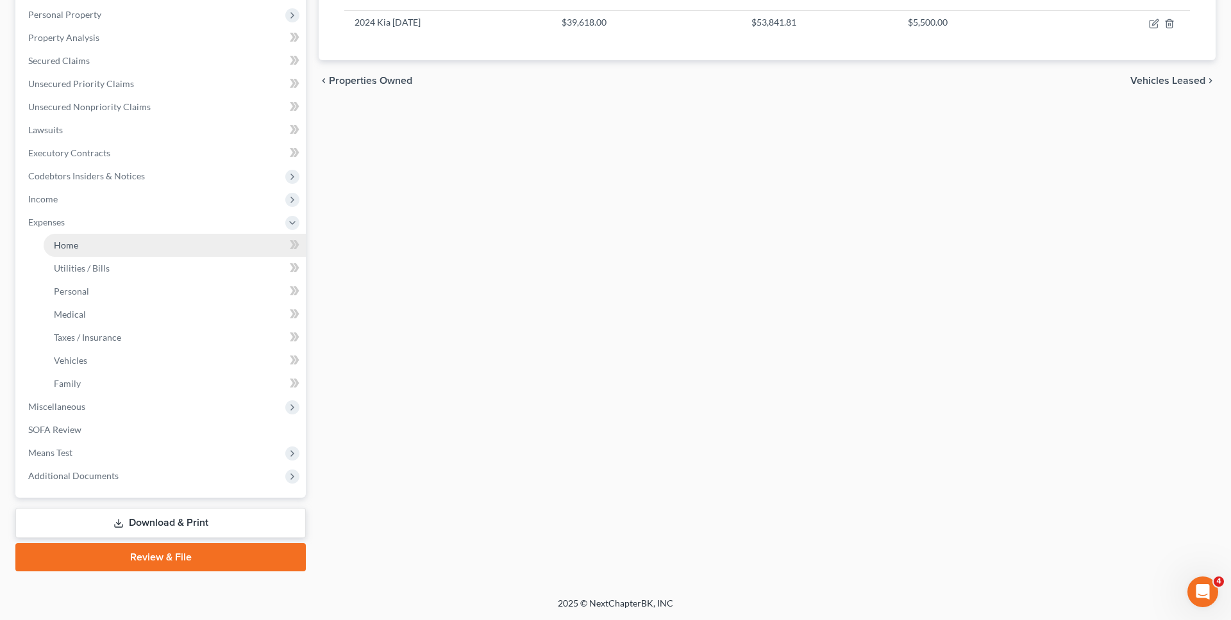
click at [117, 237] on link "Home" at bounding box center [175, 245] width 262 height 23
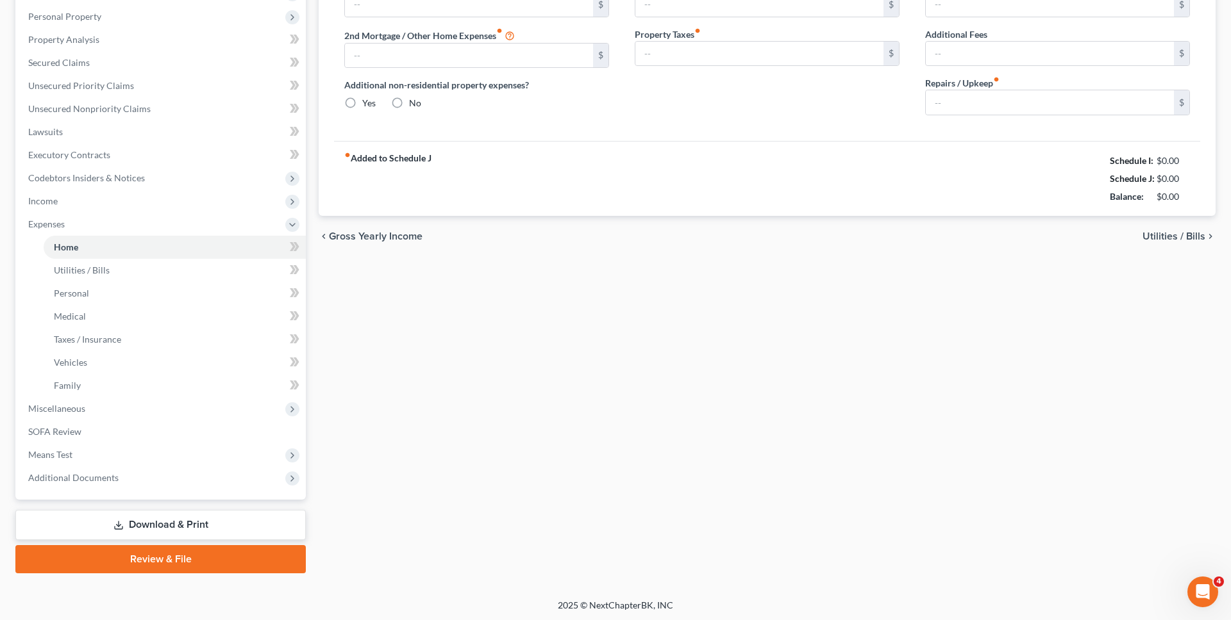
type input "1,654.00"
type input "357.00"
radio input "true"
type input "0.00"
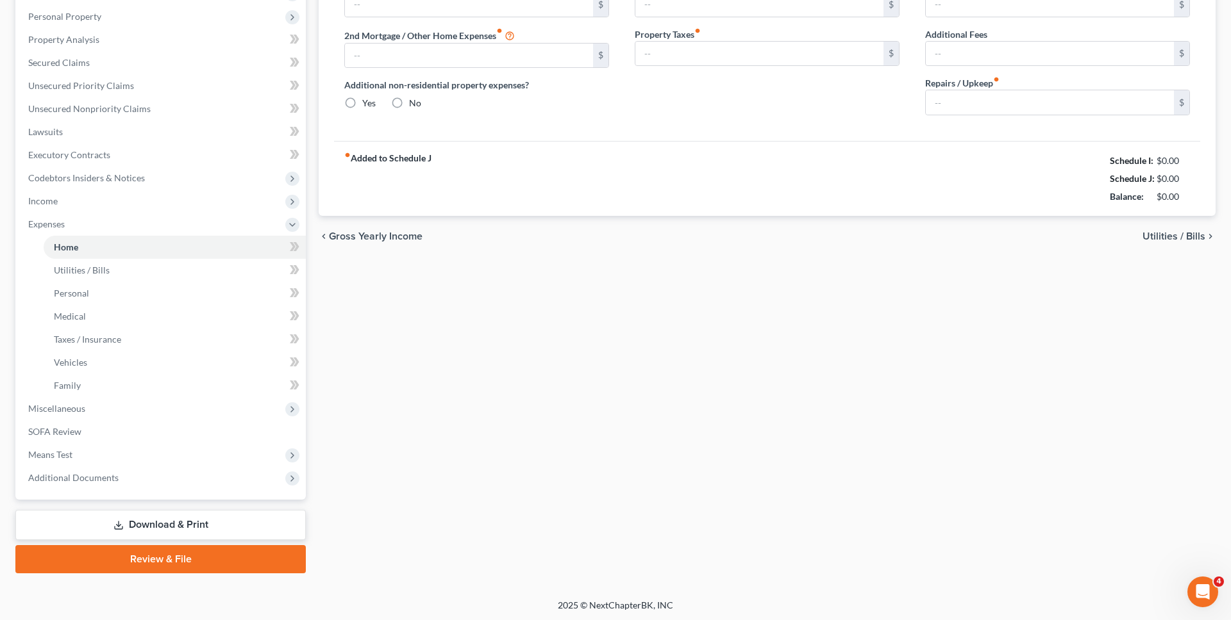
type input "0.00"
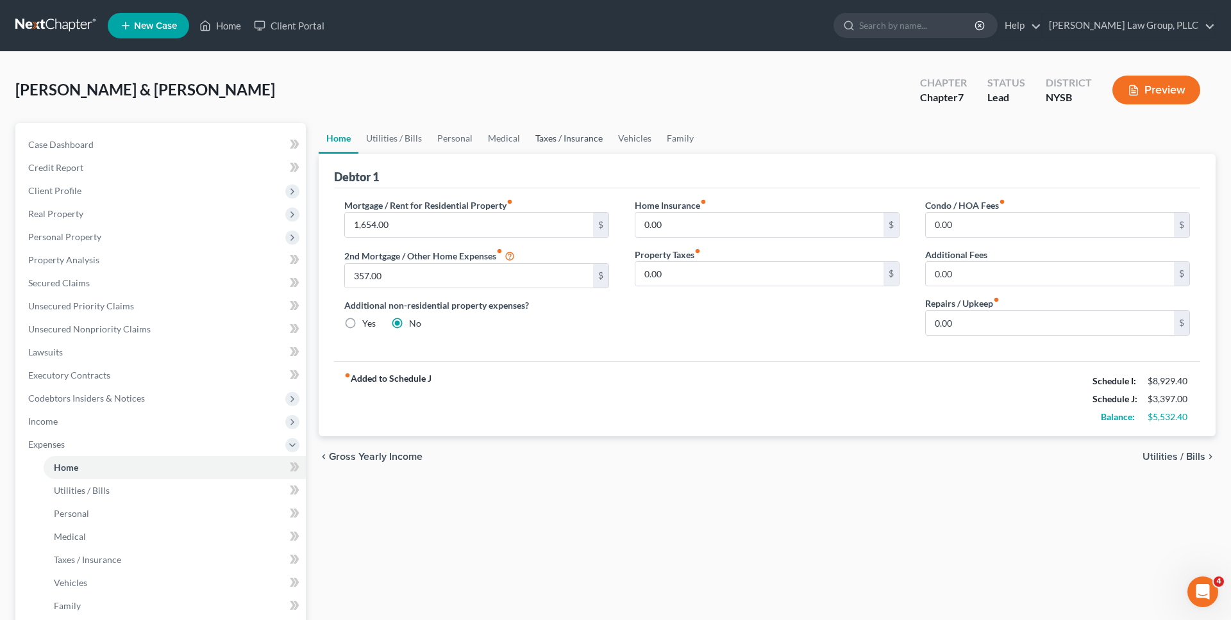
click at [581, 135] on link "Taxes / Insurance" at bounding box center [568, 138] width 83 height 31
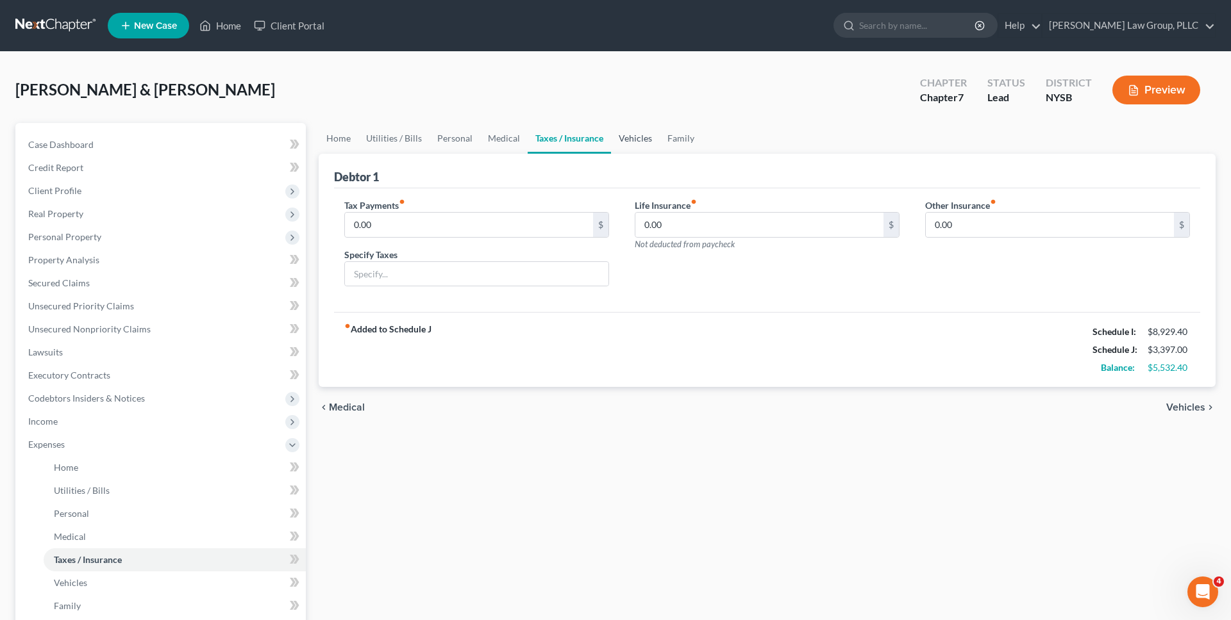
click at [591, 128] on link "Vehicles" at bounding box center [635, 138] width 49 height 31
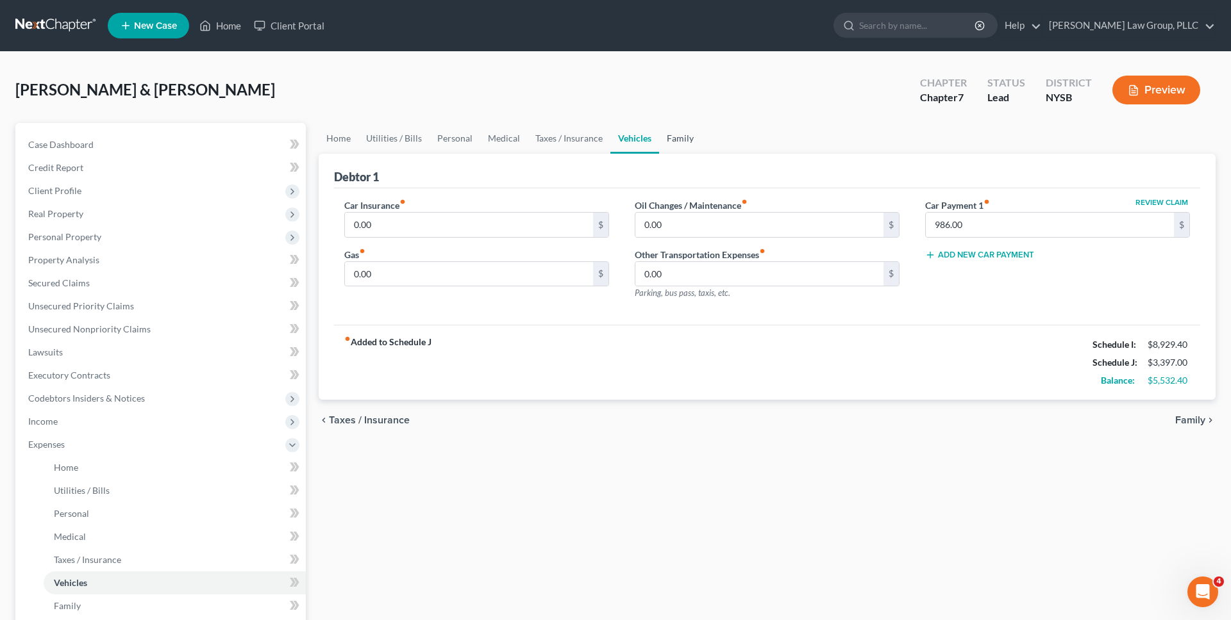
click at [591, 136] on link "Family" at bounding box center [680, 138] width 42 height 31
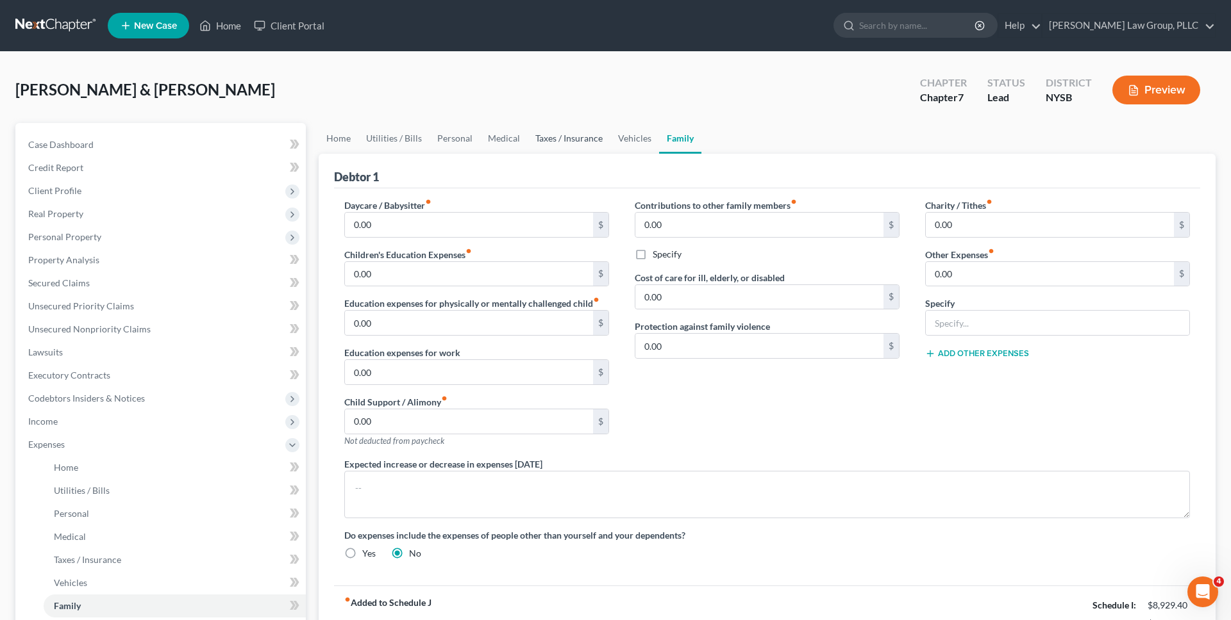
click at [571, 145] on link "Taxes / Insurance" at bounding box center [568, 138] width 83 height 31
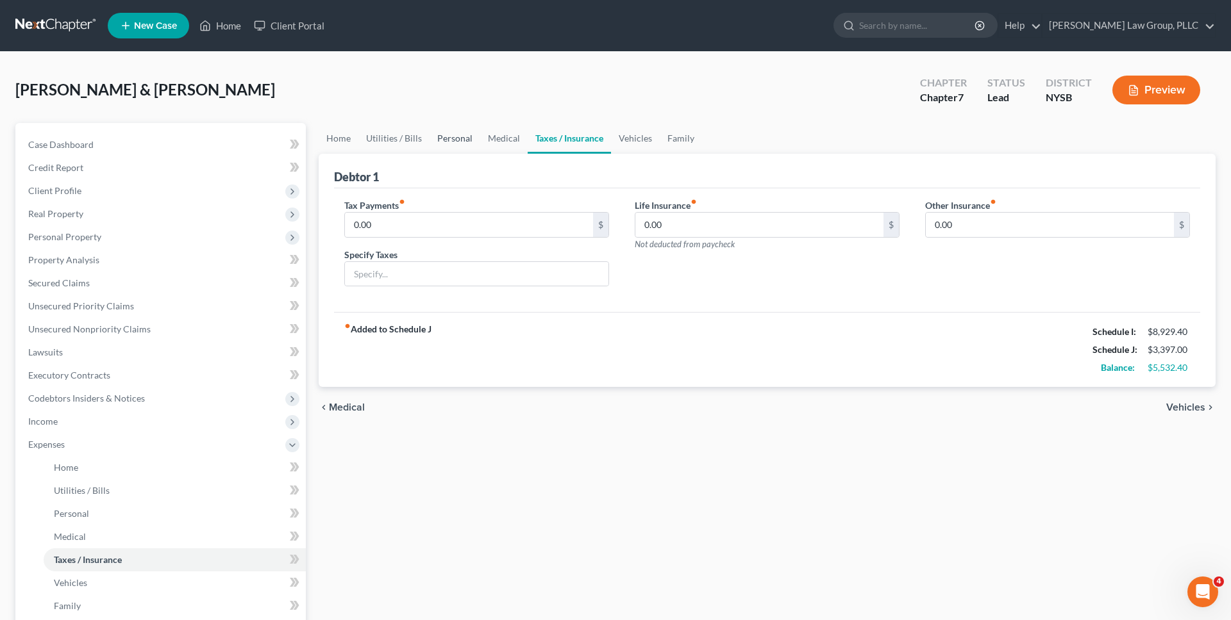
click at [464, 138] on link "Personal" at bounding box center [454, 138] width 51 height 31
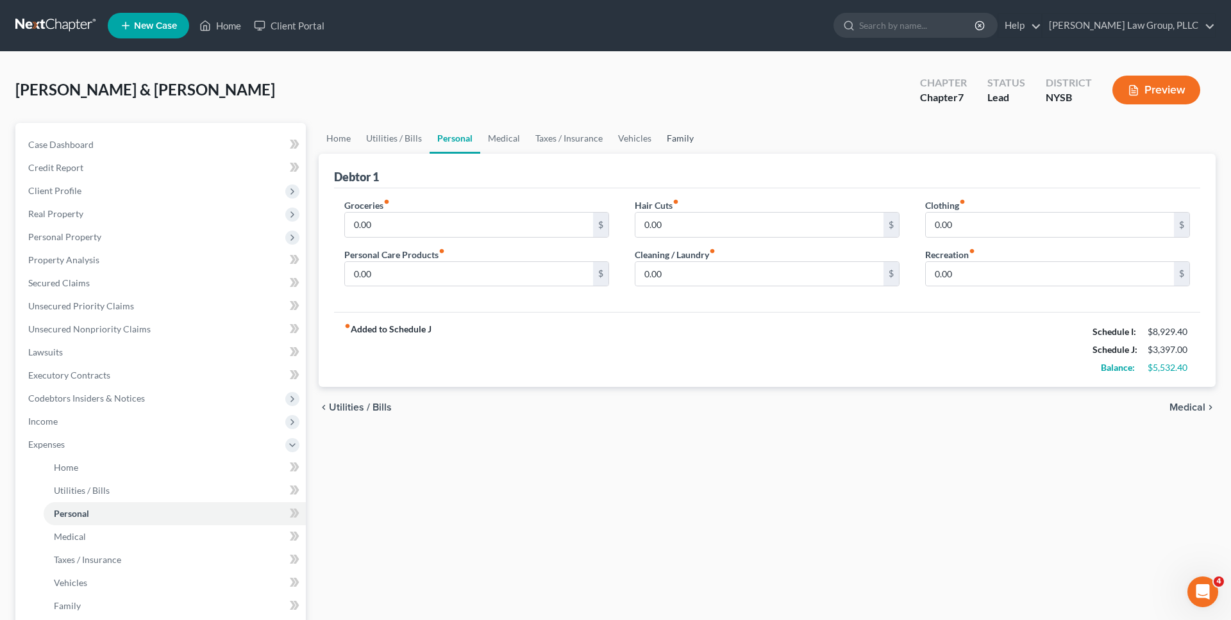
click at [591, 134] on link "Family" at bounding box center [680, 138] width 42 height 31
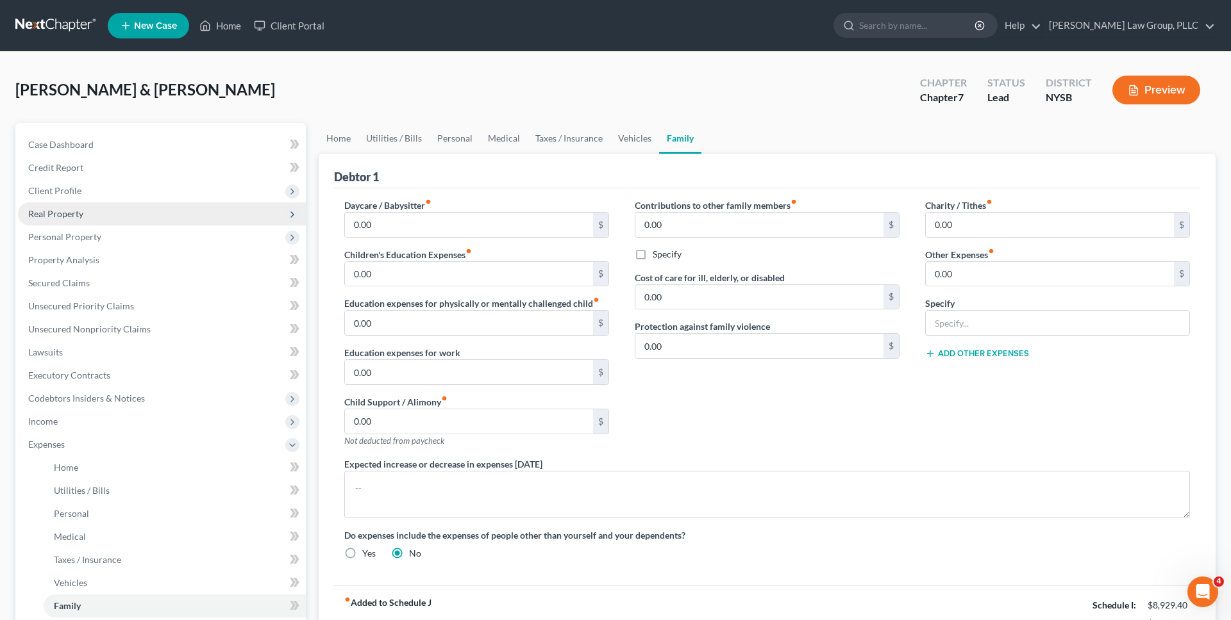
click at [213, 204] on span "Real Property" at bounding box center [162, 214] width 288 height 23
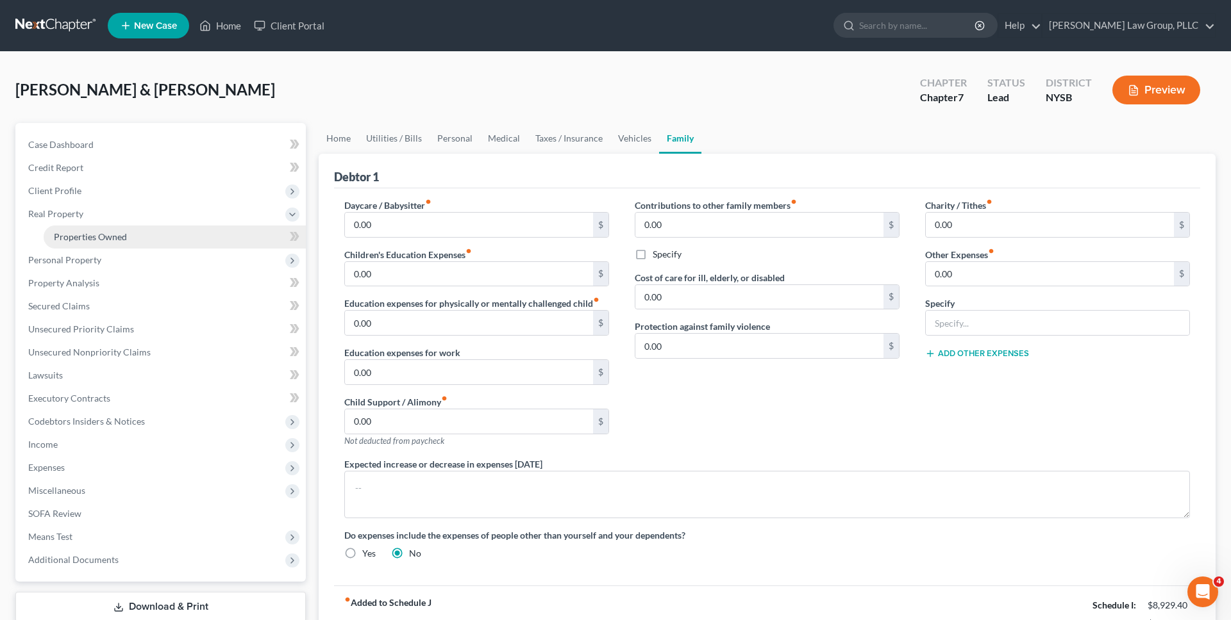
click at [188, 236] on link "Properties Owned" at bounding box center [175, 237] width 262 height 23
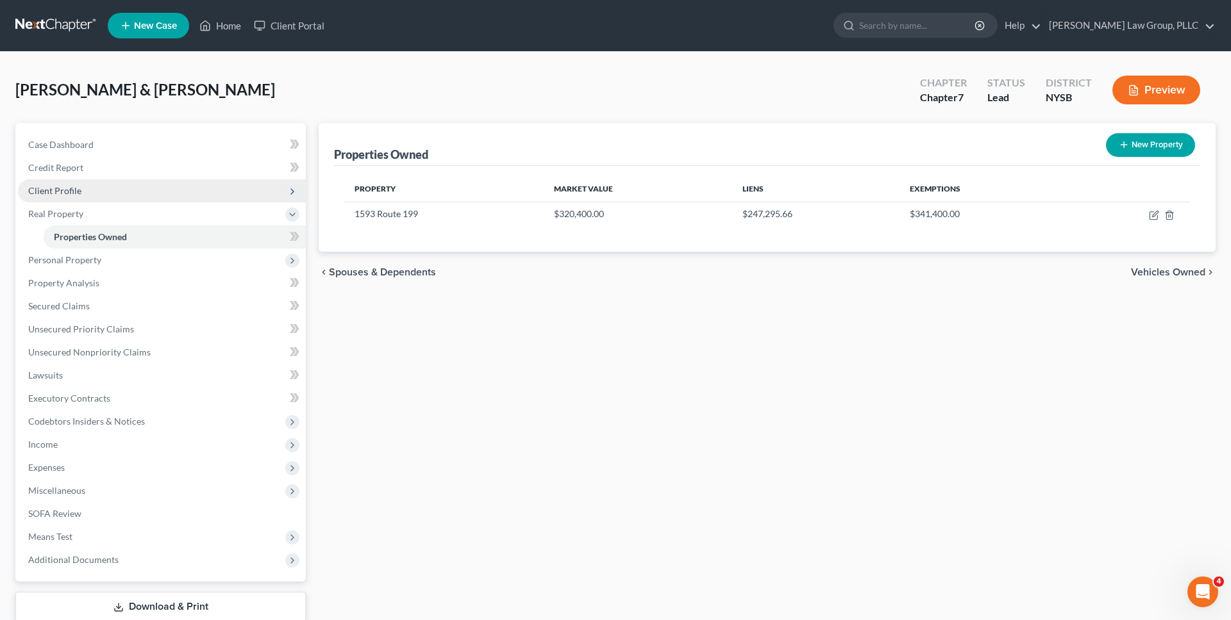
click at [165, 192] on span "Client Profile" at bounding box center [162, 190] width 288 height 23
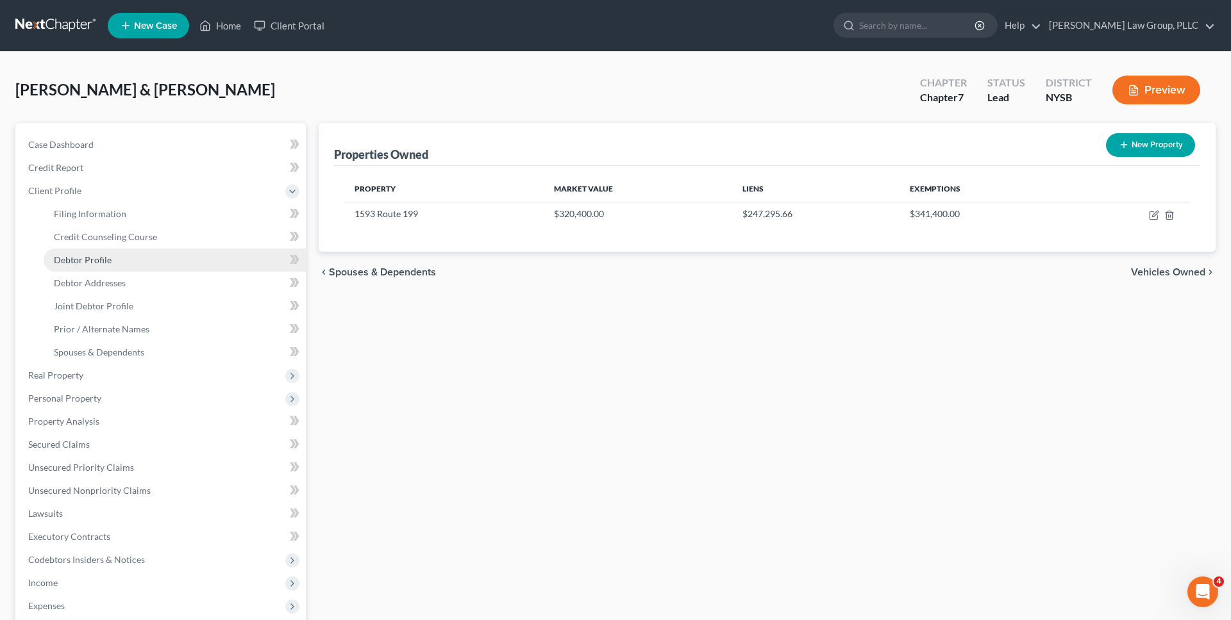
click at [179, 254] on link "Debtor Profile" at bounding box center [175, 260] width 262 height 23
select select "1"
select select "4"
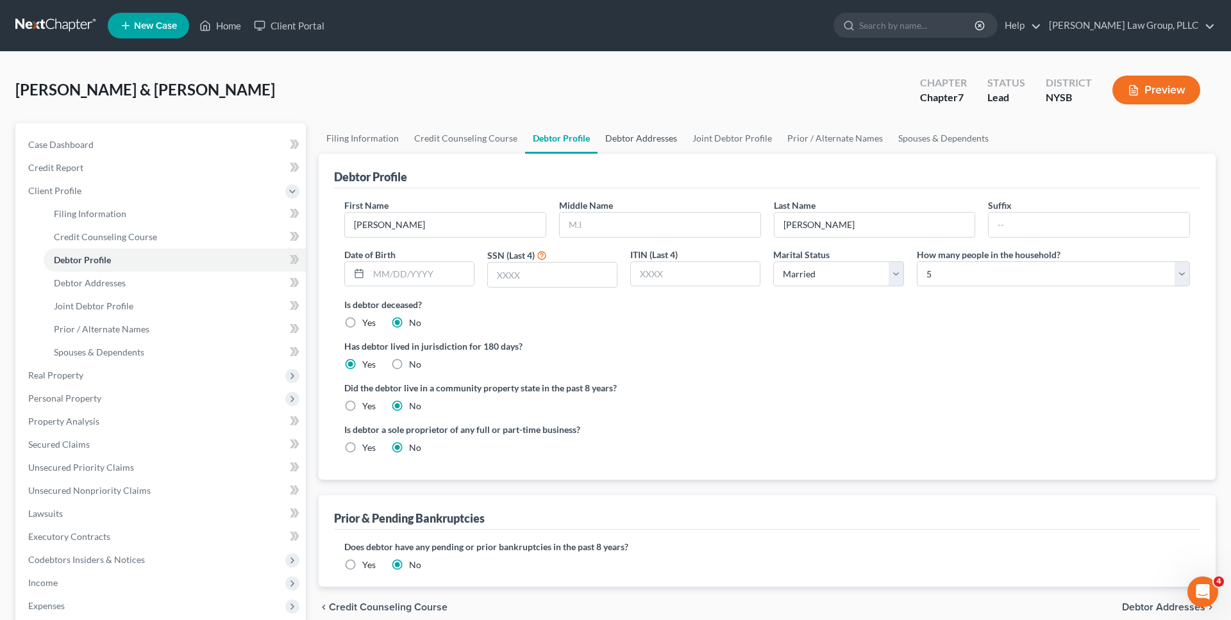
click at [591, 126] on link "Debtor Addresses" at bounding box center [640, 138] width 87 height 31
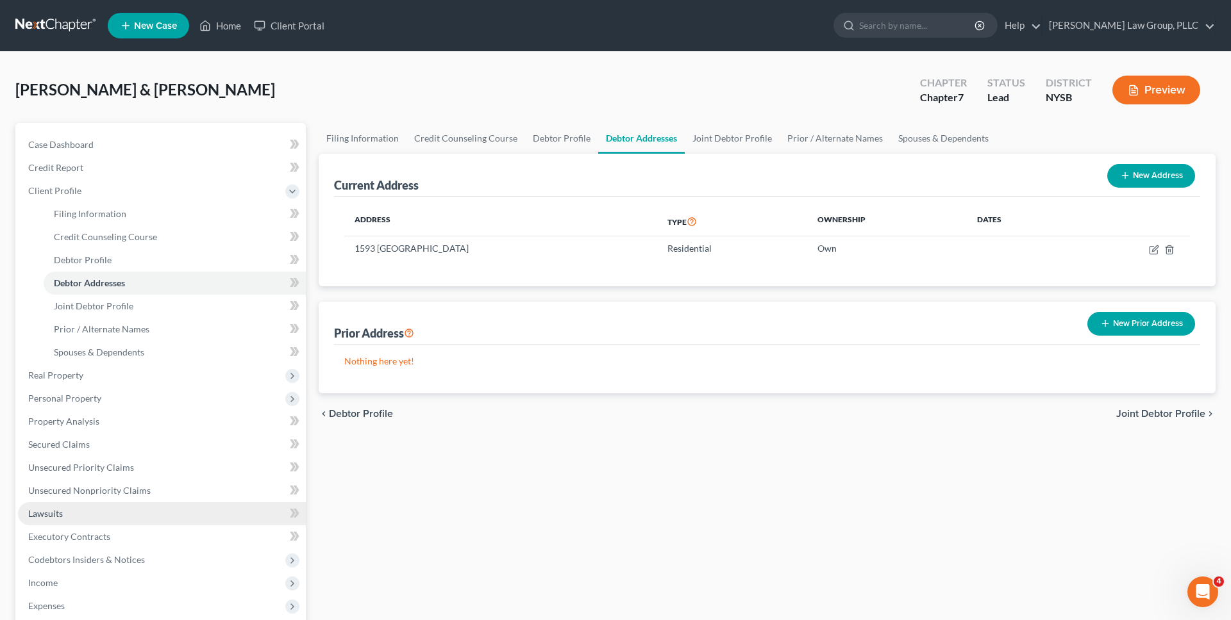
click at [179, 519] on link "Lawsuits" at bounding box center [162, 513] width 288 height 23
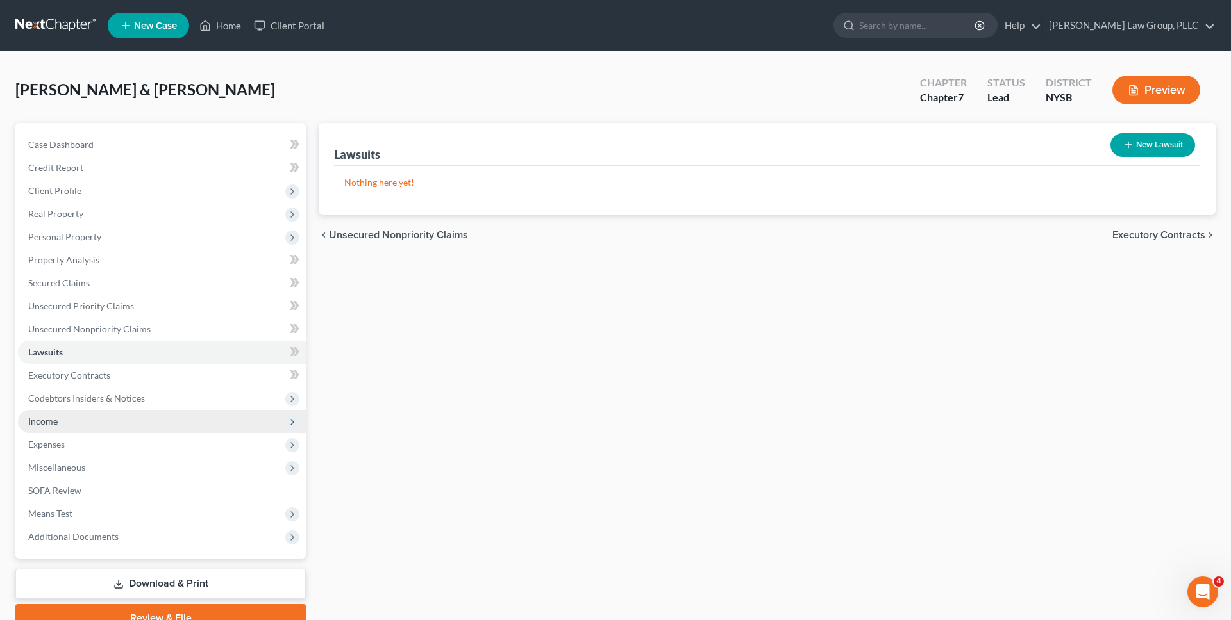
click at [149, 423] on span "Income" at bounding box center [162, 421] width 288 height 23
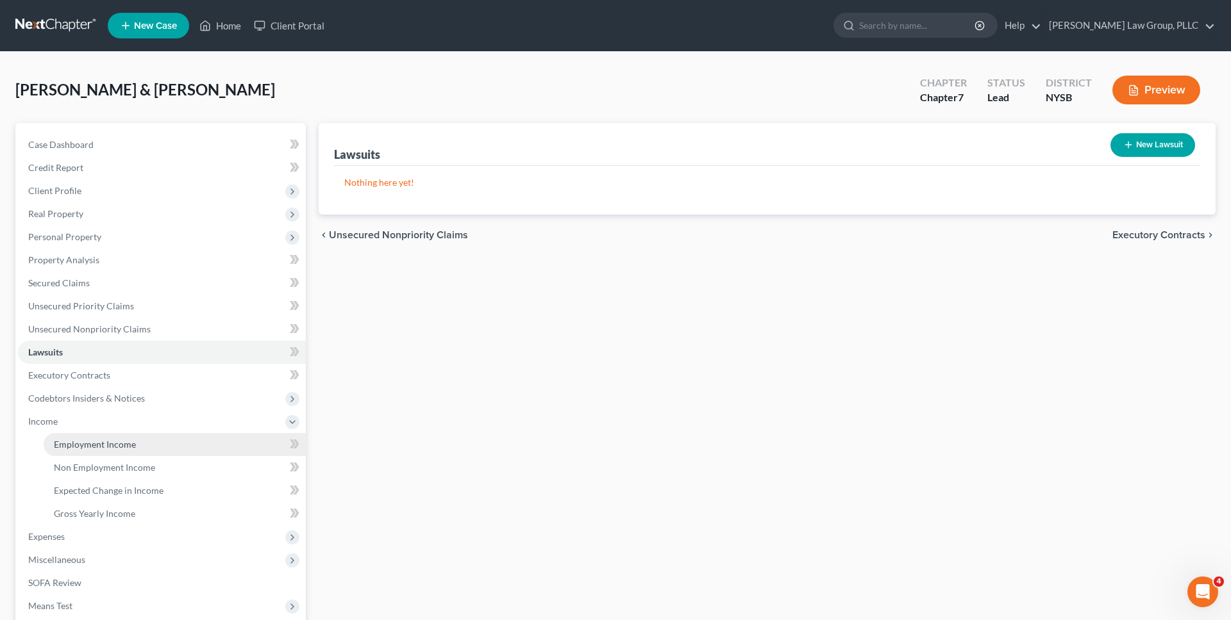
click at [143, 436] on link "Employment Income" at bounding box center [175, 444] width 262 height 23
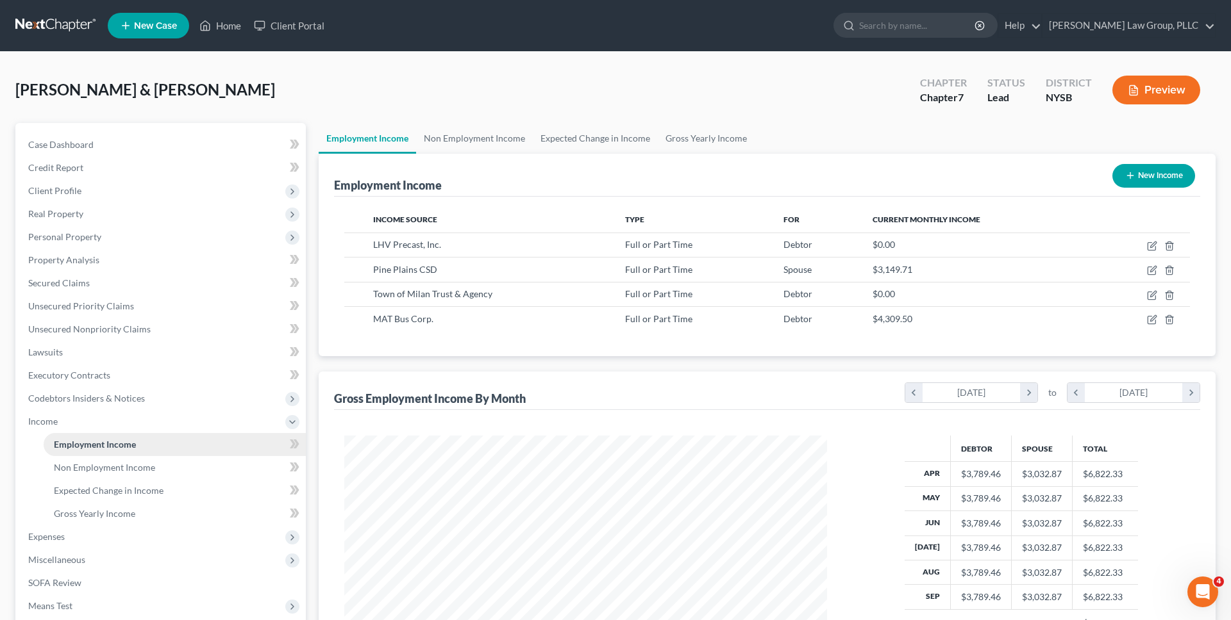
scroll to position [241, 508]
click at [591, 318] on icon "button" at bounding box center [1153, 318] width 6 height 6
select select "0"
select select "36"
select select "3"
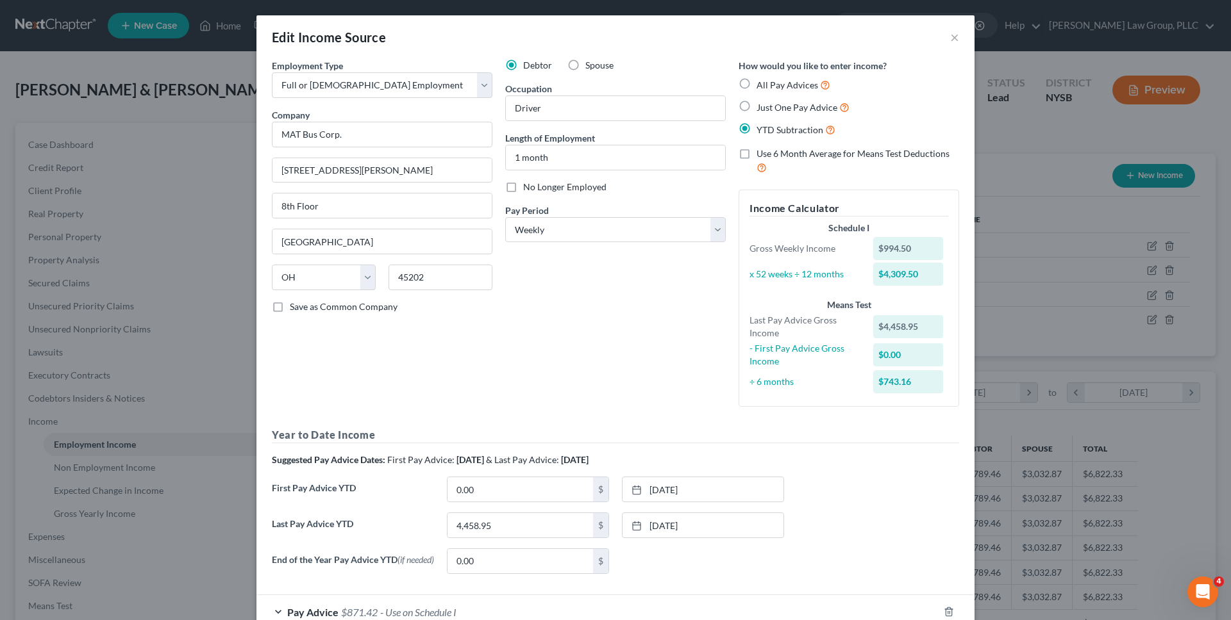
click at [591, 32] on div "Edit Income Source ×" at bounding box center [615, 37] width 718 height 44
click at [591, 36] on button "×" at bounding box center [954, 36] width 9 height 15
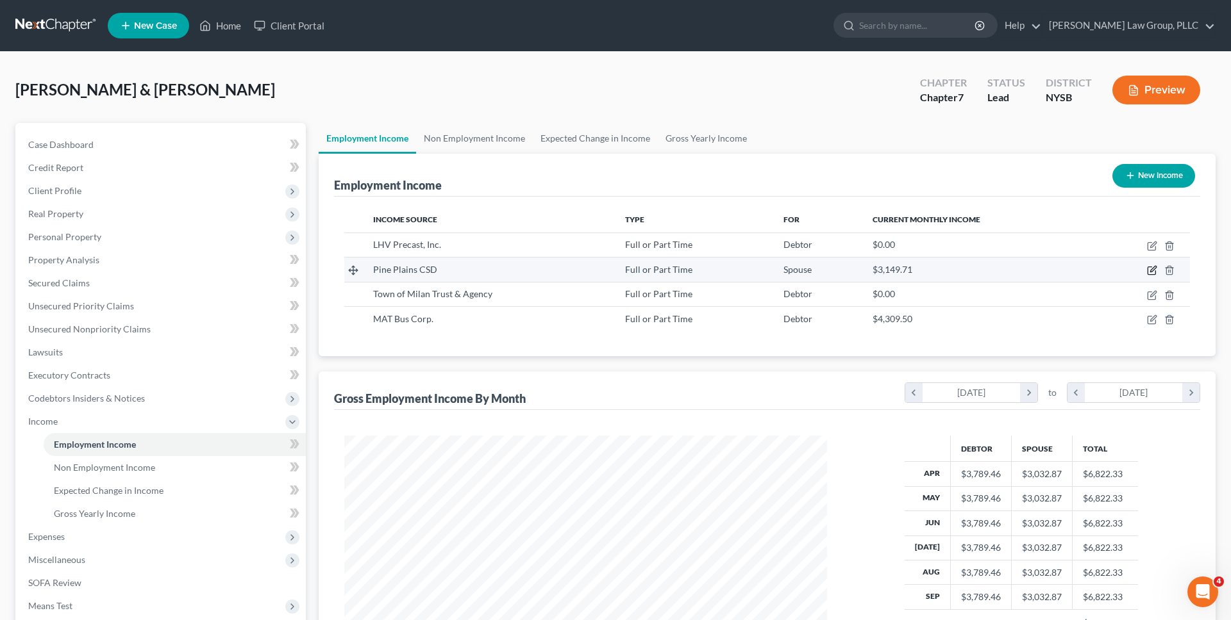
click at [591, 270] on icon "button" at bounding box center [1153, 270] width 6 height 6
select select "0"
select select "35"
select select "2"
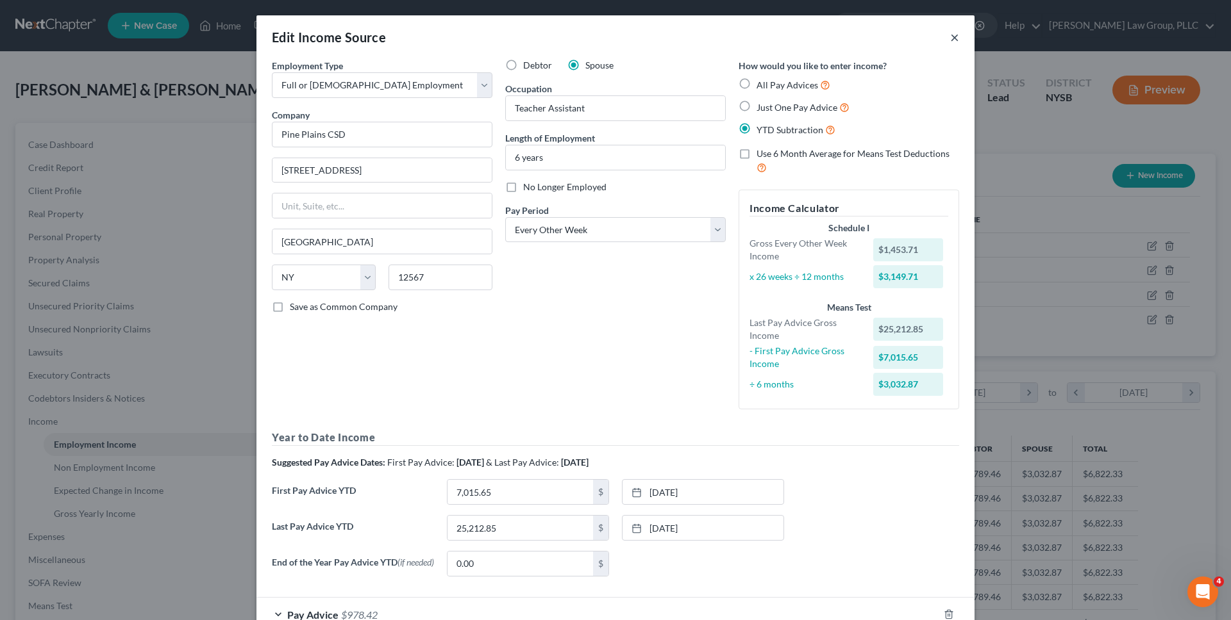
click at [591, 36] on button "×" at bounding box center [954, 36] width 9 height 15
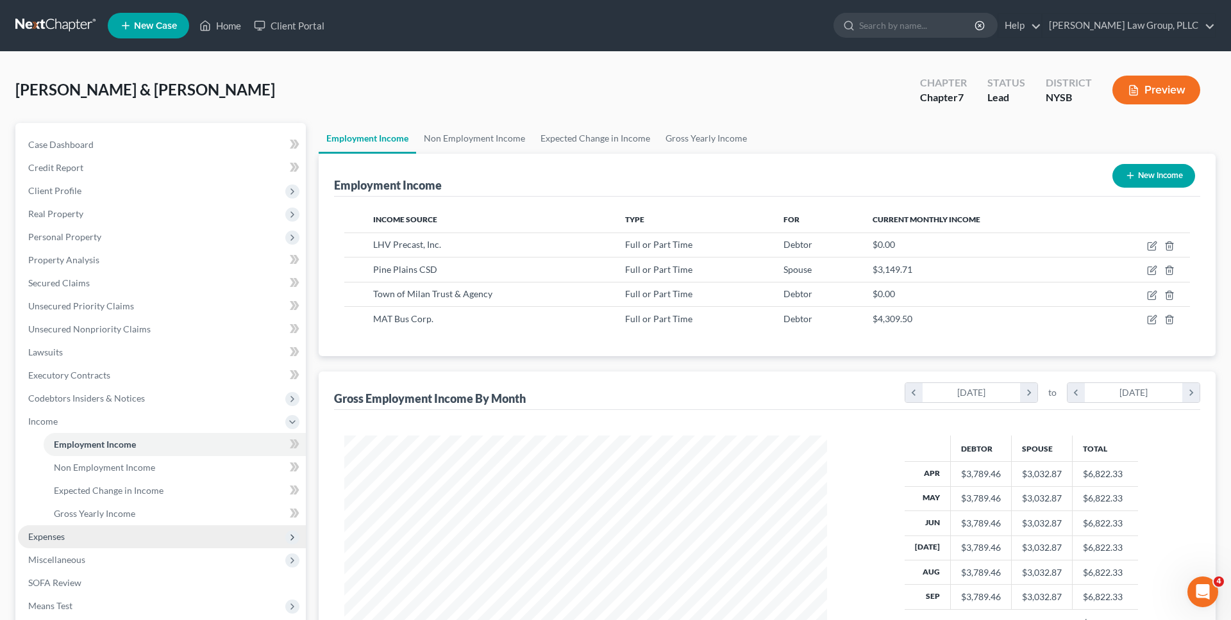
click at [153, 542] on span "Expenses" at bounding box center [162, 537] width 288 height 23
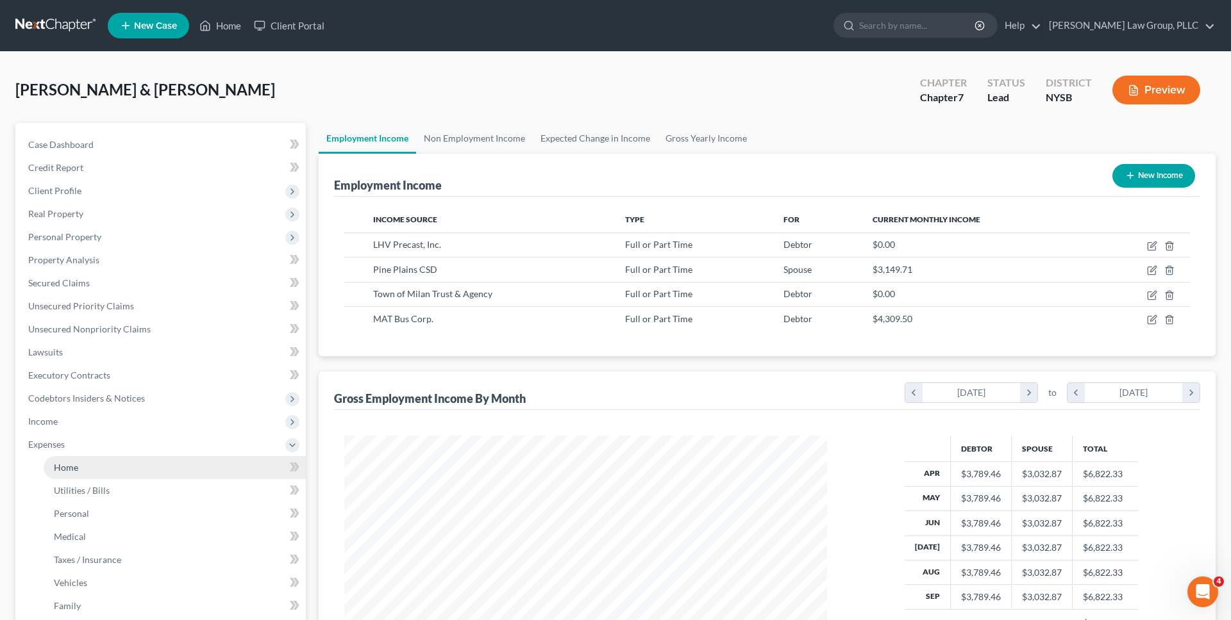
click at [135, 465] on link "Home" at bounding box center [175, 467] width 262 height 23
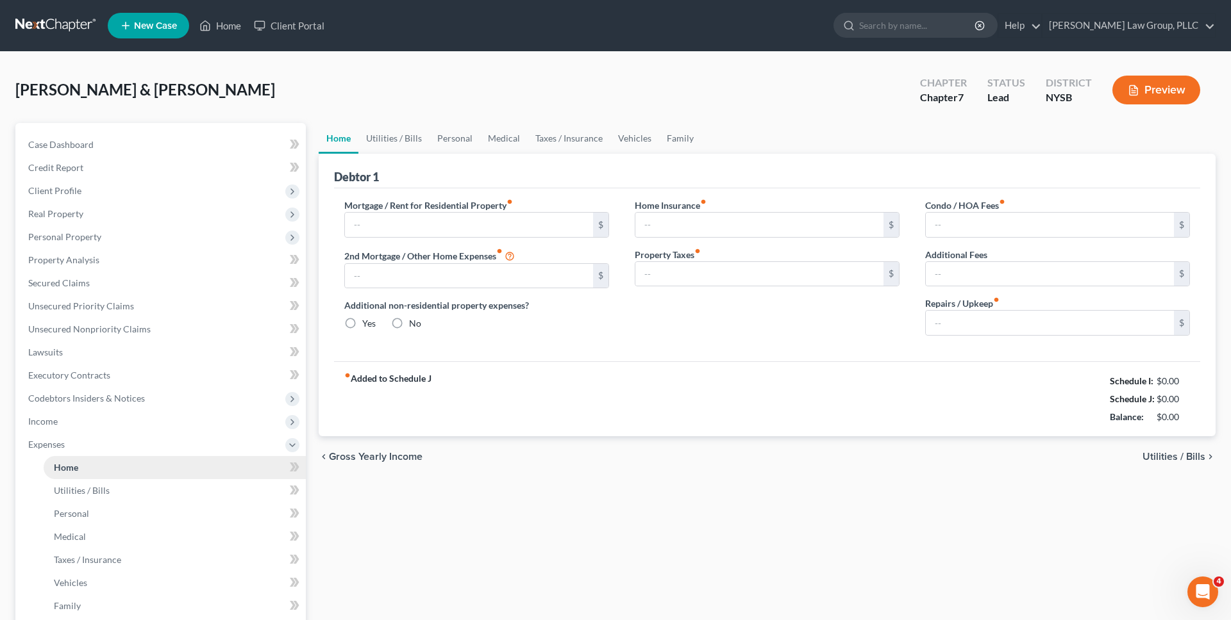
type input "1,654.00"
type input "357.00"
radio input "true"
type input "0.00"
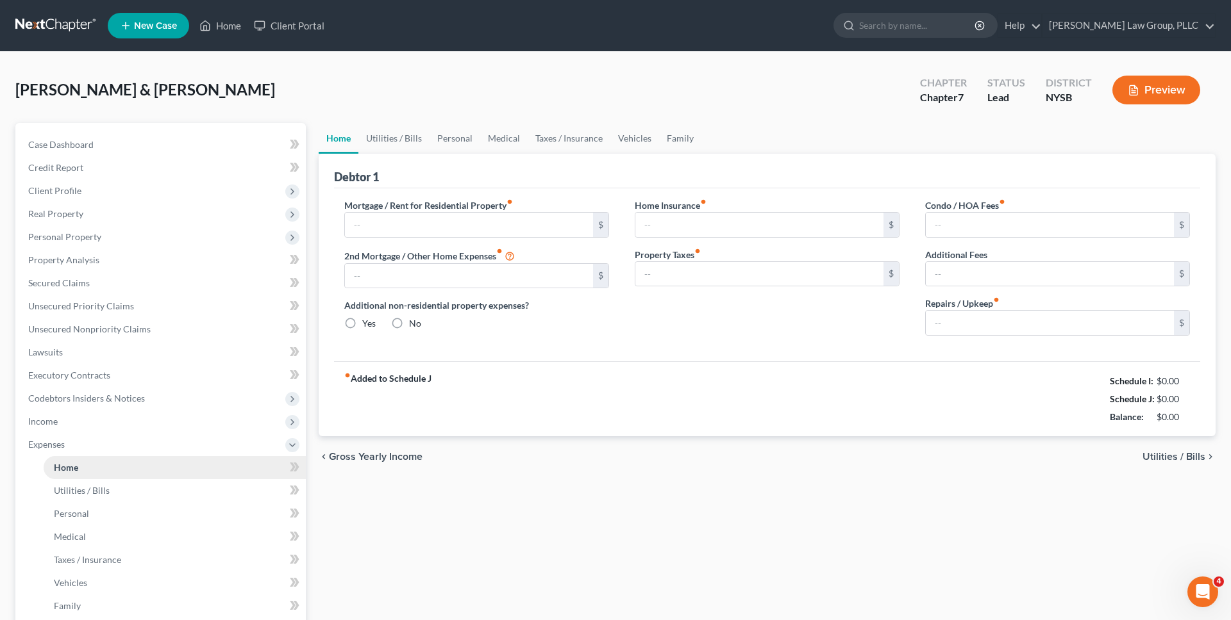
type input "0.00"
click at [591, 324] on input "0.00" at bounding box center [1049, 323] width 248 height 24
type input "1"
type input "200"
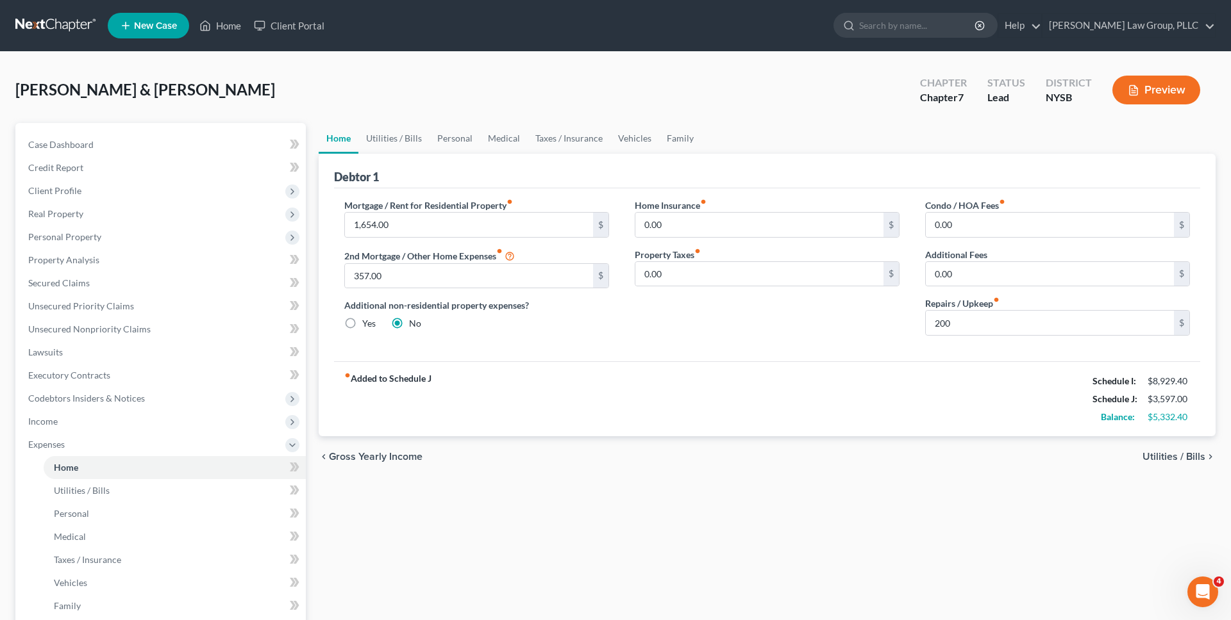
click at [591, 318] on div "Home Insurance fiber_manual_record 0.00 $ Property Taxes fiber_manual_record 0.…" at bounding box center [767, 272] width 290 height 147
click at [591, 328] on input "200" at bounding box center [1049, 323] width 248 height 24
type input "1"
click at [396, 139] on link "Utilities / Bills" at bounding box center [393, 138] width 71 height 31
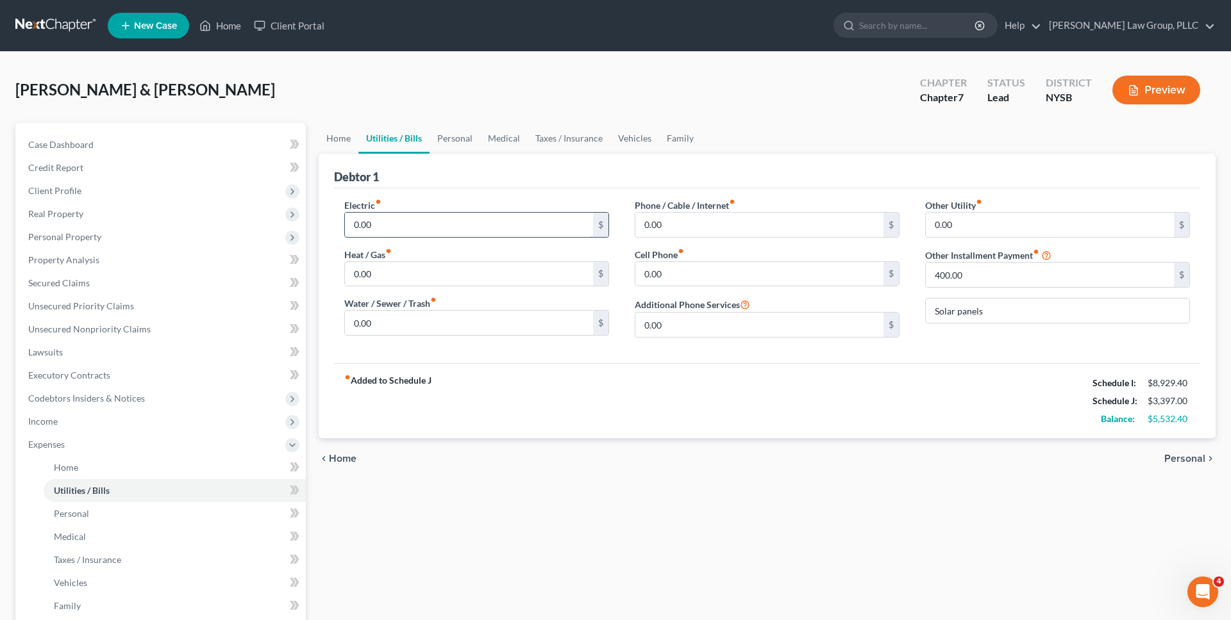
click at [412, 221] on input "0.00" at bounding box center [469, 225] width 248 height 24
type input "250"
click at [441, 186] on div "Debtor 1" at bounding box center [767, 171] width 866 height 35
click at [507, 274] on input "0.00" at bounding box center [469, 274] width 248 height 24
type input "166.67"
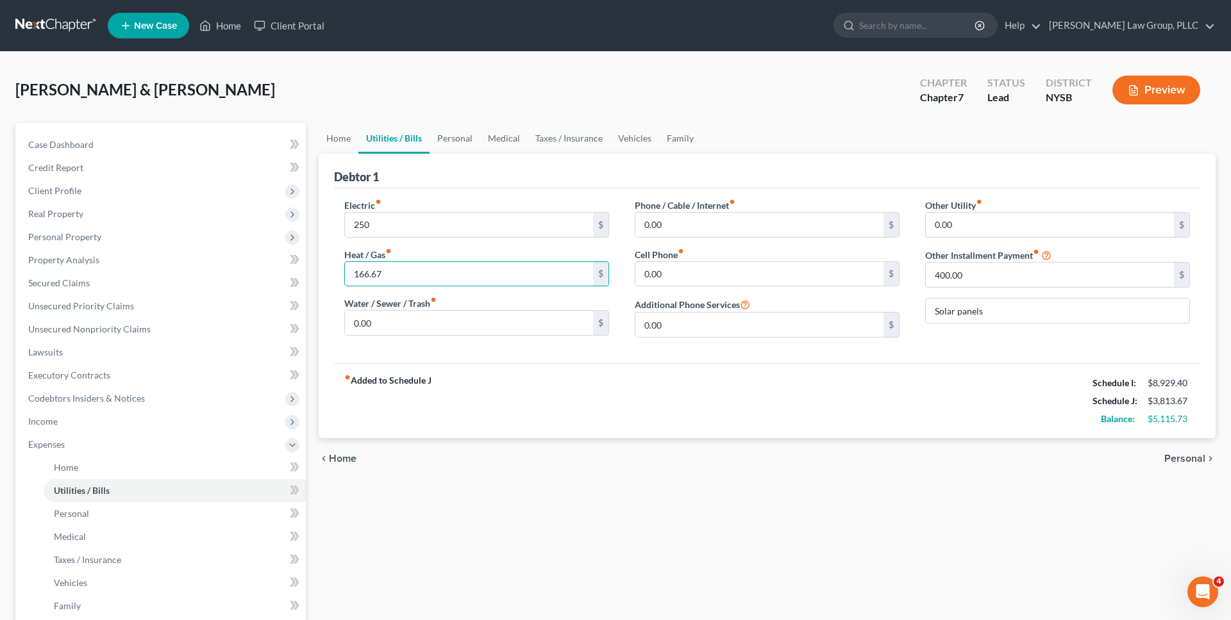
click at [483, 196] on div "Electric fiber_manual_record 250 $ Heat / Gas fiber_manual_record 166.67 $ Wate…" at bounding box center [767, 275] width 866 height 175
click at [591, 275] on input "0.00" at bounding box center [759, 274] width 248 height 24
type input "275"
click at [591, 226] on input "0.00" at bounding box center [759, 225] width 248 height 24
type input "60"
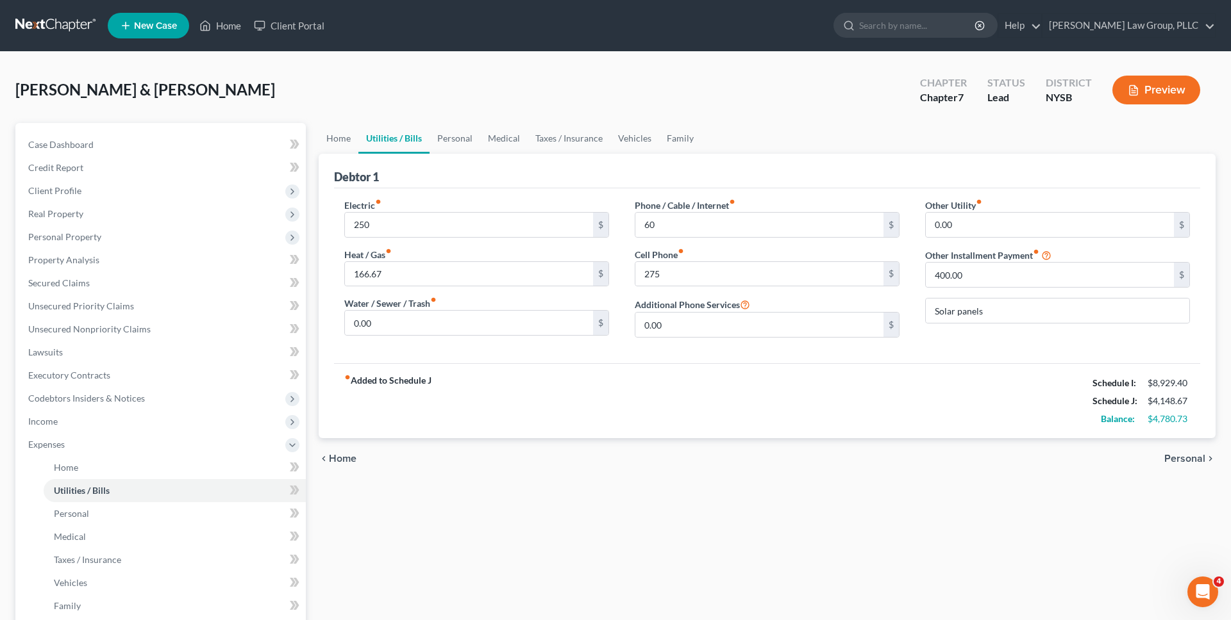
click at [591, 188] on div "Electric fiber_manual_record 250 $ Heat / Gas fiber_manual_record 166.67 $ Wate…" at bounding box center [767, 275] width 866 height 175
click at [439, 142] on link "Personal" at bounding box center [454, 138] width 51 height 31
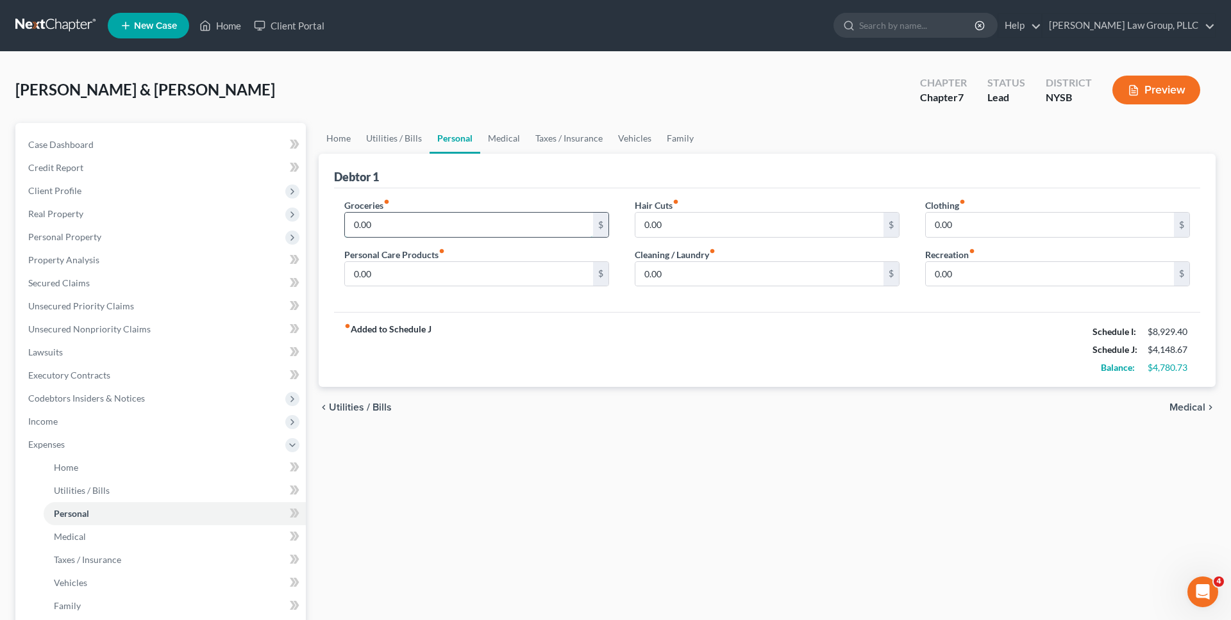
click at [416, 236] on input "0.00" at bounding box center [469, 225] width 248 height 24
click at [430, 199] on div "Groceries fiber_manual_record 1,200 $" at bounding box center [476, 218] width 265 height 39
click at [481, 232] on input "1,200" at bounding box center [469, 225] width 248 height 24
type input "1,300"
click at [487, 195] on div "Groceries fiber_manual_record 1,300 $ Personal Care Products fiber_manual_recor…" at bounding box center [767, 250] width 866 height 124
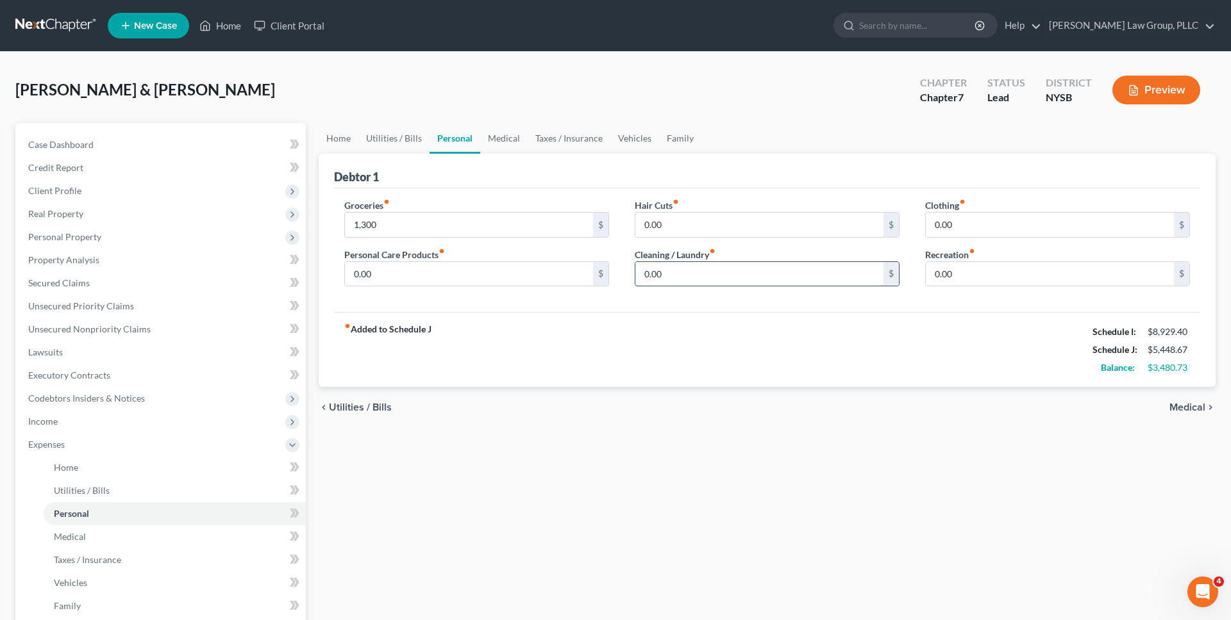
click at [591, 272] on input "0.00" at bounding box center [759, 274] width 248 height 24
type input "100"
drag, startPoint x: 676, startPoint y: 233, endPoint x: 954, endPoint y: 235, distance: 278.2
click at [591, 233] on input "0.00" at bounding box center [759, 225] width 248 height 24
click at [591, 235] on input "0.00" at bounding box center [1049, 225] width 248 height 24
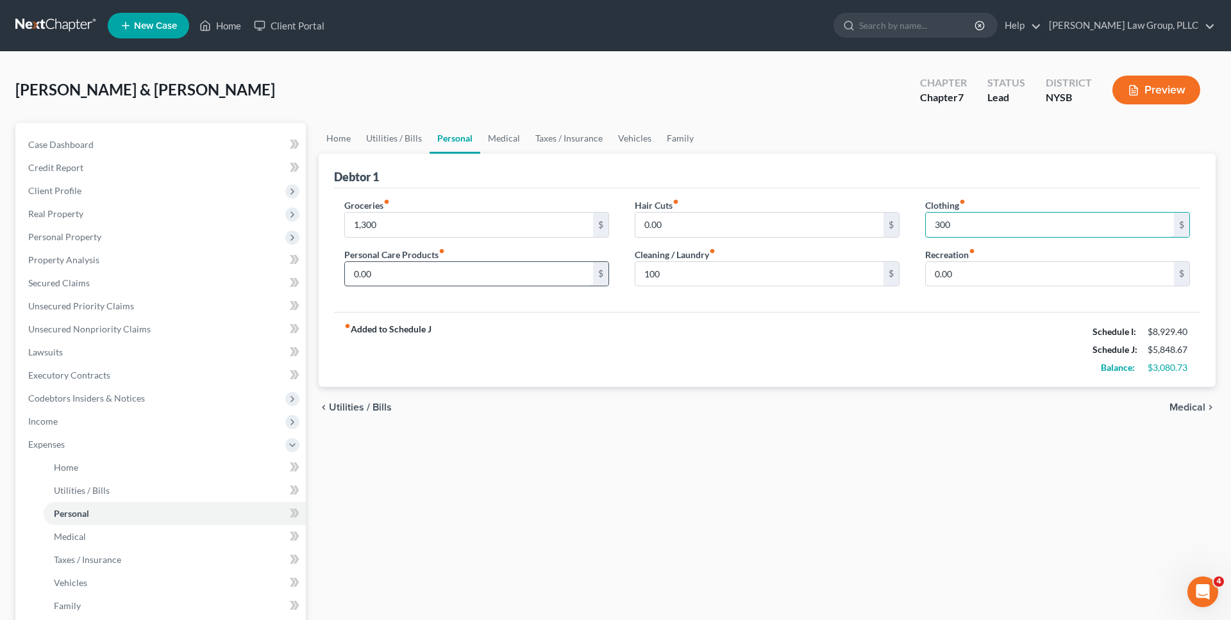
type input "300"
click at [438, 276] on input "0.00" at bounding box center [469, 274] width 248 height 24
type input "300"
click at [591, 329] on div "fiber_manual_record Added to Schedule J Schedule I: $8,929.40 Schedule J: $6,14…" at bounding box center [767, 349] width 866 height 75
click at [591, 274] on input "0.00" at bounding box center [1049, 274] width 248 height 24
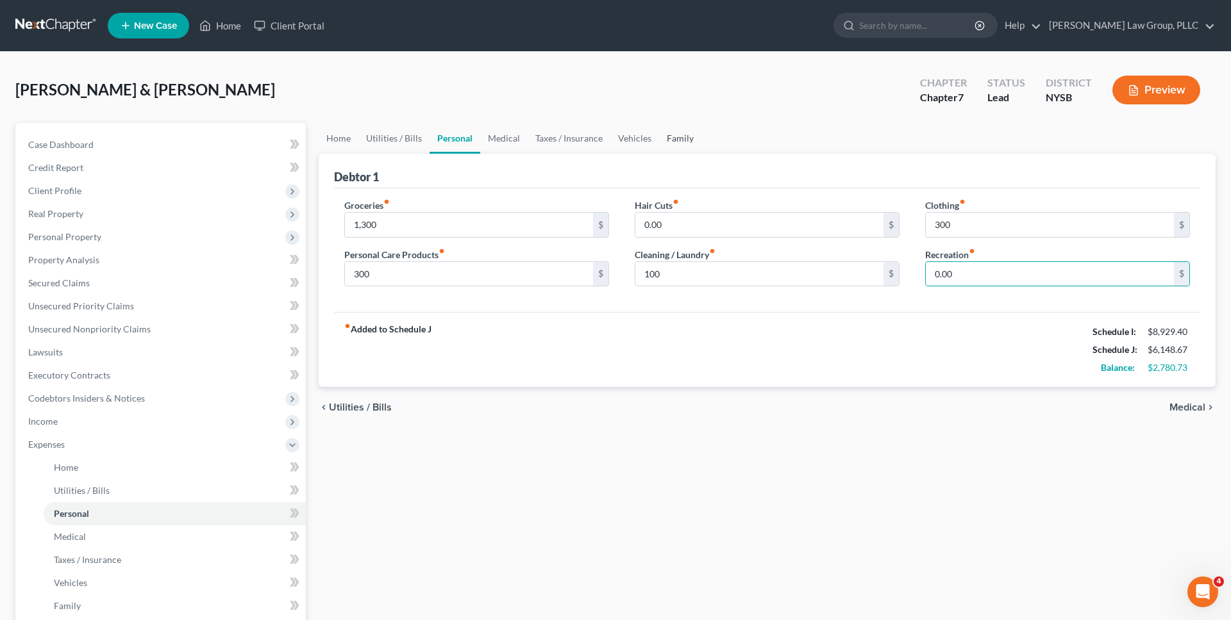
click at [591, 136] on link "Family" at bounding box center [680, 138] width 42 height 31
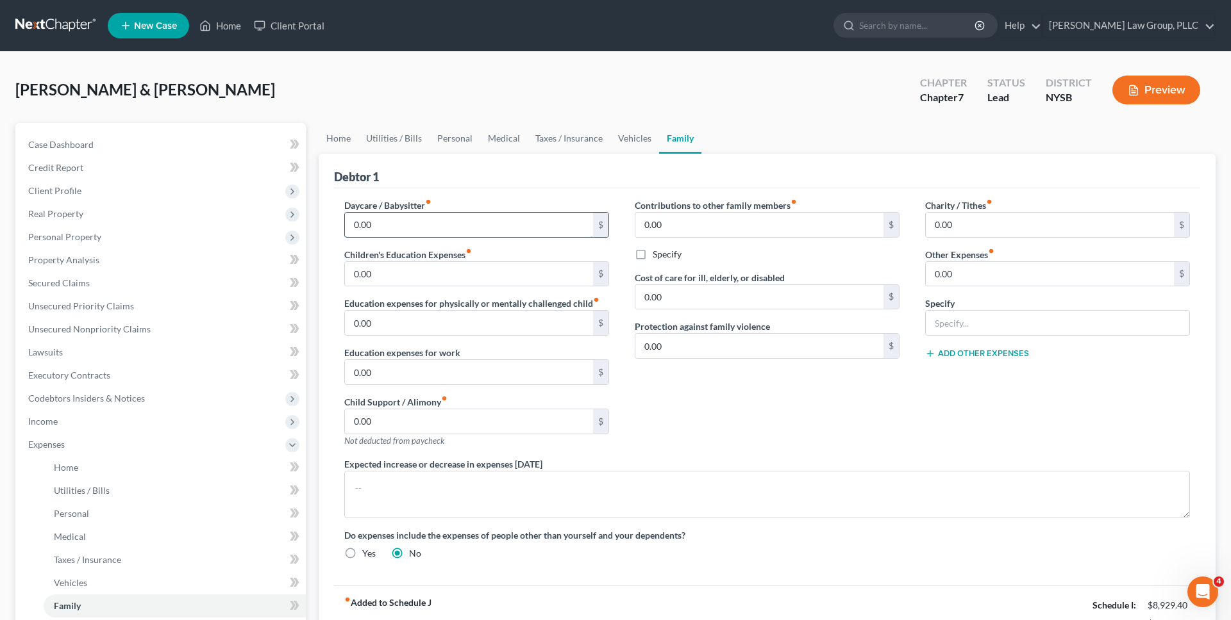
click at [409, 228] on input "0.00" at bounding box center [469, 225] width 248 height 24
type input "100"
click at [442, 148] on link "Personal" at bounding box center [454, 138] width 51 height 31
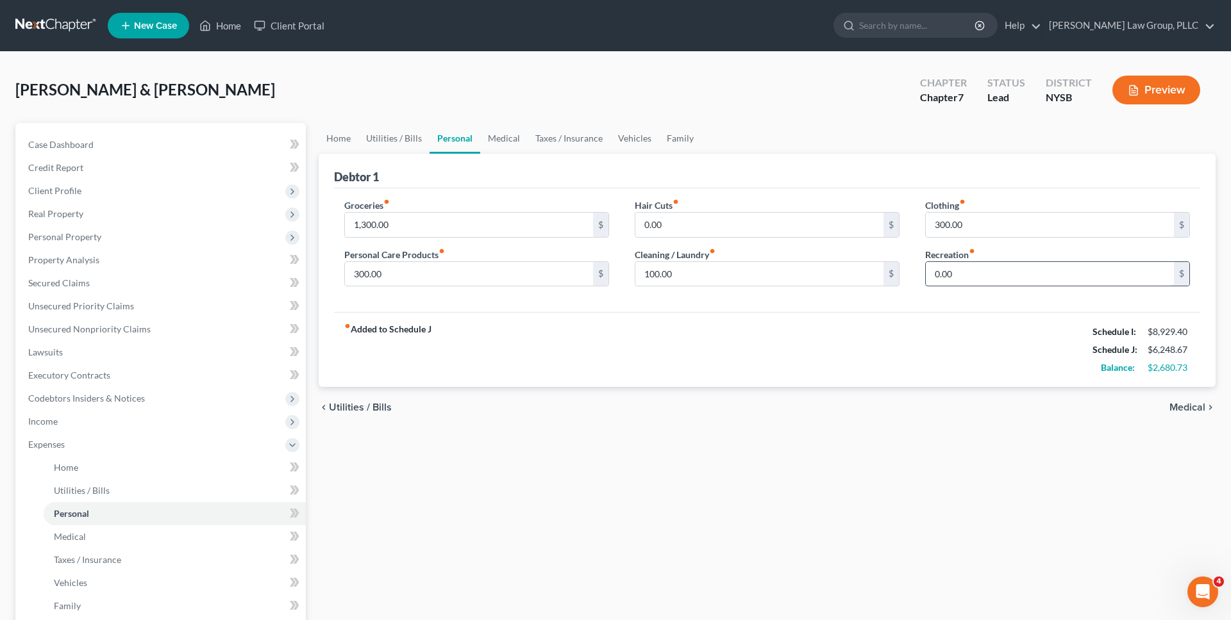
click at [591, 282] on input "0.00" at bounding box center [1049, 274] width 248 height 24
type input "250"
click at [591, 314] on div "fiber_manual_record Added to Schedule J Schedule I: $8,929.40 Schedule J: $6,49…" at bounding box center [767, 349] width 866 height 75
click at [591, 231] on input "0.00" at bounding box center [759, 225] width 248 height 24
type input "75"
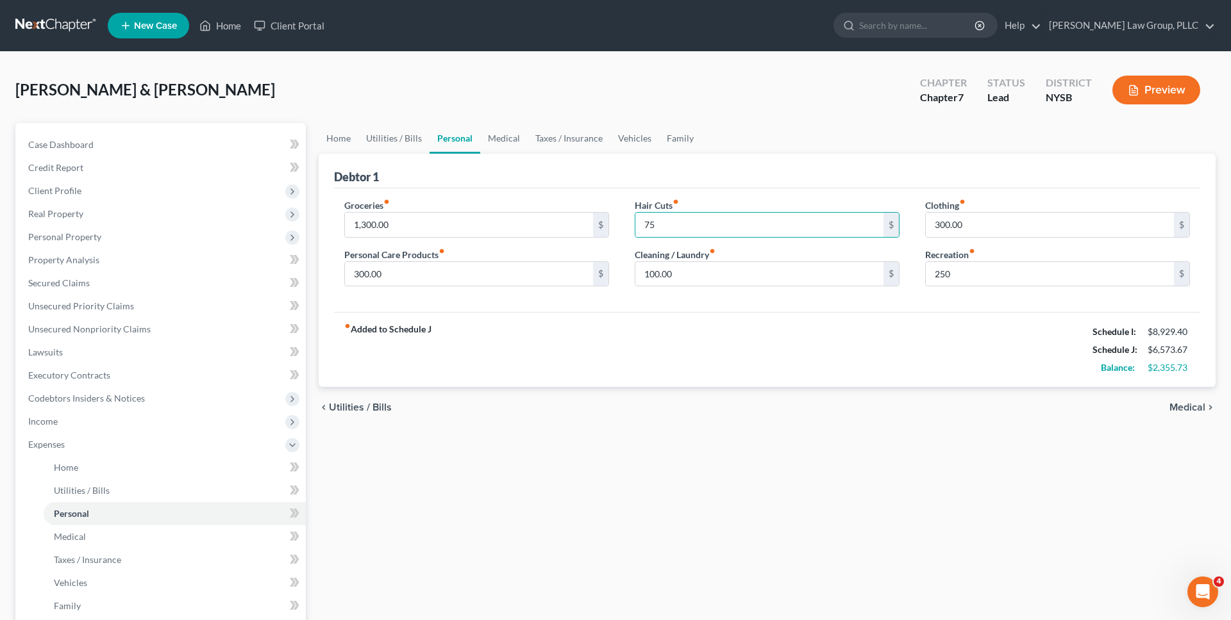
click at [591, 187] on div "Debtor 1" at bounding box center [767, 171] width 866 height 35
click at [499, 138] on link "Medical" at bounding box center [503, 138] width 47 height 31
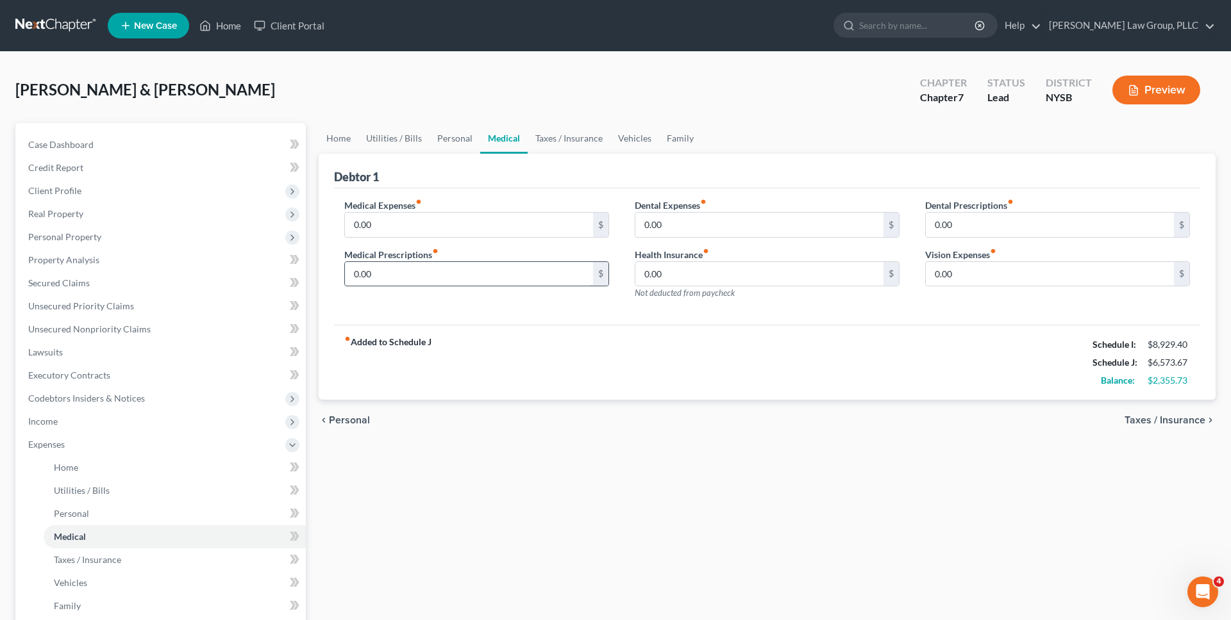
click at [436, 275] on input "0.00" at bounding box center [469, 274] width 248 height 24
click at [440, 206] on div "Medical Expenses fiber_manual_record 0.00 $" at bounding box center [476, 218] width 265 height 39
click at [441, 288] on div "Medical Expenses fiber_manual_record 0.00 $ Medical Prescriptions fiber_manual_…" at bounding box center [476, 255] width 290 height 112
click at [441, 278] on input "50" at bounding box center [469, 274] width 248 height 24
type input "25"
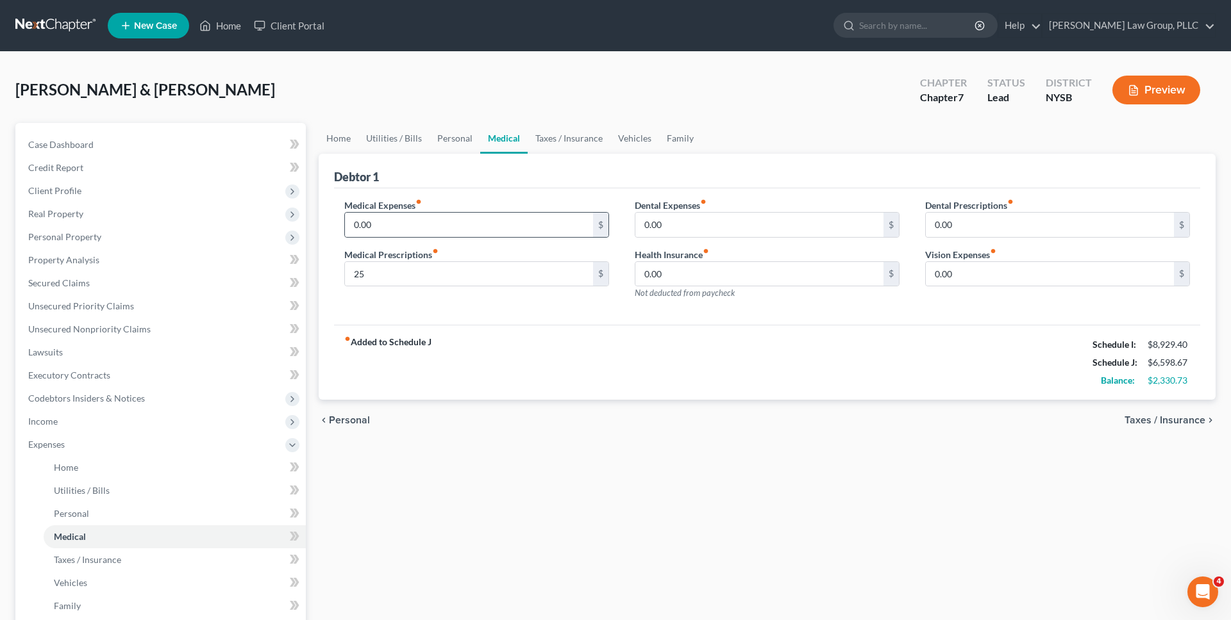
click at [472, 212] on div "0.00 $" at bounding box center [476, 225] width 265 height 26
click at [561, 137] on link "Taxes / Insurance" at bounding box center [568, 138] width 83 height 31
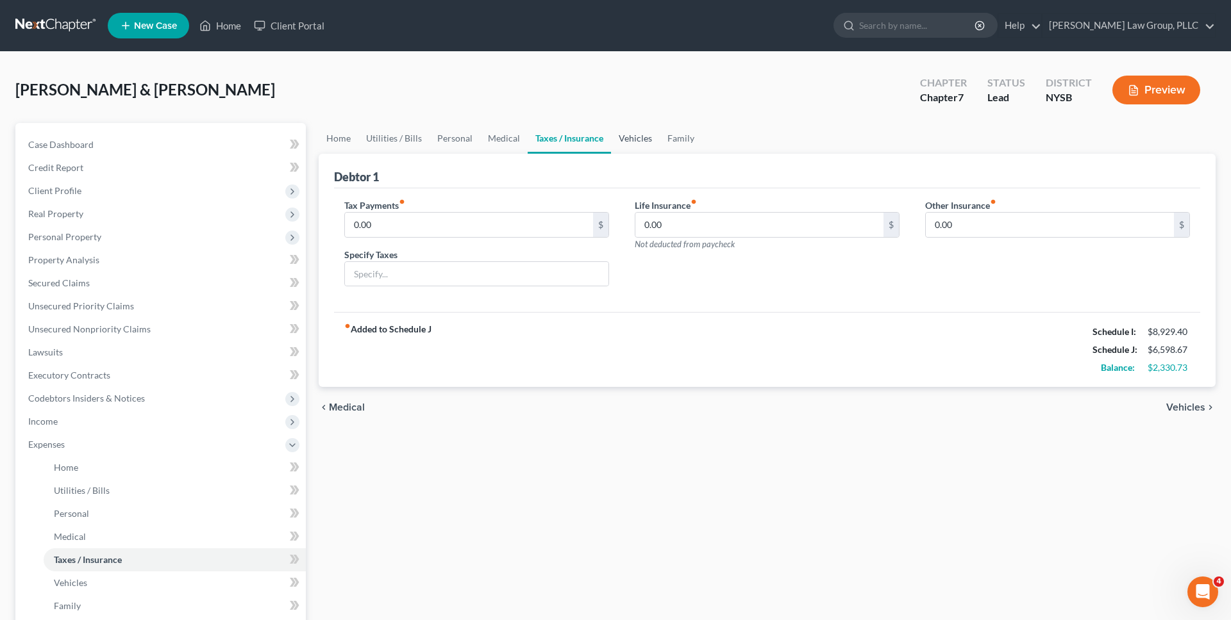
click at [591, 145] on link "Vehicles" at bounding box center [635, 138] width 49 height 31
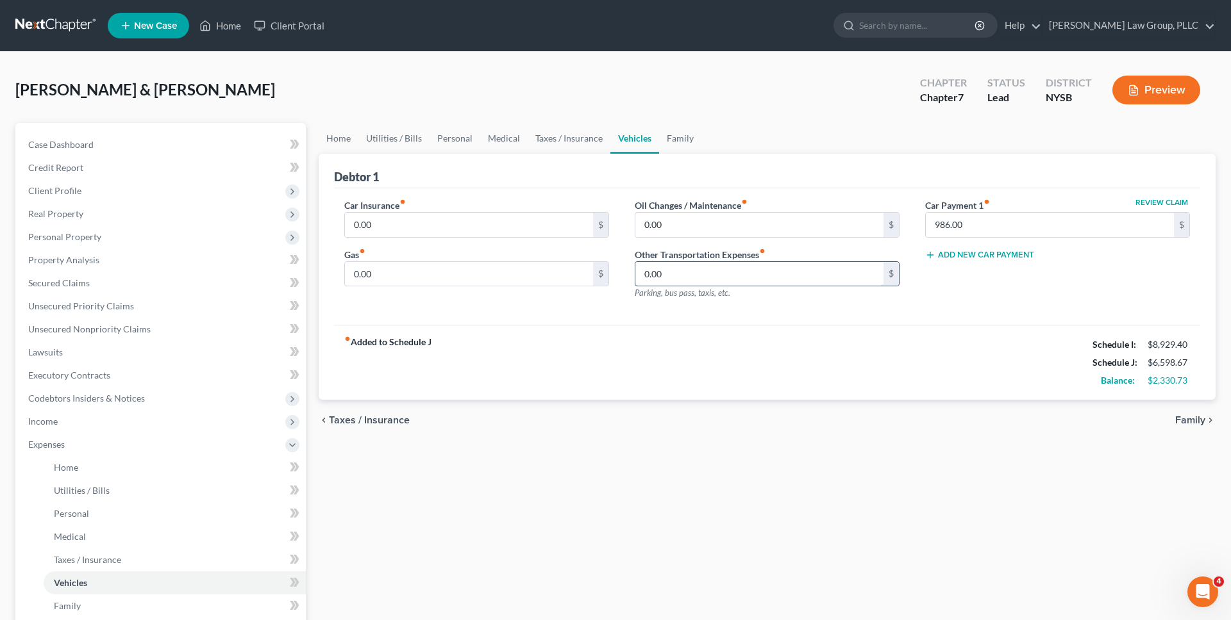
click at [591, 274] on input "0.00" at bounding box center [759, 274] width 248 height 24
type input "100"
click at [591, 306] on div "Oil Changes / Maintenance fiber_manual_record 0.00 $ Other Transportation Expen…" at bounding box center [767, 255] width 290 height 112
click at [528, 222] on input "0.00" at bounding box center [469, 225] width 248 height 24
type input "260"
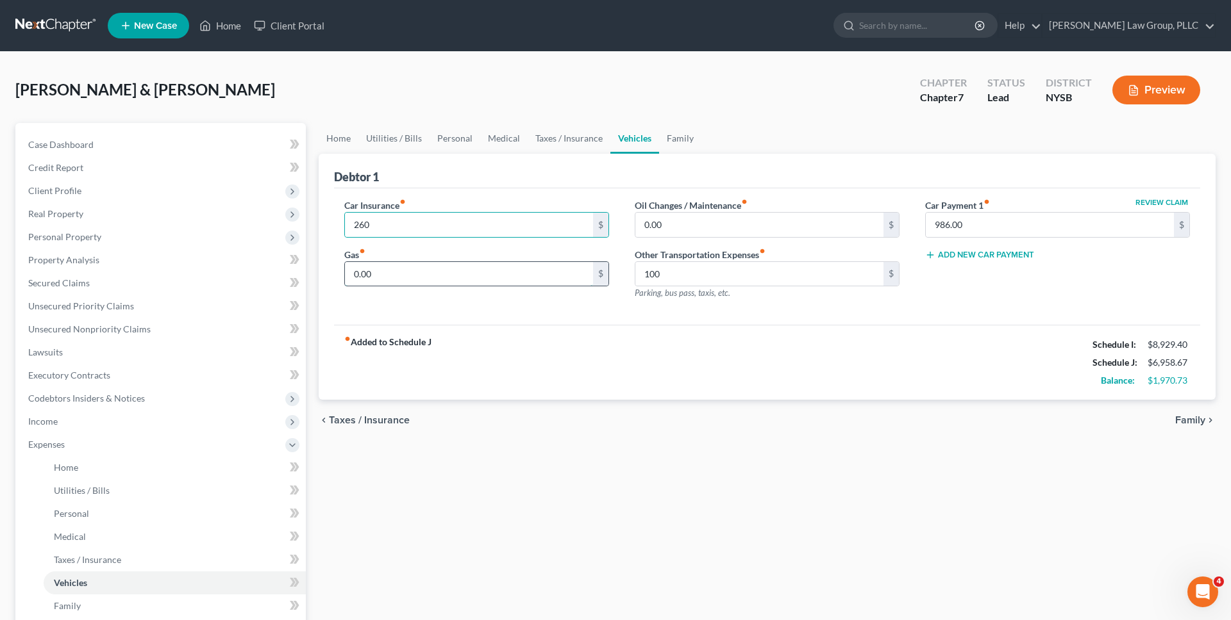
click at [522, 275] on input "0.00" at bounding box center [469, 274] width 248 height 24
type input "175"
click at [475, 313] on div "Car Insurance fiber_manual_record 260 $ Gas fiber_manual_record 175 $ Oil Chang…" at bounding box center [767, 256] width 866 height 137
click at [591, 144] on link "Family" at bounding box center [680, 138] width 42 height 31
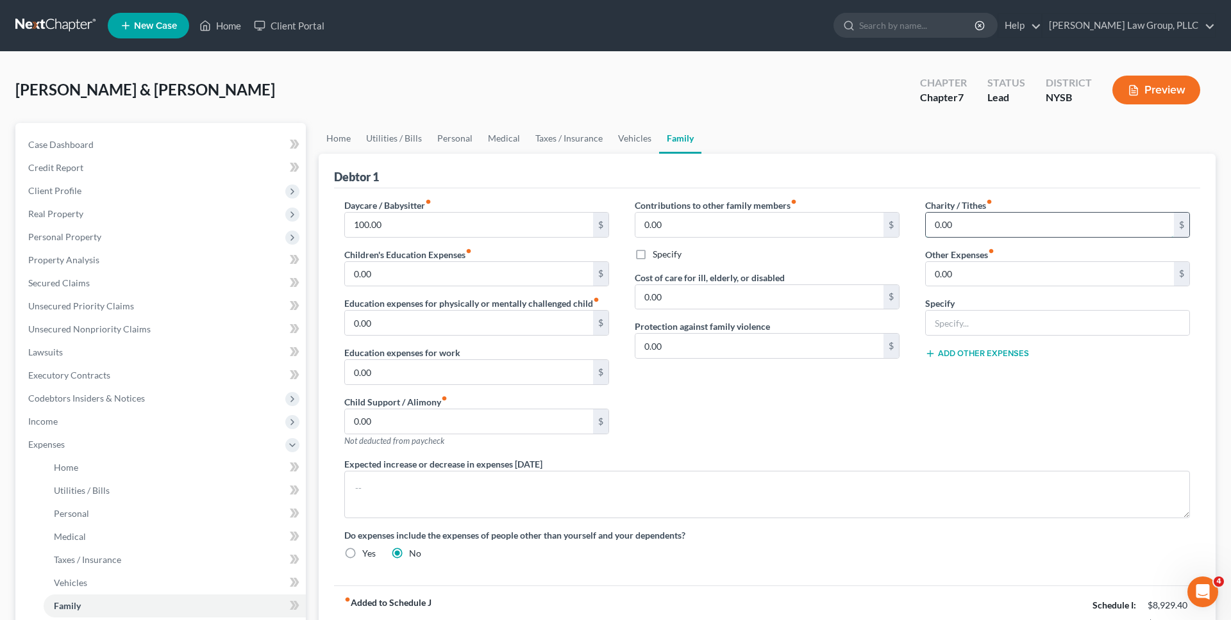
click at [591, 218] on input "0.00" at bounding box center [1049, 225] width 248 height 24
type input "325"
click at [591, 183] on div "Debtor 1" at bounding box center [767, 171] width 866 height 35
click at [591, 276] on input "0.00" at bounding box center [1049, 274] width 248 height 24
type input "200"
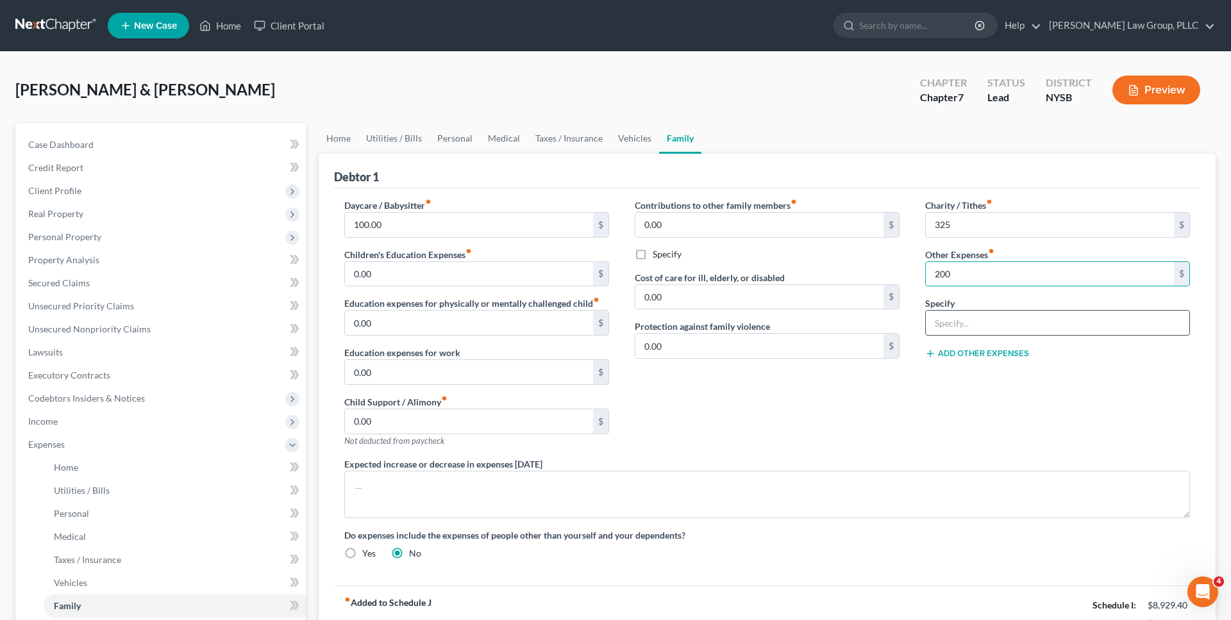
click at [591, 316] on input "text" at bounding box center [1056, 323] width 263 height 24
type input "Pet expenses"
click at [591, 389] on div "Charity / Tithes fiber_manual_record 325 $ Other Expenses fiber_manual_record 2…" at bounding box center [1057, 328] width 290 height 259
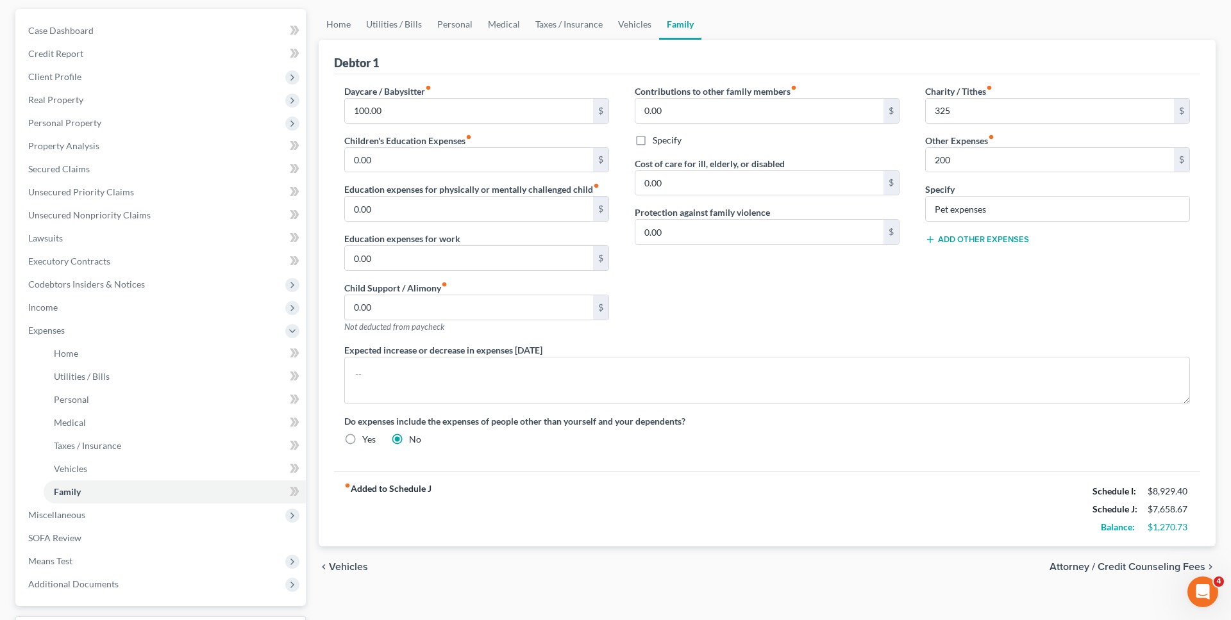
scroll to position [115, 0]
click at [591, 20] on link "Vehicles" at bounding box center [634, 23] width 49 height 31
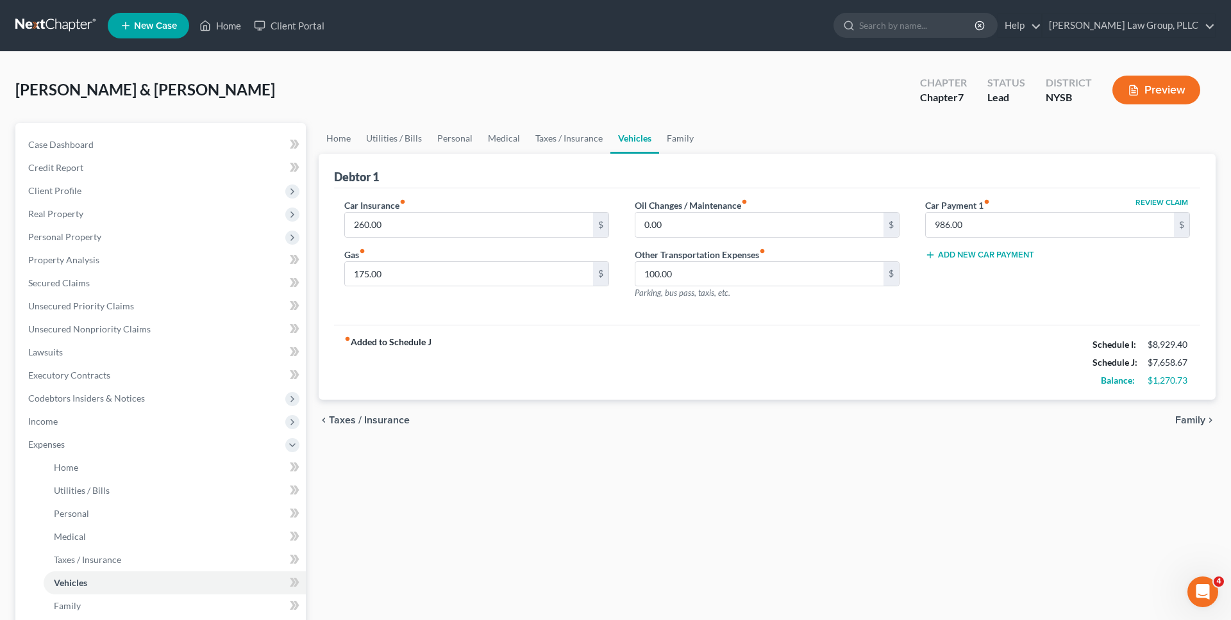
click at [475, 183] on div "Debtor 1" at bounding box center [767, 171] width 866 height 35
click at [335, 144] on link "Home" at bounding box center [339, 138] width 40 height 31
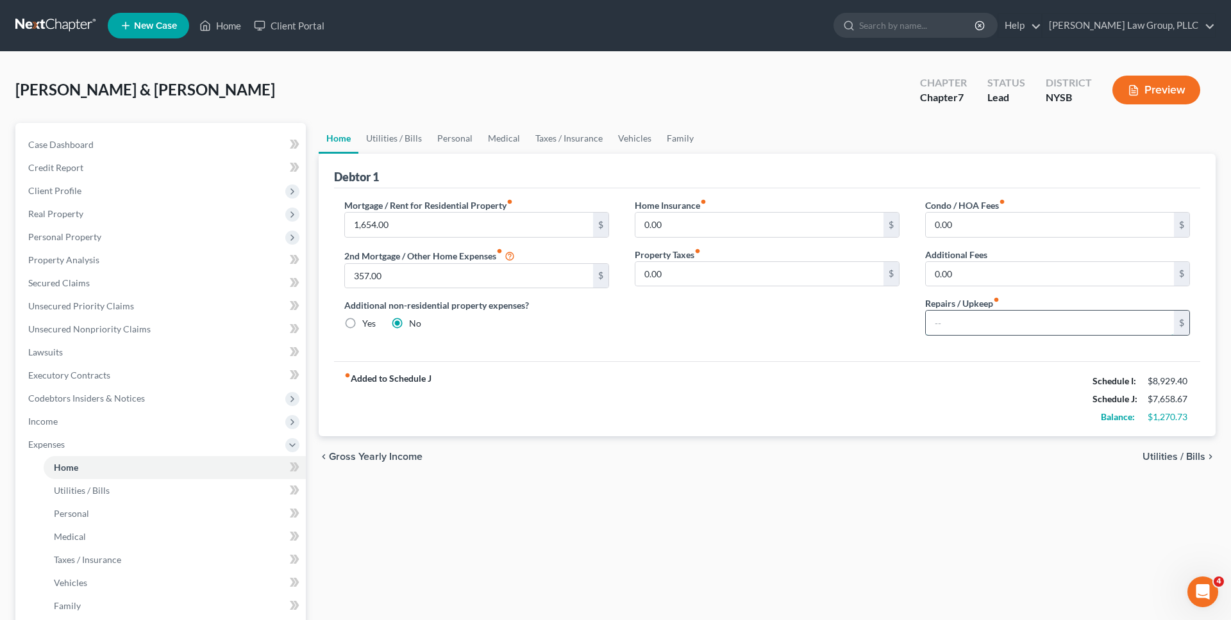
click at [591, 331] on input "text" at bounding box center [1049, 323] width 248 height 24
type input "150"
click at [591, 349] on div "Mortgage / Rent for Residential Property fiber_manual_record 1,654.00 $ 2nd Mor…" at bounding box center [767, 274] width 866 height 173
click at [398, 136] on link "Utilities / Bills" at bounding box center [393, 138] width 71 height 31
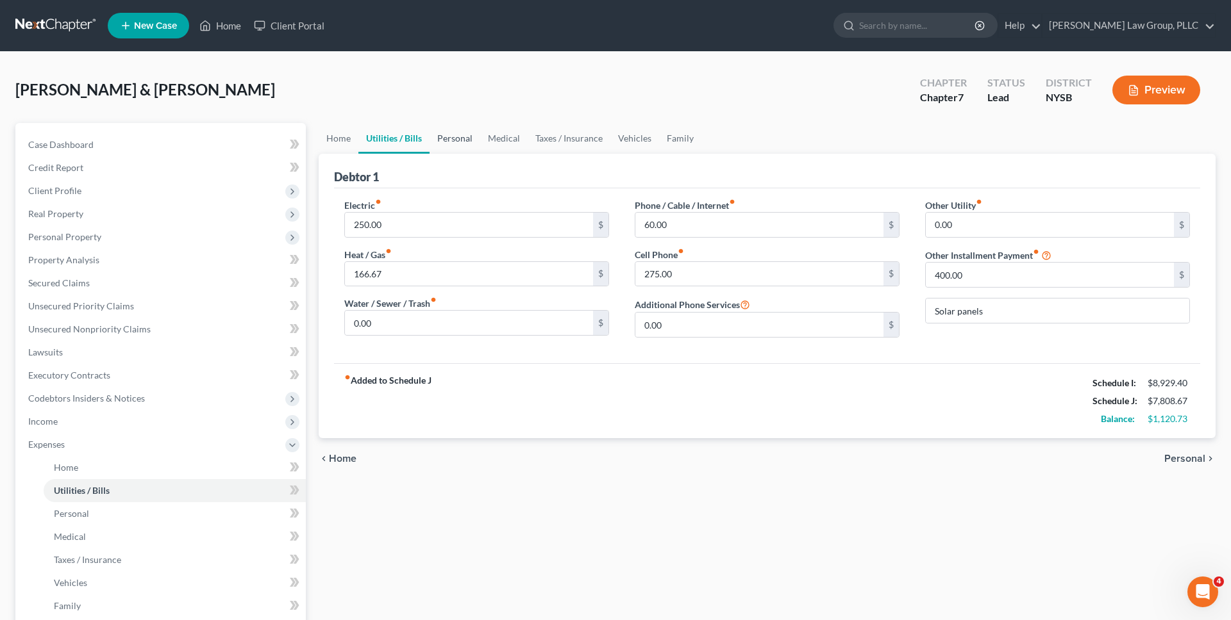
click at [457, 138] on link "Personal" at bounding box center [454, 138] width 51 height 31
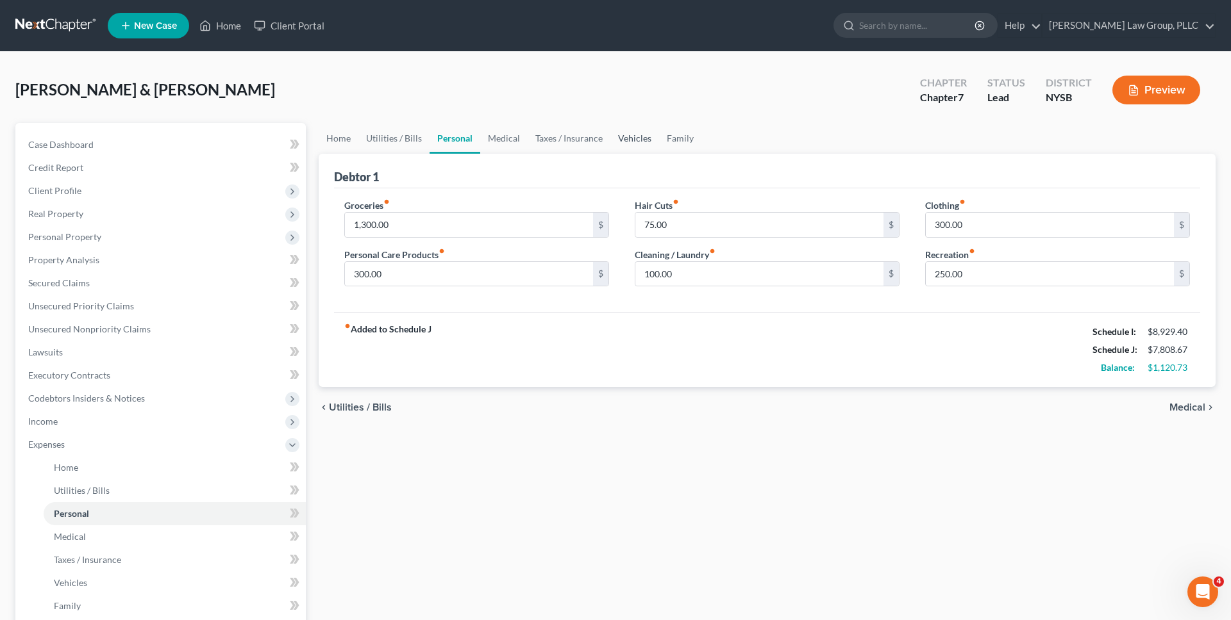
click at [591, 139] on link "Vehicles" at bounding box center [634, 138] width 49 height 31
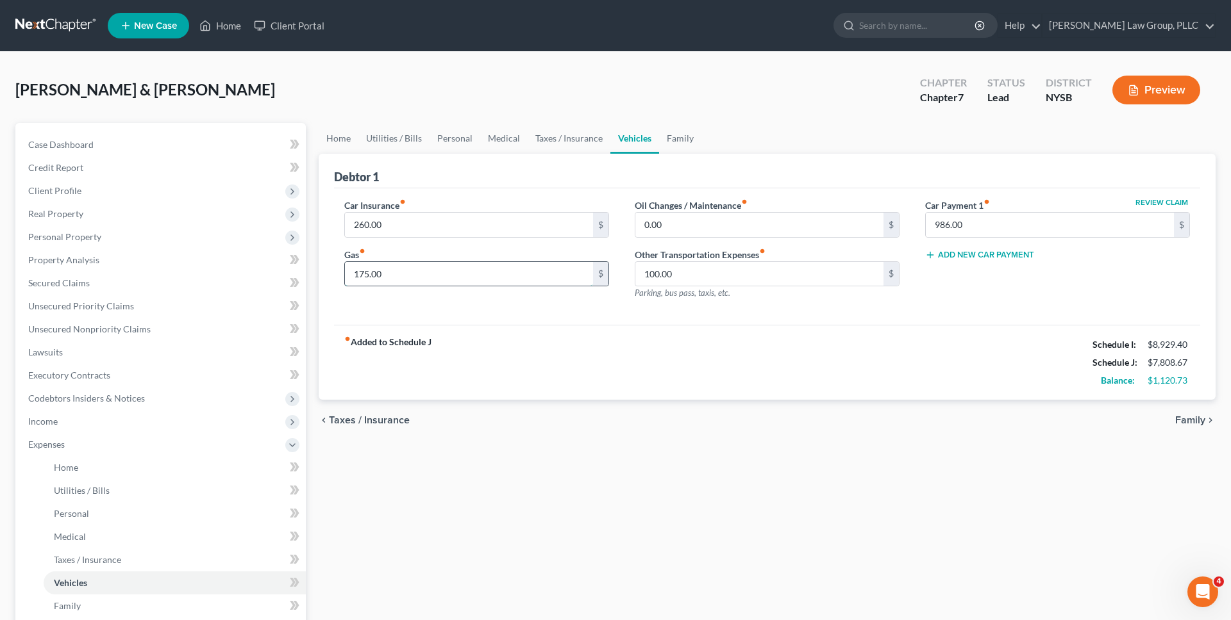
click at [533, 272] on input "175.00" at bounding box center [469, 274] width 248 height 24
type input "250"
click at [591, 141] on link "Family" at bounding box center [680, 138] width 42 height 31
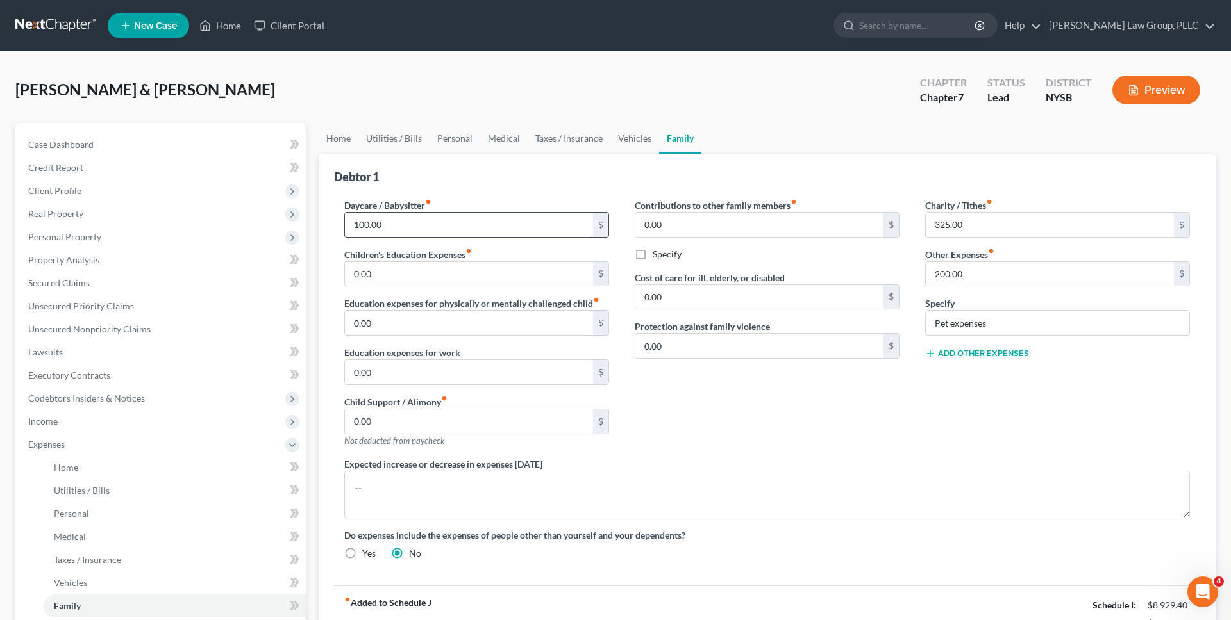
click at [565, 221] on input "100.00" at bounding box center [469, 225] width 248 height 24
type input "150"
click at [591, 131] on link "Vehicles" at bounding box center [634, 138] width 49 height 31
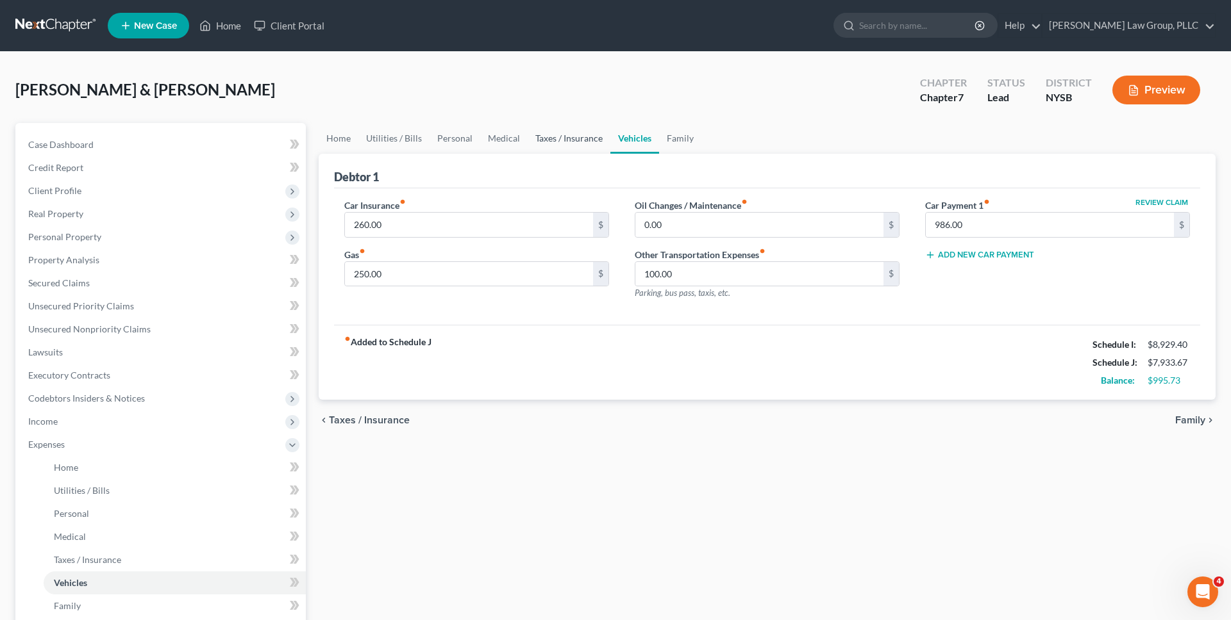
click at [571, 137] on link "Taxes / Insurance" at bounding box center [568, 138] width 83 height 31
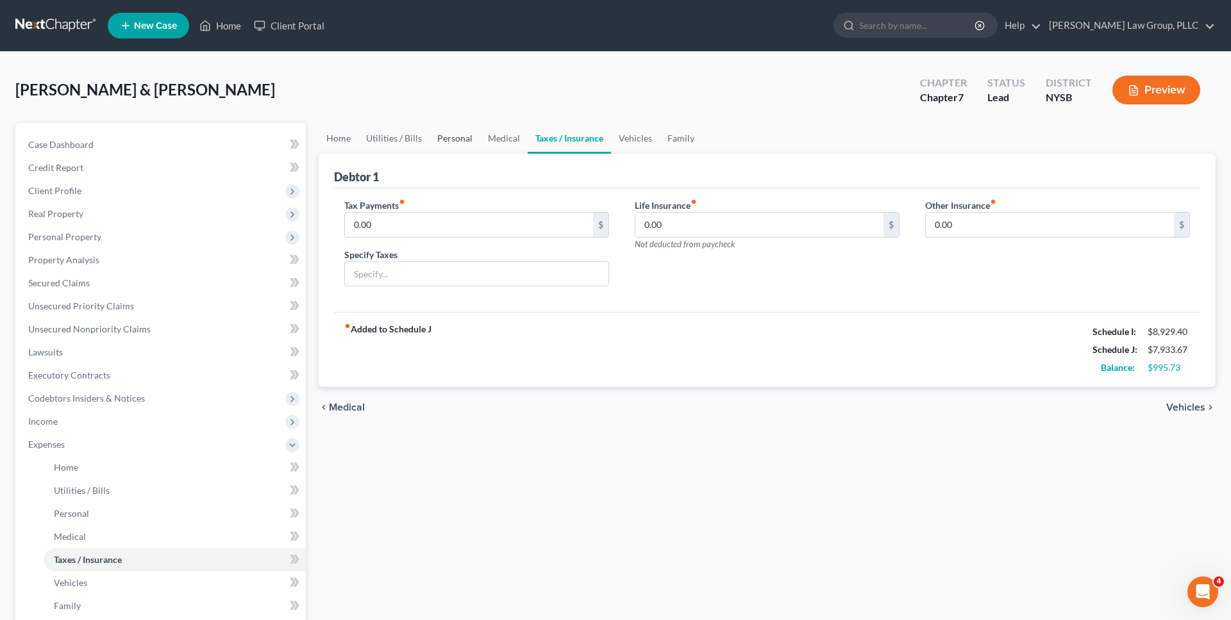
click at [457, 141] on link "Personal" at bounding box center [454, 138] width 51 height 31
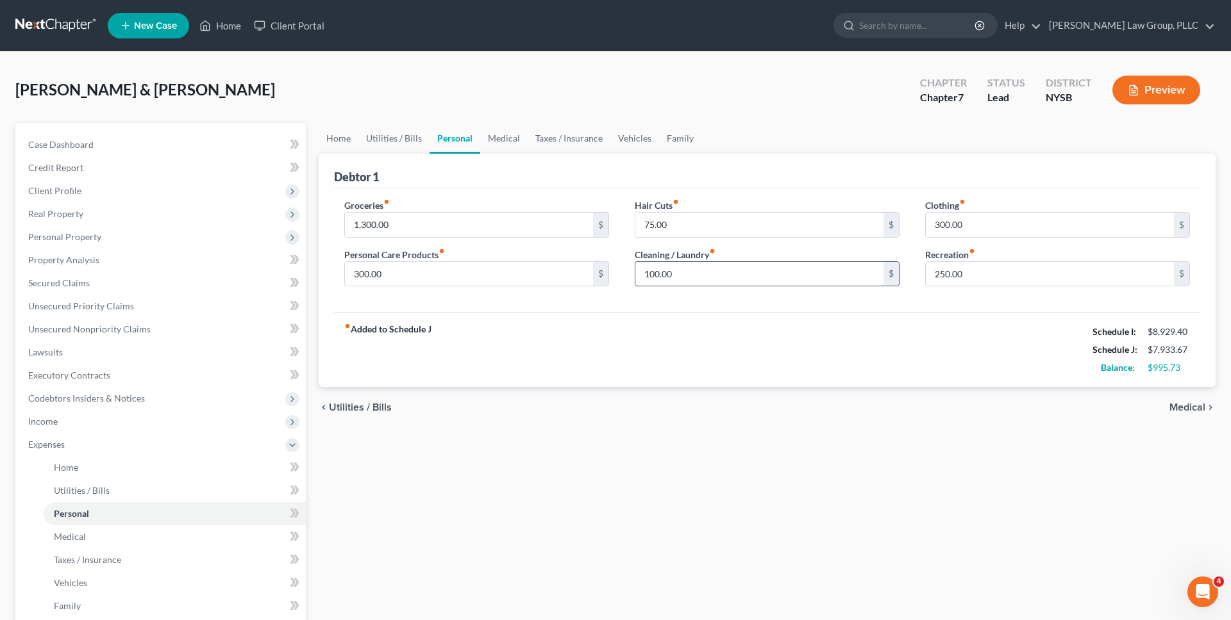
click at [591, 272] on input "100.00" at bounding box center [759, 274] width 248 height 24
click at [567, 272] on input "300.00" at bounding box center [469, 274] width 248 height 24
type input "400"
click at [591, 228] on input "300.00" at bounding box center [1049, 225] width 248 height 24
type input "450"
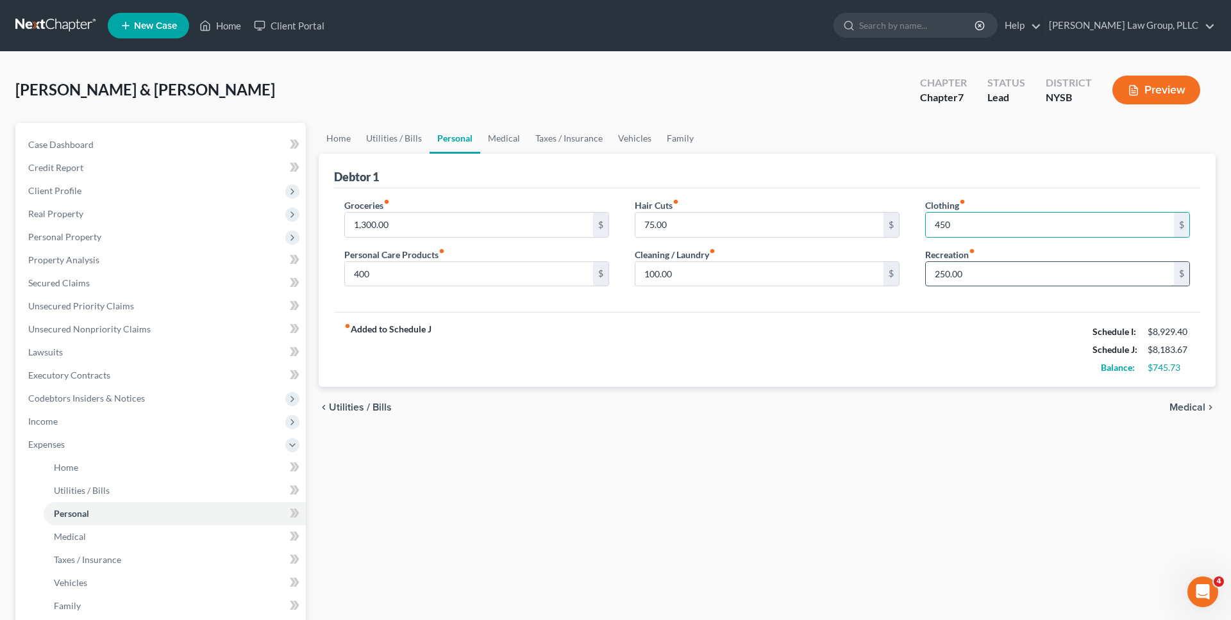
drag, startPoint x: 981, startPoint y: 277, endPoint x: 988, endPoint y: 270, distance: 9.5
click at [591, 277] on input "250.00" at bounding box center [1049, 274] width 248 height 24
type input "350"
click at [591, 276] on input "100.00" at bounding box center [759, 274] width 248 height 24
type input "175"
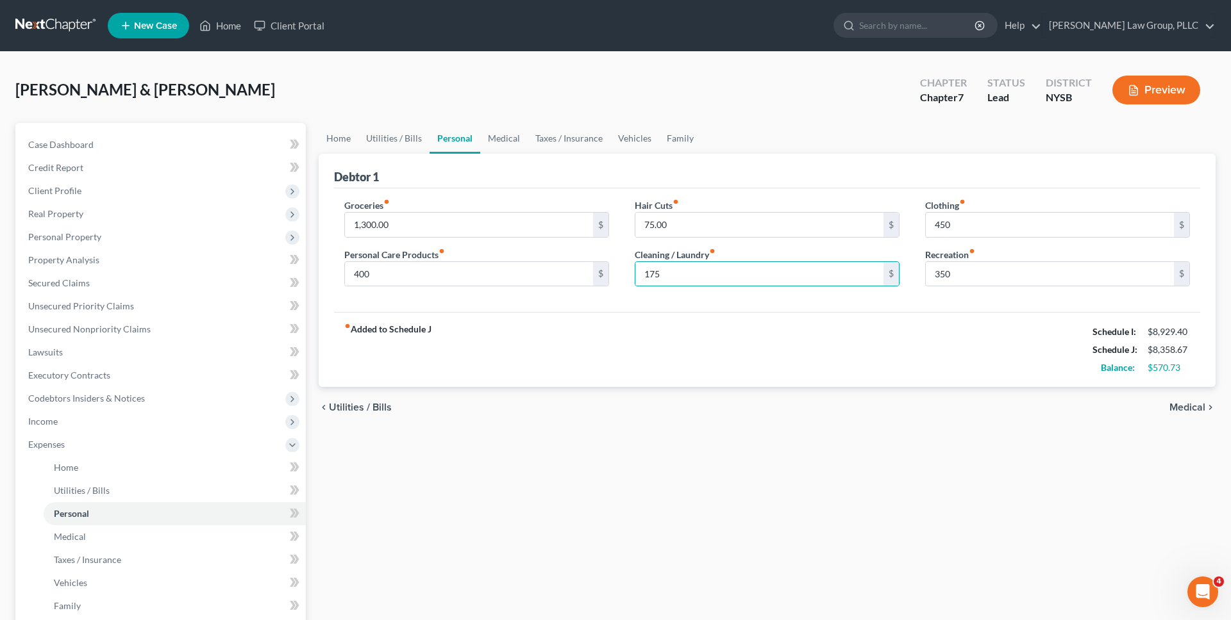
click at [591, 335] on div "fiber_manual_record Added to Schedule J Schedule I: $8,929.40 Schedule J: $8,35…" at bounding box center [767, 349] width 866 height 75
click at [549, 233] on input "1,300.00" at bounding box center [469, 225] width 248 height 24
type input "1,350"
click at [563, 162] on div "Debtor 1" at bounding box center [767, 171] width 866 height 35
click at [591, 138] on link "Vehicles" at bounding box center [634, 138] width 49 height 31
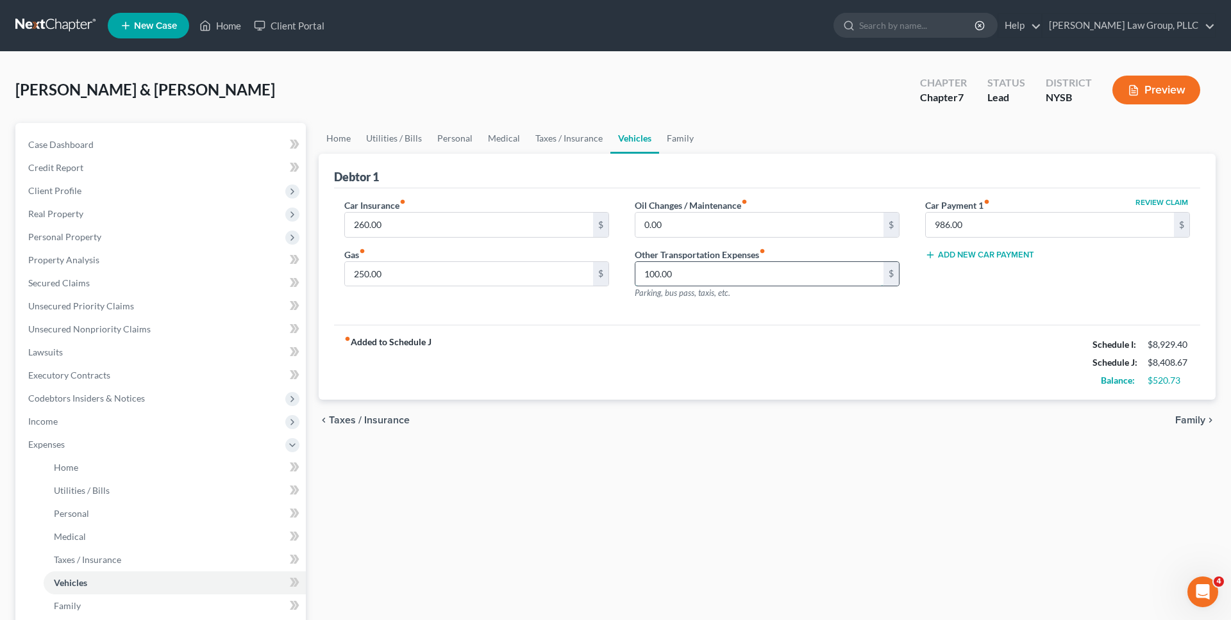
click at [591, 275] on input "100.00" at bounding box center [759, 274] width 248 height 24
type input "100"
click at [591, 227] on input "0.00" at bounding box center [759, 225] width 248 height 24
type input "50"
click at [497, 140] on link "Medical" at bounding box center [503, 138] width 47 height 31
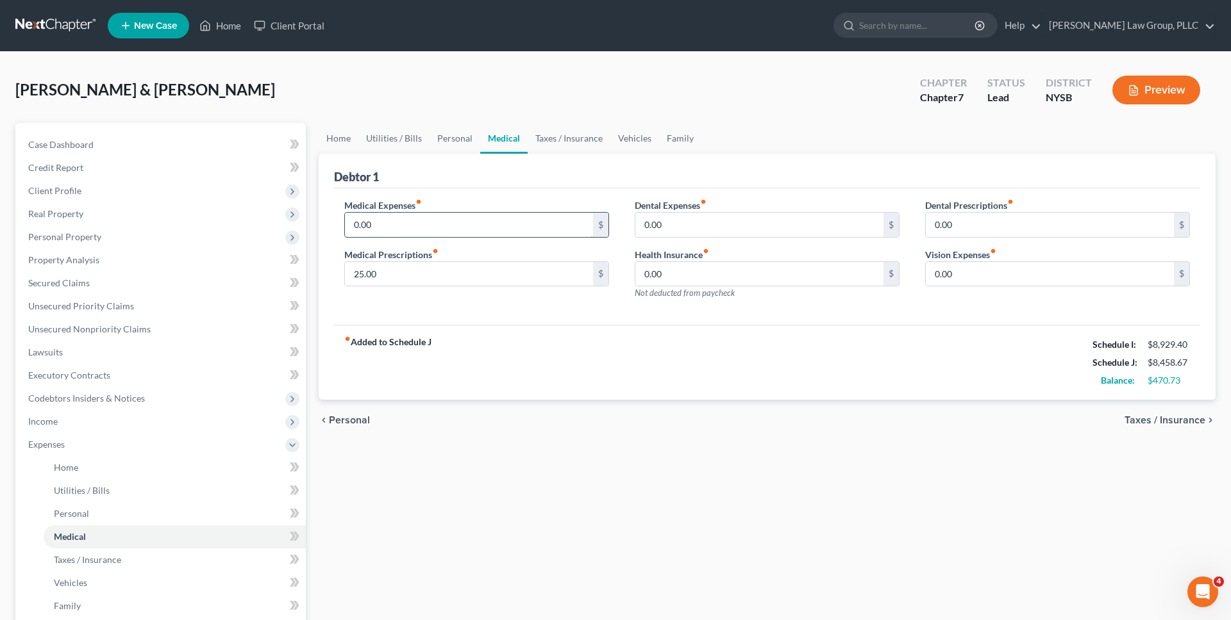
click at [507, 232] on input "0.00" at bounding box center [469, 225] width 248 height 24
type input "50"
click at [495, 191] on div "Medical Expenses fiber_manual_record 50 $ Medical Prescriptions fiber_manual_re…" at bounding box center [767, 256] width 866 height 137
click at [591, 145] on link "Family" at bounding box center [680, 138] width 42 height 31
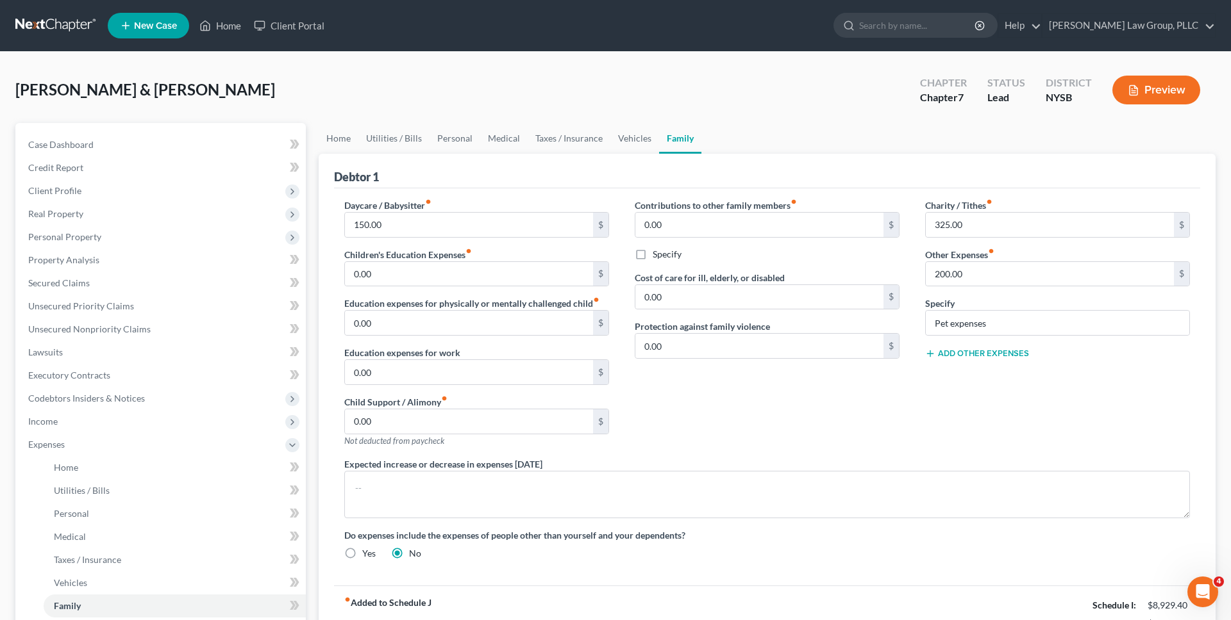
click at [591, 179] on div "Debtor 1" at bounding box center [767, 171] width 866 height 35
click at [591, 133] on link "Vehicles" at bounding box center [634, 138] width 49 height 31
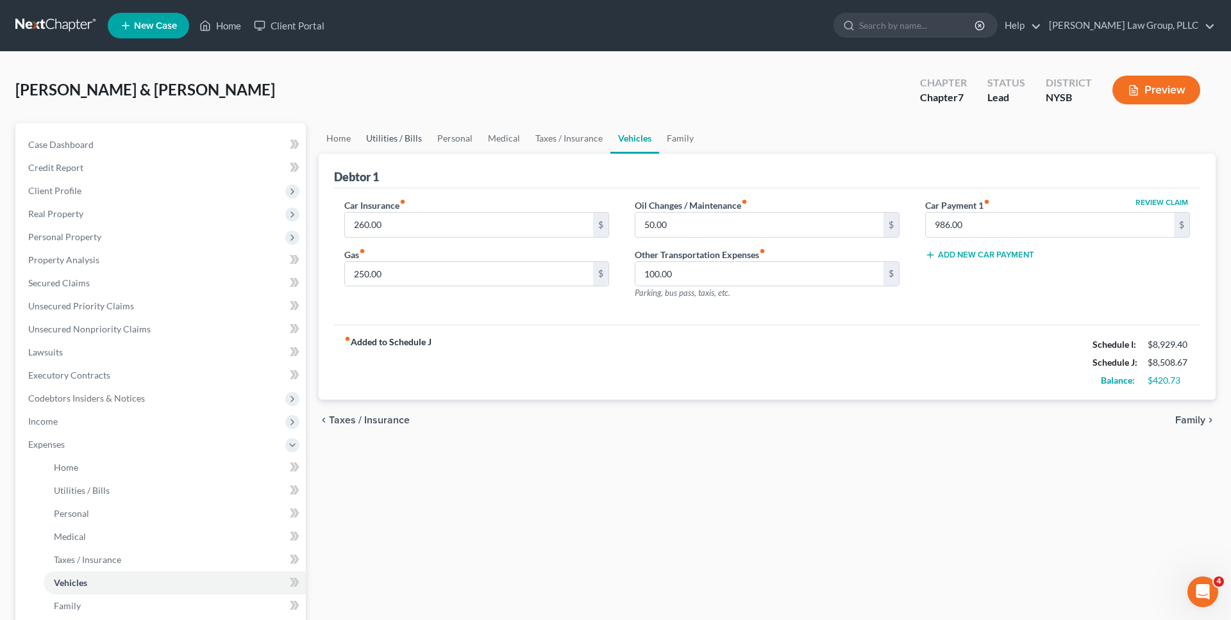
click at [383, 144] on link "Utilities / Bills" at bounding box center [393, 138] width 71 height 31
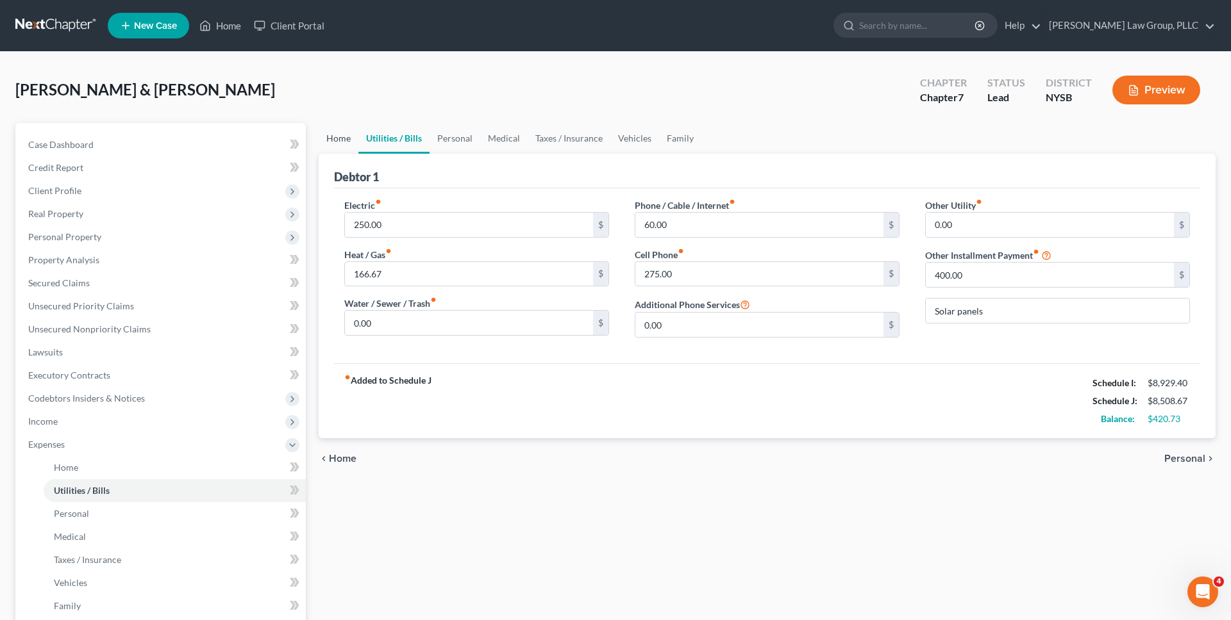
click at [343, 138] on link "Home" at bounding box center [339, 138] width 40 height 31
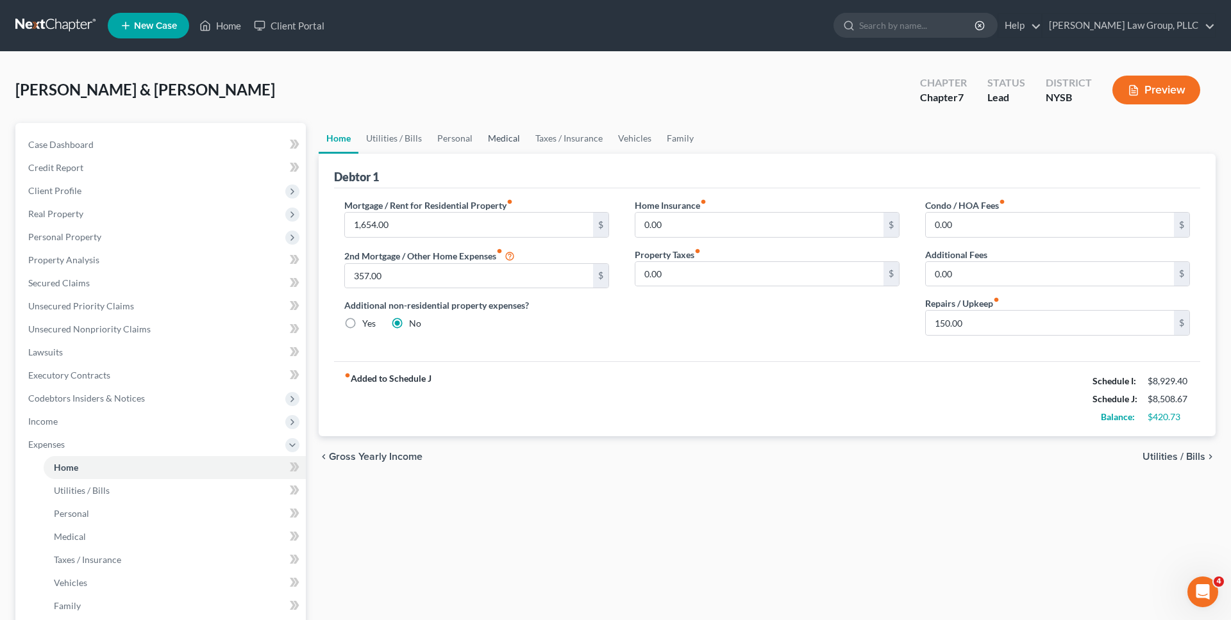
click at [506, 145] on link "Medical" at bounding box center [503, 138] width 47 height 31
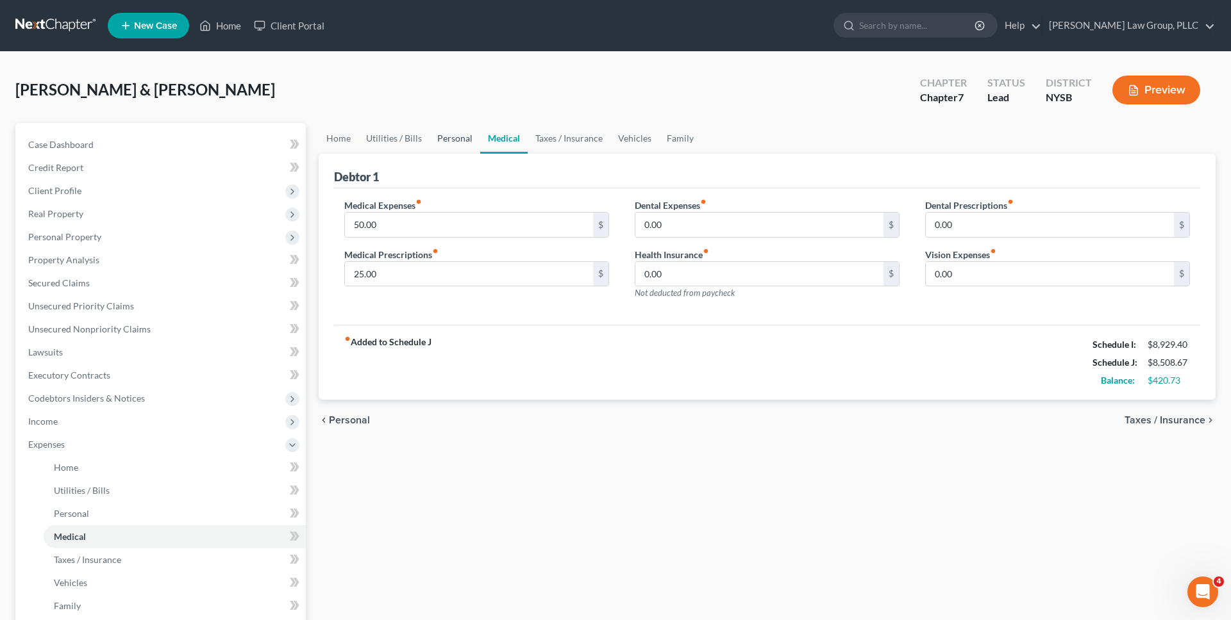
click at [464, 145] on link "Personal" at bounding box center [454, 138] width 51 height 31
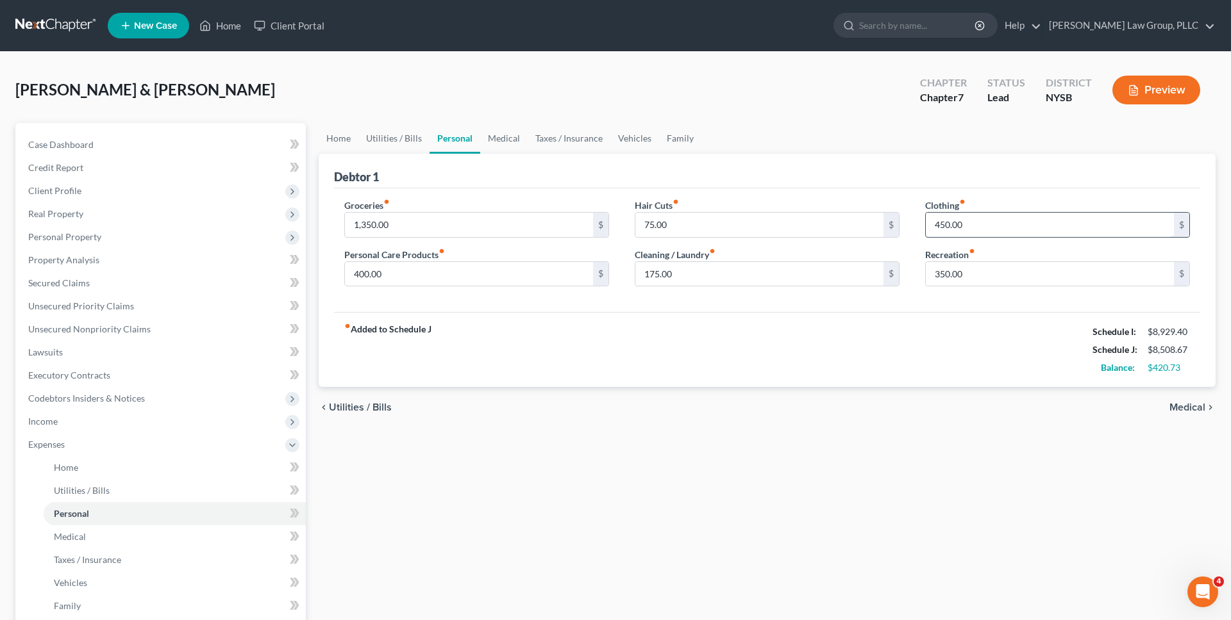
click at [591, 222] on input "450.00" at bounding box center [1049, 225] width 248 height 24
click at [591, 195] on div "Groceries fiber_manual_record 1,350.00 $ Personal Care Products fiber_manual_re…" at bounding box center [767, 250] width 866 height 124
click at [591, 220] on input "75.00" at bounding box center [759, 225] width 248 height 24
type input "125"
click at [591, 187] on div "Debtor 1" at bounding box center [767, 171] width 866 height 35
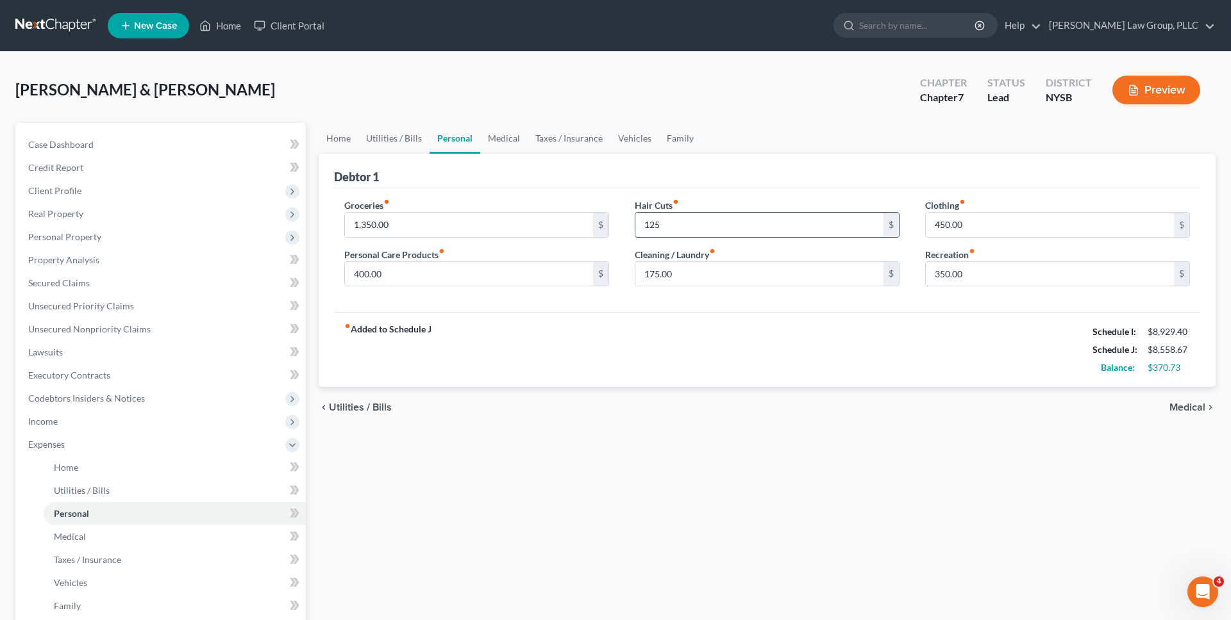
click at [591, 231] on input "125" at bounding box center [759, 225] width 248 height 24
type input "150"
click at [591, 134] on ul "Home Utilities / Bills Personal Medical Taxes / Insurance Vehicles Family" at bounding box center [767, 138] width 897 height 31
click at [388, 142] on link "Utilities / Bills" at bounding box center [393, 138] width 71 height 31
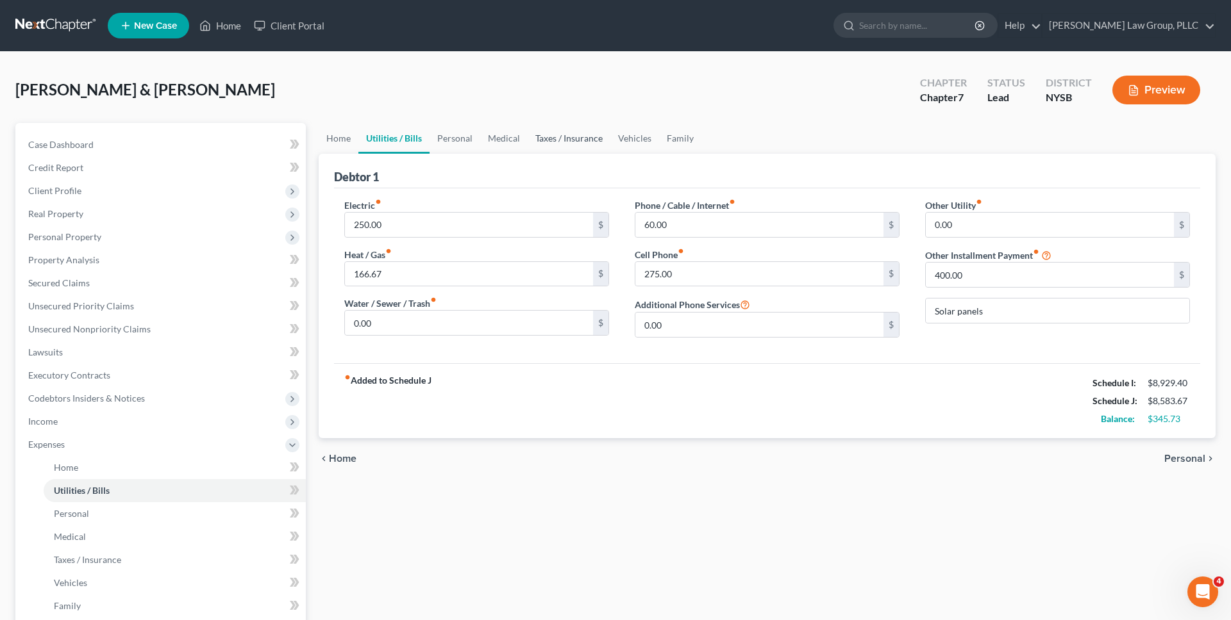
click at [590, 137] on link "Taxes / Insurance" at bounding box center [568, 138] width 83 height 31
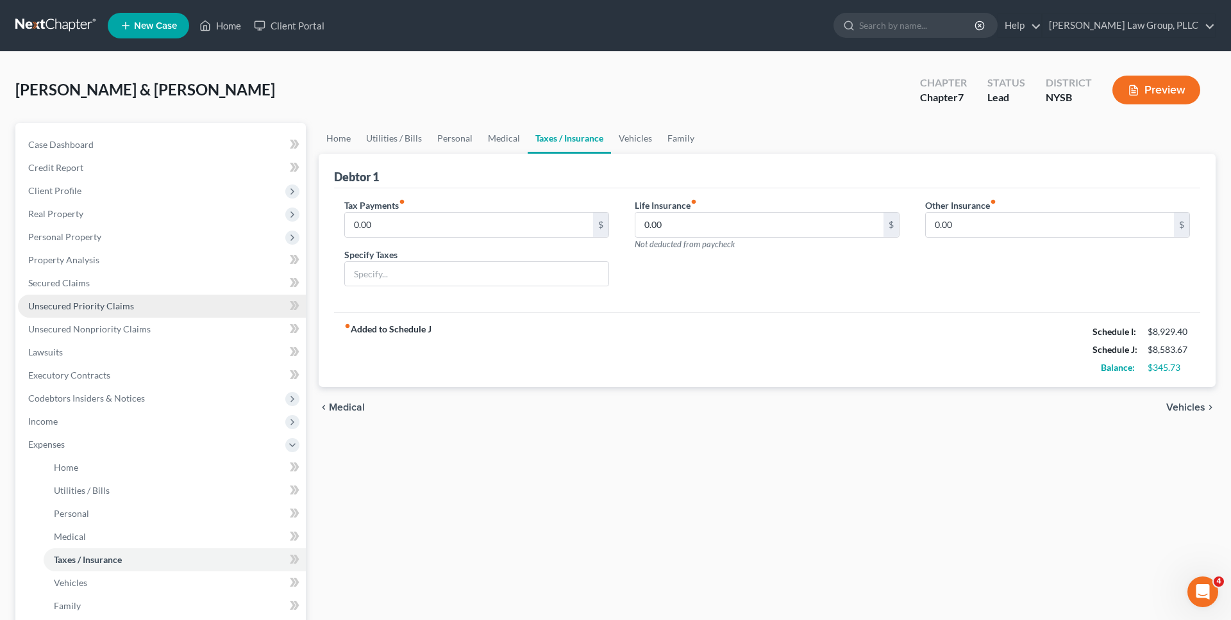
click at [178, 306] on link "Unsecured Priority Claims" at bounding box center [162, 306] width 288 height 23
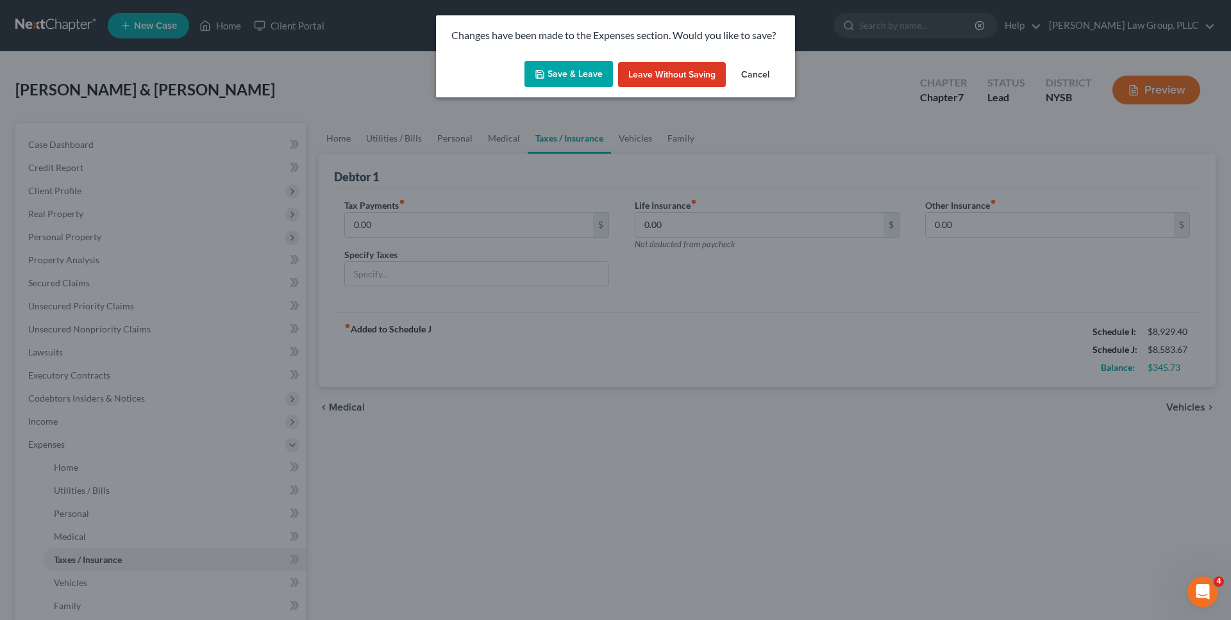
click at [575, 73] on button "Save & Leave" at bounding box center [568, 74] width 88 height 27
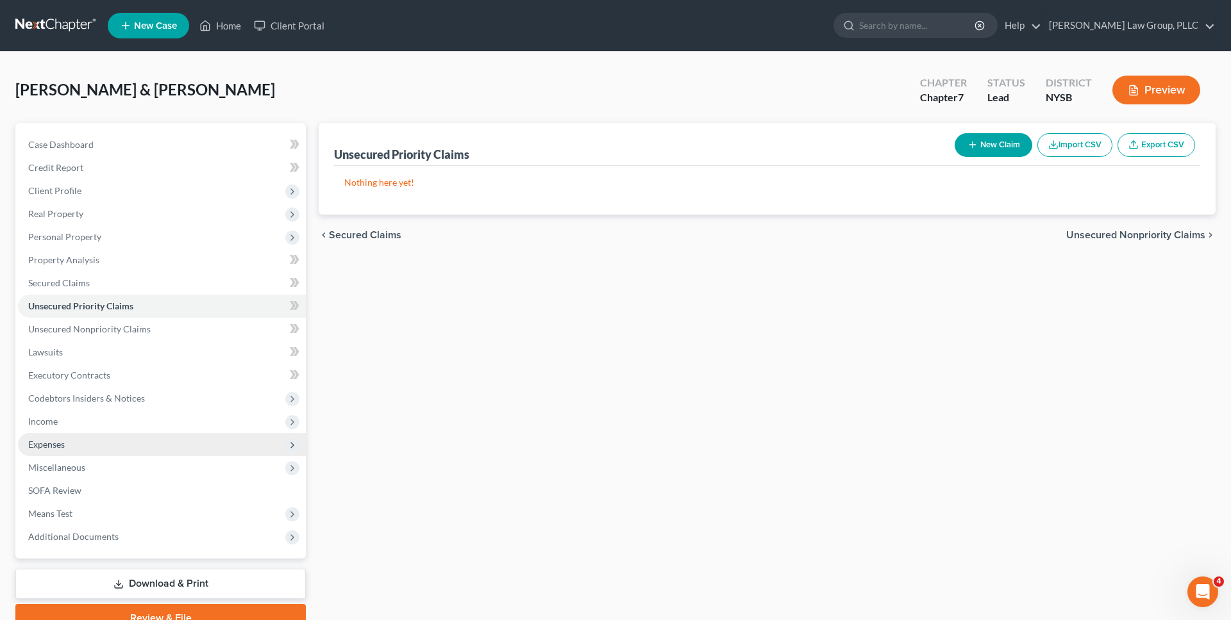
click at [156, 449] on span "Expenses" at bounding box center [162, 444] width 288 height 23
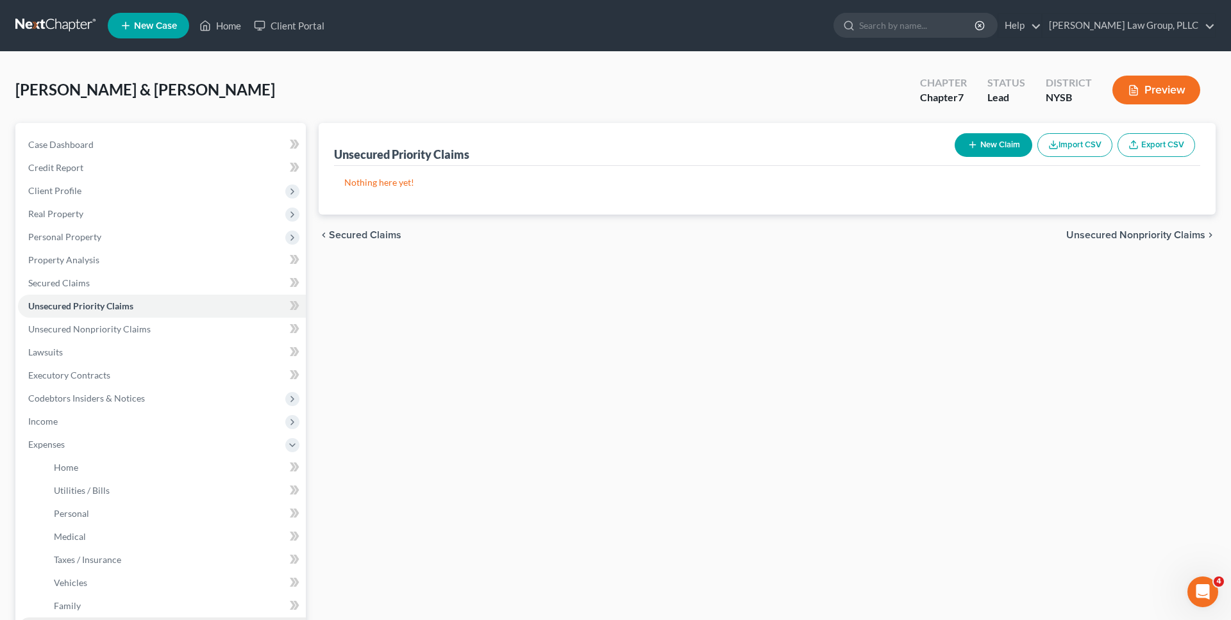
click at [156, 464] on ul "Case Dashboard Payments Invoices Payments Payments Credit Report Client Profile" at bounding box center [162, 421] width 288 height 577
click at [156, 464] on link "Home" at bounding box center [175, 467] width 262 height 23
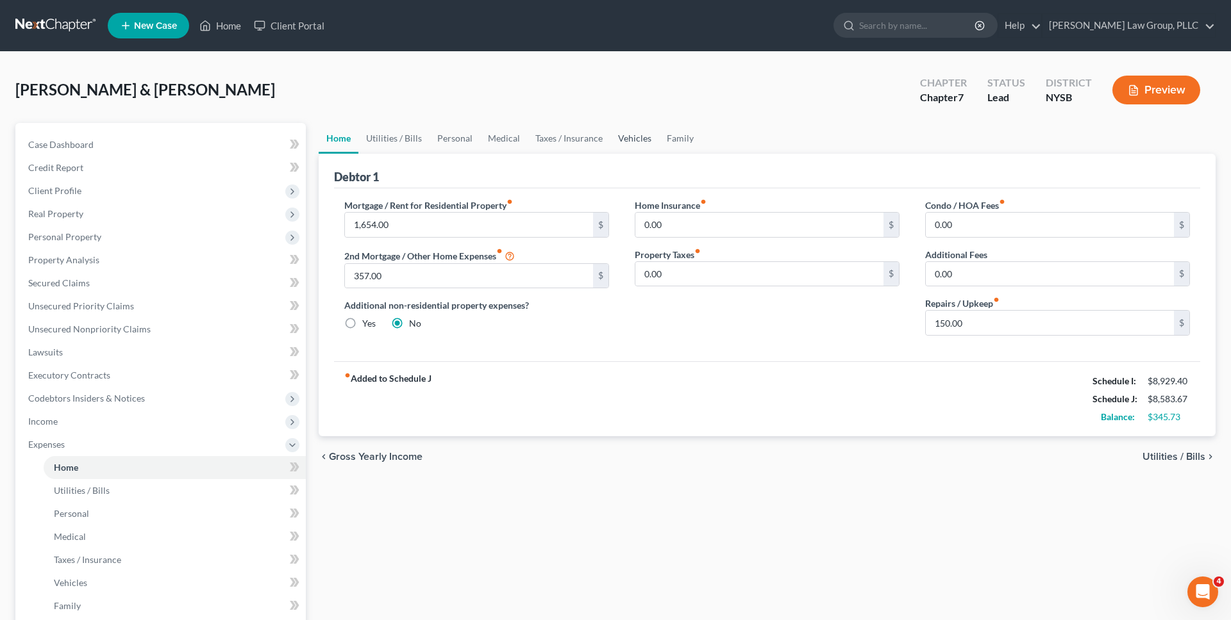
click at [591, 130] on link "Vehicles" at bounding box center [634, 138] width 49 height 31
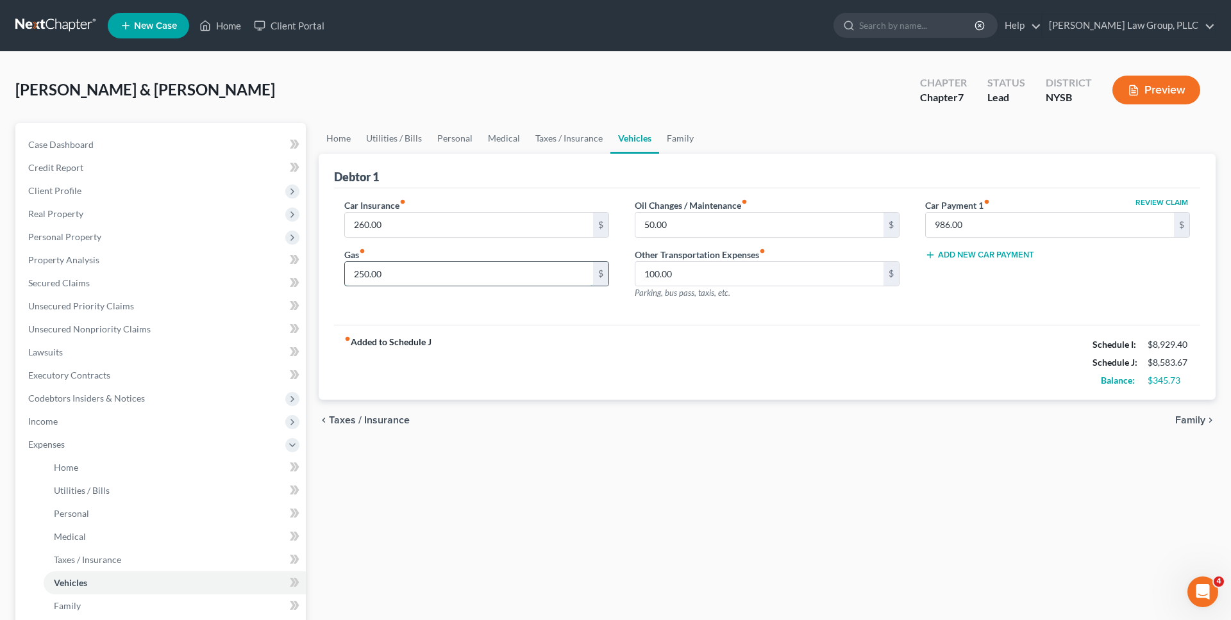
click at [398, 273] on input "250.00" at bounding box center [469, 274] width 248 height 24
click at [591, 346] on div "fiber_manual_record Added to Schedule J Schedule I: $8,929.40 Schedule J: $8,63…" at bounding box center [767, 362] width 866 height 75
click at [564, 277] on input "300" at bounding box center [469, 274] width 248 height 24
type input "350"
click at [591, 333] on div "fiber_manual_record Added to Schedule J Schedule I: $8,929.40 Schedule J: $8,68…" at bounding box center [767, 362] width 866 height 75
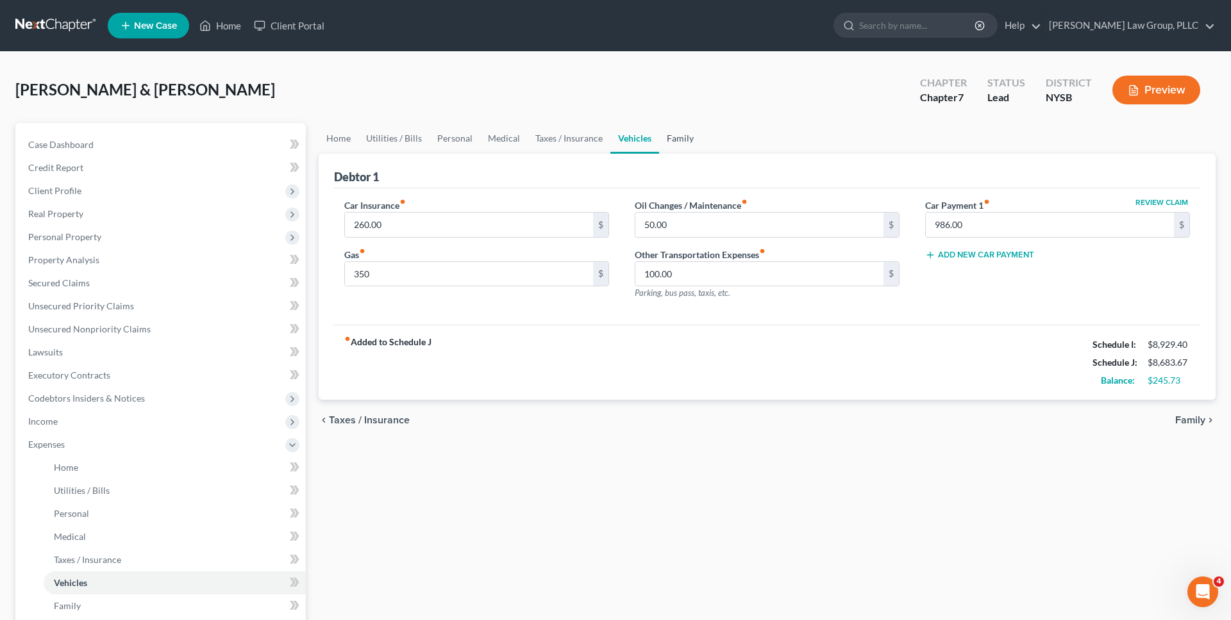
click at [591, 128] on link "Family" at bounding box center [680, 138] width 42 height 31
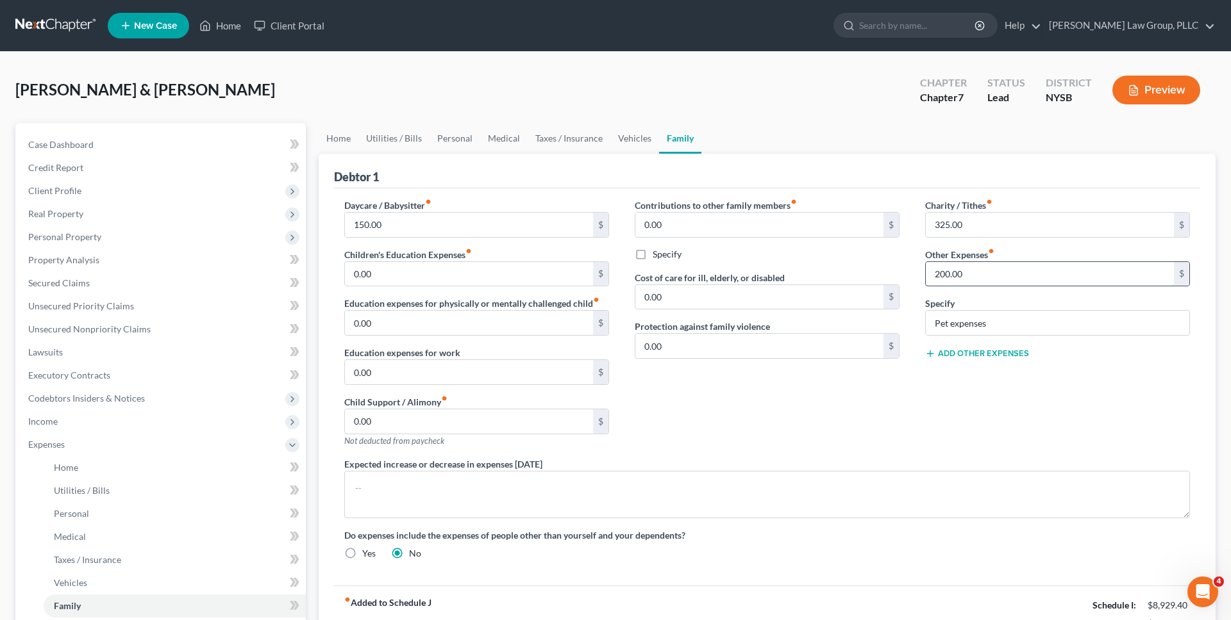
click at [591, 275] on input "200.00" at bounding box center [1049, 274] width 248 height 24
type input "250"
click at [591, 417] on div "Contributions to other family members fiber_manual_record 0.00 $ Specify Cost o…" at bounding box center [767, 328] width 290 height 259
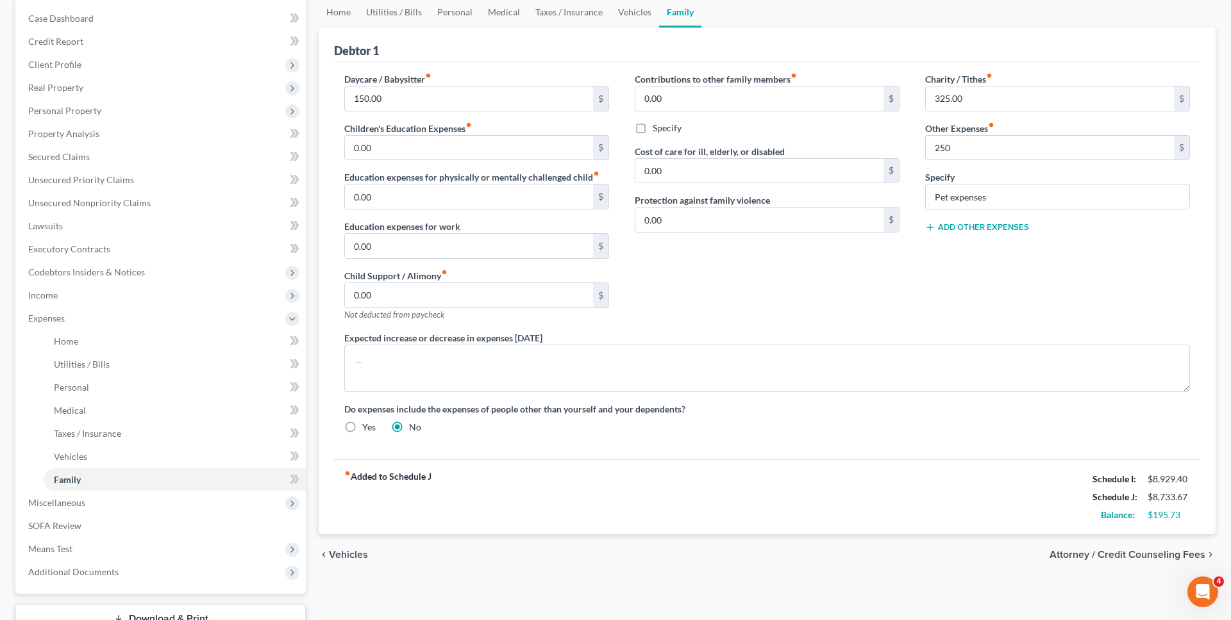
scroll to position [126, 0]
click at [557, 23] on link "Taxes / Insurance" at bounding box center [568, 12] width 83 height 31
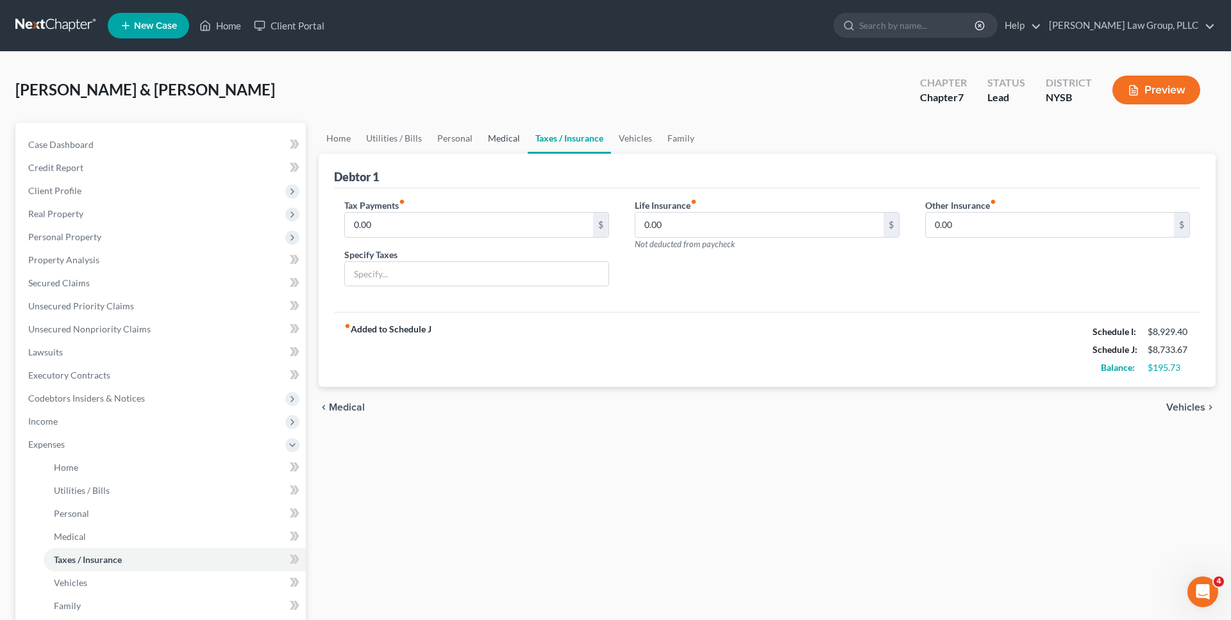
drag, startPoint x: 488, startPoint y: 133, endPoint x: 574, endPoint y: 193, distance: 105.4
click at [488, 133] on link "Medical" at bounding box center [503, 138] width 47 height 31
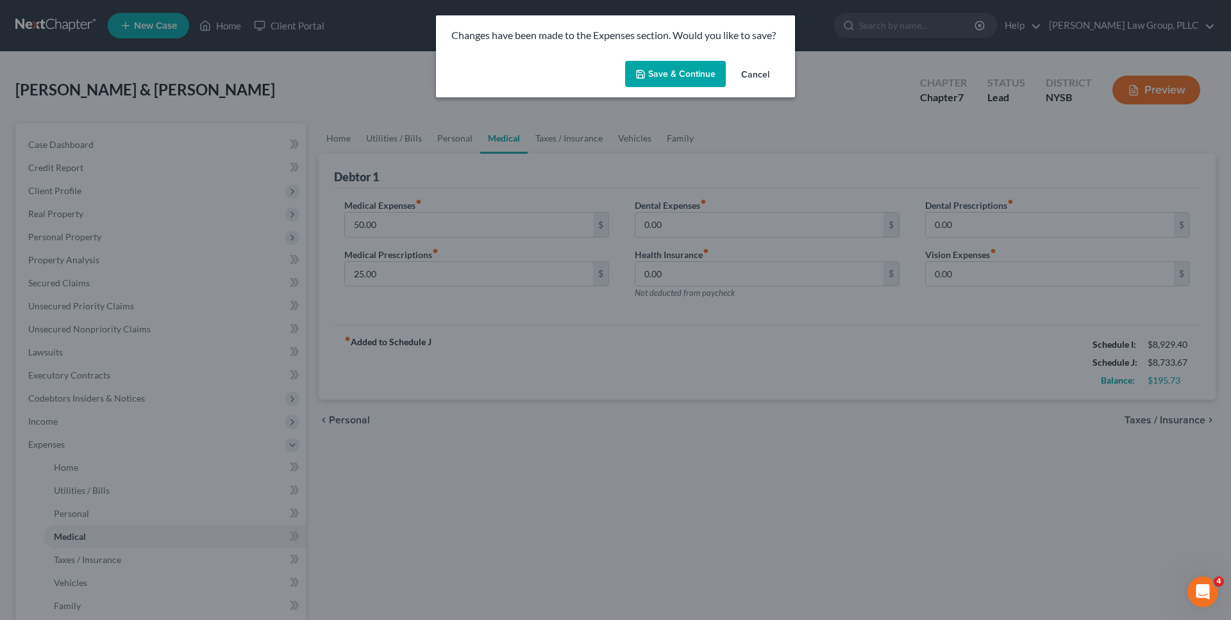
click at [591, 65] on button "Save & Continue" at bounding box center [675, 74] width 101 height 27
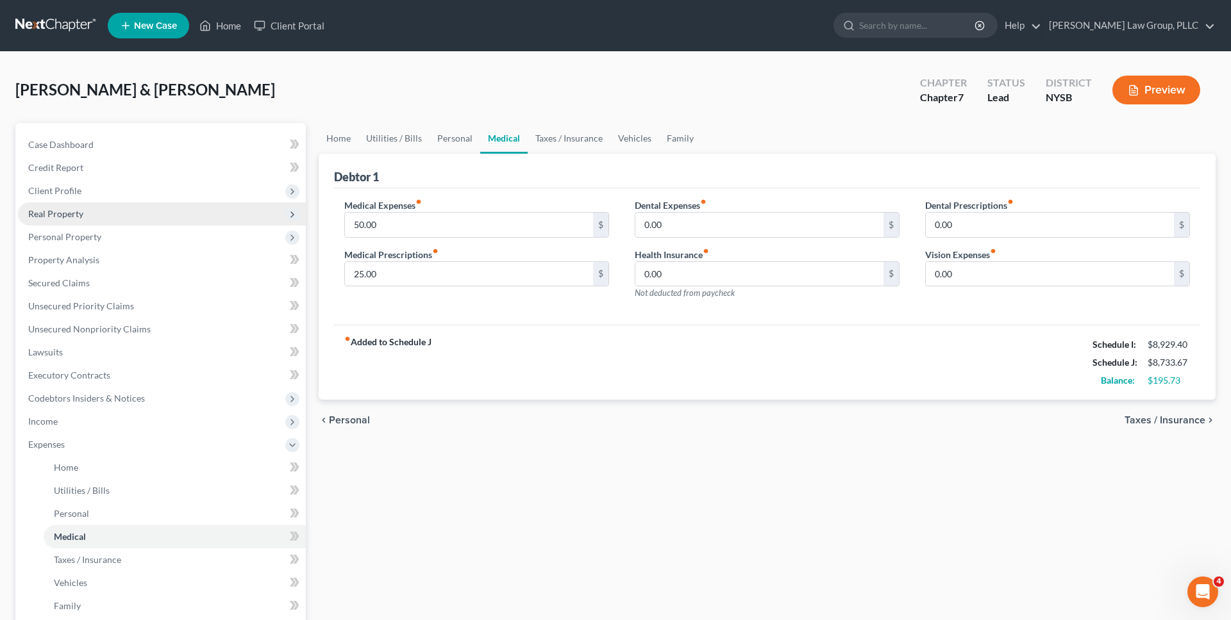
click at [71, 206] on span "Real Property" at bounding box center [162, 214] width 288 height 23
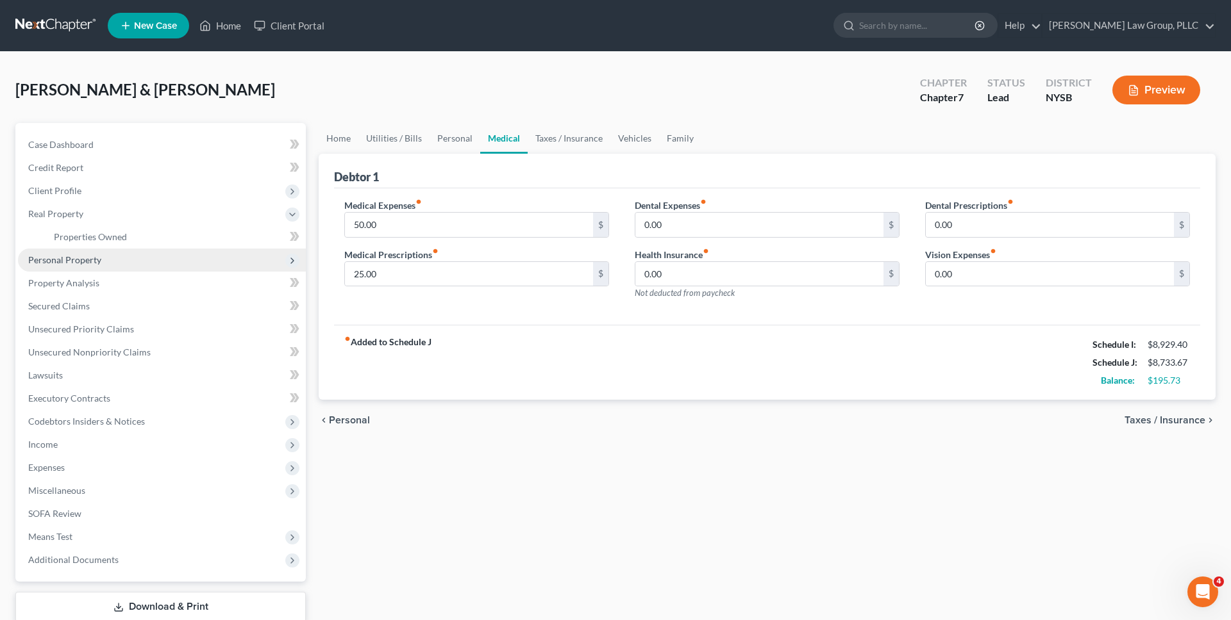
click at [70, 267] on span "Personal Property" at bounding box center [162, 260] width 288 height 23
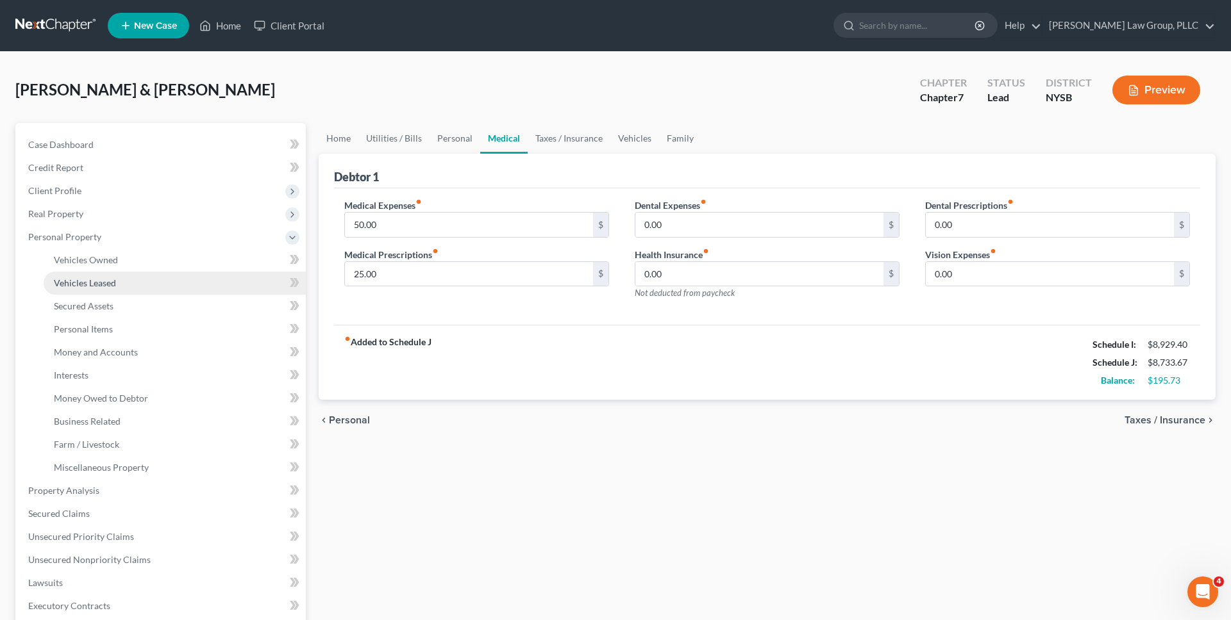
click at [87, 283] on span "Vehicles Leased" at bounding box center [85, 283] width 62 height 11
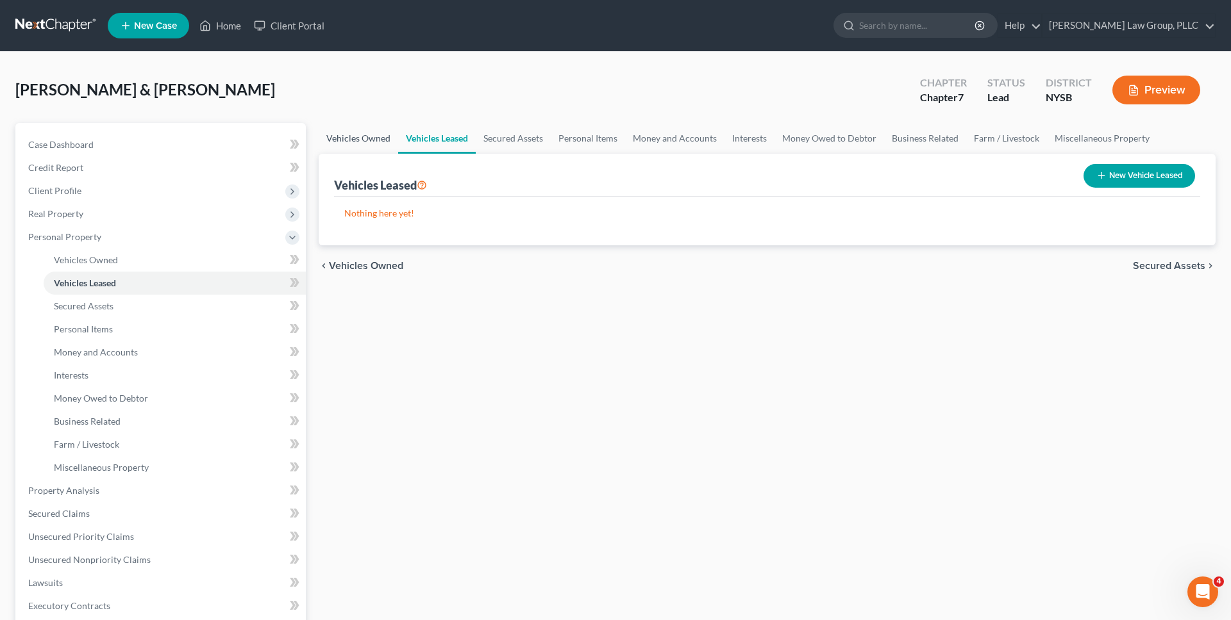
click at [365, 140] on link "Vehicles Owned" at bounding box center [358, 138] width 79 height 31
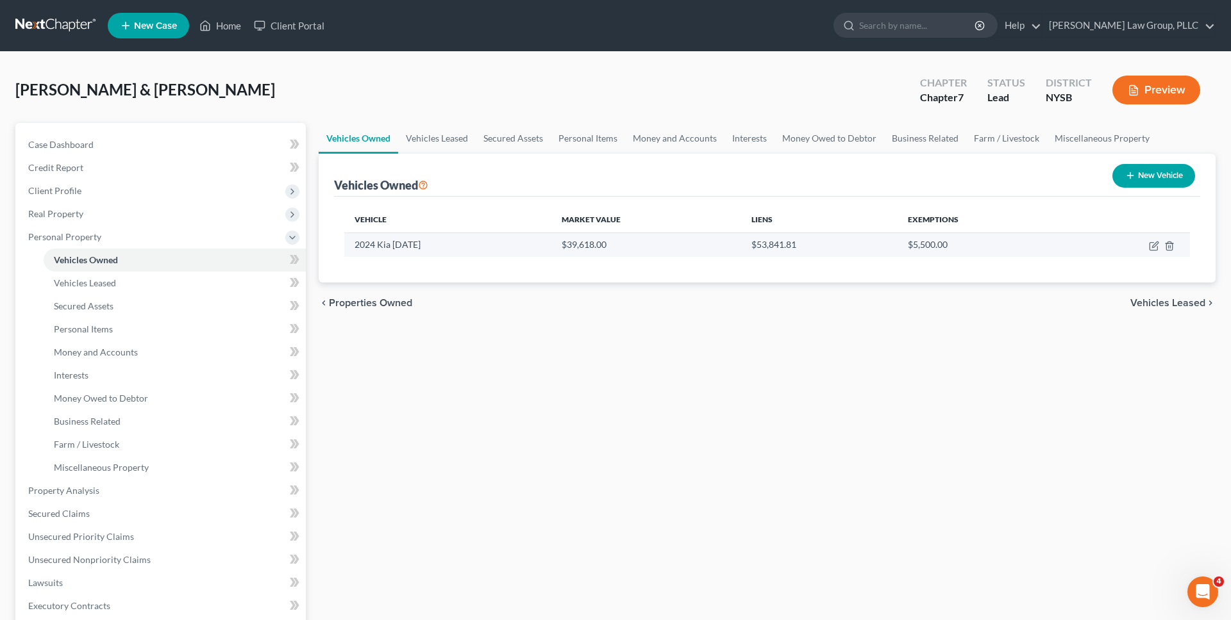
click at [591, 256] on td at bounding box center [1128, 245] width 122 height 24
click at [591, 244] on icon "button" at bounding box center [1153, 247] width 8 height 8
select select "0"
select select "2"
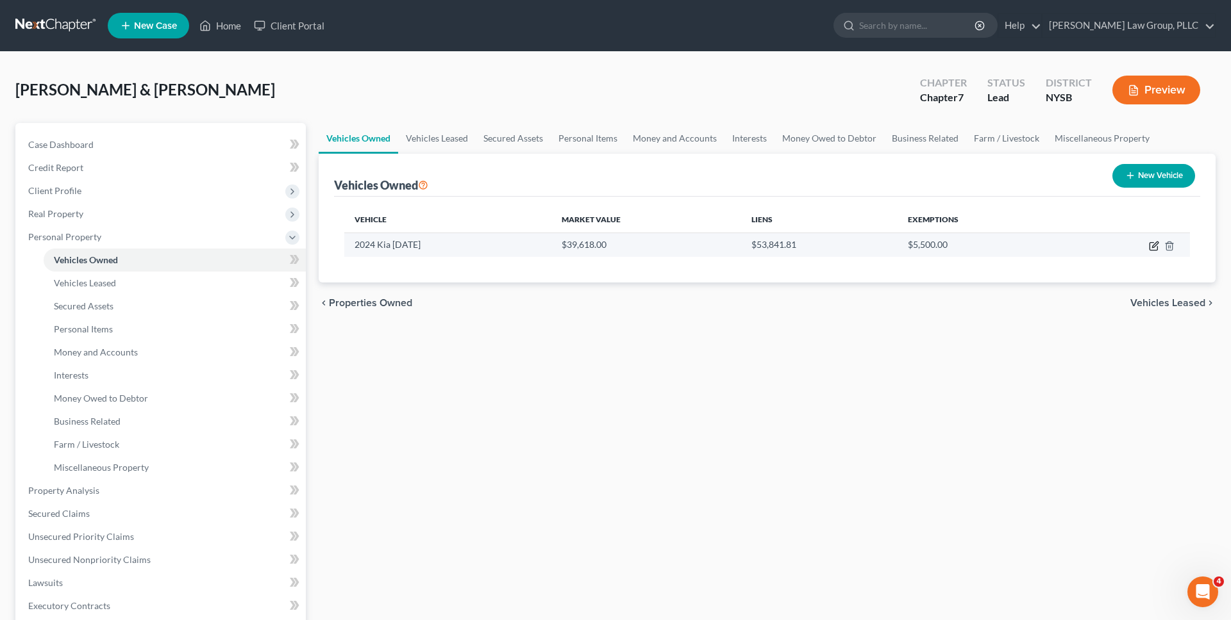
select select "0"
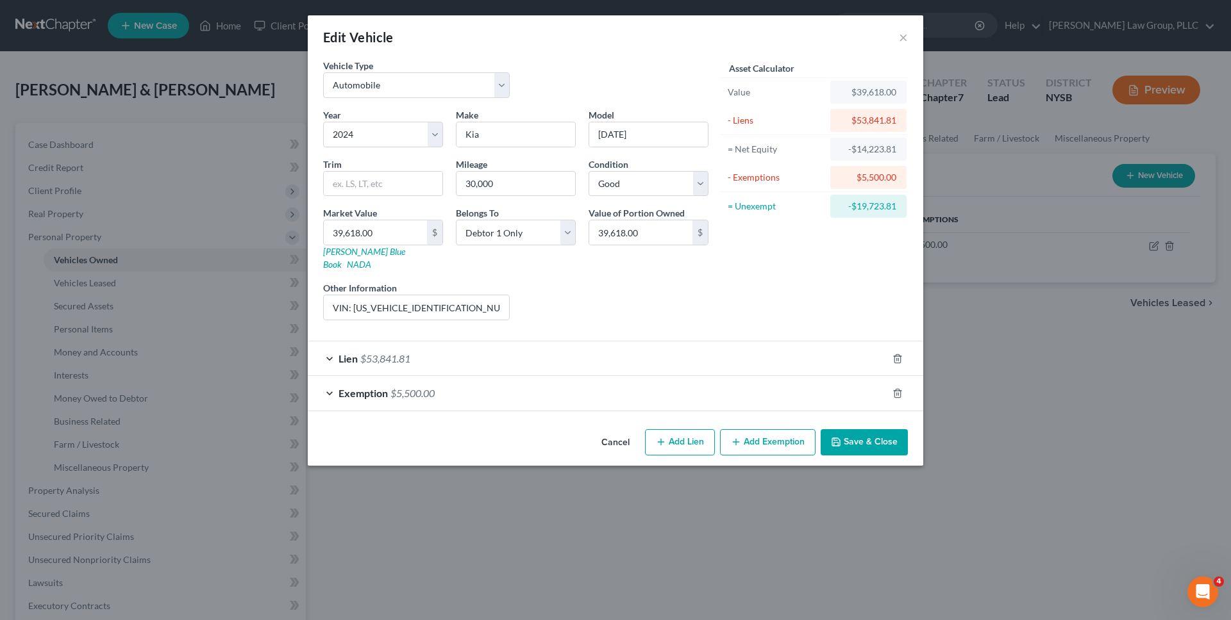
click at [591, 431] on button "Cancel" at bounding box center [615, 444] width 49 height 26
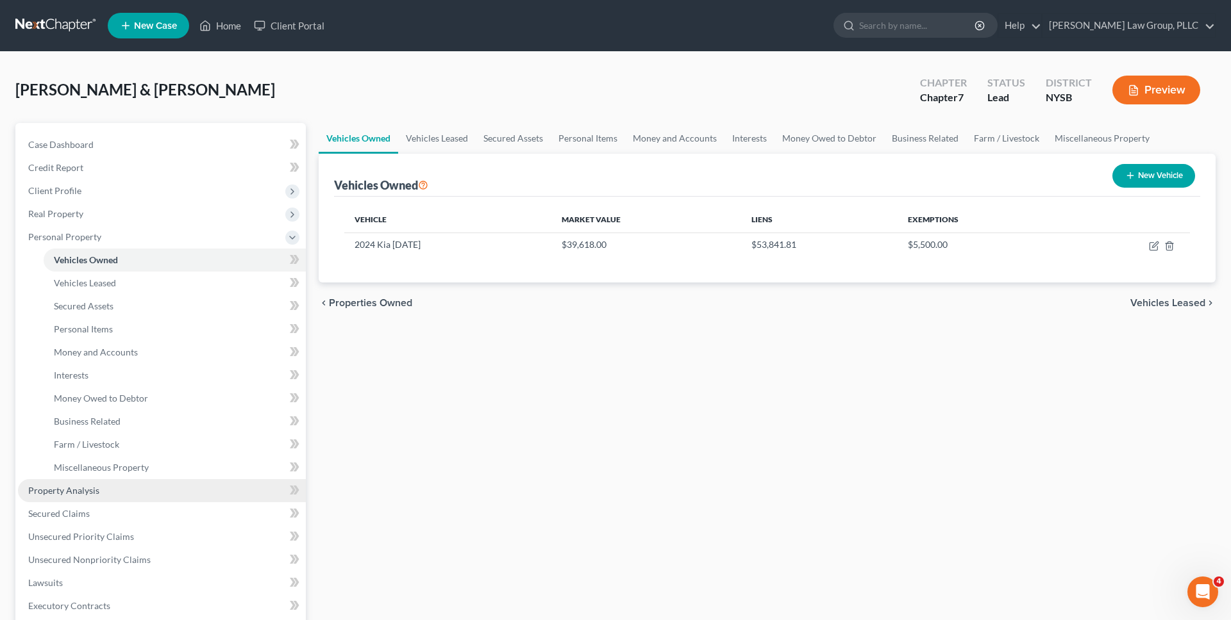
click at [195, 486] on link "Property Analysis" at bounding box center [162, 490] width 288 height 23
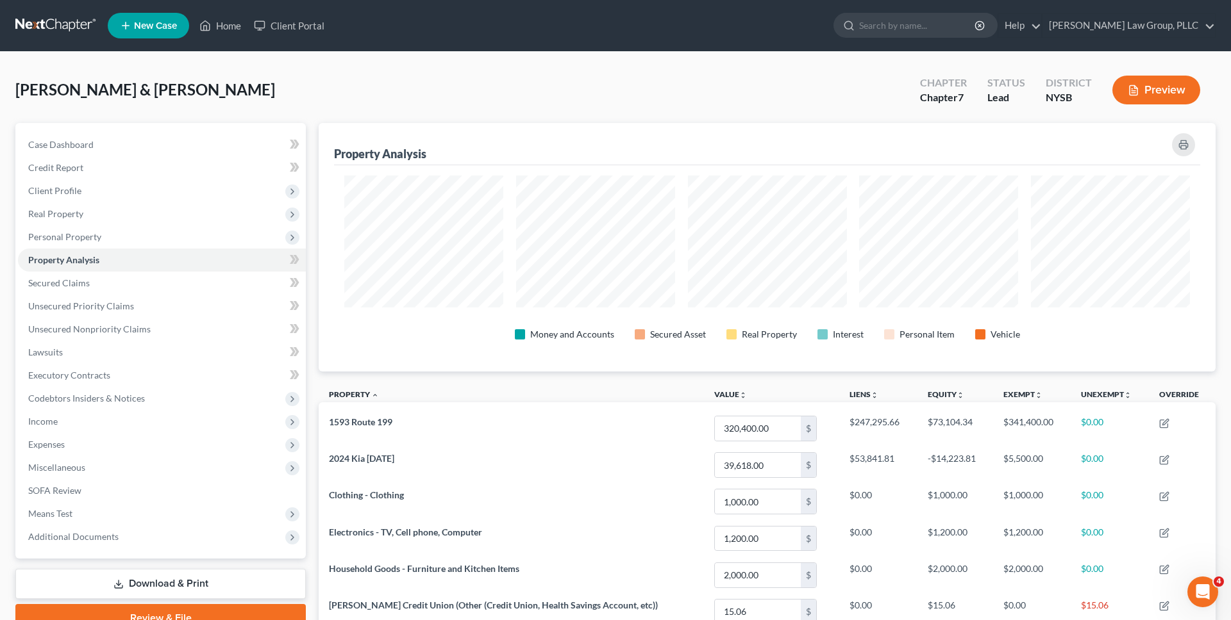
click at [62, 20] on link at bounding box center [56, 25] width 82 height 23
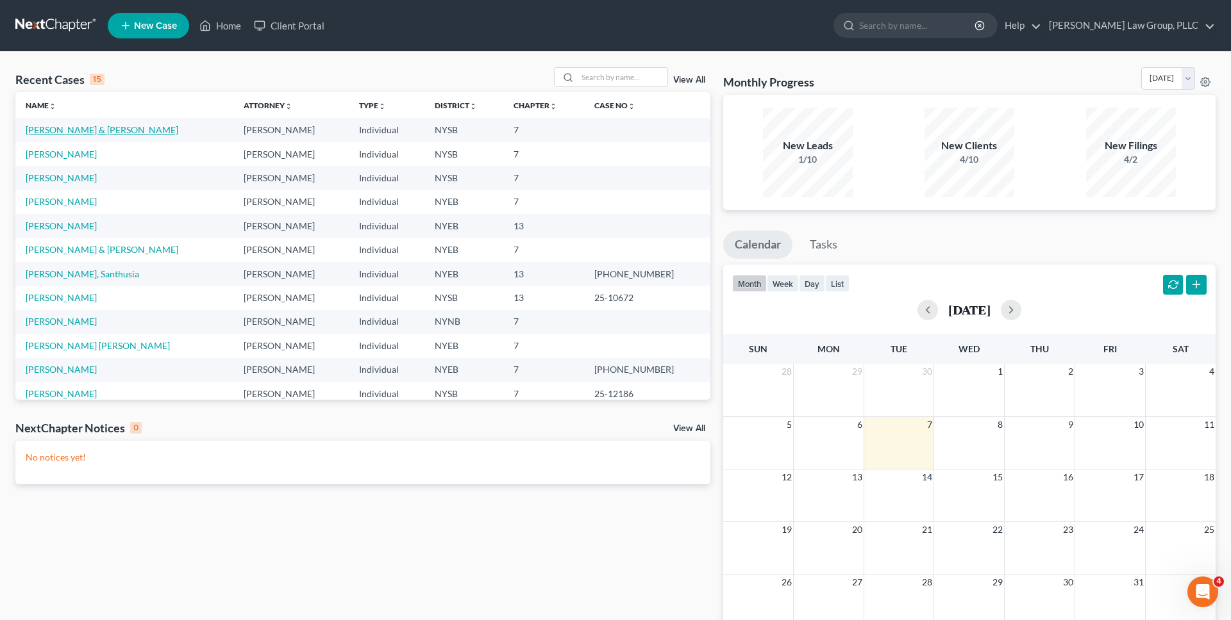
click at [97, 129] on link "[PERSON_NAME] & [PERSON_NAME]" at bounding box center [102, 129] width 153 height 11
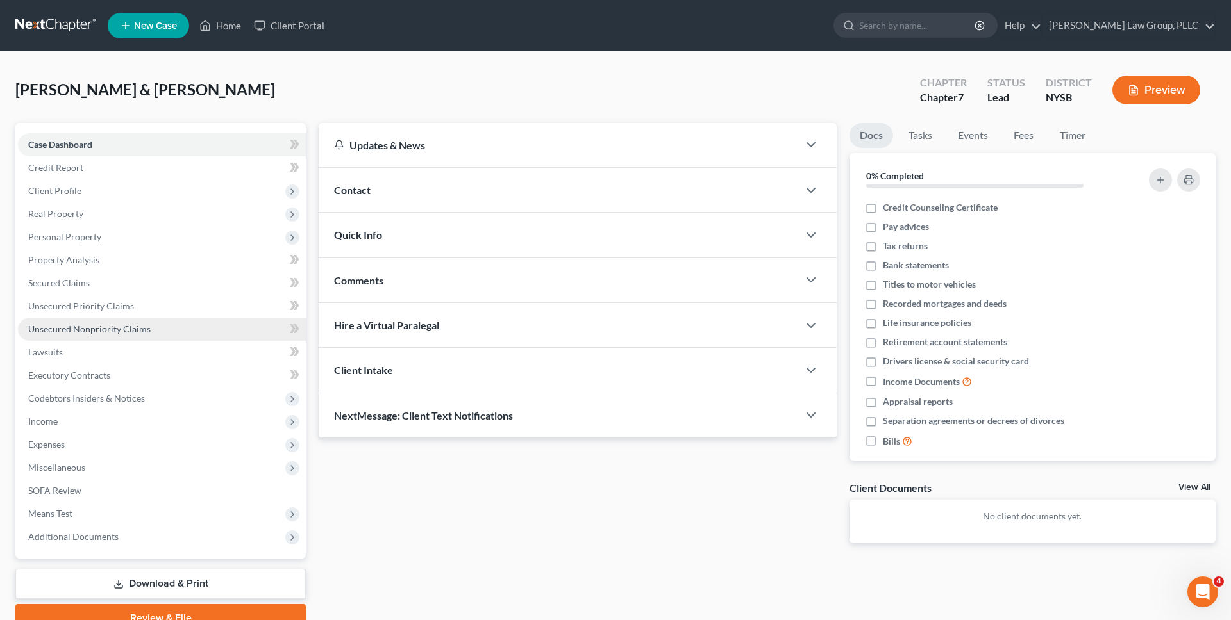
click at [76, 326] on span "Unsecured Nonpriority Claims" at bounding box center [89, 329] width 122 height 11
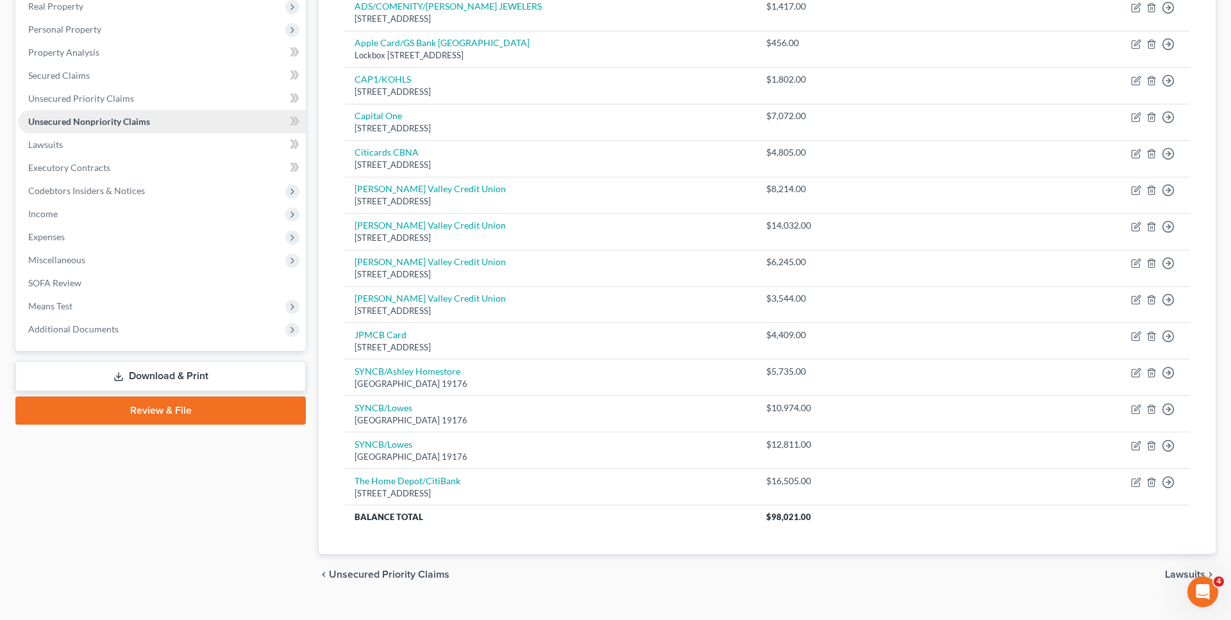
scroll to position [210, 0]
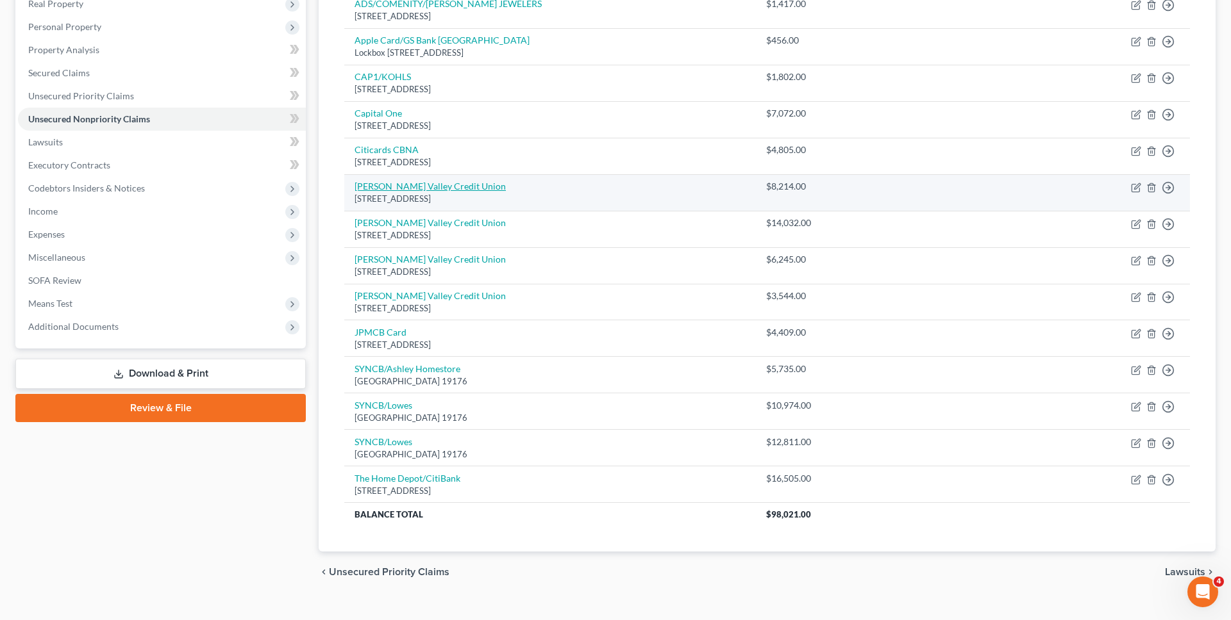
click at [458, 185] on link "[PERSON_NAME] Valley Credit Union" at bounding box center [429, 186] width 151 height 11
select select "35"
select select "10"
select select "0"
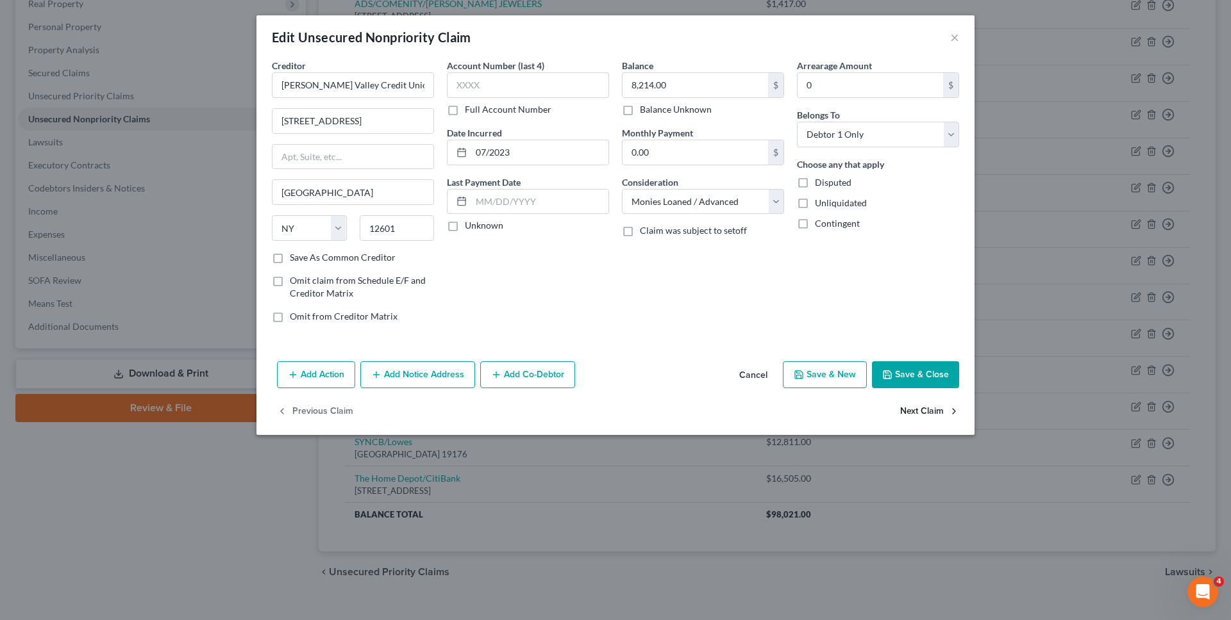
click at [931, 415] on button "Next Claim" at bounding box center [929, 412] width 59 height 27
select select "35"
select select "2"
select select "0"
click at [931, 415] on button "Next Claim" at bounding box center [929, 412] width 59 height 27
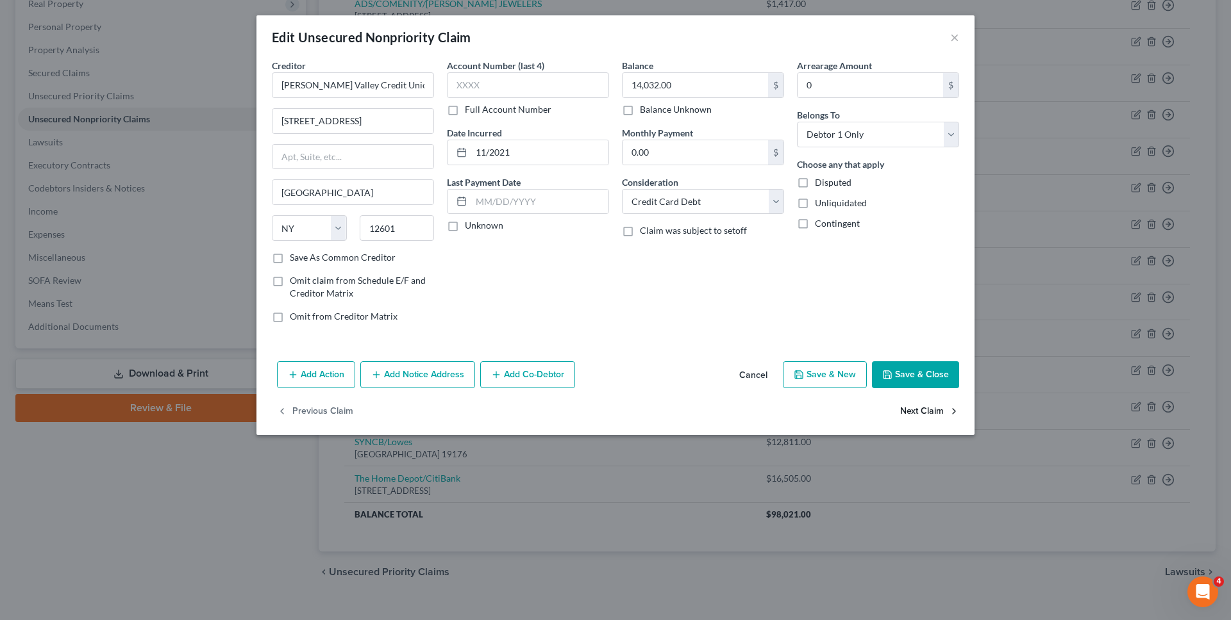
select select "35"
select select "10"
select select "0"
click at [745, 381] on button "Cancel" at bounding box center [753, 376] width 49 height 26
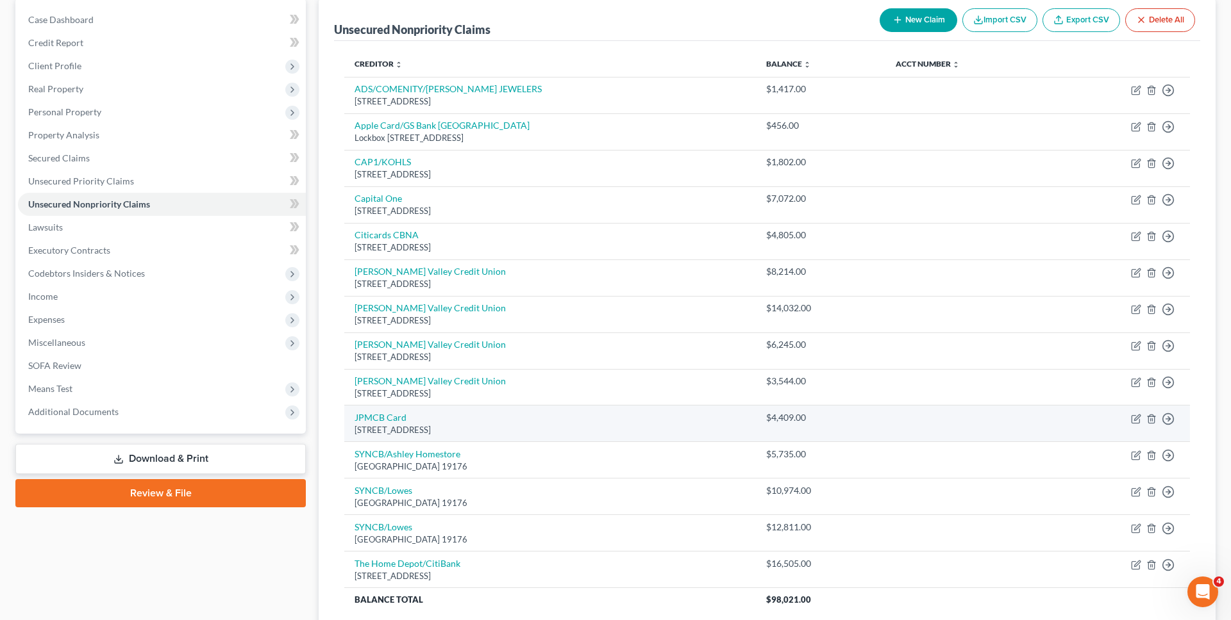
scroll to position [122, 0]
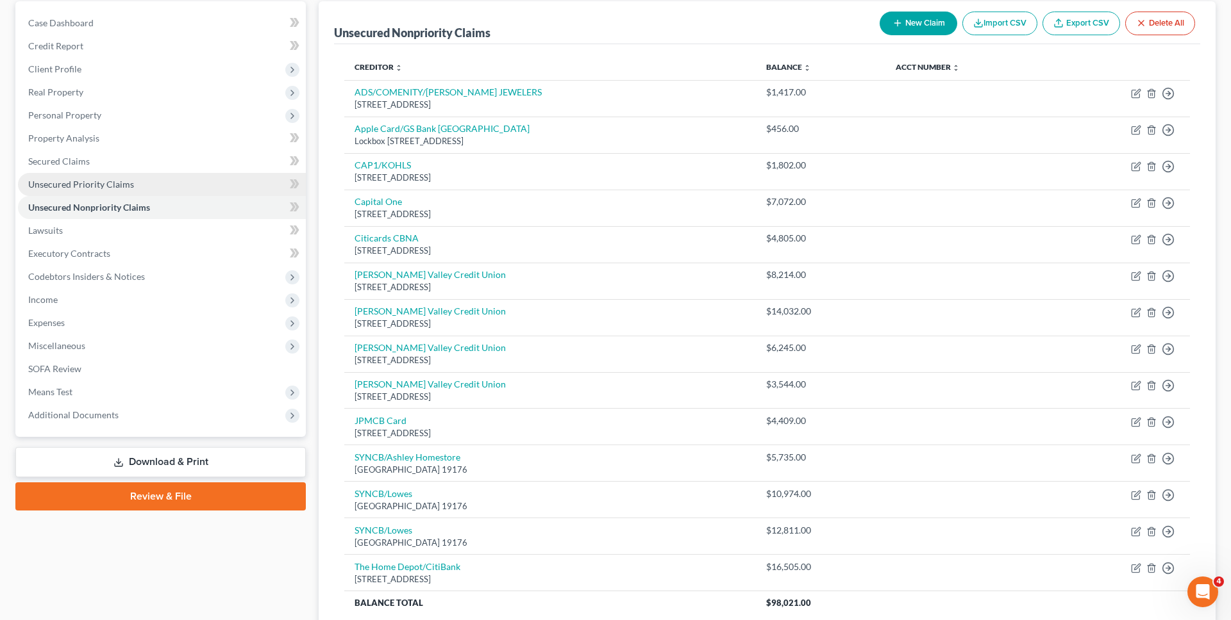
click at [95, 187] on span "Unsecured Priority Claims" at bounding box center [81, 184] width 106 height 11
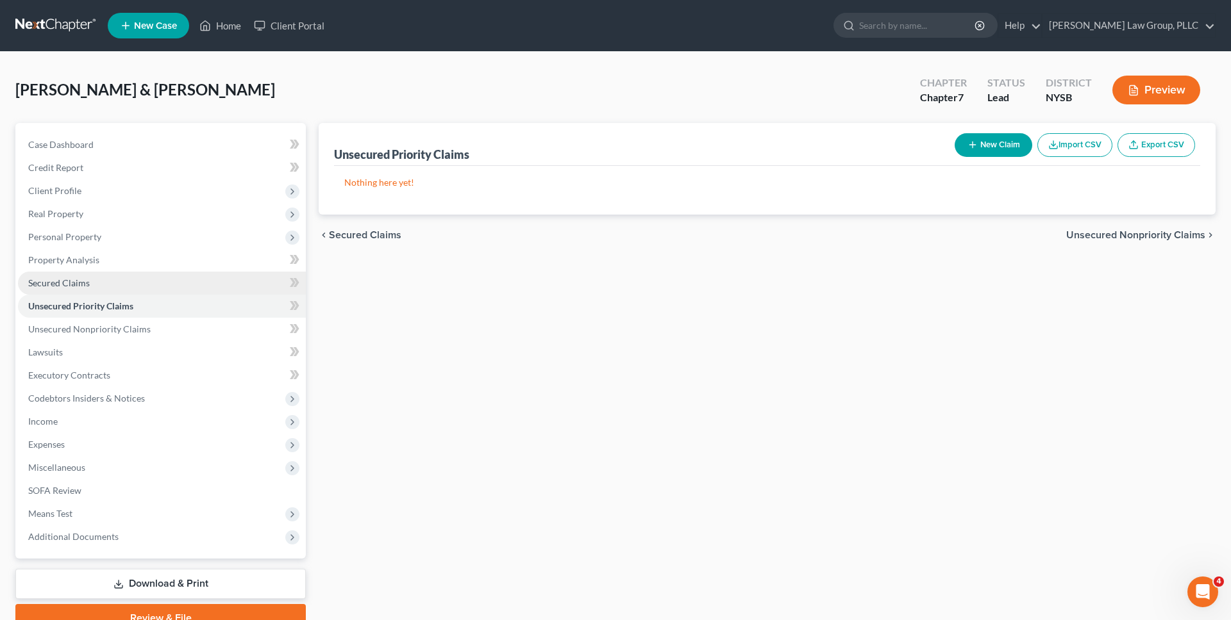
click at [90, 283] on link "Secured Claims" at bounding box center [162, 283] width 288 height 23
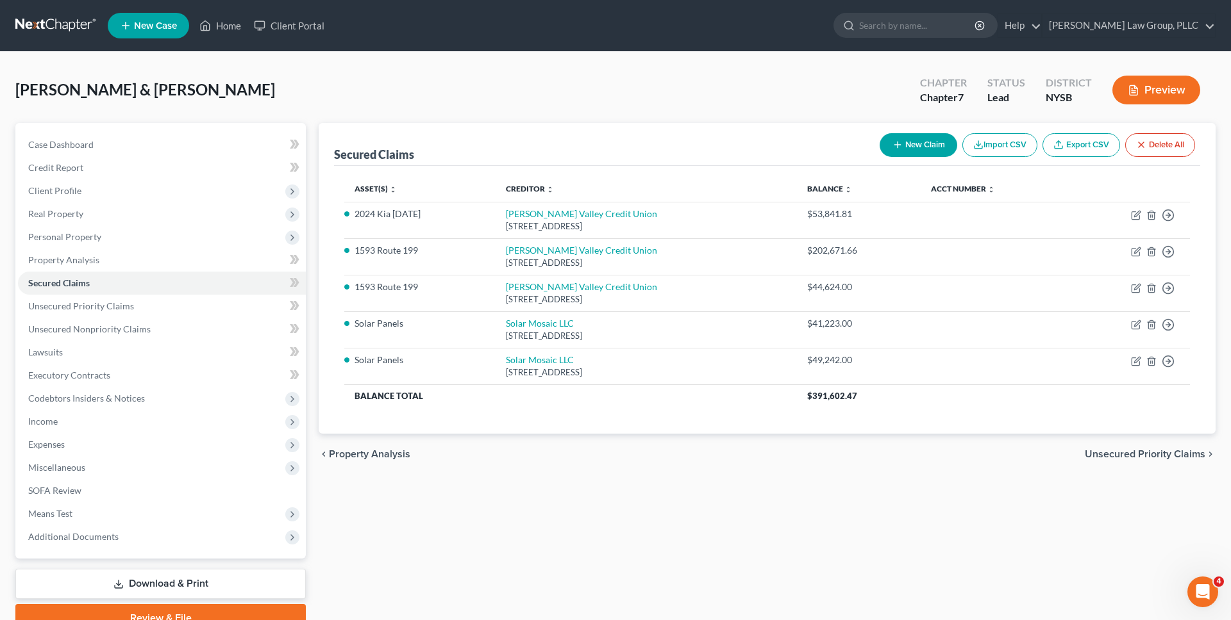
click at [46, 24] on link at bounding box center [56, 25] width 82 height 23
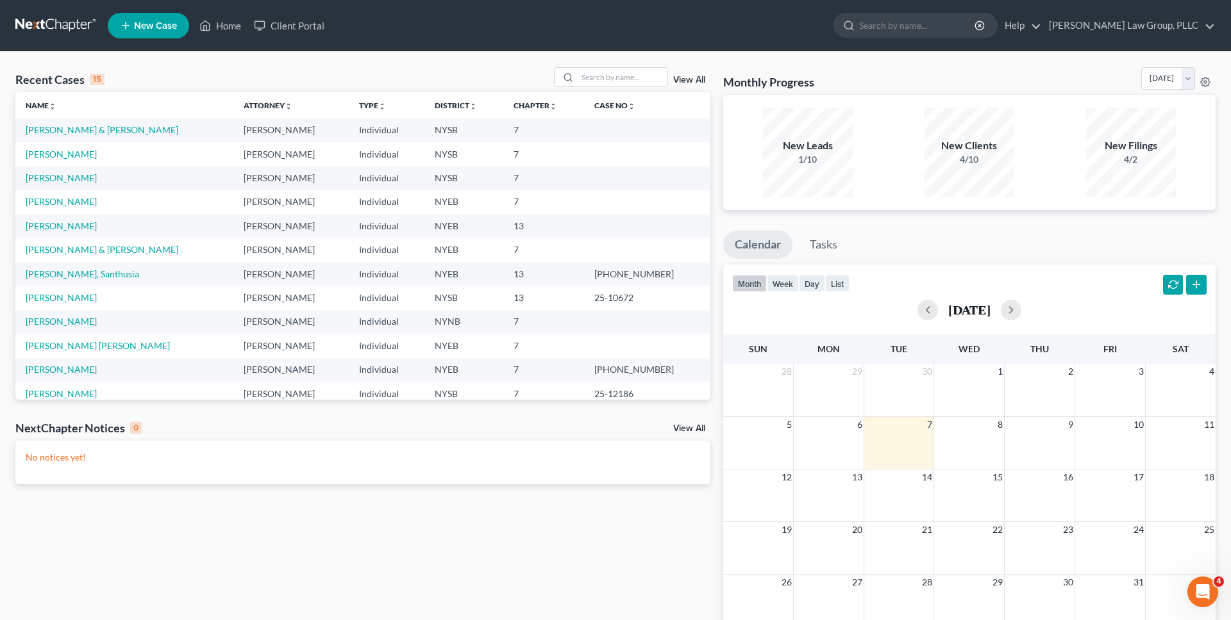
click at [157, 63] on div "Recent Cases 15 View All Name unfold_more expand_more expand_less Attorney unfo…" at bounding box center [615, 384] width 1231 height 665
click at [290, 76] on div "Recent Cases 15 View All" at bounding box center [362, 79] width 695 height 25
click at [626, 40] on ul "New Case Home Client Portal - No Result - See all results Or Press Enter... Hel…" at bounding box center [661, 25] width 1107 height 33
click at [543, 77] on div "Recent Cases 15 View All" at bounding box center [362, 79] width 695 height 25
